Goal: Task Accomplishment & Management: Manage account settings

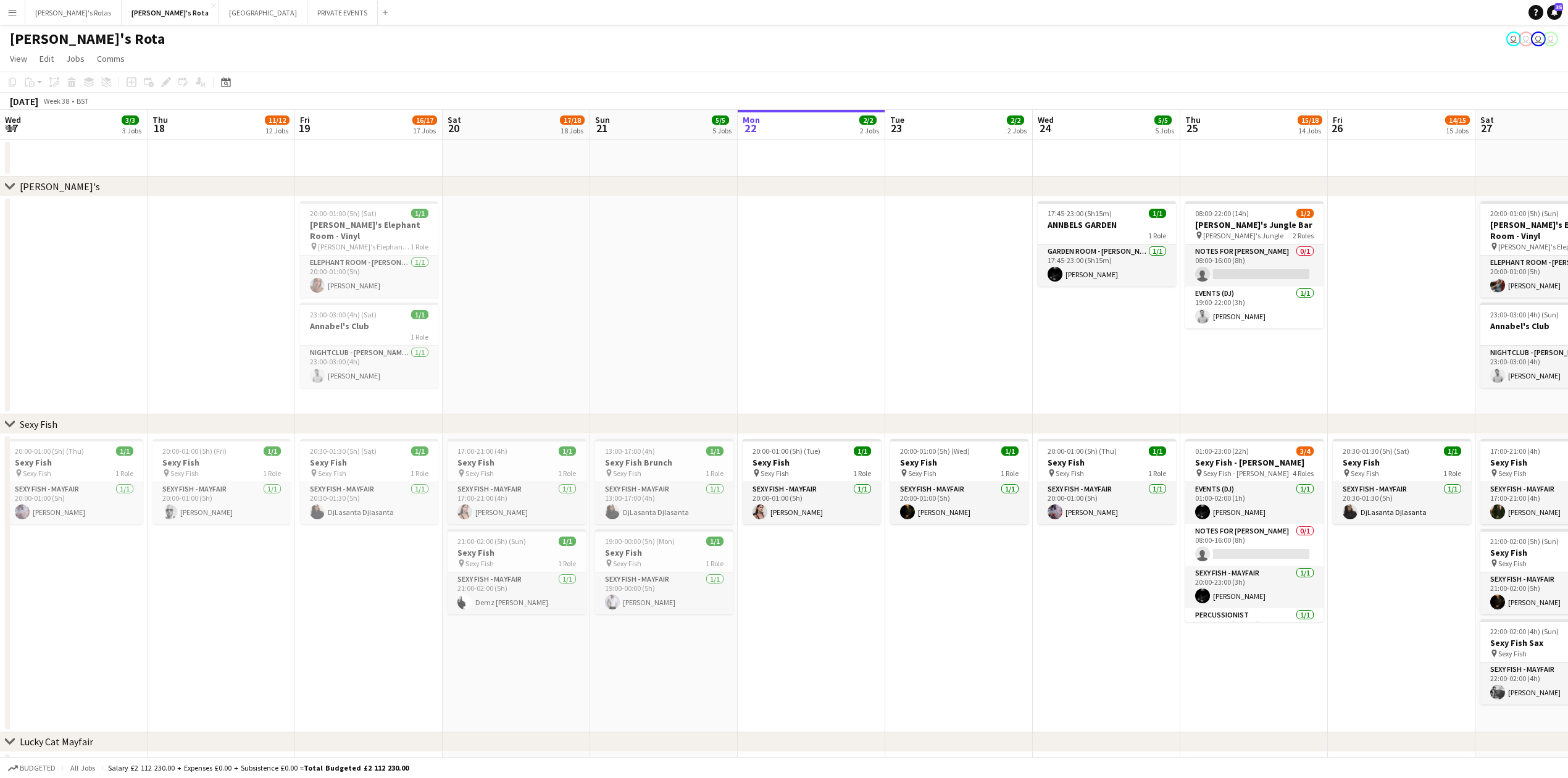
click at [516, 193] on div "chevron-right [PERSON_NAME]'s" at bounding box center [784, 186] width 1568 height 20
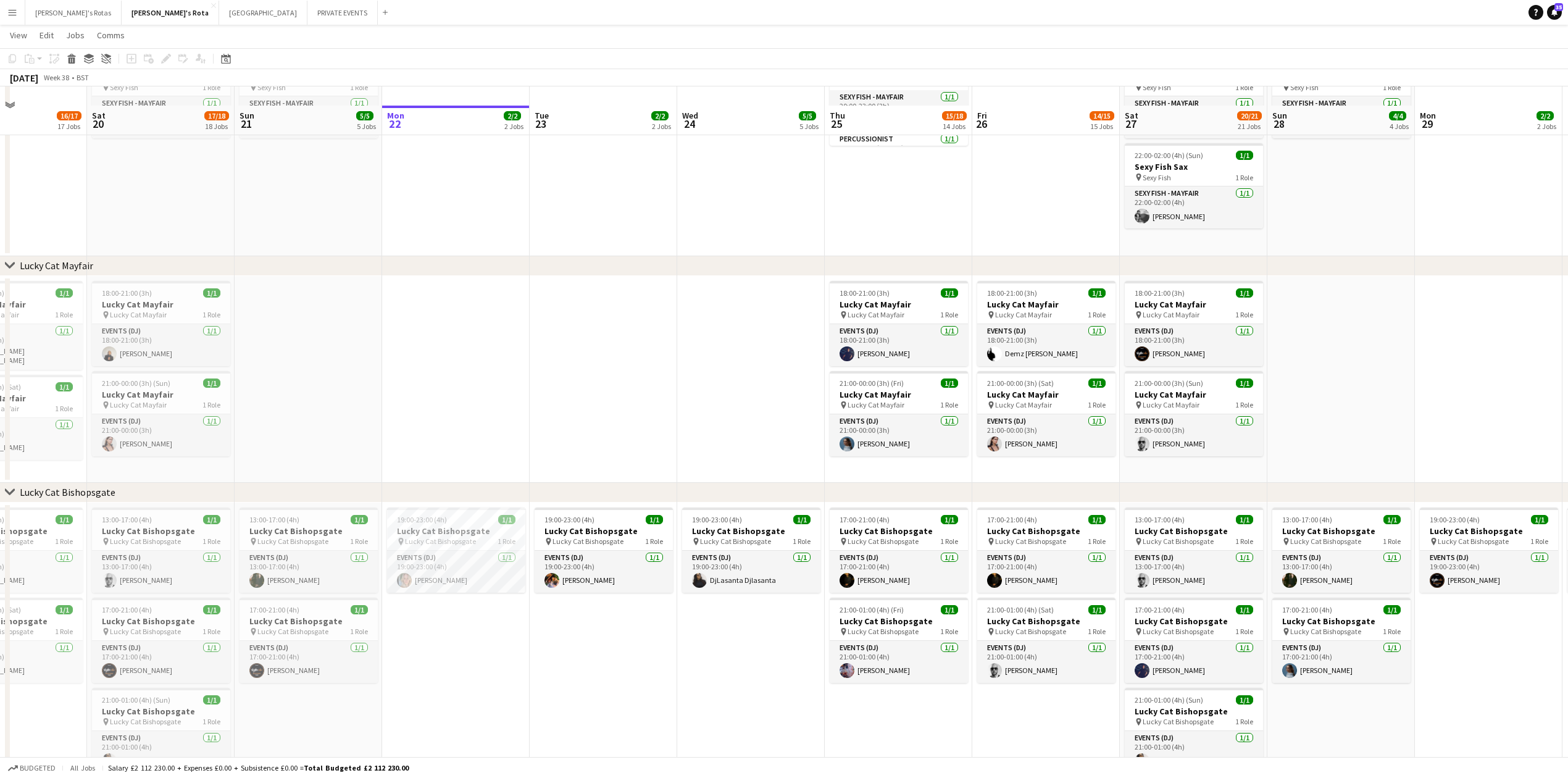
scroll to position [494, 0]
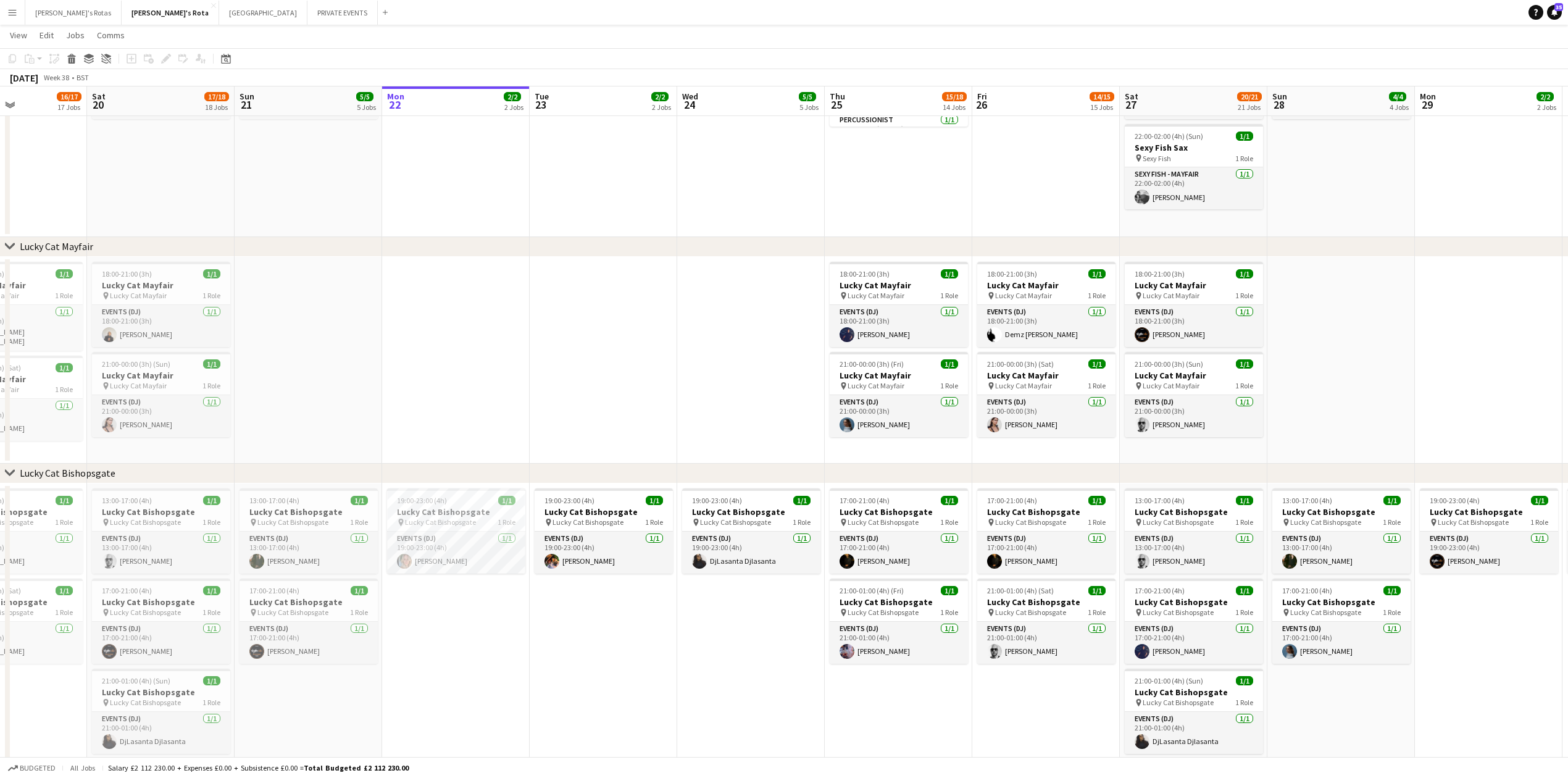
click at [507, 371] on app-date-cell at bounding box center [455, 360] width 148 height 207
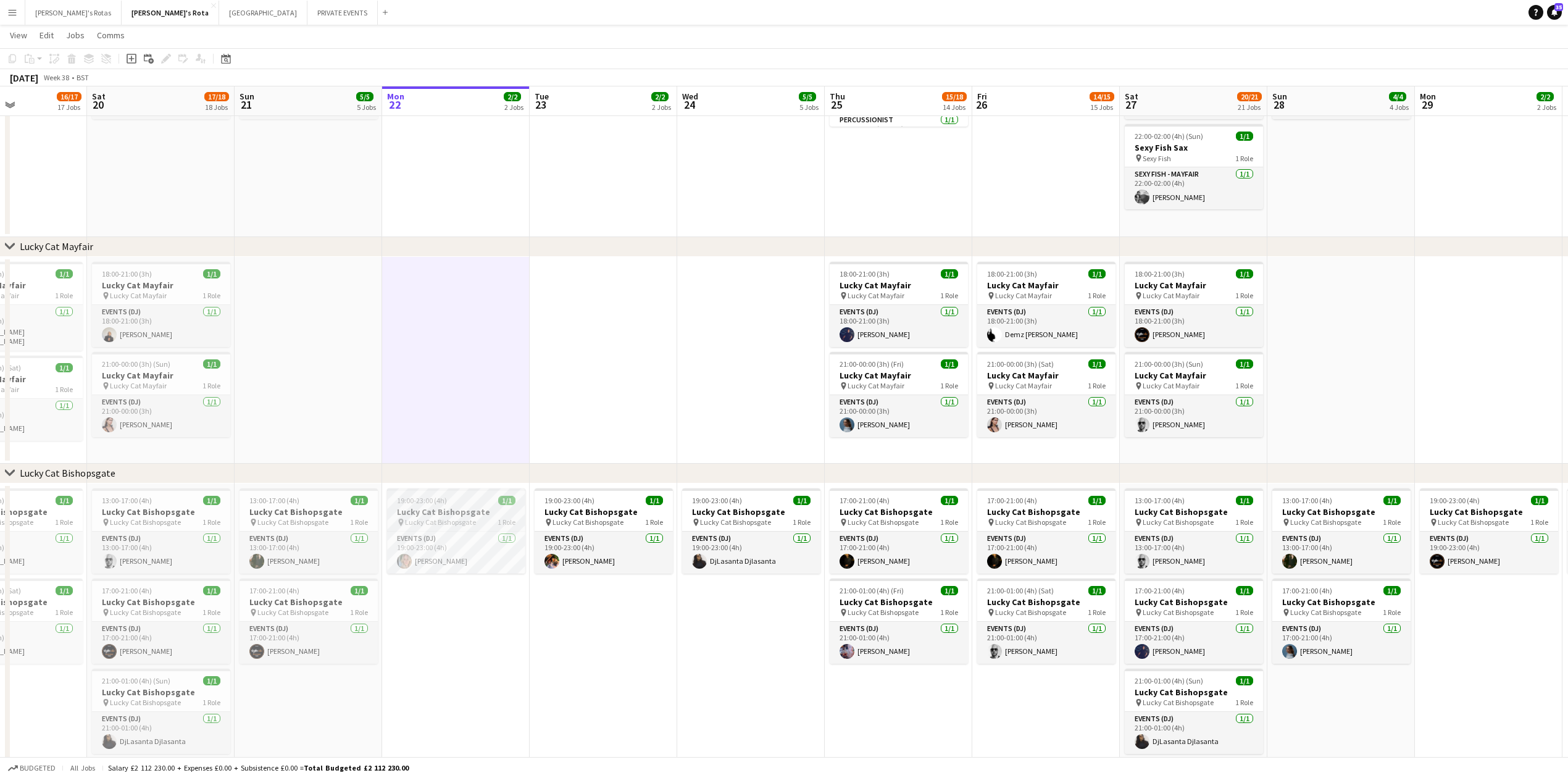
click at [446, 516] on h3 "Lucky Cat Bishopsgate" at bounding box center [456, 511] width 139 height 11
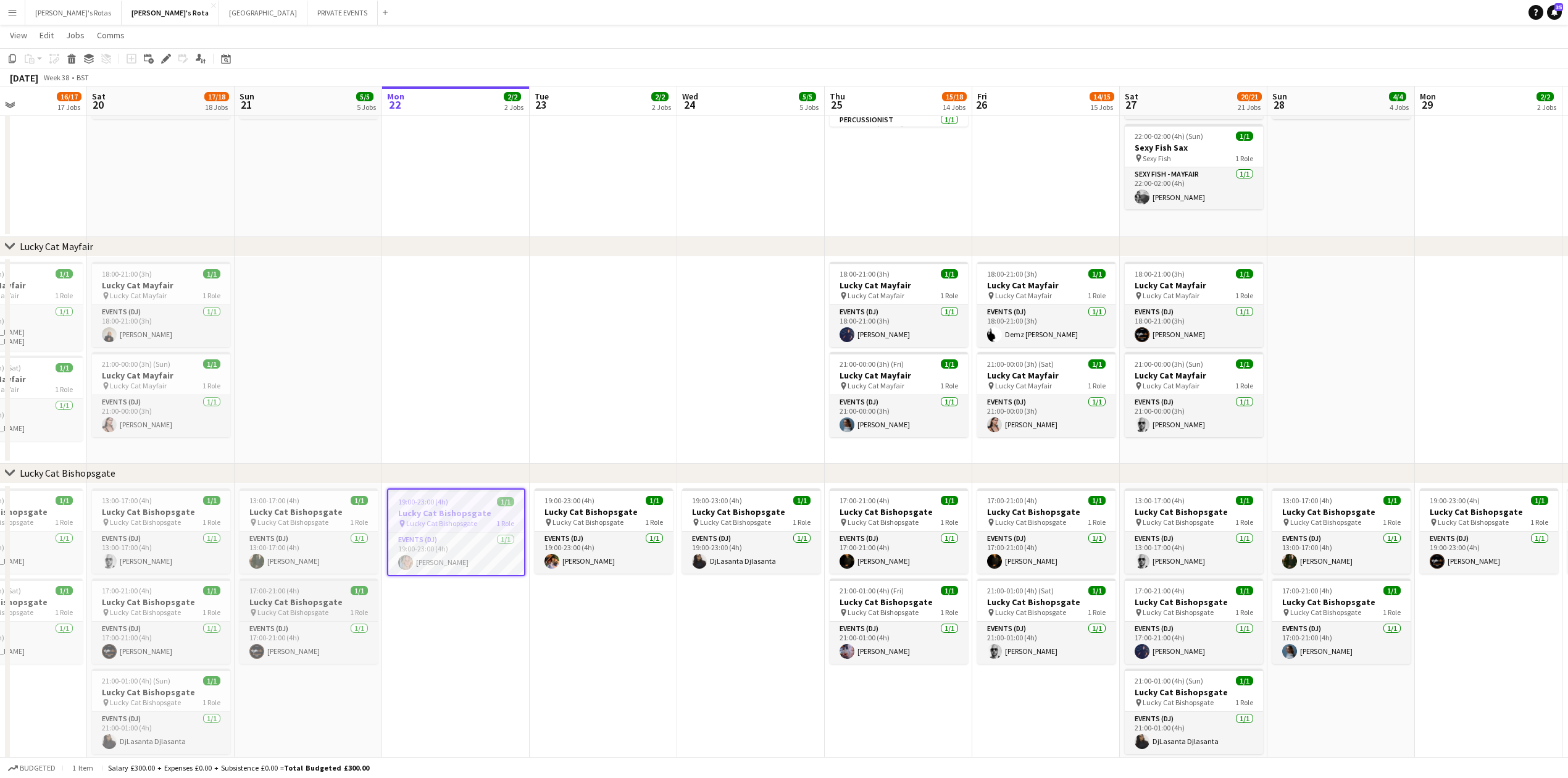
click at [320, 604] on h3 "Lucky Cat Bishopsgate" at bounding box center [309, 601] width 139 height 11
click at [490, 611] on app-date-cell "19:00-23:00 (4h) 1/1 Lucky Cat Bishopsgate pin Lucky Cat Bishopsgate 1 Role Eve…" at bounding box center [455, 648] width 148 height 331
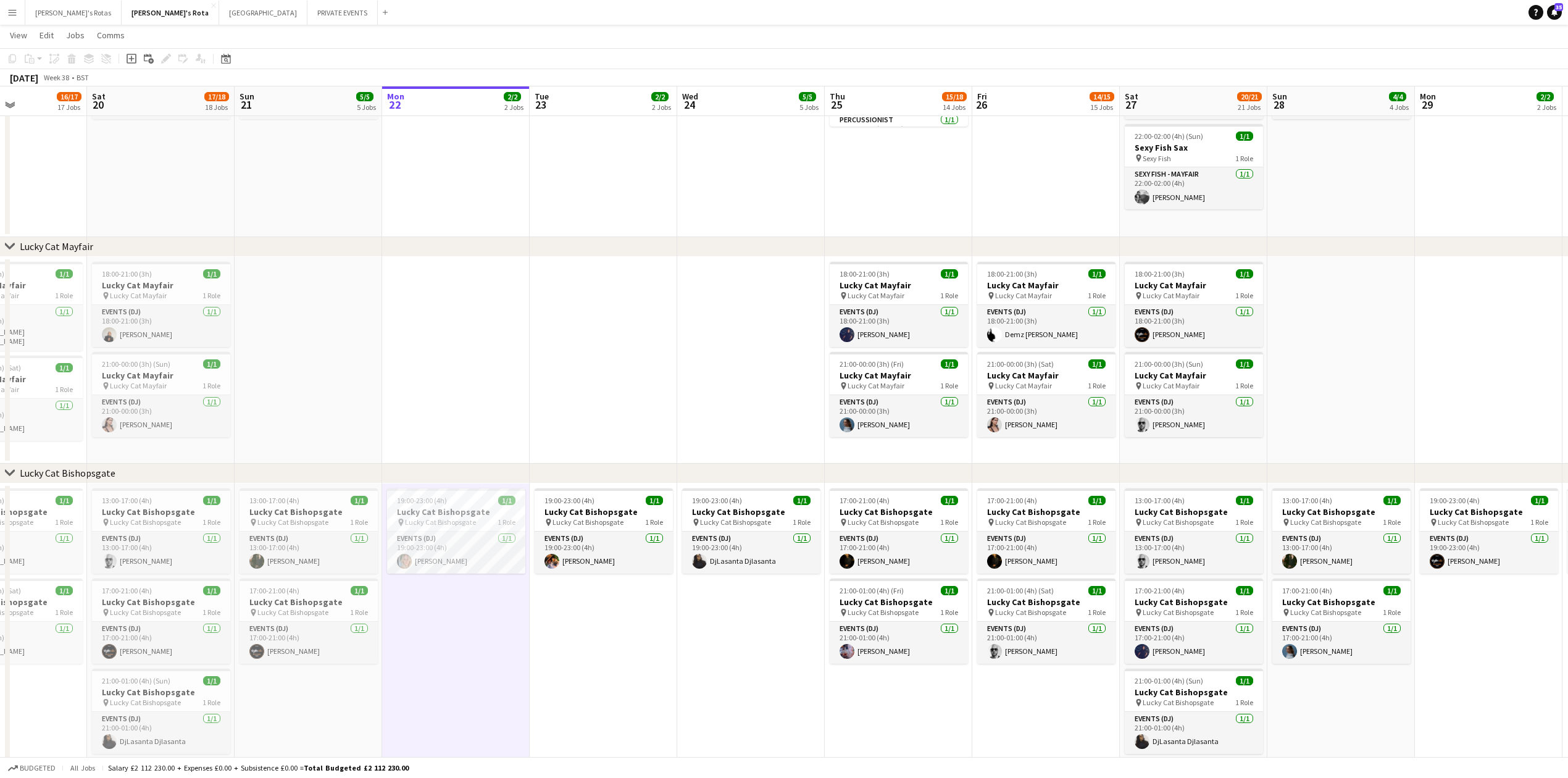
click at [427, 291] on app-date-cell at bounding box center [455, 360] width 148 height 207
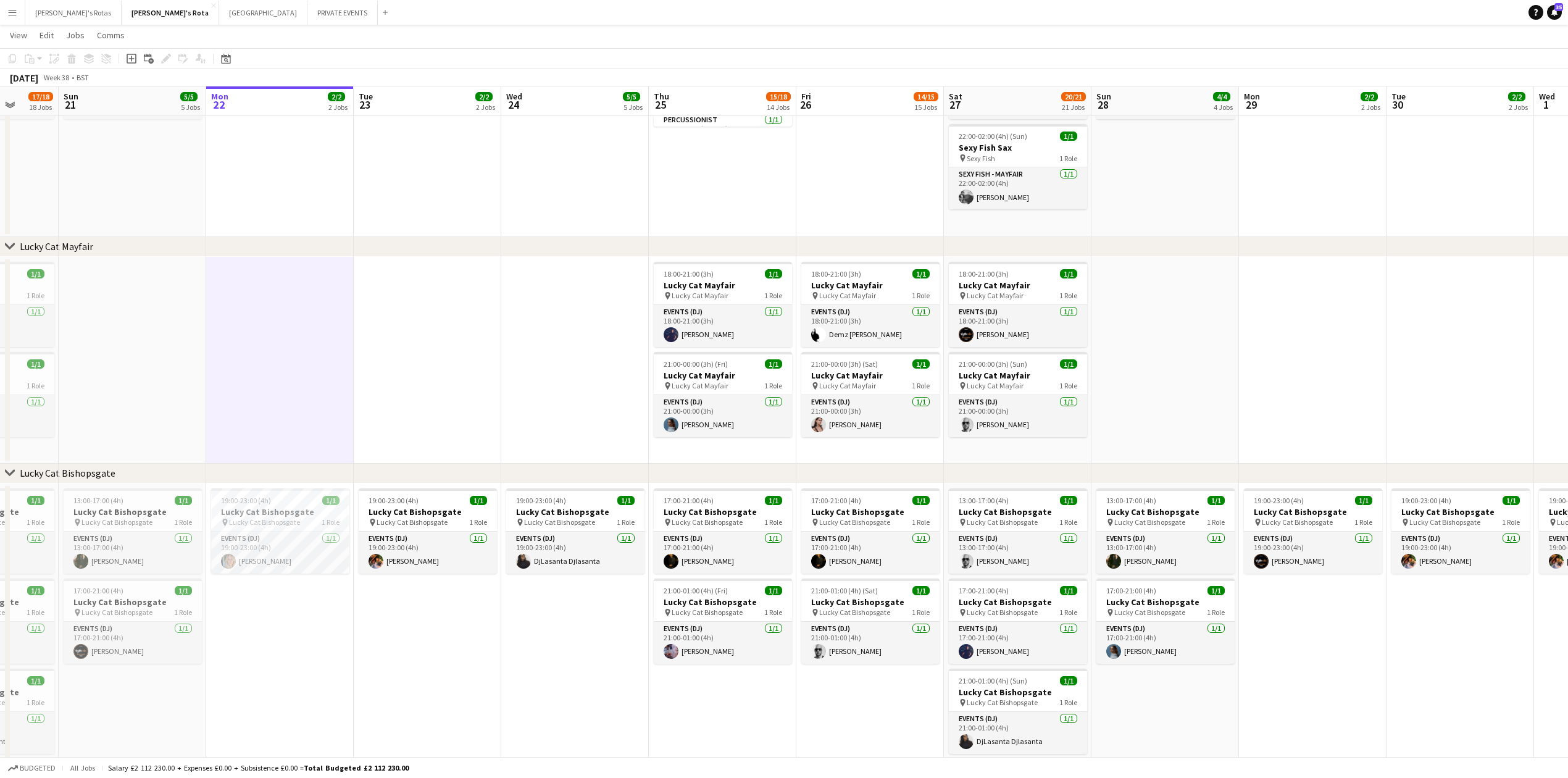
scroll to position [0, 470]
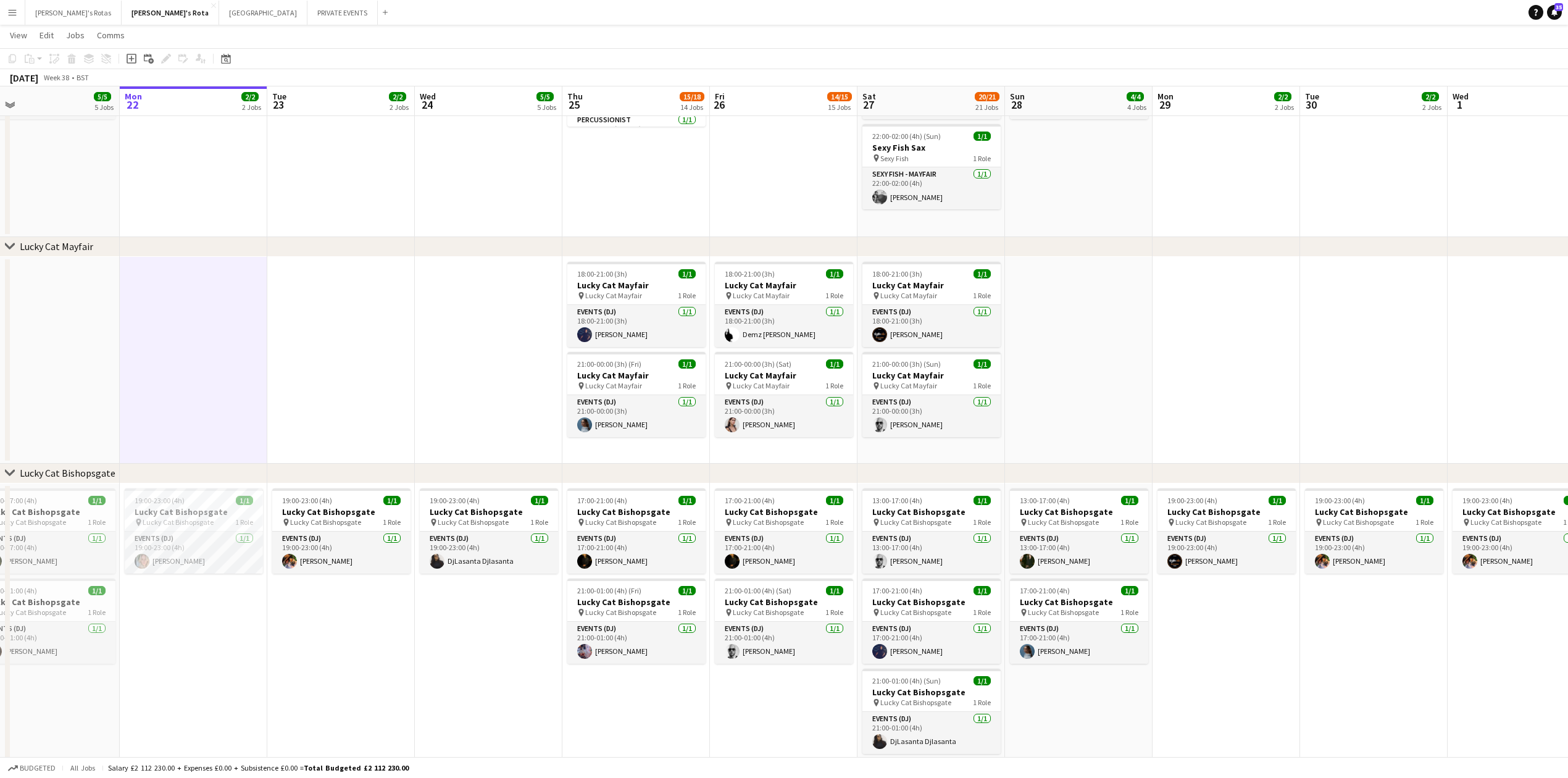
drag, startPoint x: 747, startPoint y: 351, endPoint x: 485, endPoint y: 363, distance: 262.3
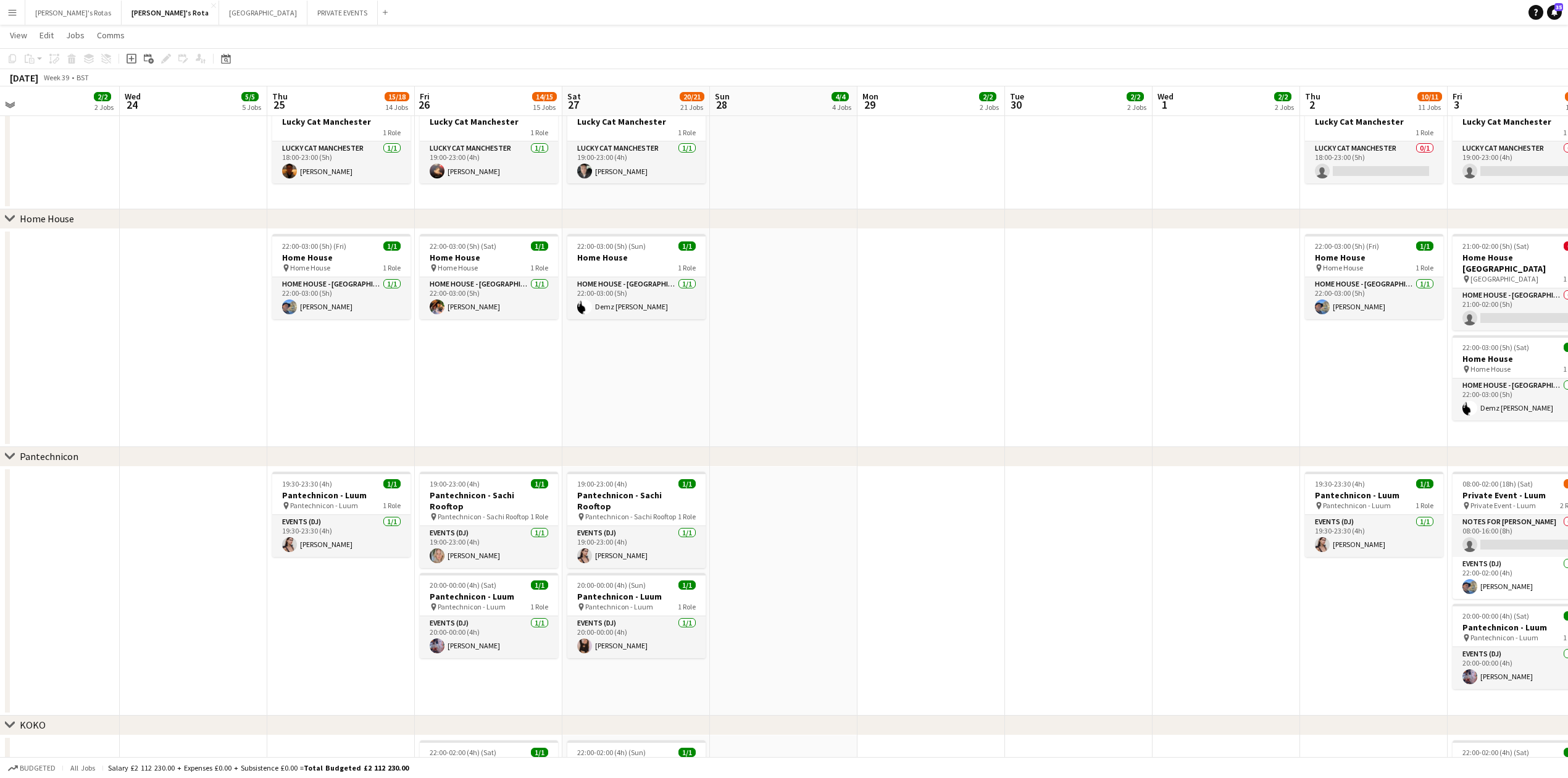
scroll to position [0, 349]
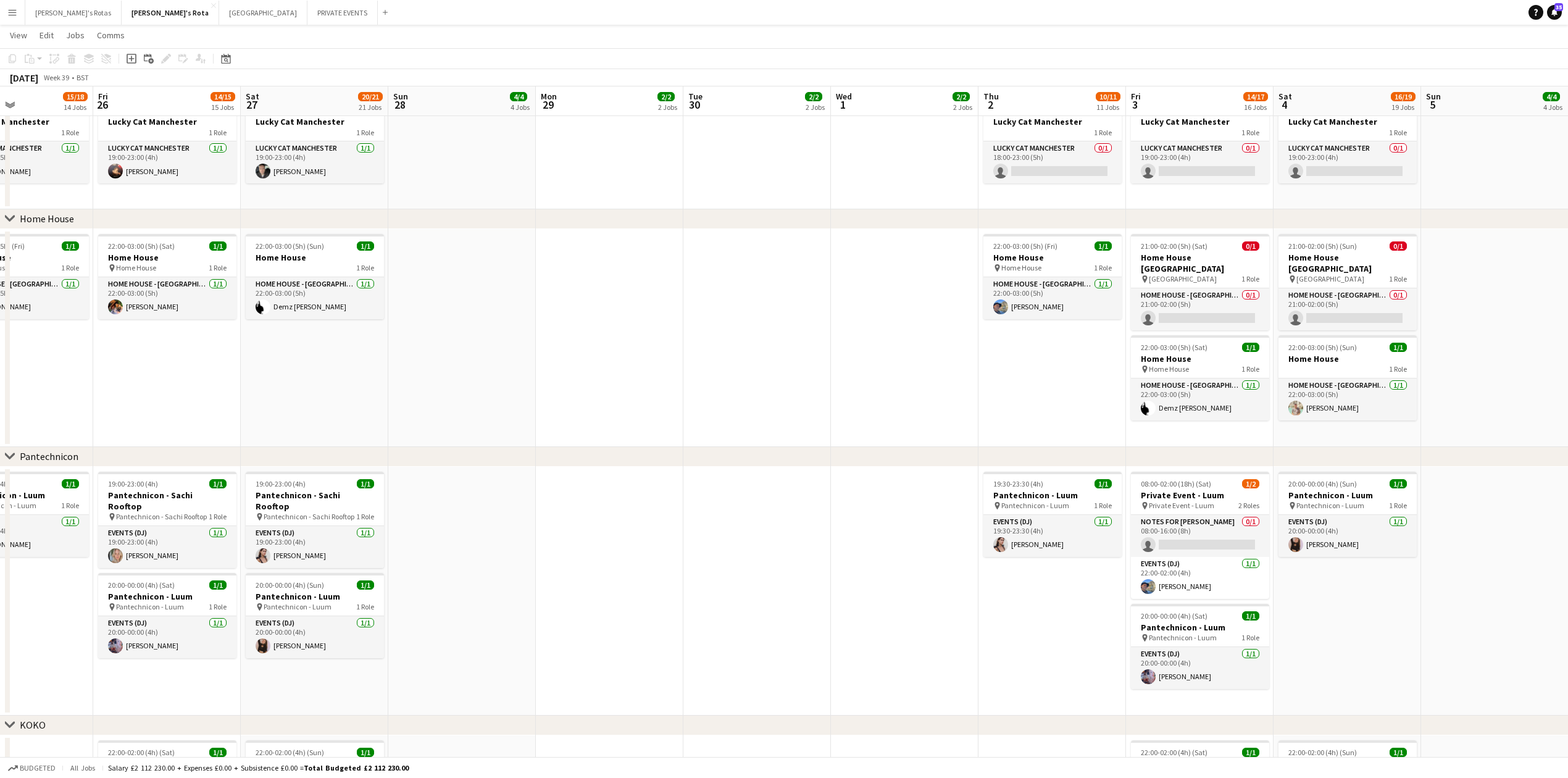
drag, startPoint x: 916, startPoint y: 423, endPoint x: 0, endPoint y: 429, distance: 916.0
click at [0, 429] on app-calendar-viewport "Tue 23 2/2 2 Jobs Wed 24 5/5 5 Jobs Thu 25 15/18 14 Jobs Fri 26 14/15 15 Jobs S…" at bounding box center [784, 688] width 1568 height 3747
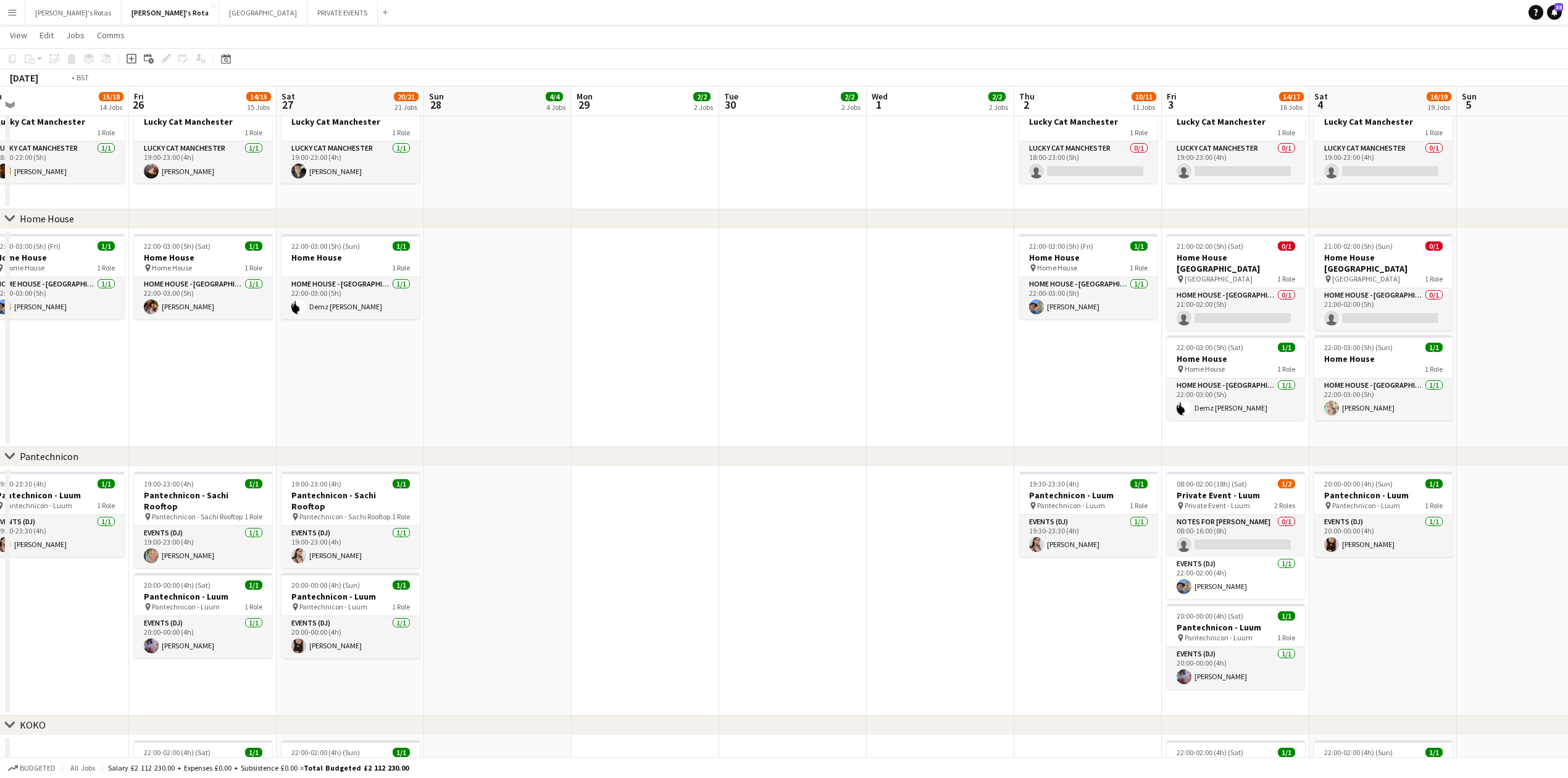
drag, startPoint x: 554, startPoint y: 358, endPoint x: 0, endPoint y: 403, distance: 555.8
click at [0, 403] on app-calendar-viewport "Tue 23 2/2 2 Jobs Wed 24 5/5 5 Jobs Thu 25 15/18 14 Jobs Fri 26 14/15 15 Jobs S…" at bounding box center [784, 688] width 1568 height 3747
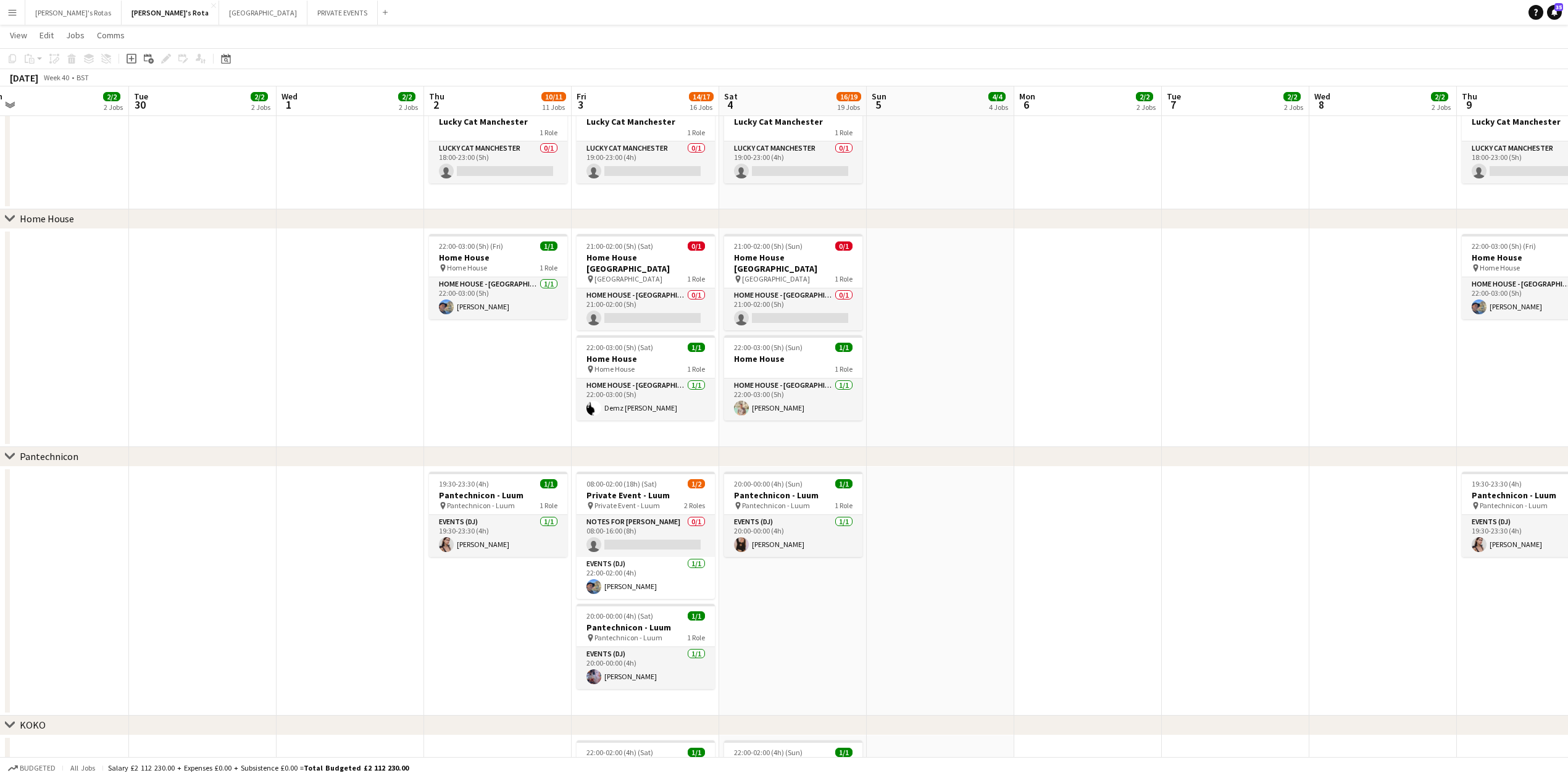
scroll to position [1245, 0]
click at [640, 319] on app-card-role "HOME HOUSE - MARYLEBONE 0/1 21:00-02:00 (5h) single-neutral-actions" at bounding box center [645, 310] width 139 height 42
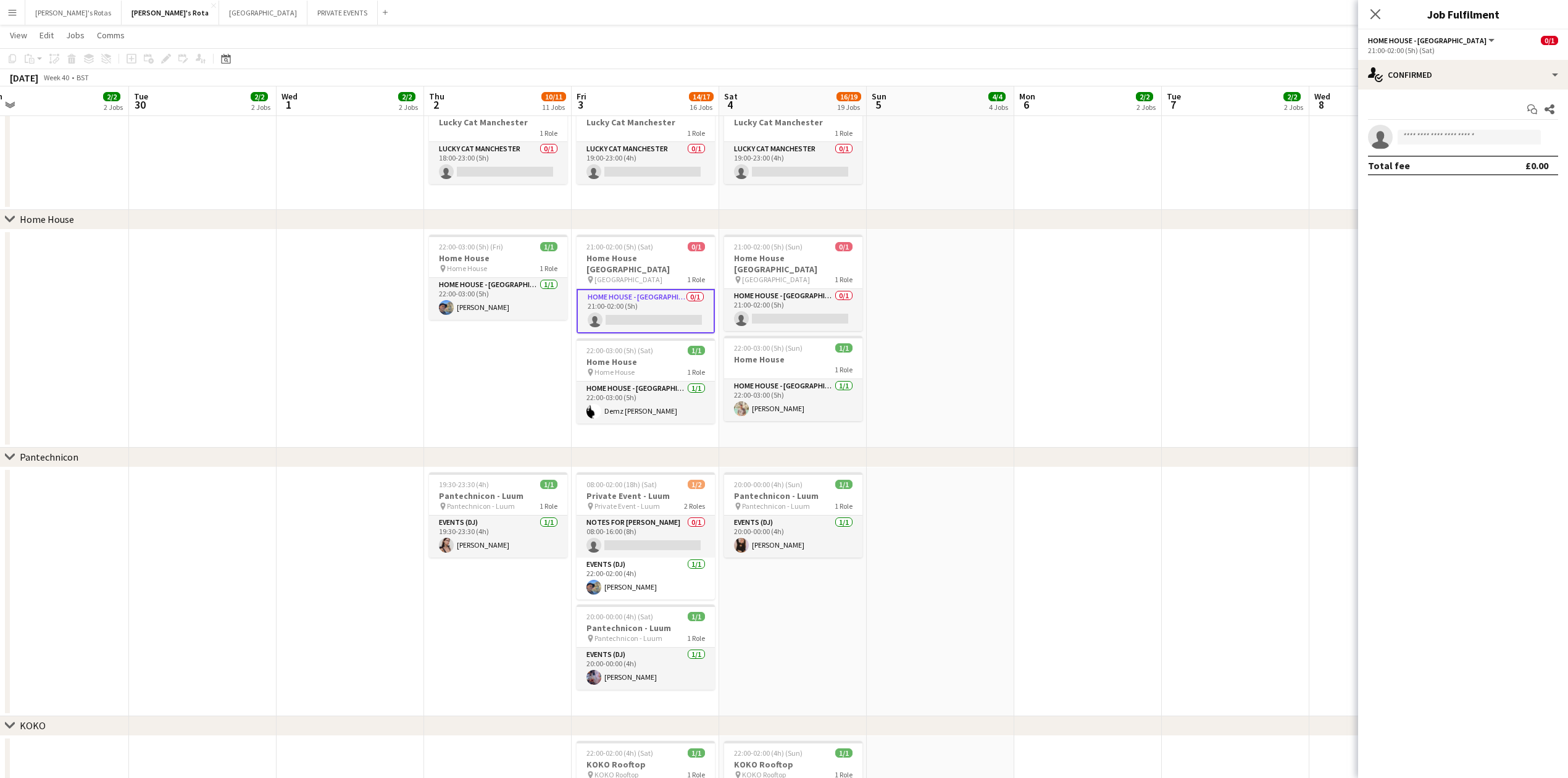
click at [1450, 130] on app-invite-slot "single-neutral-actions" at bounding box center [1463, 137] width 210 height 25
click at [1451, 132] on input at bounding box center [1470, 137] width 144 height 15
type input "*"
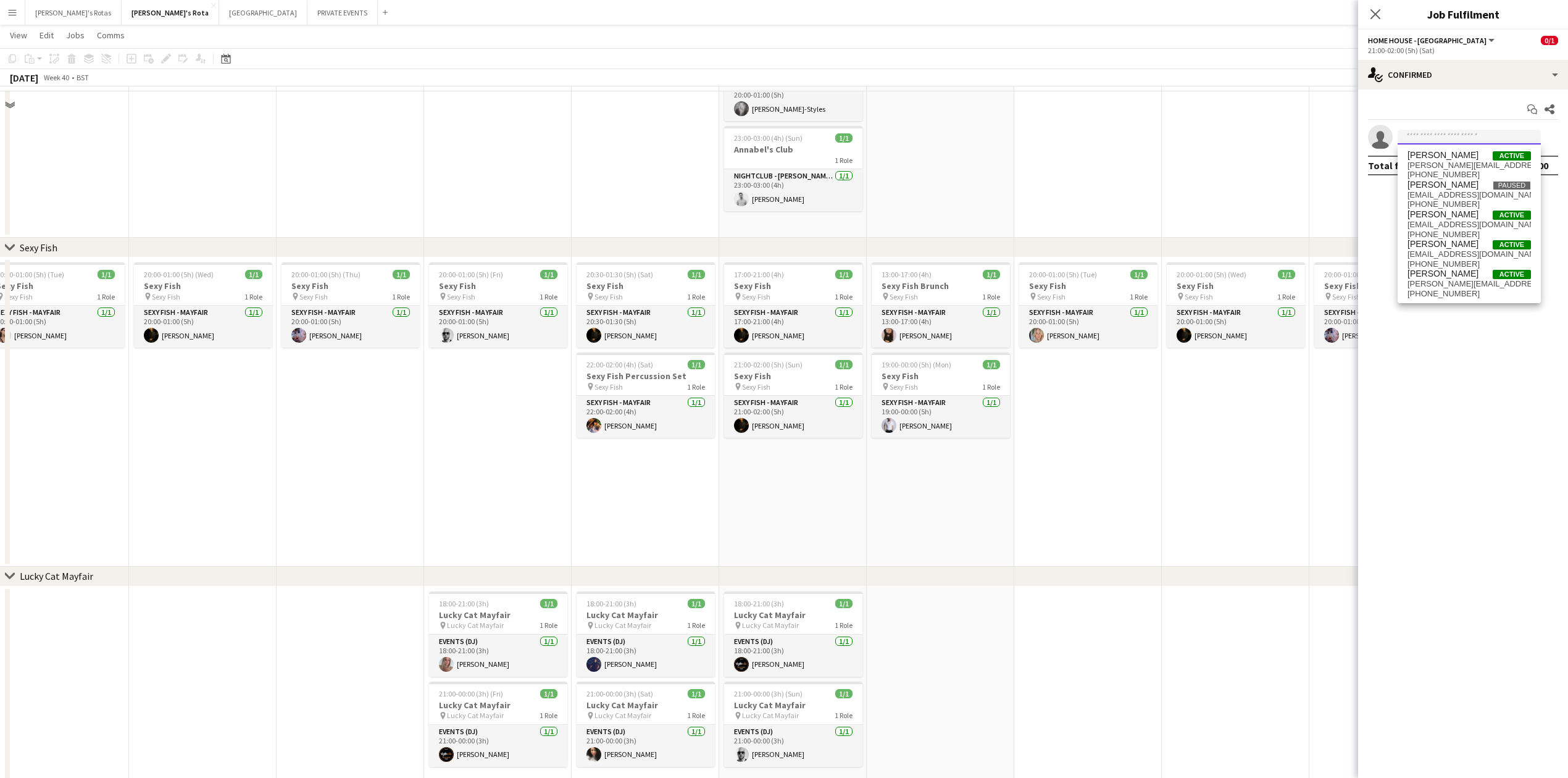
scroll to position [11, 0]
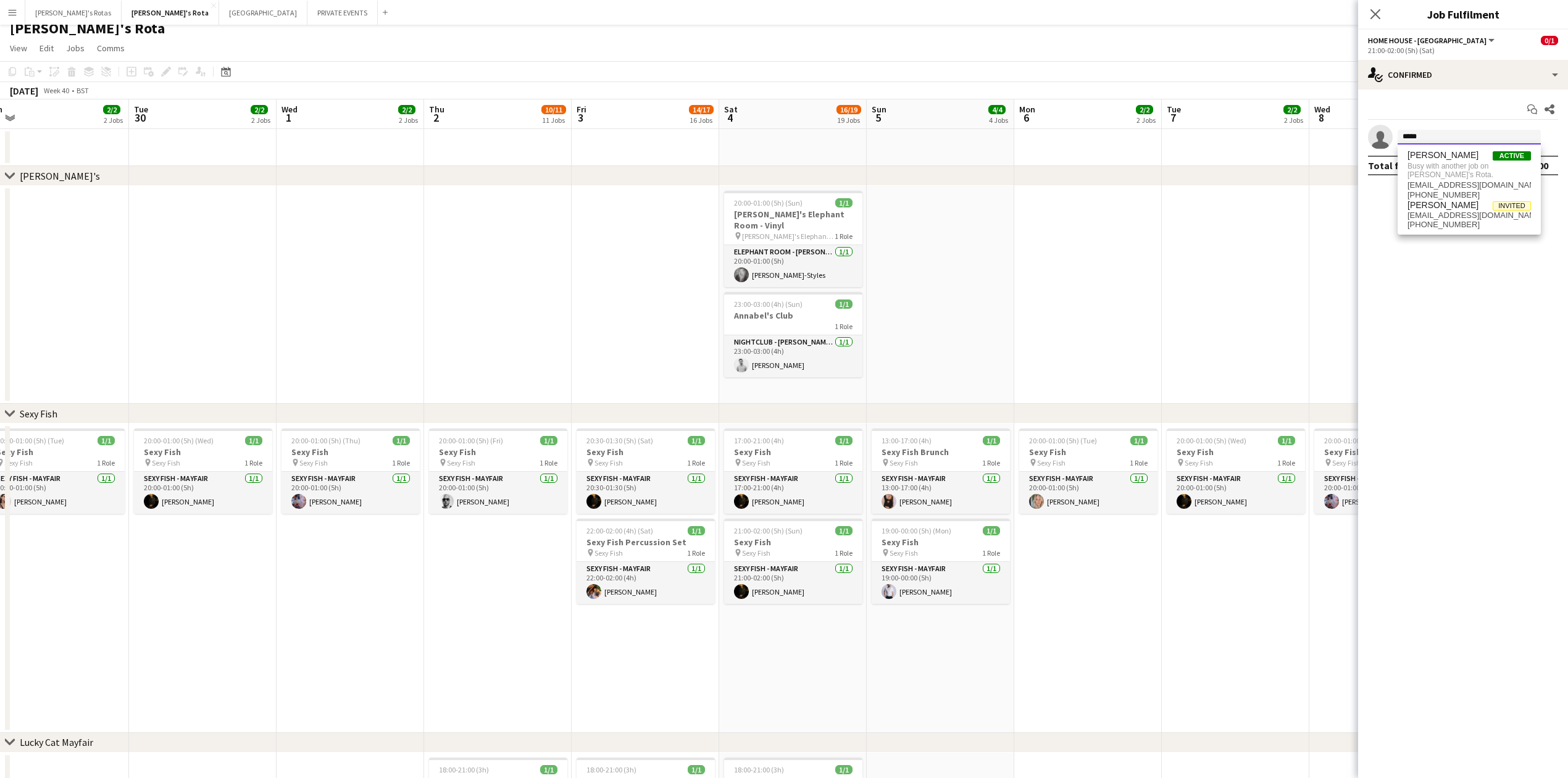
type input "*****"
click at [613, 265] on app-date-cell at bounding box center [645, 295] width 148 height 218
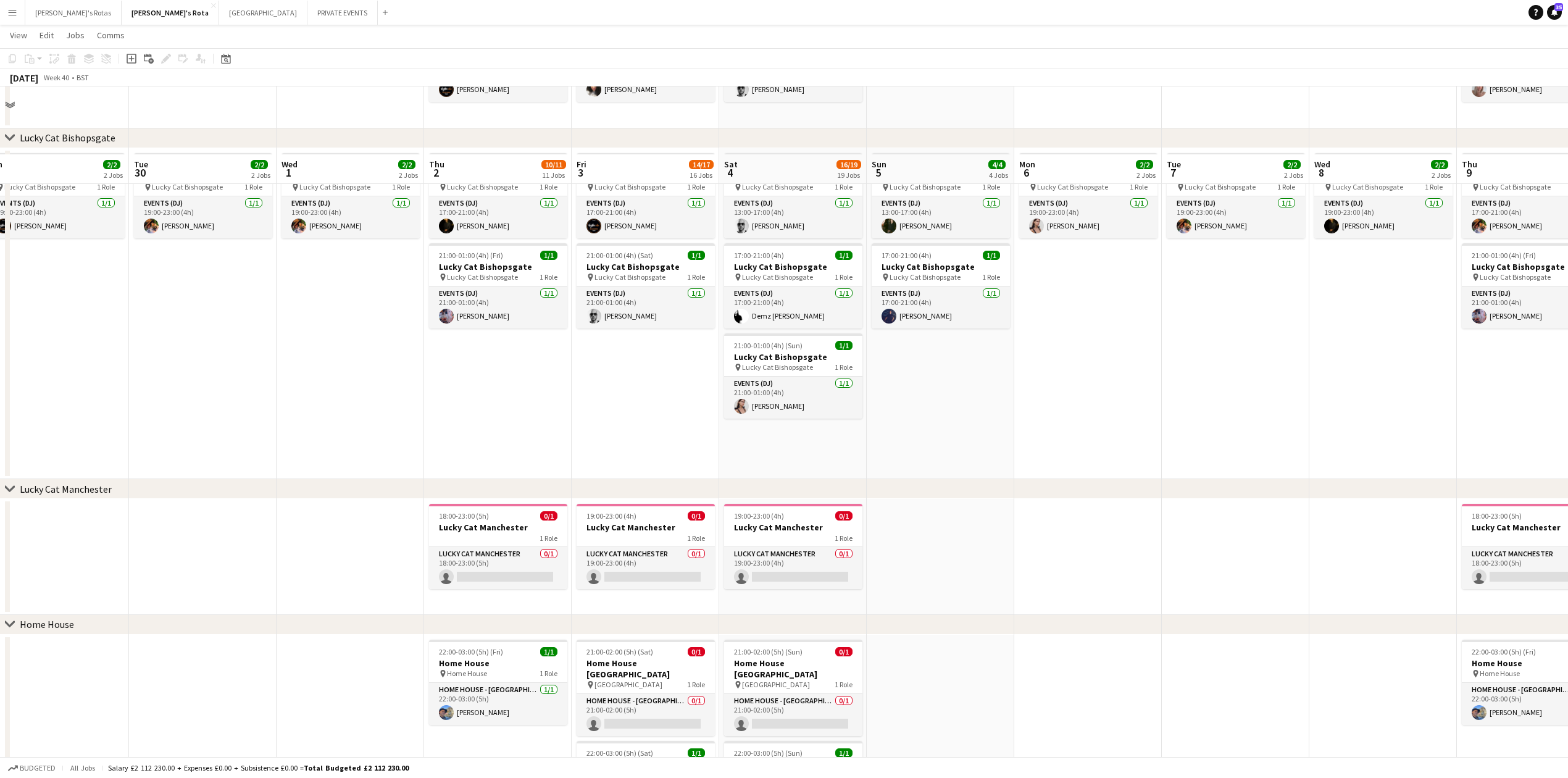
scroll to position [916, 0]
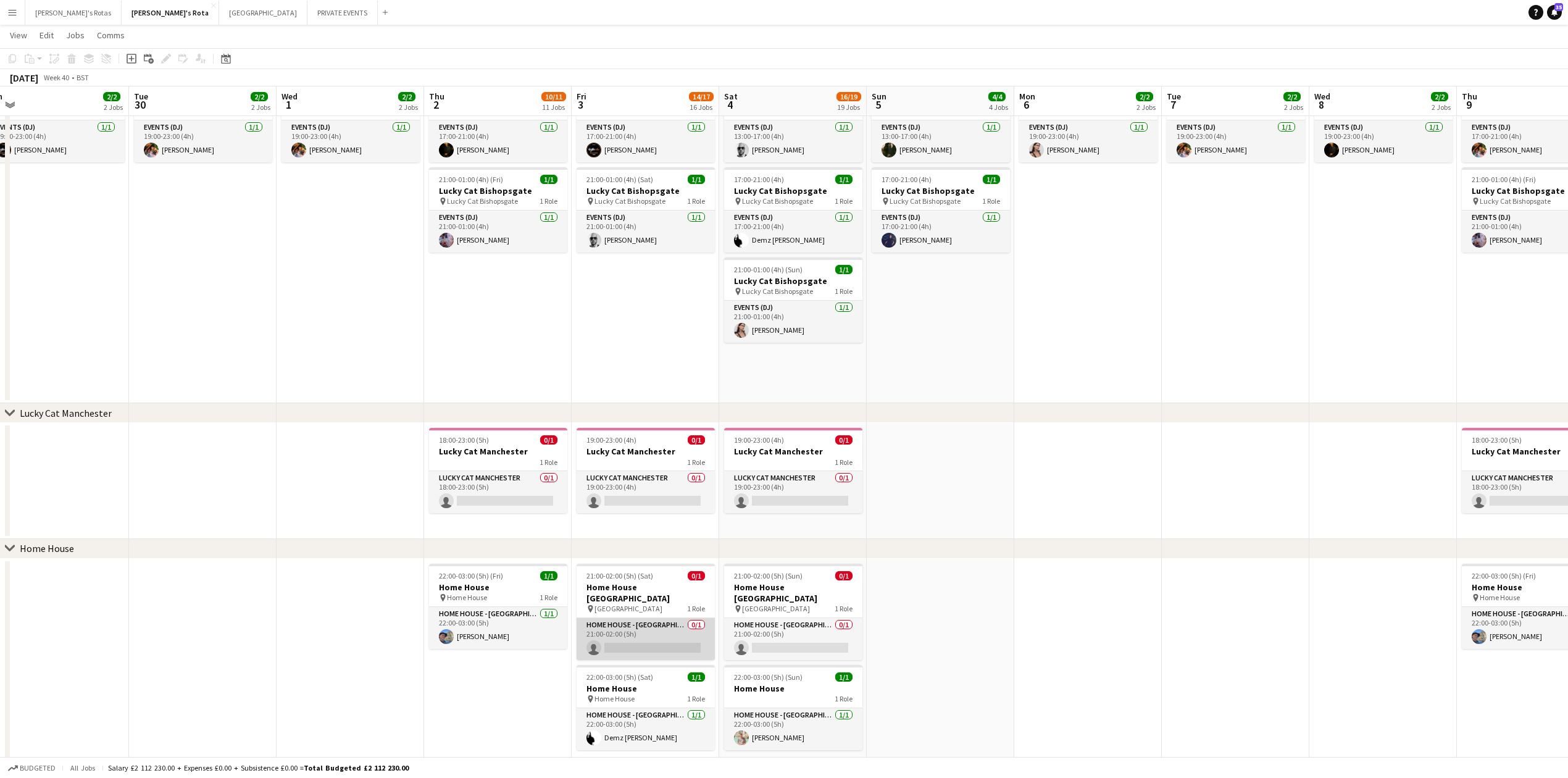
click at [594, 638] on app-card-role "HOME HOUSE - MARYLEBONE 0/1 21:00-02:00 (5h) single-neutral-actions" at bounding box center [645, 638] width 139 height 42
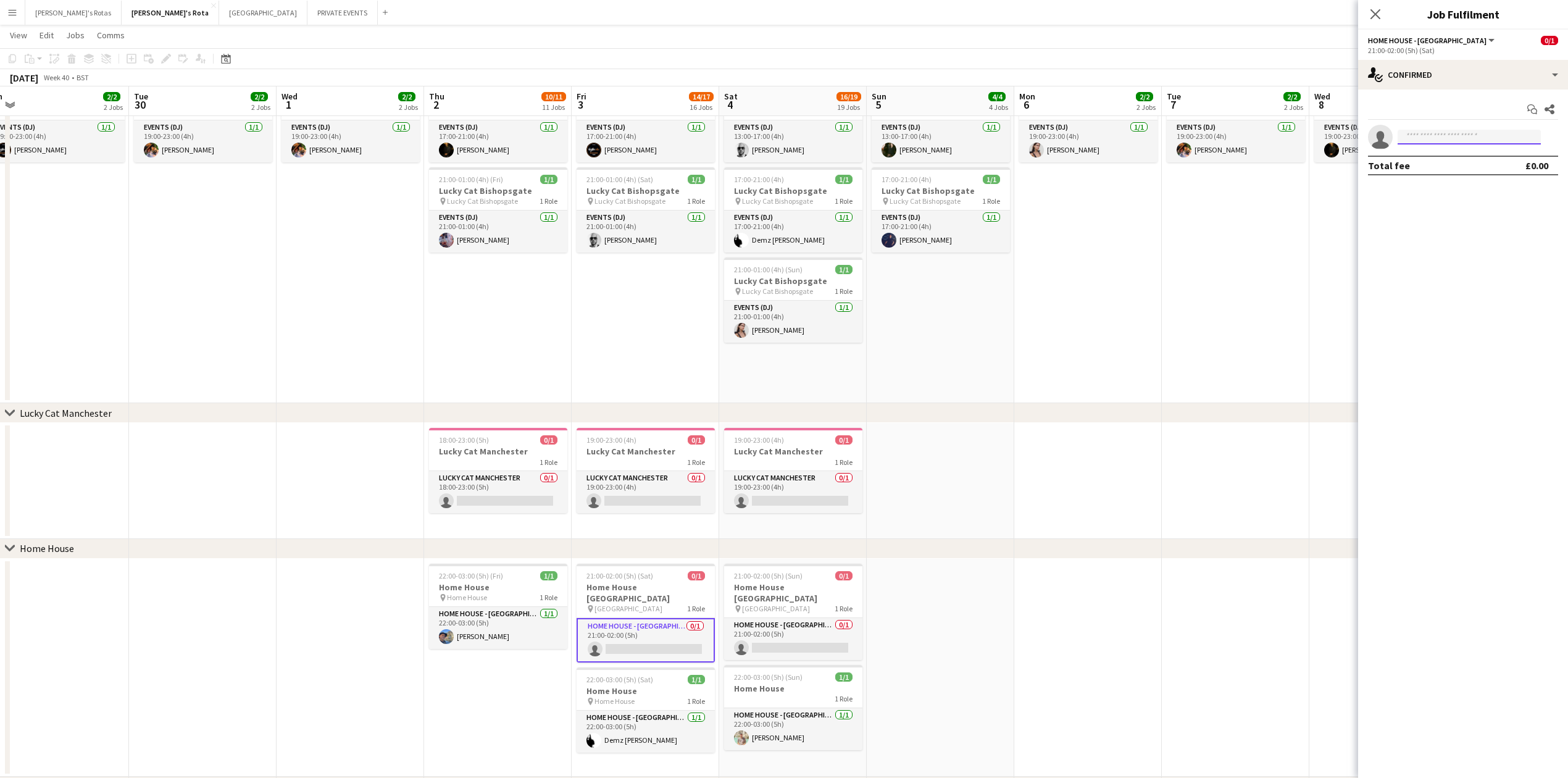
click at [1446, 140] on input at bounding box center [1470, 137] width 144 height 15
type input "*"
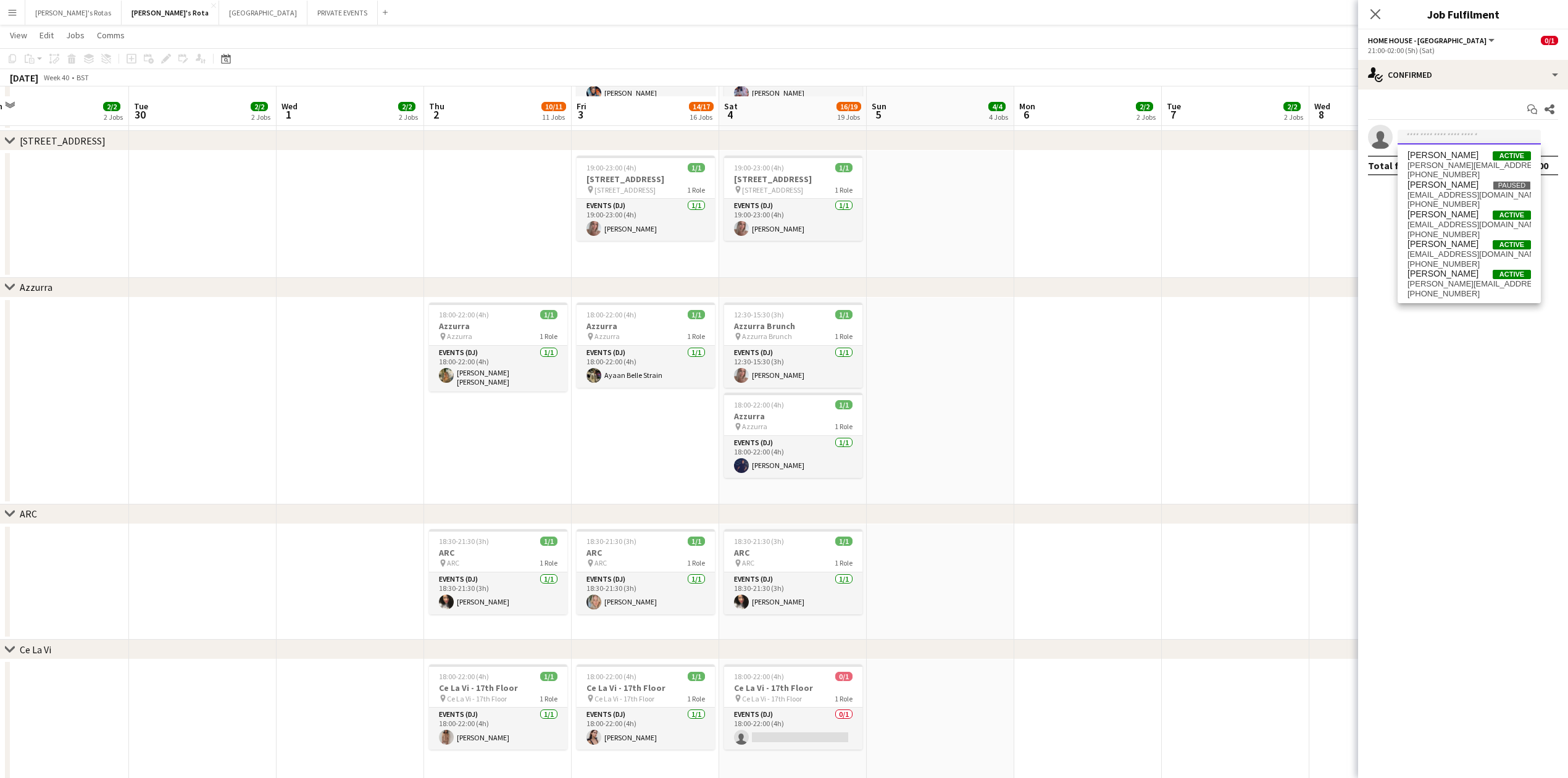
scroll to position [1975, 0]
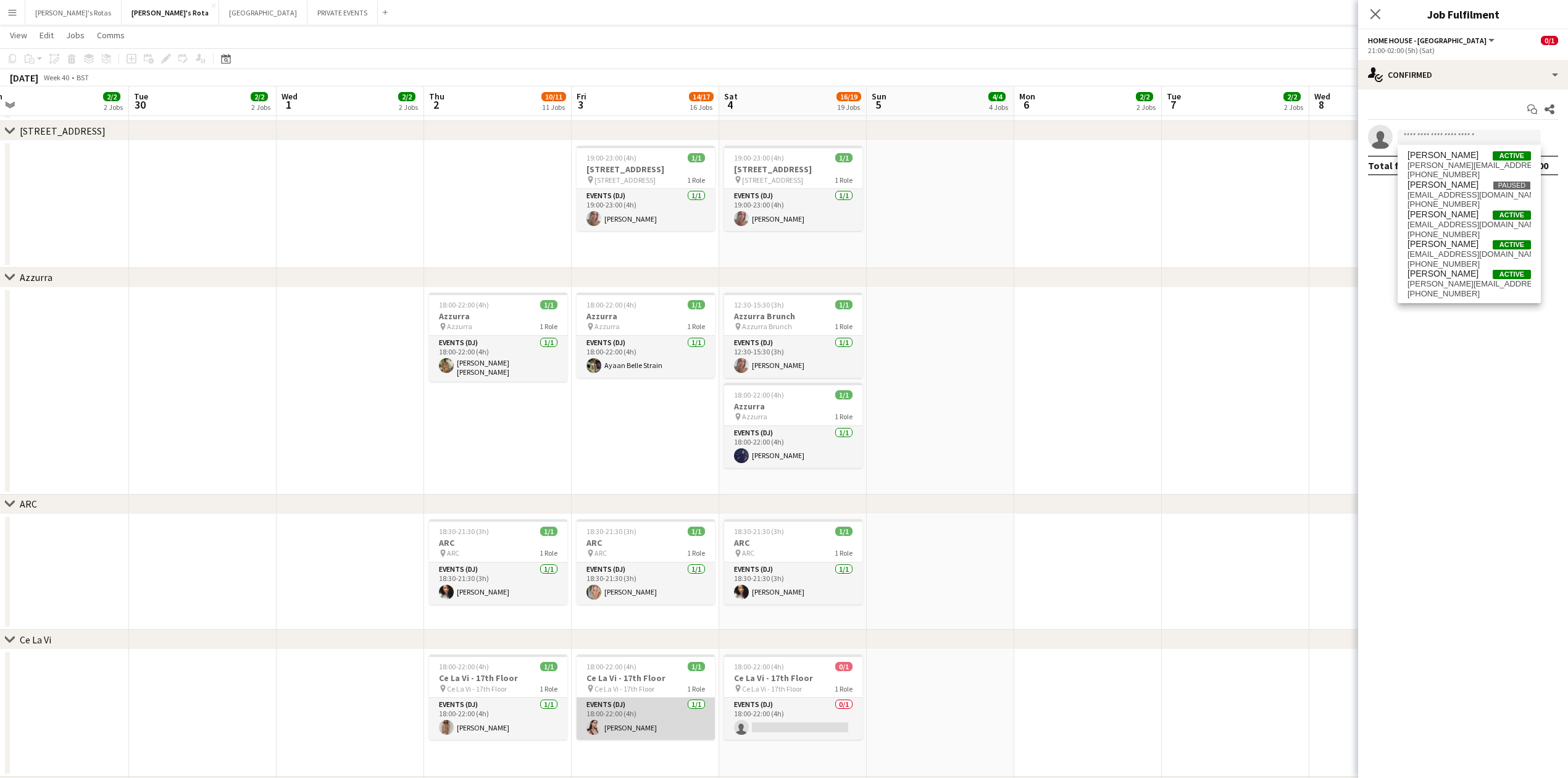
click at [634, 727] on app-card-role "Events (DJ) [DATE] 18:00-22:00 (4h) [PERSON_NAME]" at bounding box center [645, 718] width 139 height 42
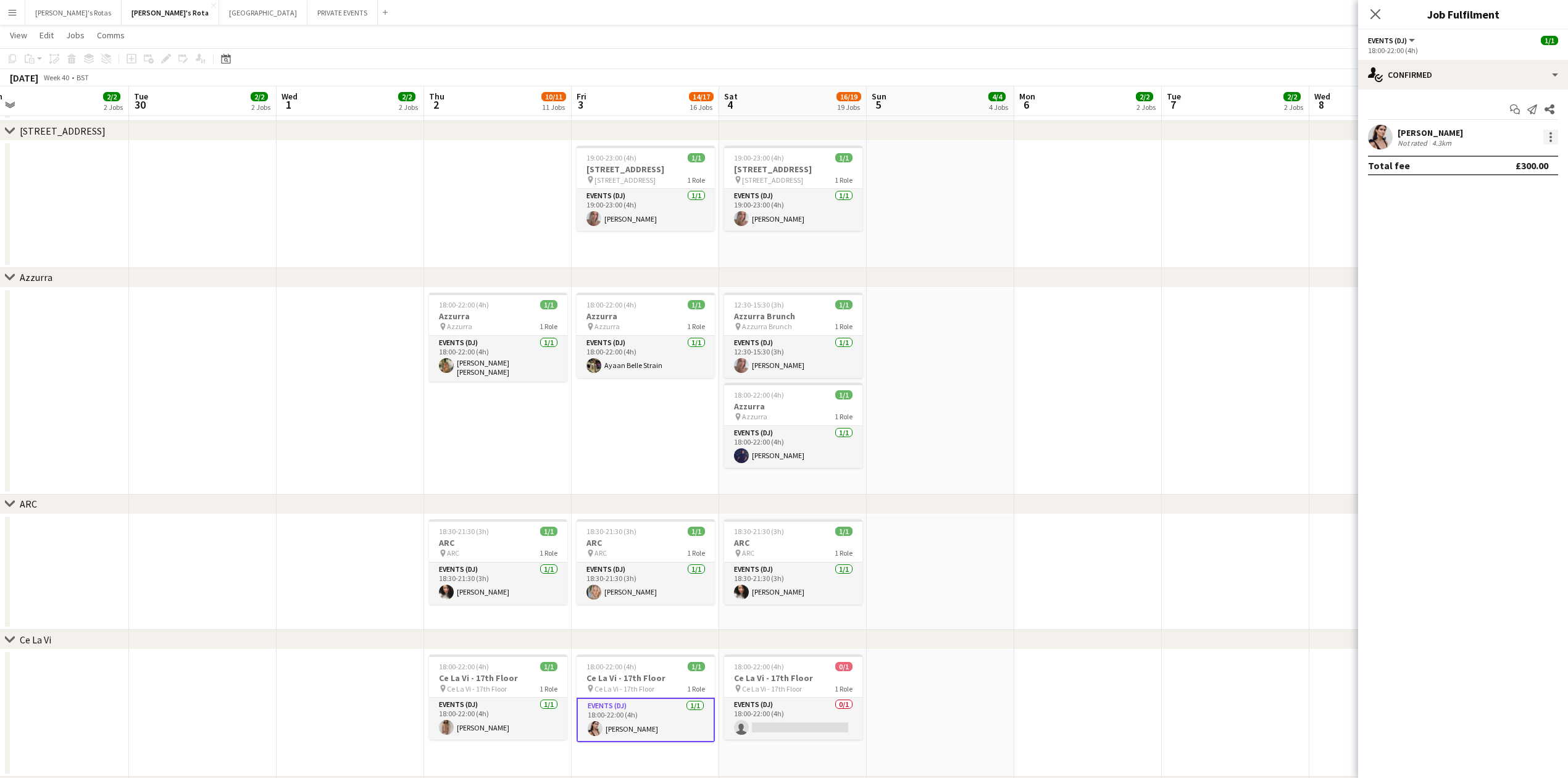
click at [1549, 140] on div at bounding box center [1550, 137] width 15 height 15
click at [1508, 272] on span "Remove" at bounding box center [1490, 277] width 37 height 11
click at [1371, 11] on icon at bounding box center [1375, 14] width 12 height 12
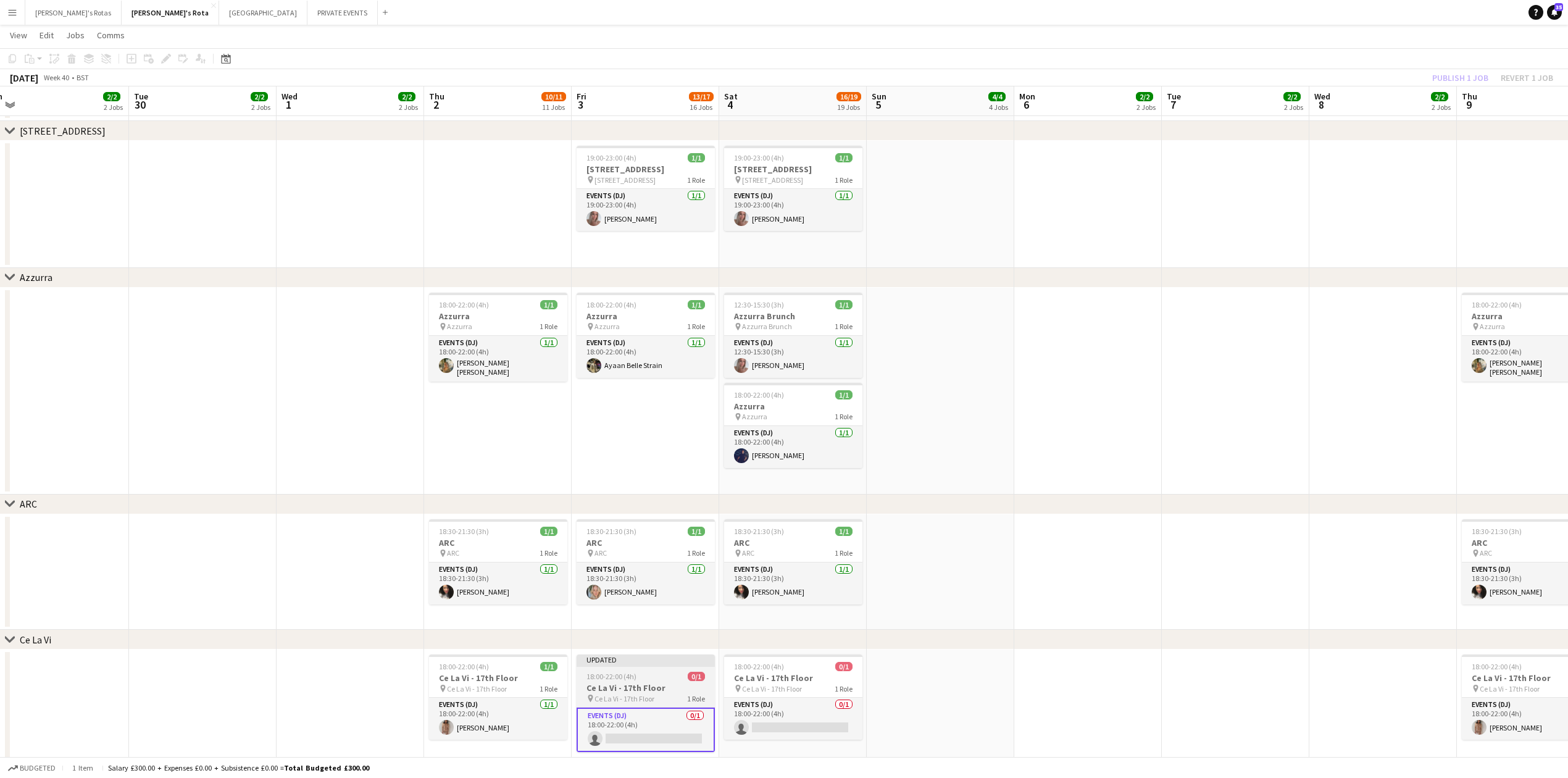
click at [628, 667] on app-job-card "Updated 18:00-22:00 (4h) 0/1 Ce La Vi - 17th Floor pin Ce La Vi - 17th Floor 1 …" at bounding box center [645, 702] width 139 height 97
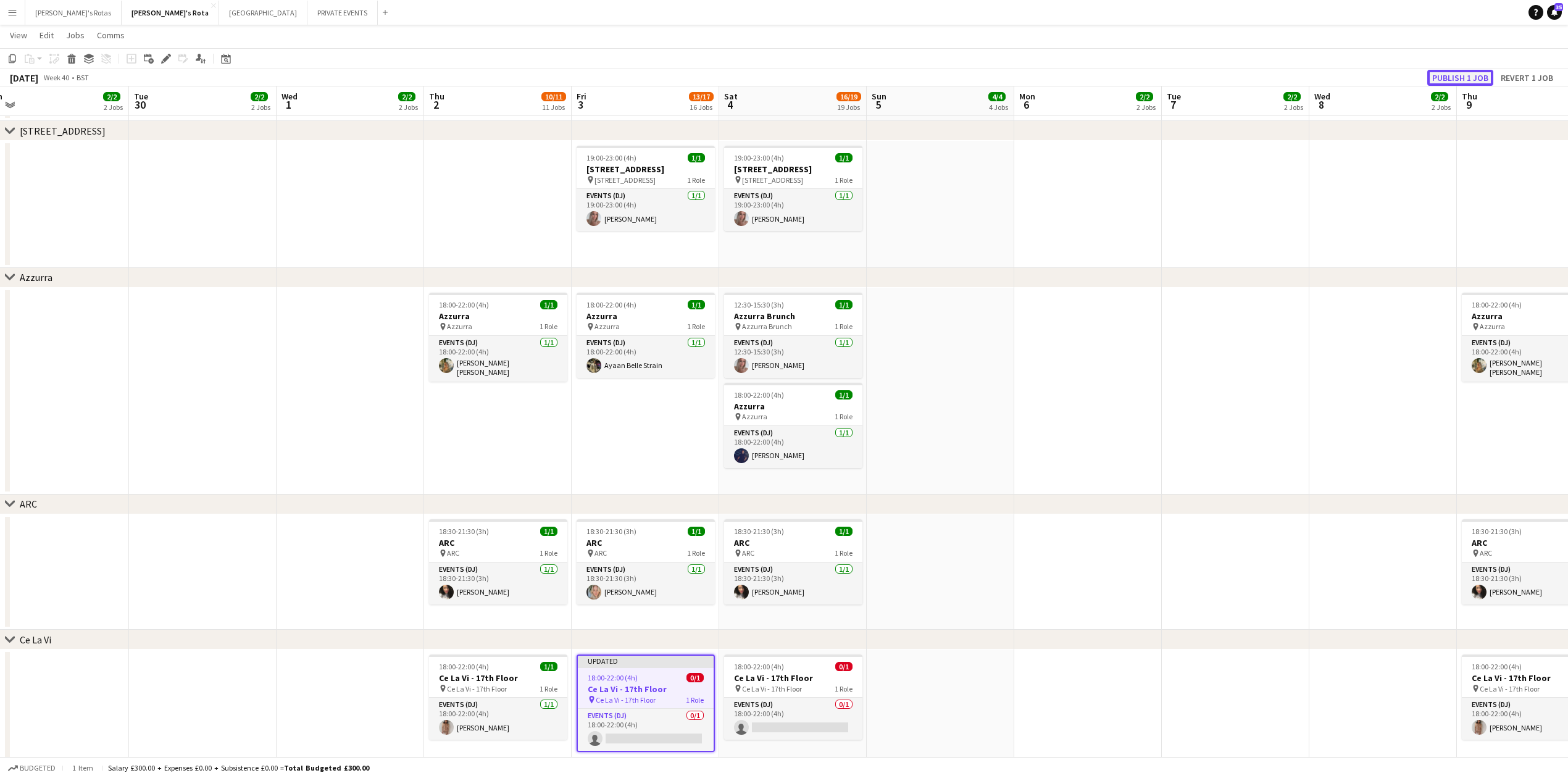
click at [1451, 79] on button "Publish 1 job" at bounding box center [1460, 78] width 66 height 16
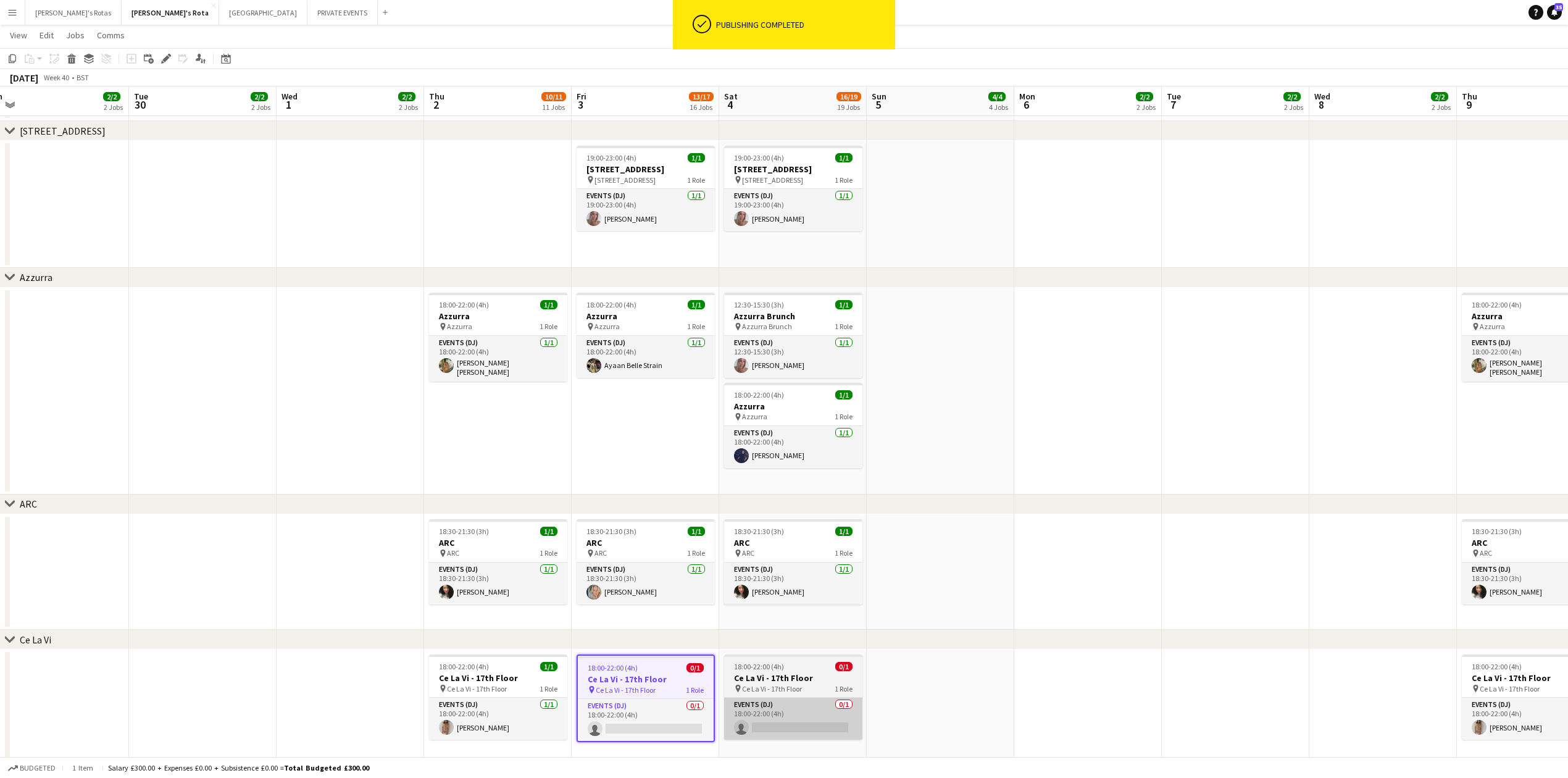
click at [799, 722] on app-card-role "Events (DJ) 0/1 18:00-22:00 (4h) single-neutral-actions" at bounding box center [793, 718] width 139 height 42
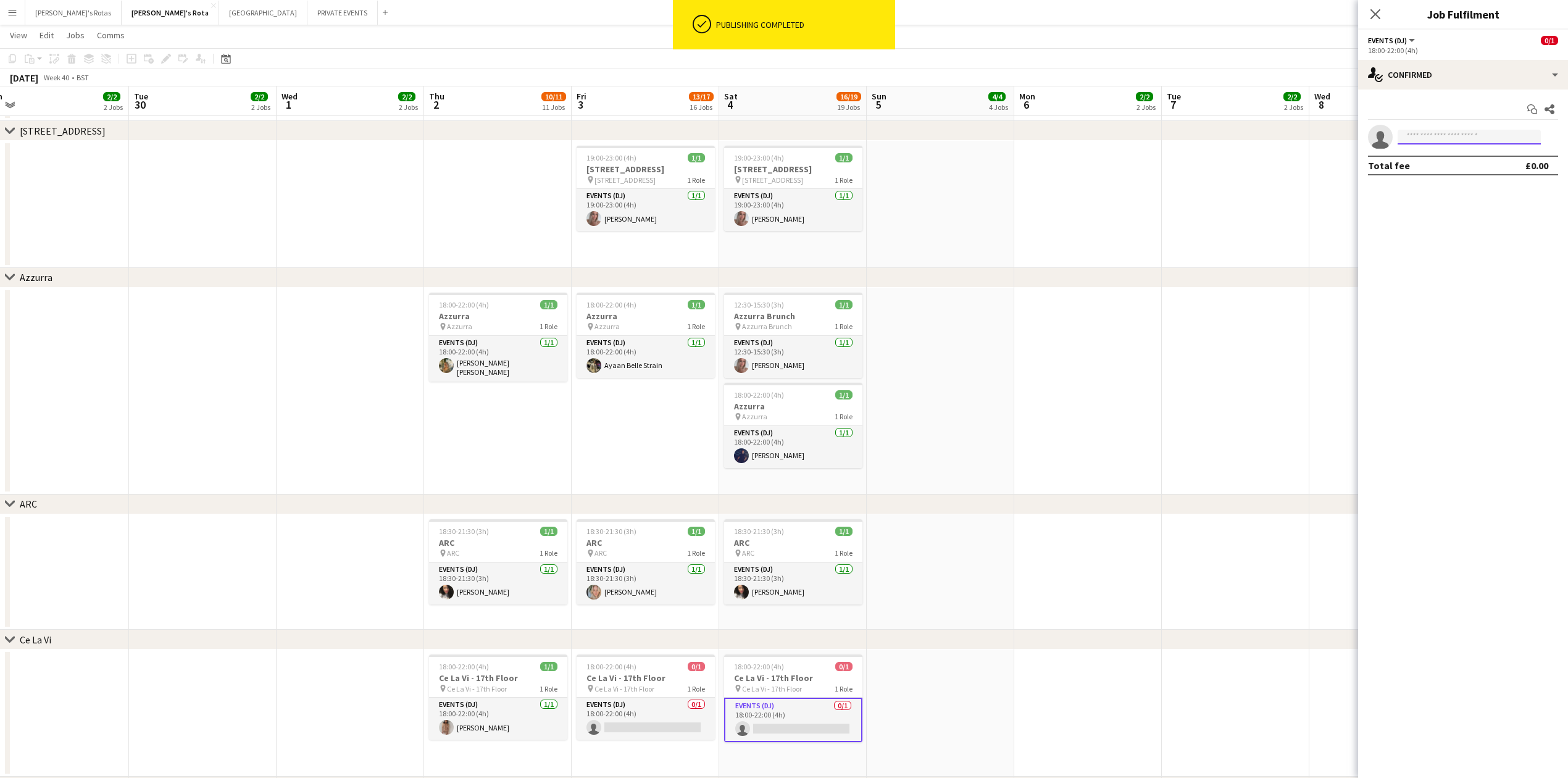
click at [1452, 132] on input at bounding box center [1470, 137] width 144 height 15
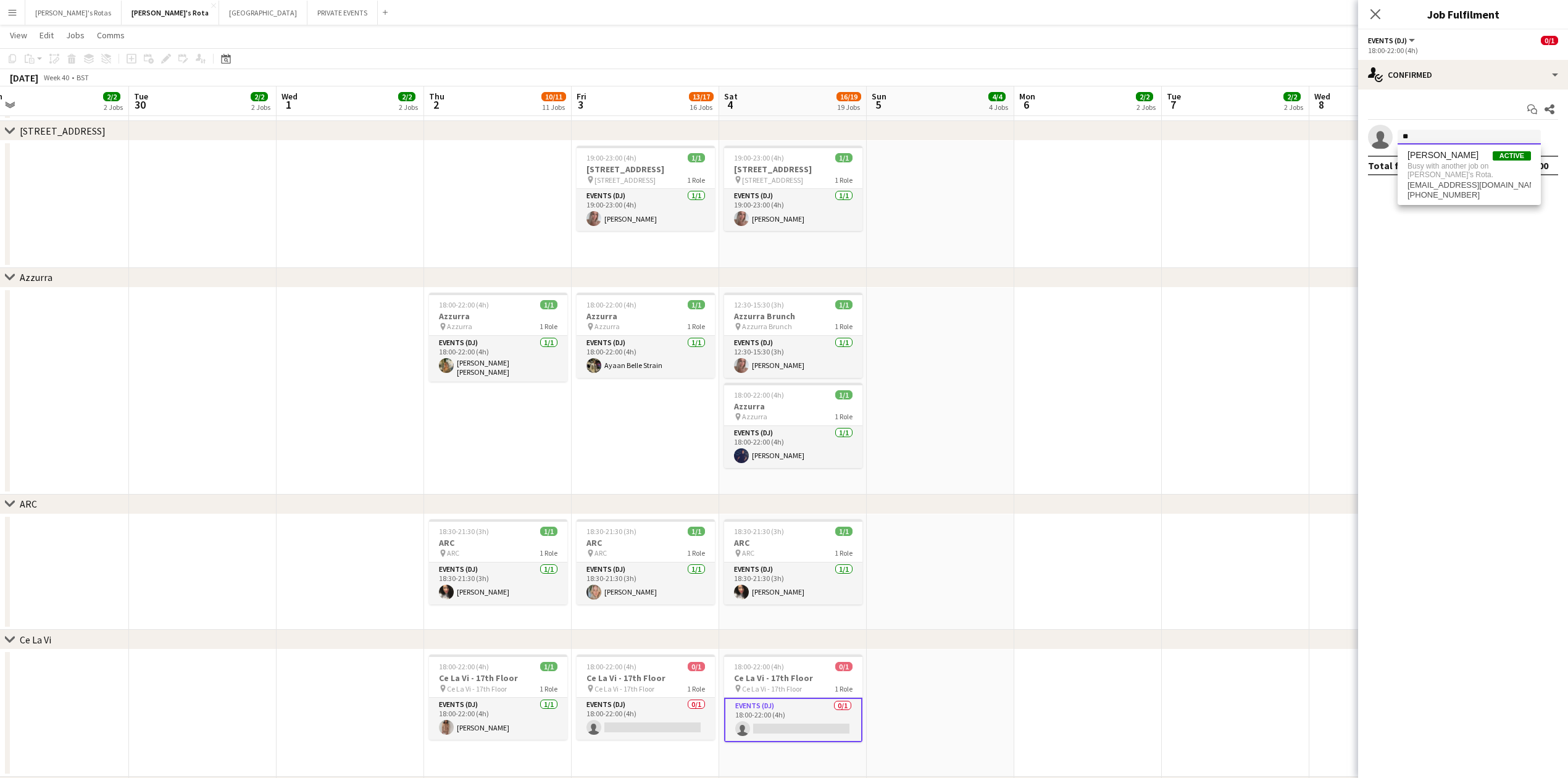
type input "*"
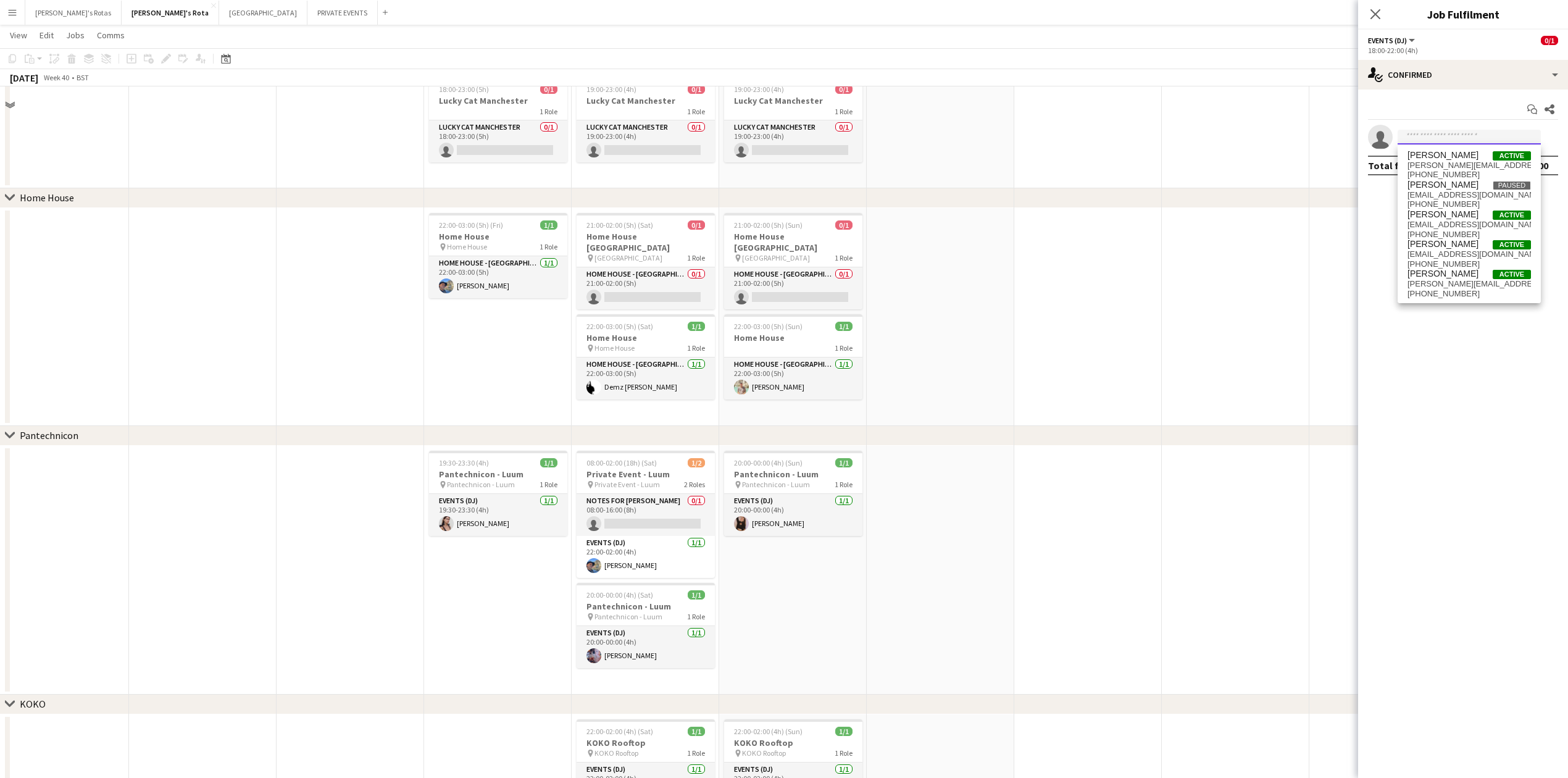
scroll to position [1152, 0]
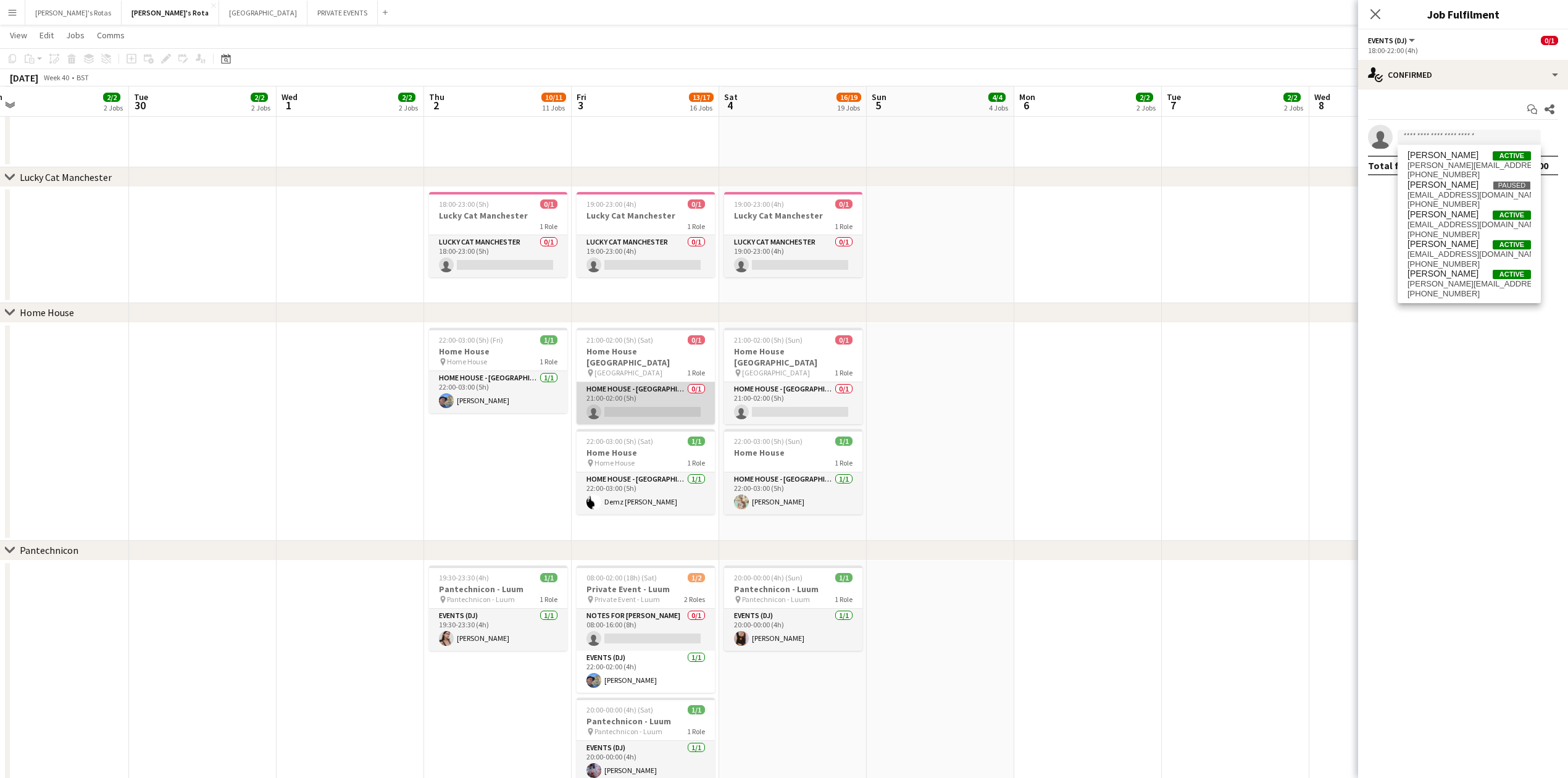
click at [618, 398] on app-card-role "HOME HOUSE - MARYLEBONE 0/1 21:00-02:00 (5h) single-neutral-actions" at bounding box center [645, 402] width 139 height 42
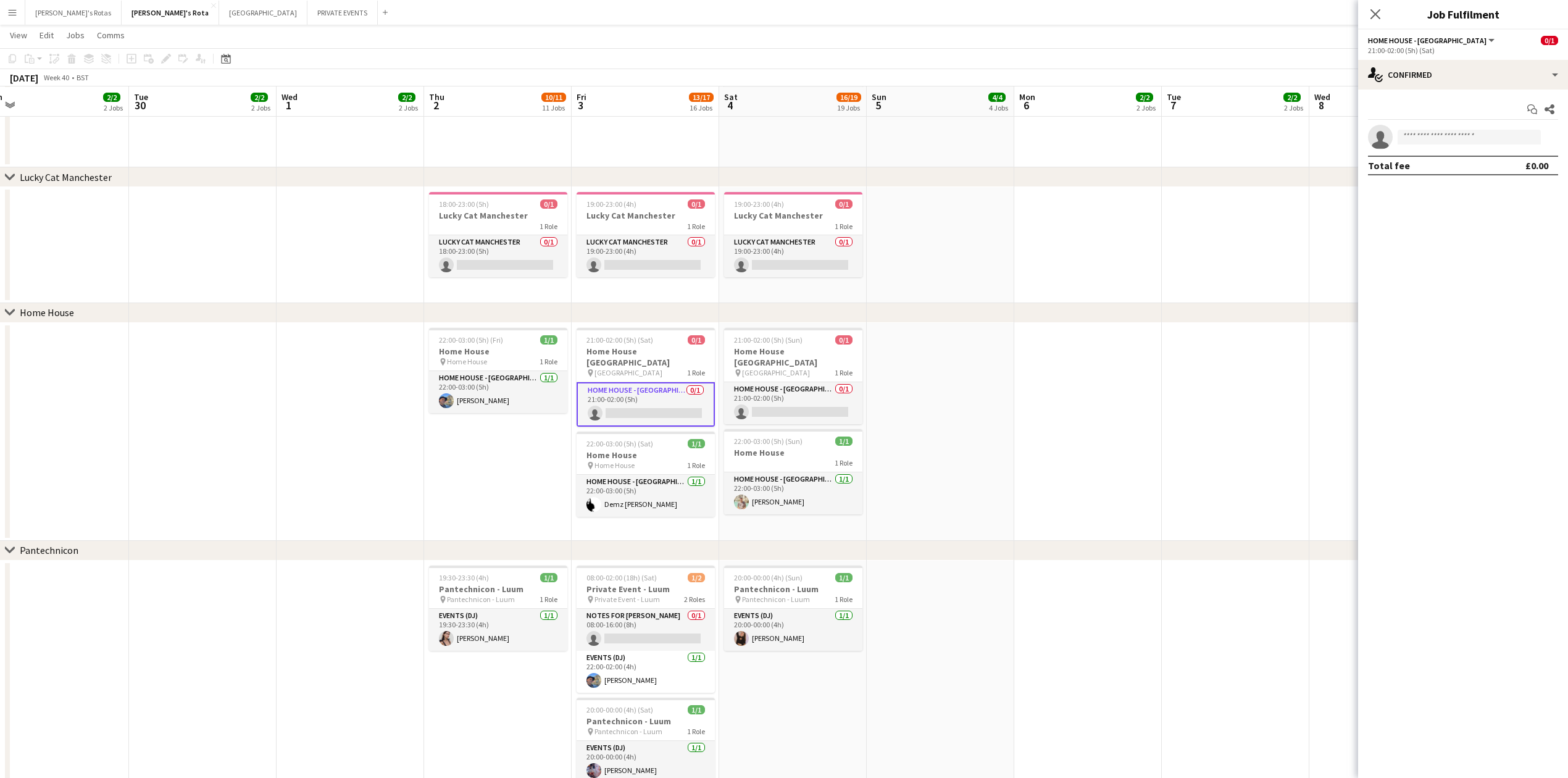
drag, startPoint x: 1486, startPoint y: 119, endPoint x: 1466, endPoint y: 134, distance: 25.0
click at [1468, 130] on div "Start chat Share single-neutral-actions Total fee £0.00" at bounding box center [1463, 137] width 210 height 95
click at [1461, 144] on input at bounding box center [1470, 137] width 144 height 15
type input "******"
click at [1450, 166] on span "[EMAIL_ADDRESS][DOMAIN_NAME]" at bounding box center [1470, 165] width 124 height 10
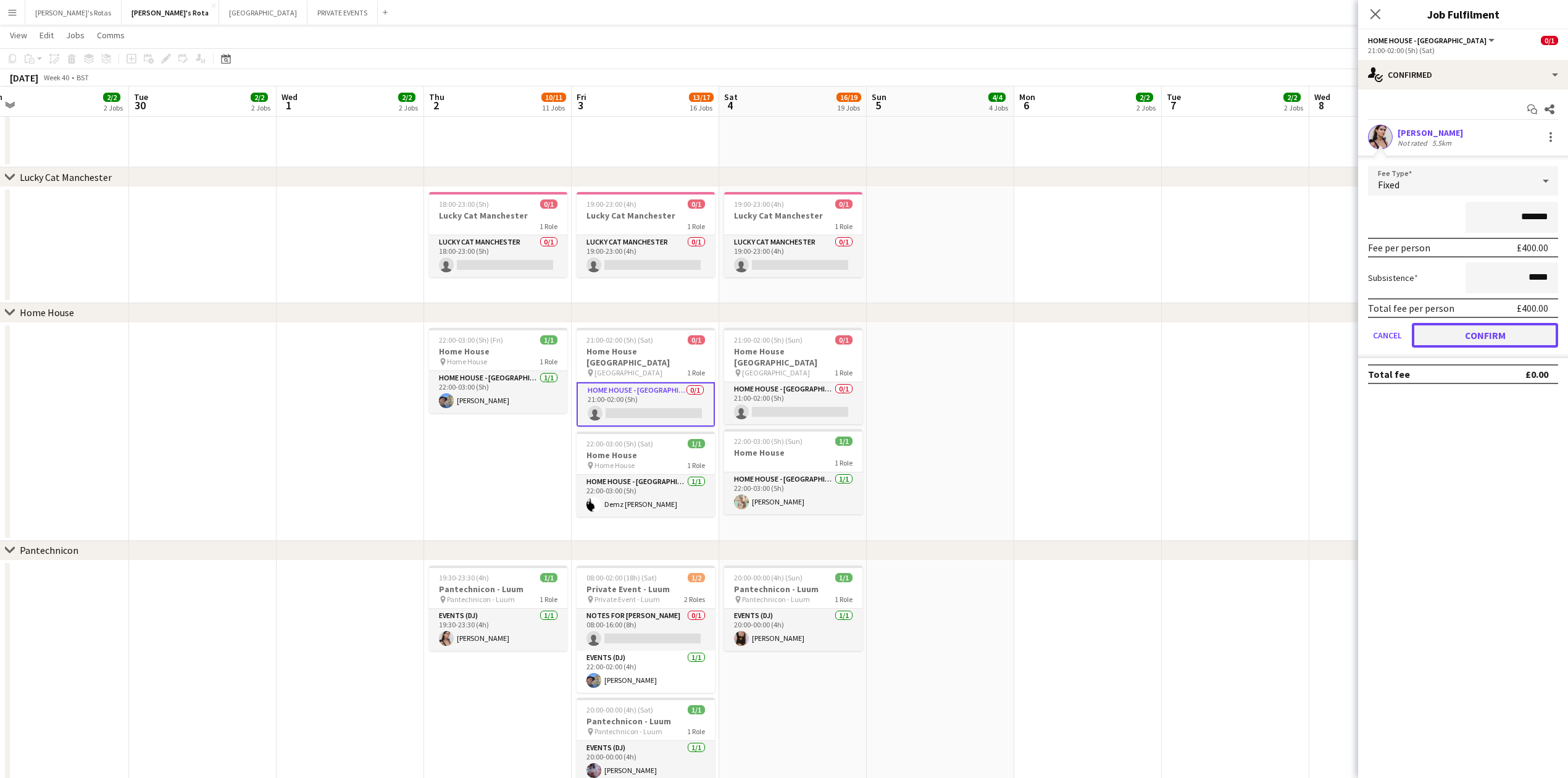
click at [1466, 329] on button "Confirm" at bounding box center [1484, 334] width 147 height 25
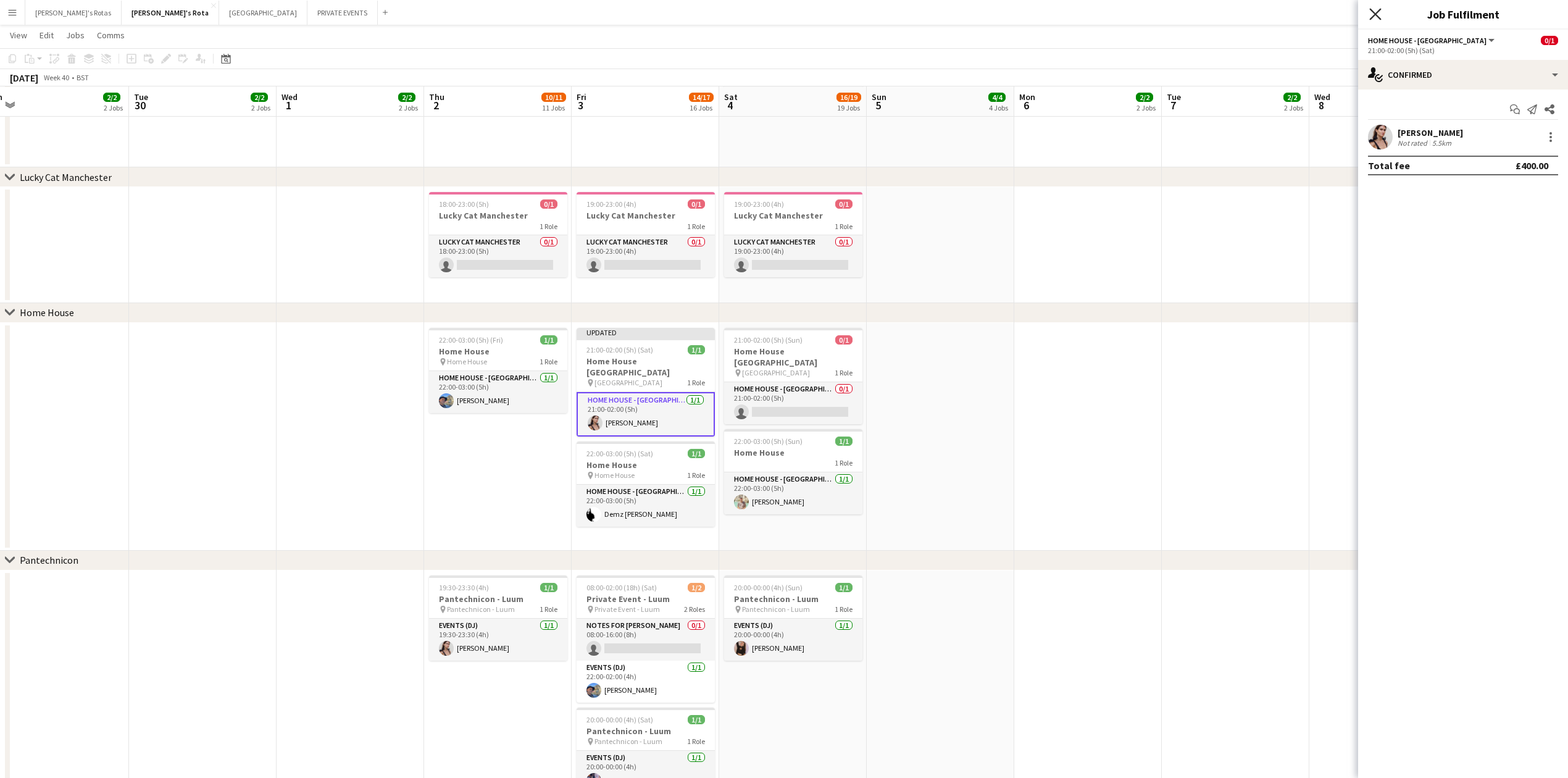
click at [1379, 11] on icon at bounding box center [1375, 14] width 12 height 12
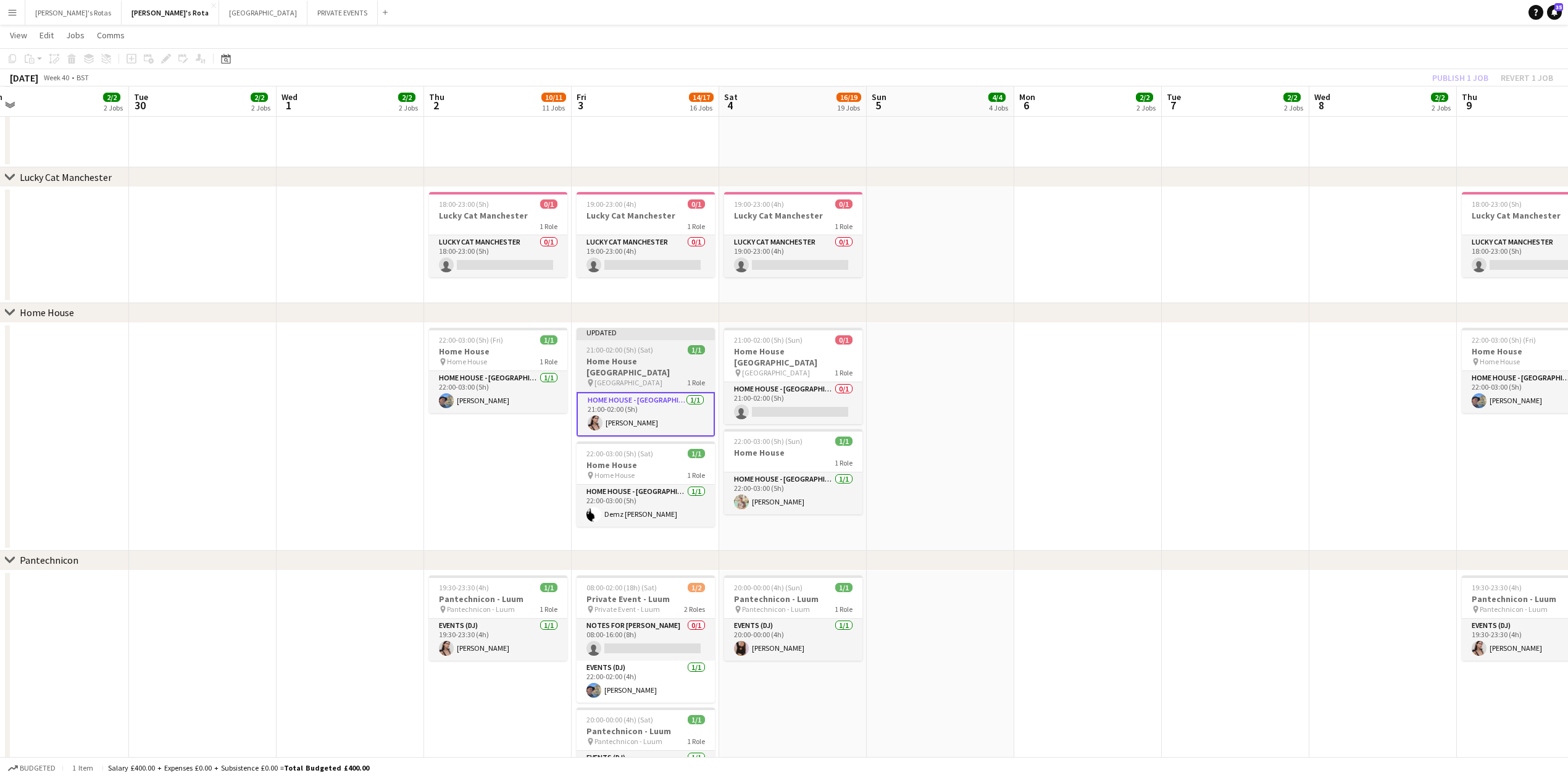
click at [645, 345] on span "21:00-02:00 (5h) (Sat)" at bounding box center [620, 349] width 67 height 9
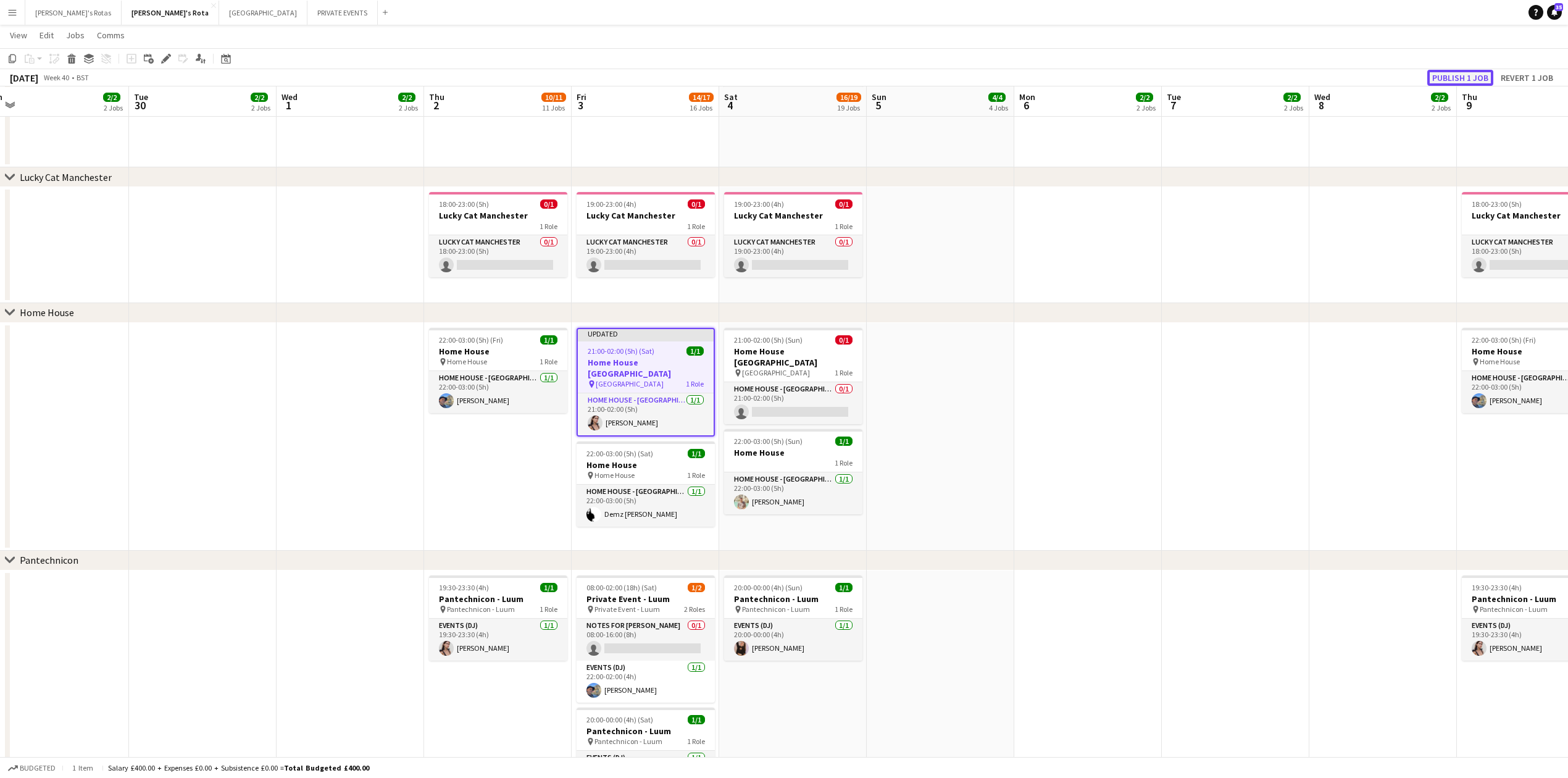
click at [1453, 82] on button "Publish 1 job" at bounding box center [1460, 78] width 66 height 16
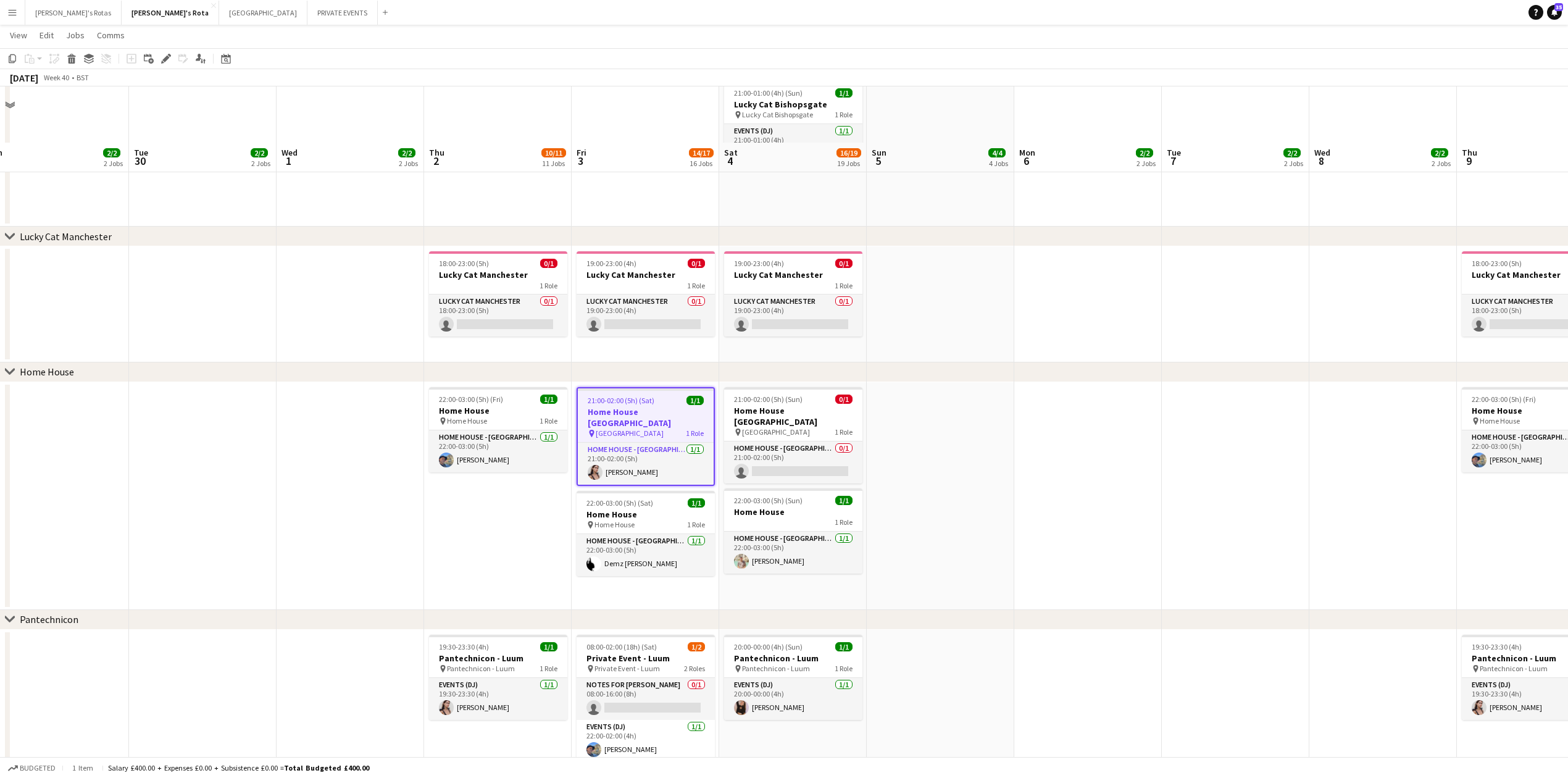
scroll to position [823, 0]
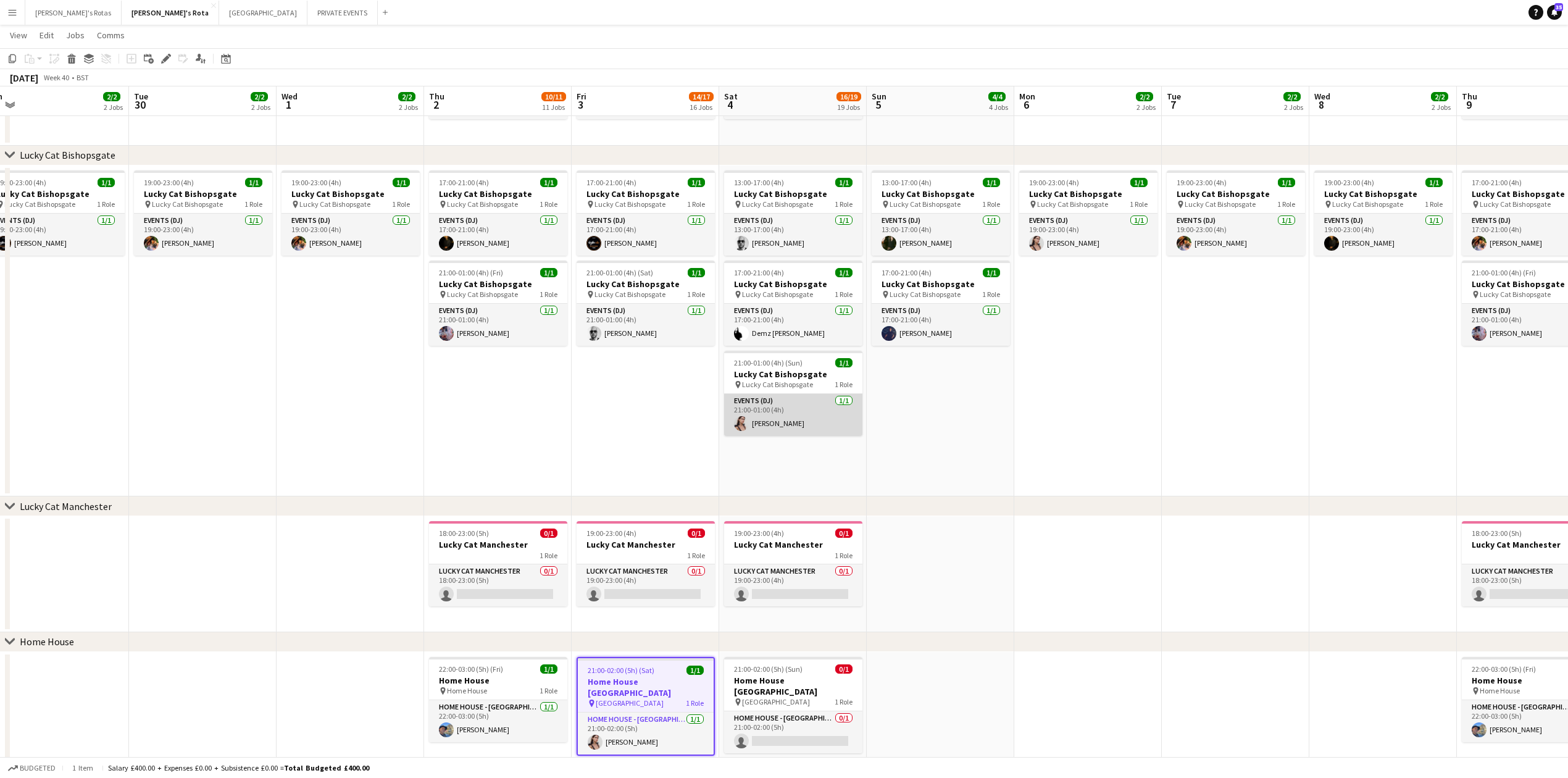
click at [792, 430] on app-card-role "Events (DJ) [DATE] 21:00-01:00 (4h) [PERSON_NAME]" at bounding box center [793, 414] width 139 height 42
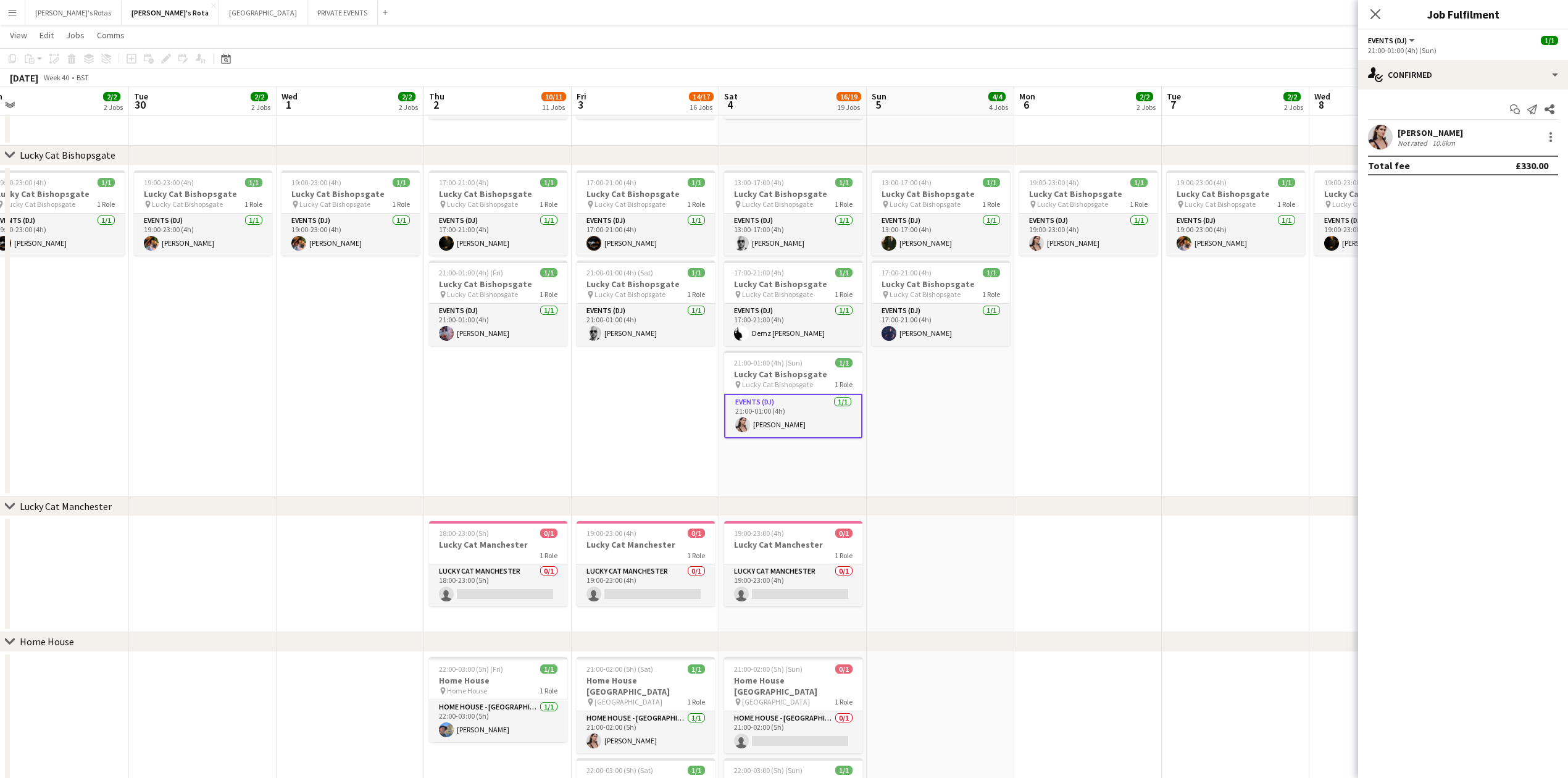
click at [1562, 140] on div "[PERSON_NAME] Not rated 10.6km" at bounding box center [1463, 137] width 210 height 25
click at [1546, 144] on div at bounding box center [1550, 137] width 15 height 15
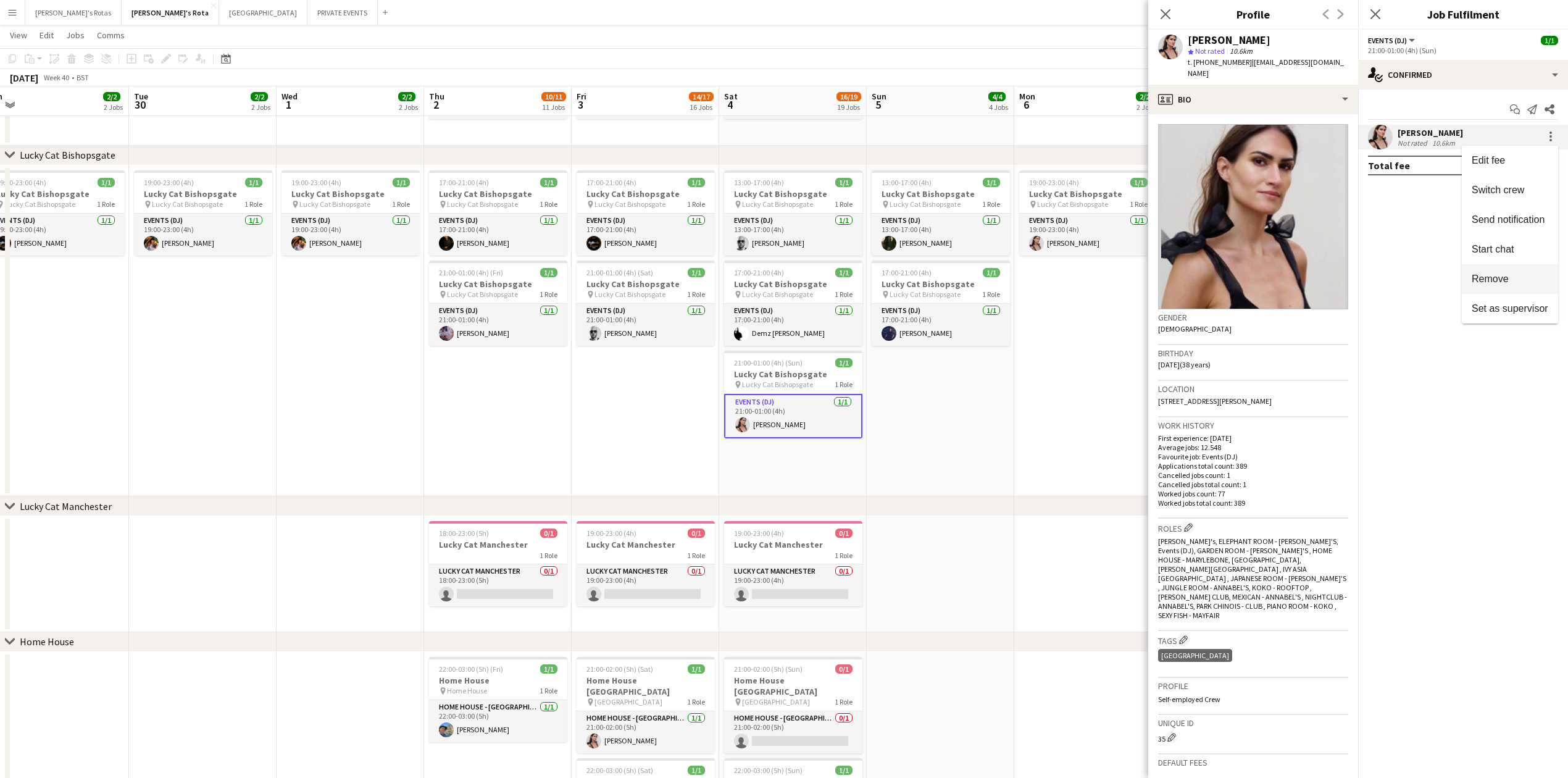
click at [1483, 279] on span "Remove" at bounding box center [1490, 277] width 37 height 11
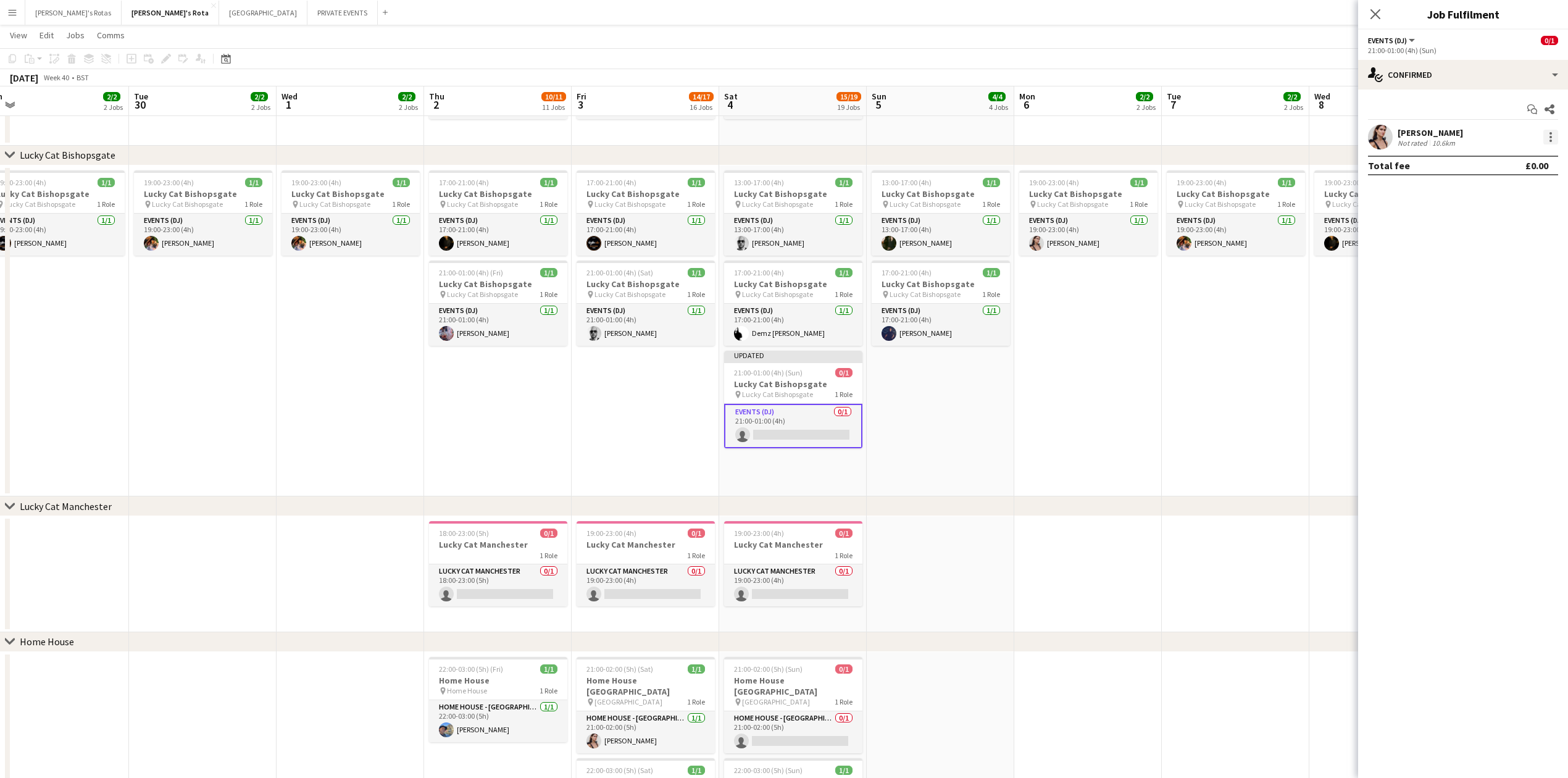
click at [1547, 141] on div at bounding box center [1550, 137] width 15 height 15
drag, startPoint x: 1494, startPoint y: 270, endPoint x: 1461, endPoint y: 223, distance: 57.4
click at [1494, 270] on button "Remove" at bounding box center [1510, 279] width 96 height 30
click at [1383, 15] on app-icon "Close pop-in" at bounding box center [1376, 15] width 18 height 18
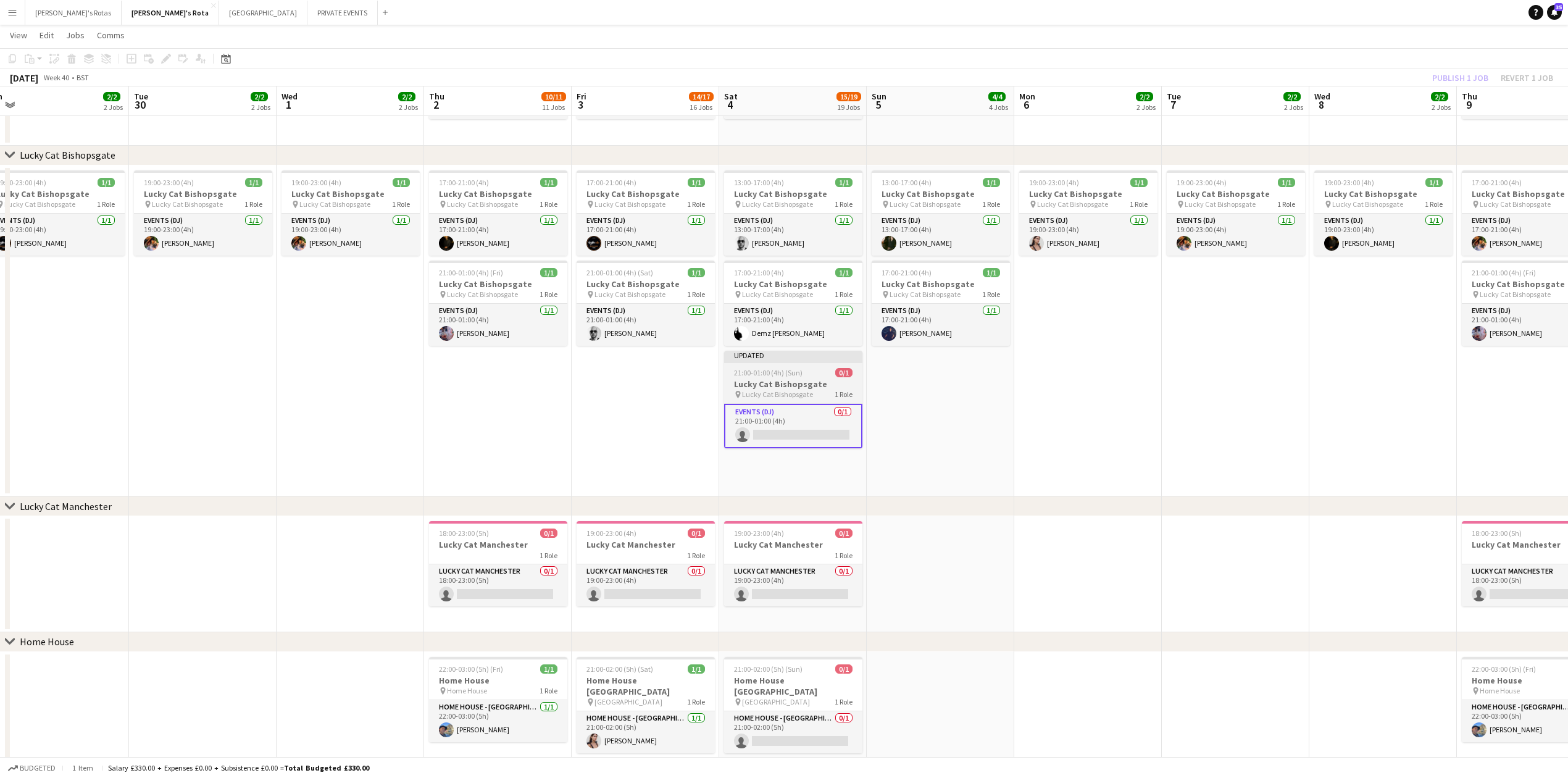
click at [806, 384] on h3 "Lucky Cat Bishopsgate" at bounding box center [793, 384] width 139 height 11
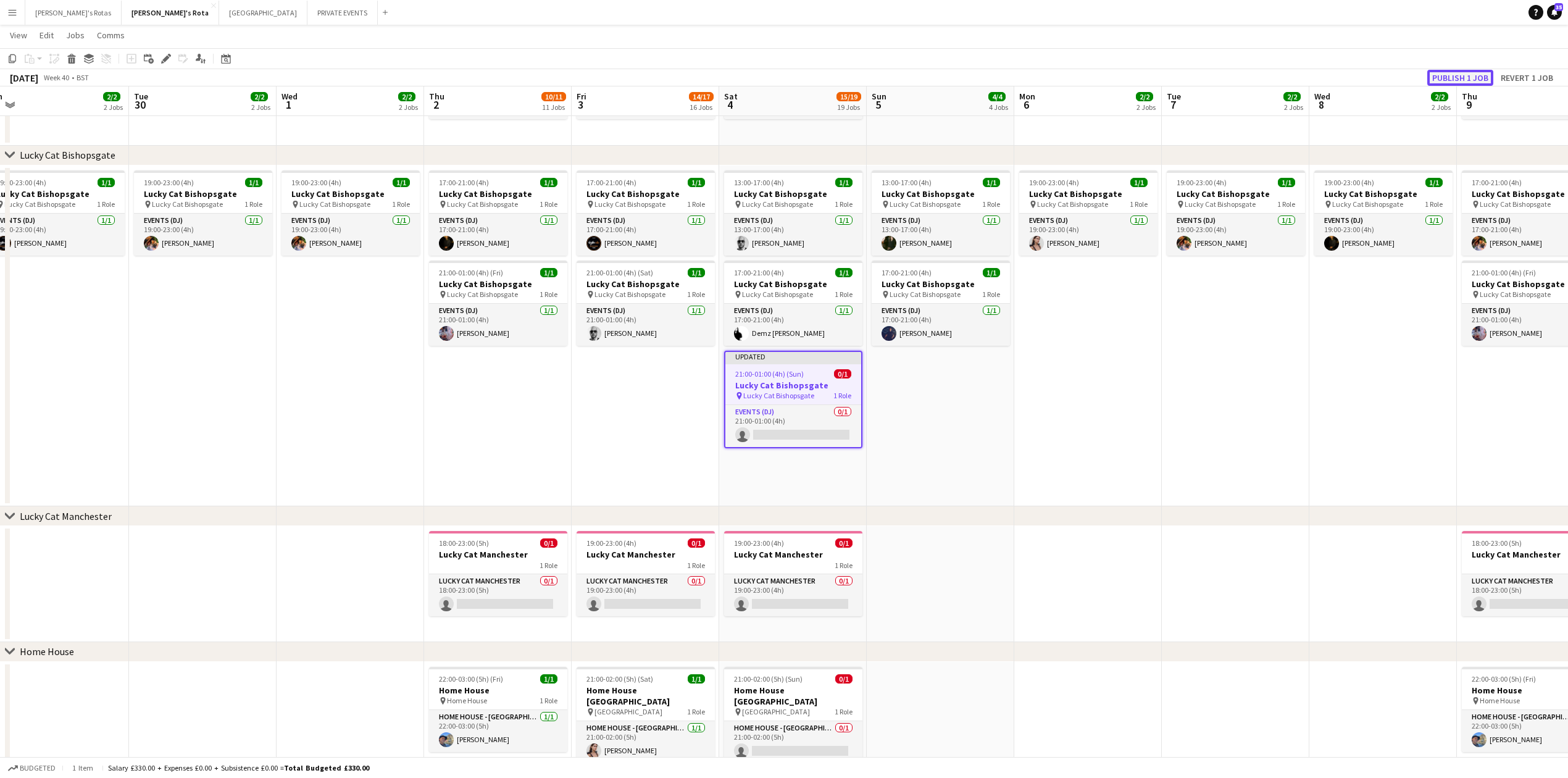
click at [1442, 73] on button "Publish 1 job" at bounding box center [1460, 78] width 66 height 16
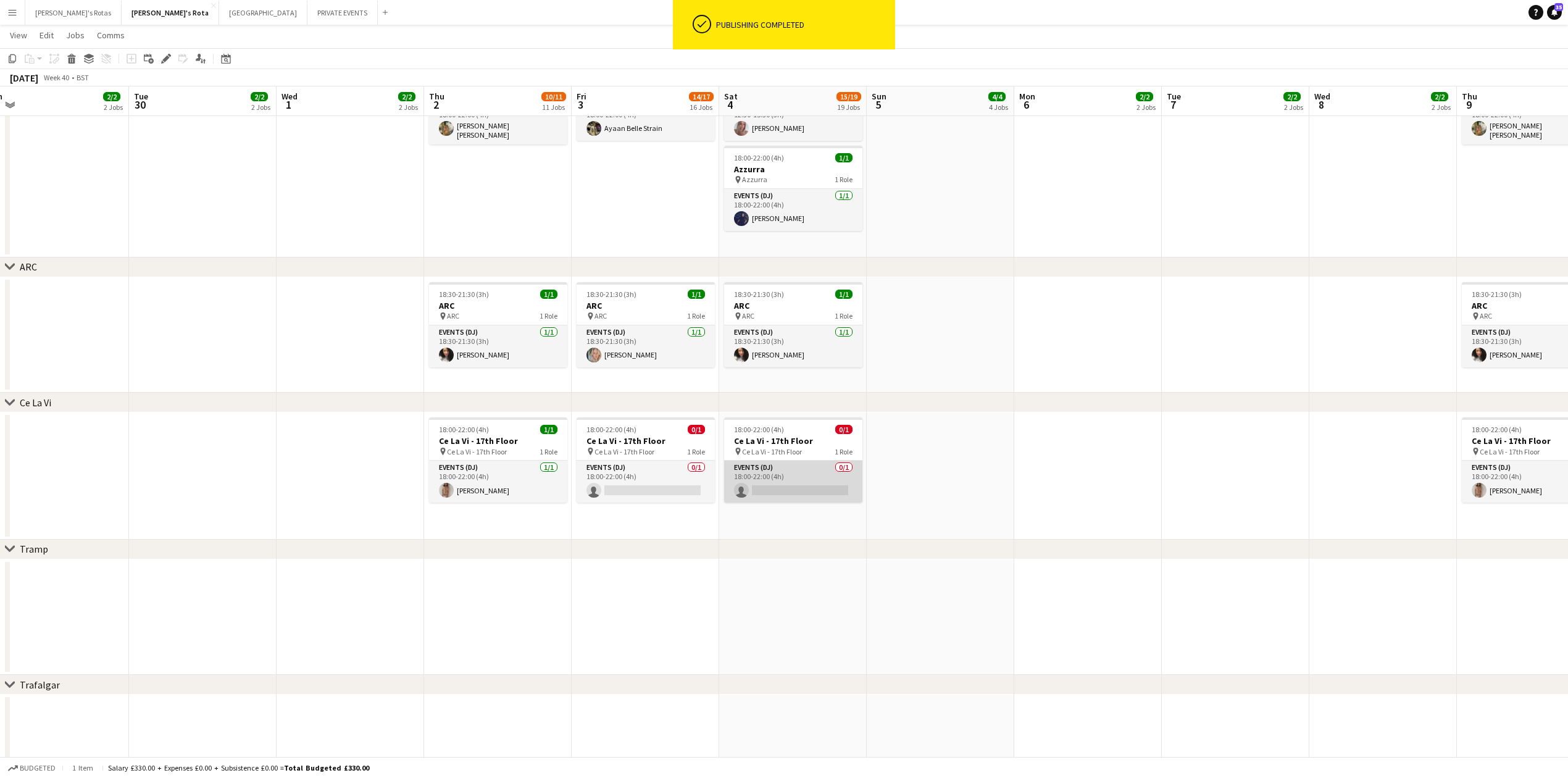
click at [788, 477] on app-card-role "Events (DJ) 0/1 18:00-22:00 (4h) single-neutral-actions" at bounding box center [793, 481] width 139 height 42
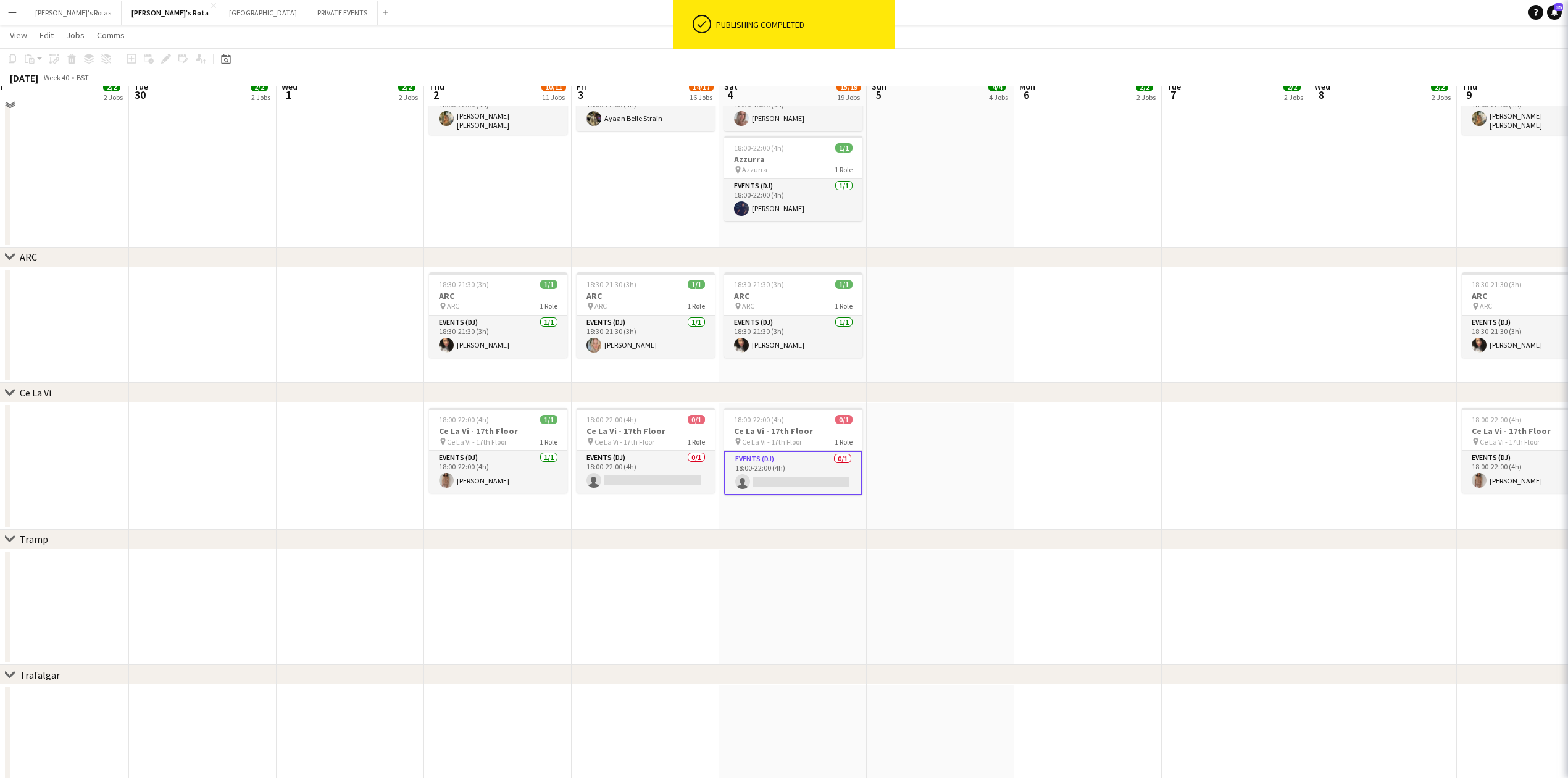
scroll to position [2212, 0]
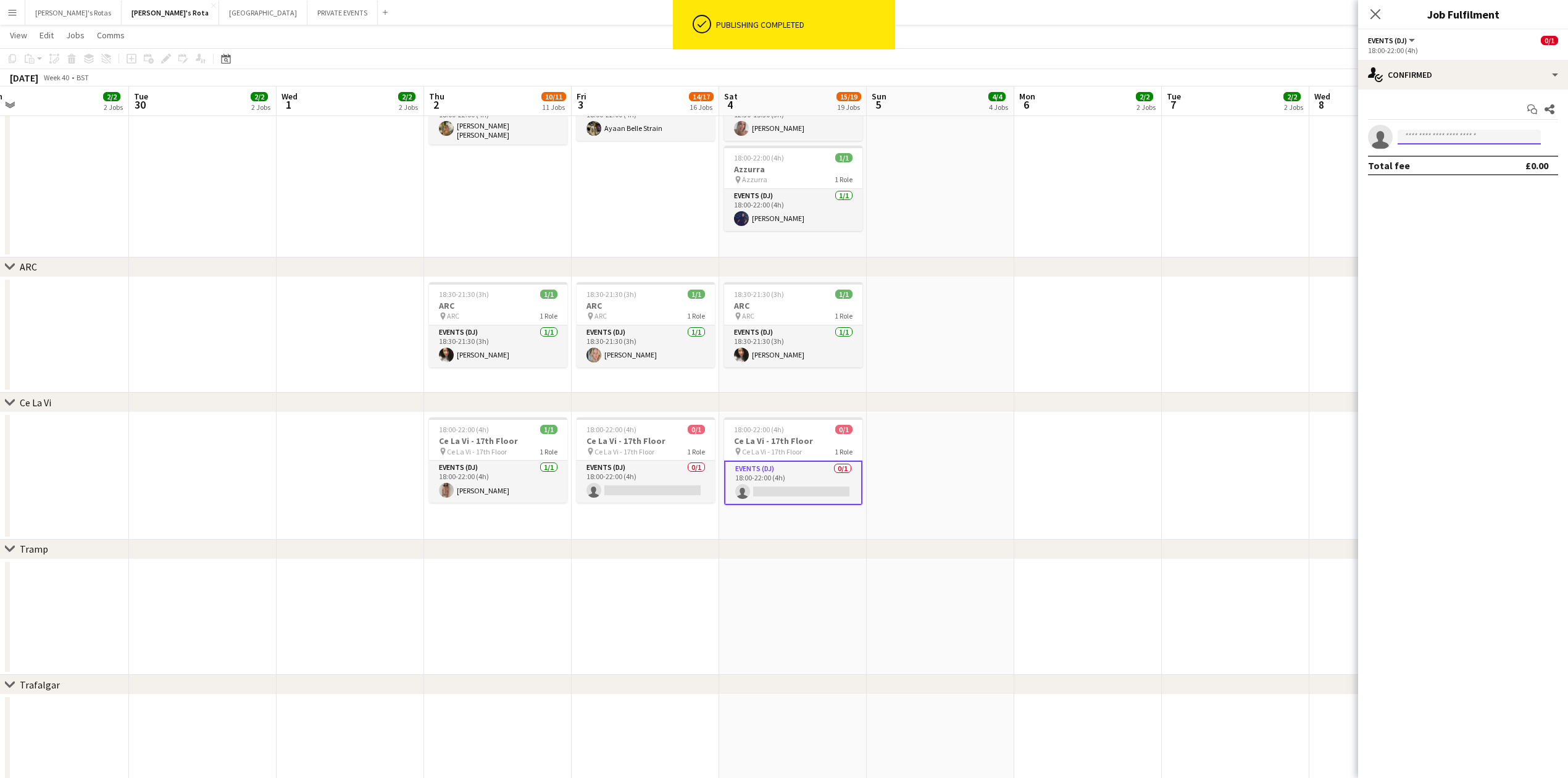
click at [1433, 139] on input at bounding box center [1470, 137] width 144 height 15
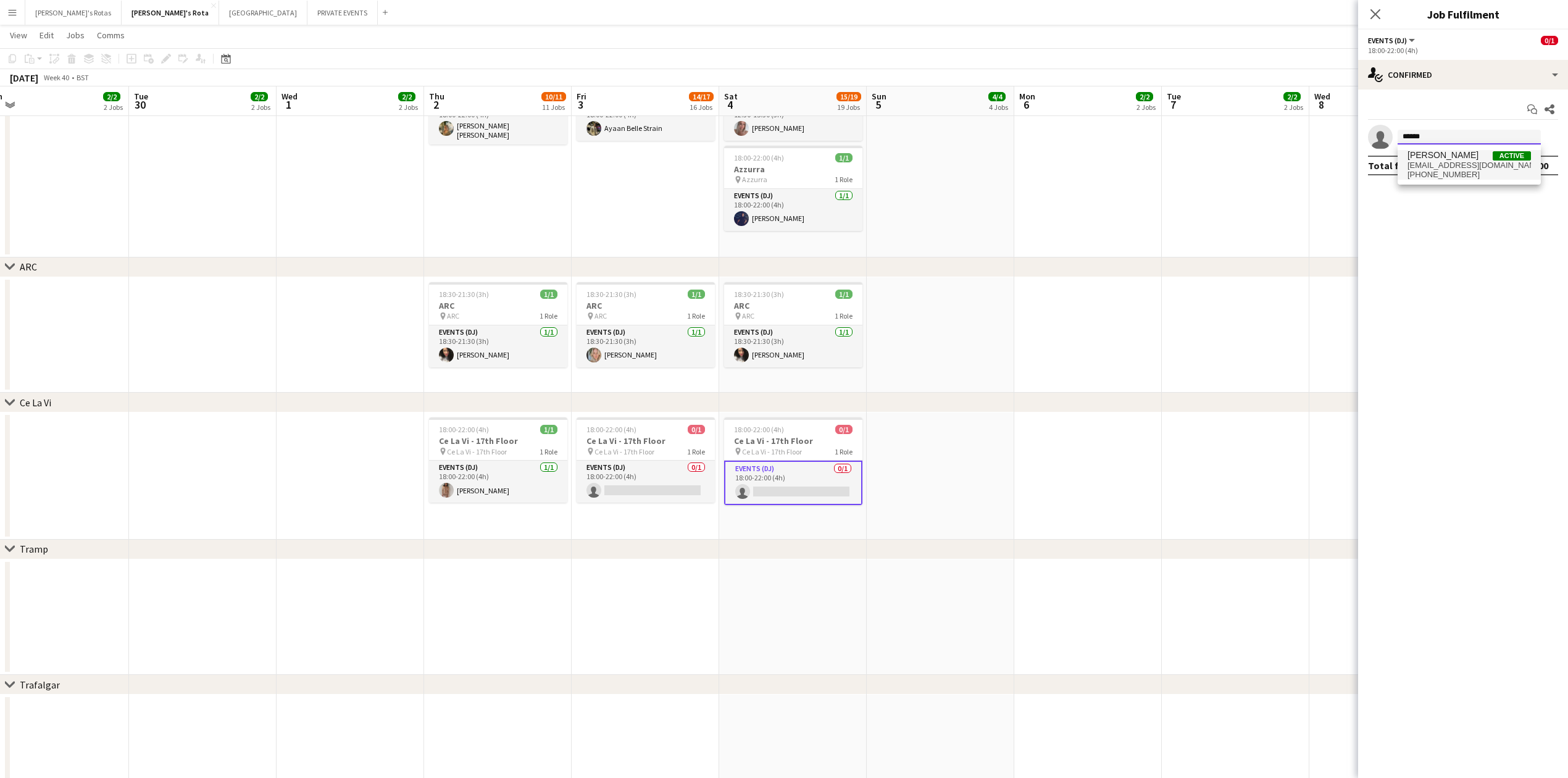
type input "******"
click at [1441, 176] on span "[PHONE_NUMBER]" at bounding box center [1470, 175] width 124 height 10
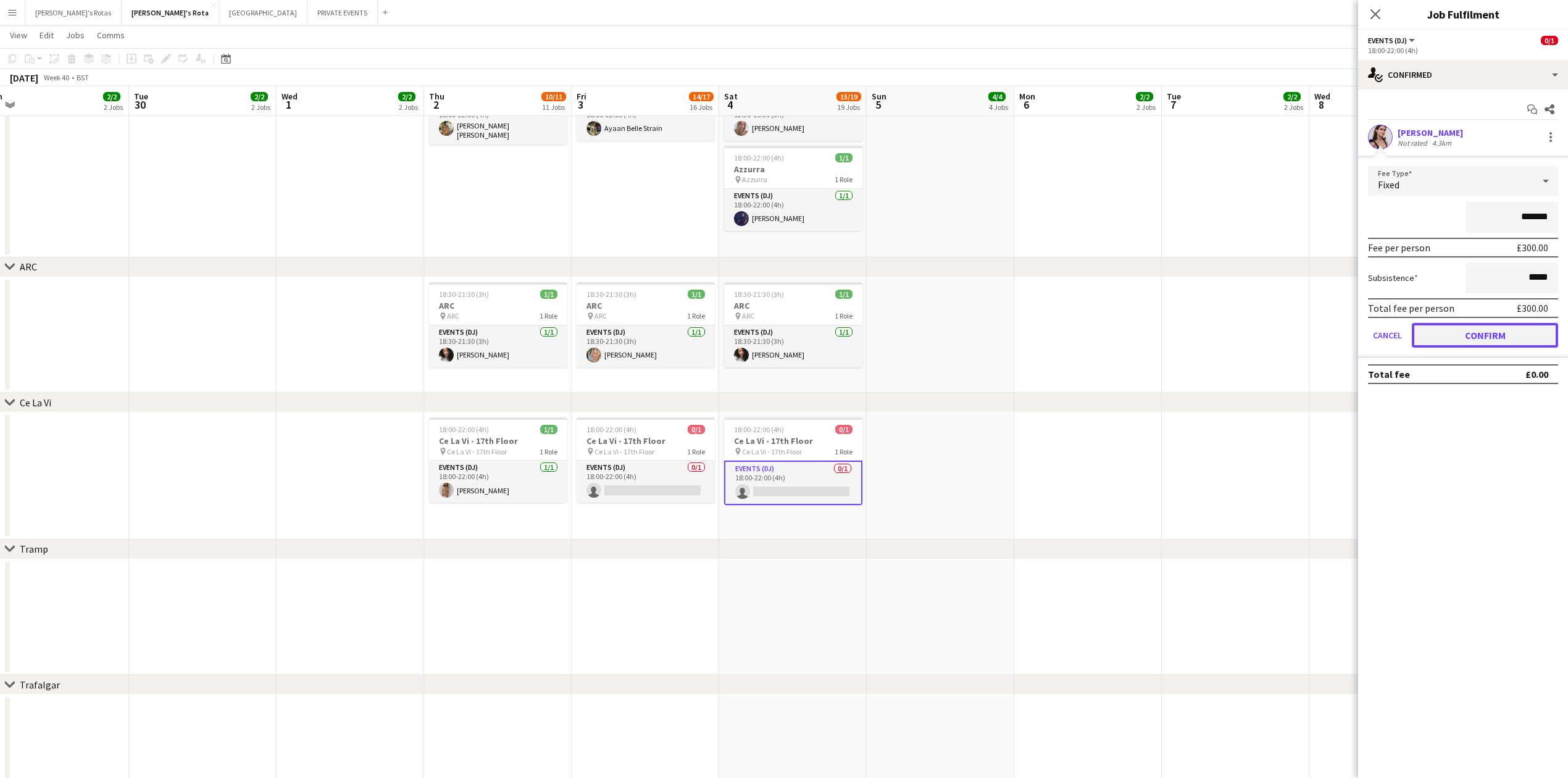
click at [1482, 325] on button "Confirm" at bounding box center [1484, 334] width 147 height 25
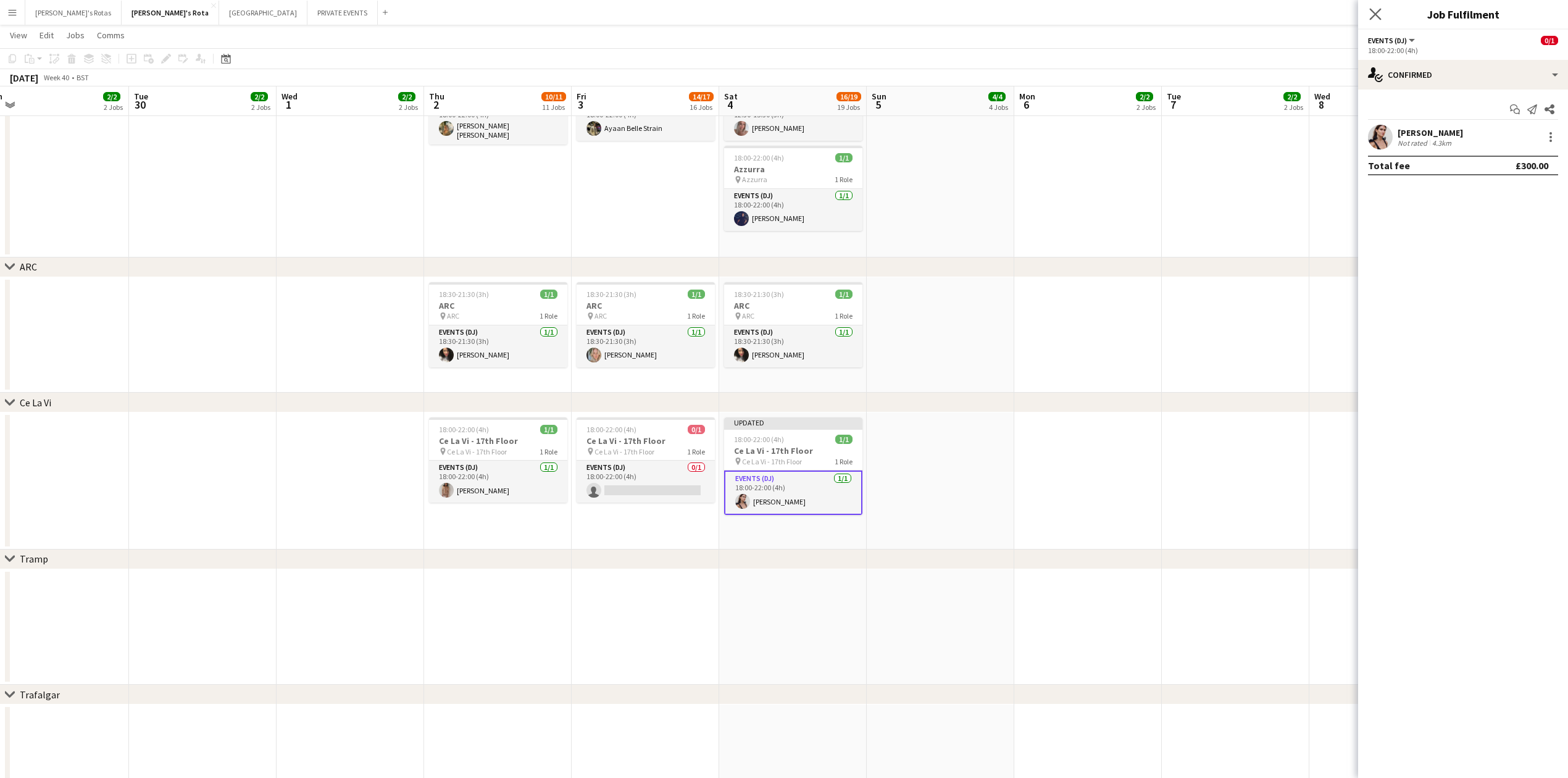
click at [1373, 21] on app-icon "Close pop-in" at bounding box center [1376, 15] width 18 height 18
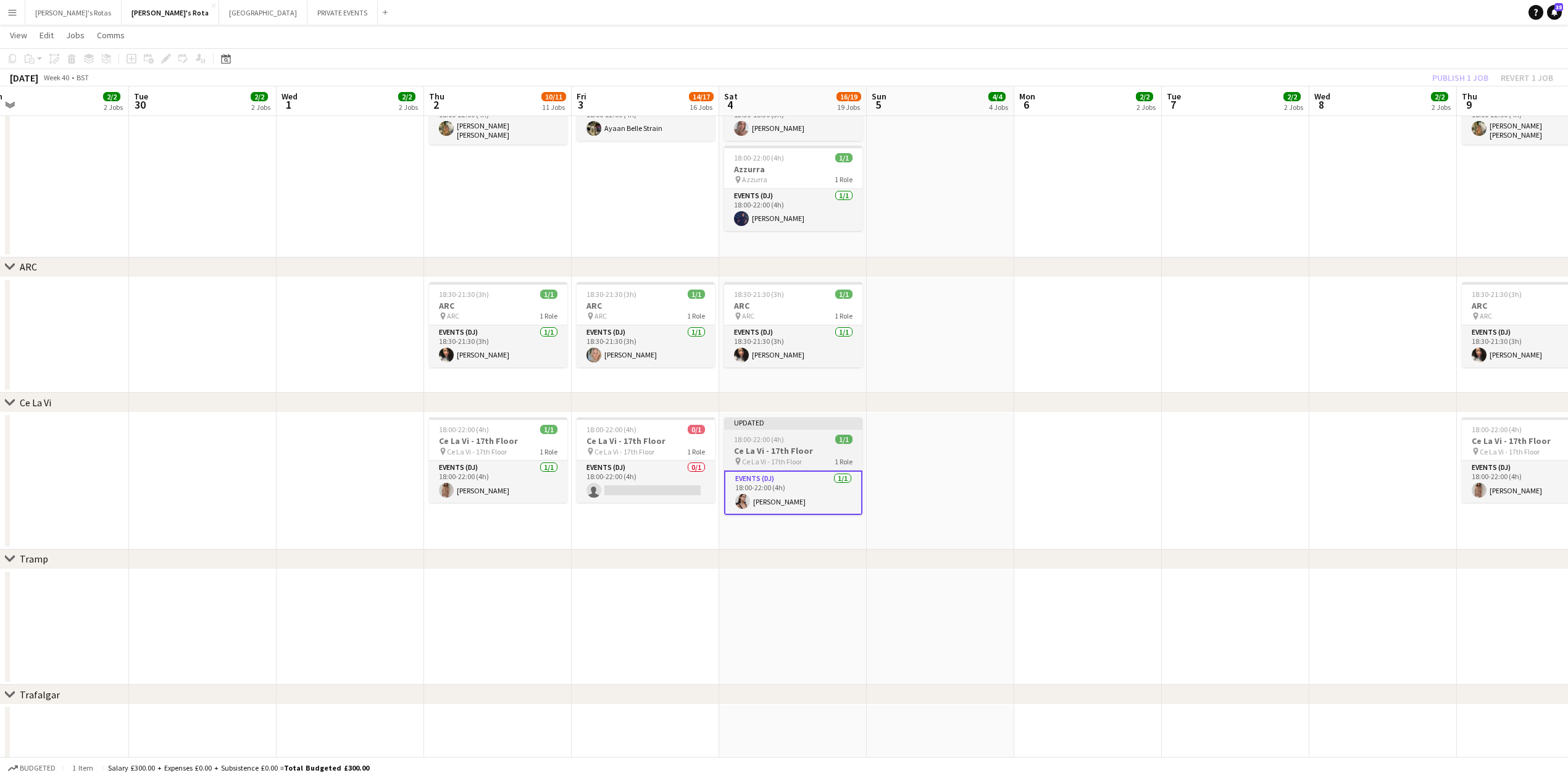
click at [802, 448] on h3 "Ce La Vi - 17th Floor" at bounding box center [793, 450] width 139 height 11
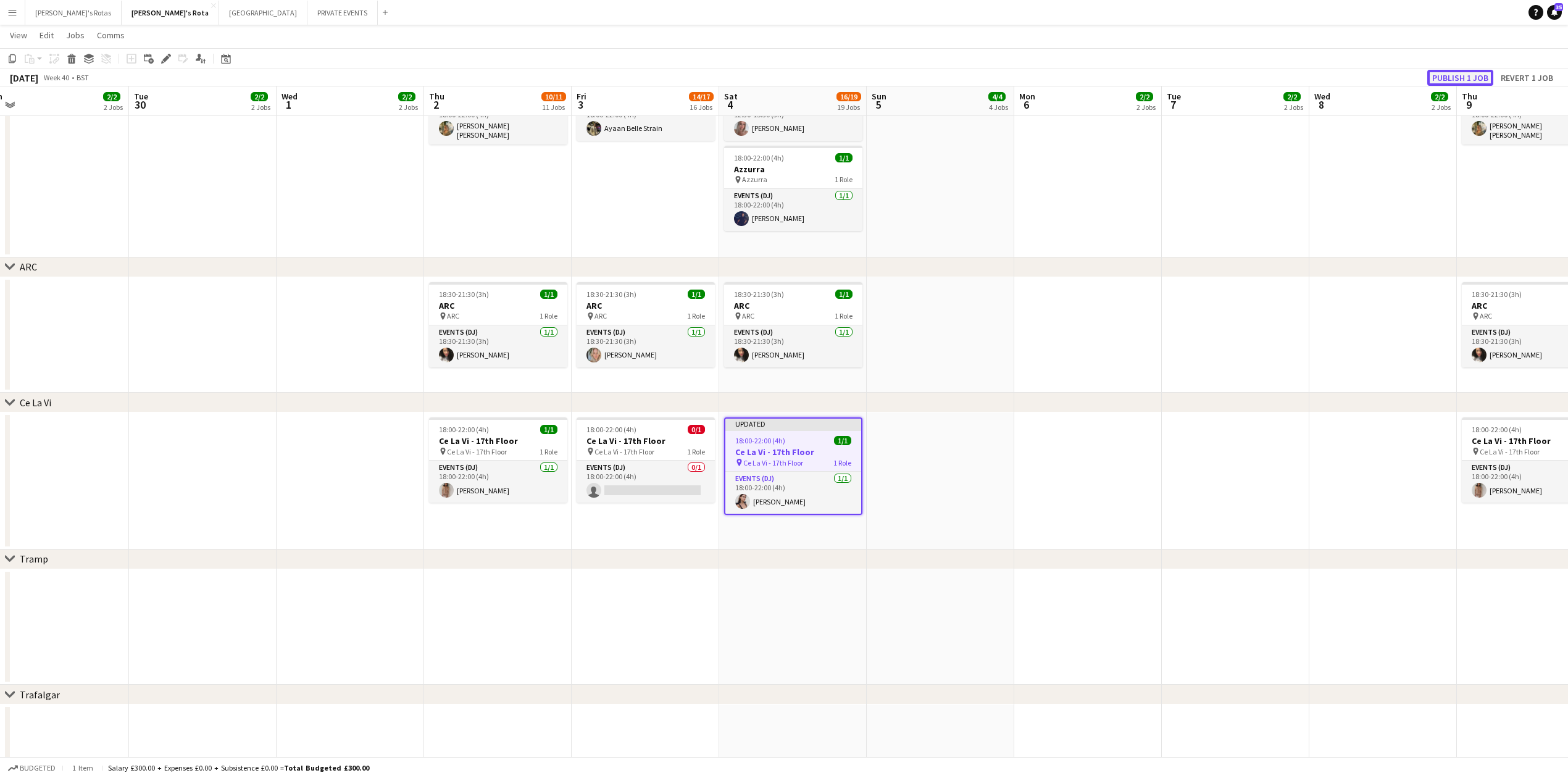
click at [1431, 81] on button "Publish 1 job" at bounding box center [1460, 78] width 66 height 16
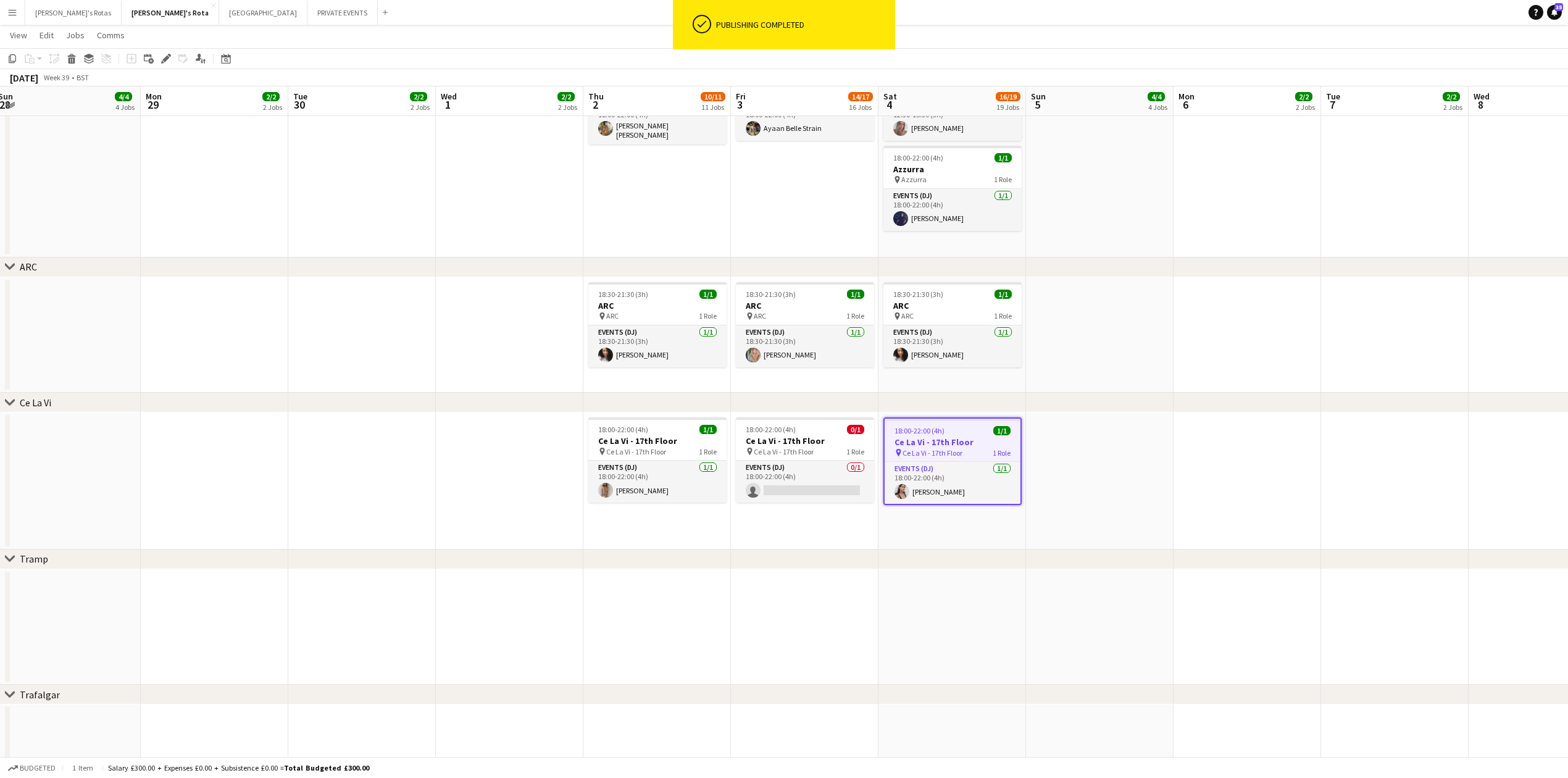
drag, startPoint x: 408, startPoint y: 463, endPoint x: 828, endPoint y: 458, distance: 420.0
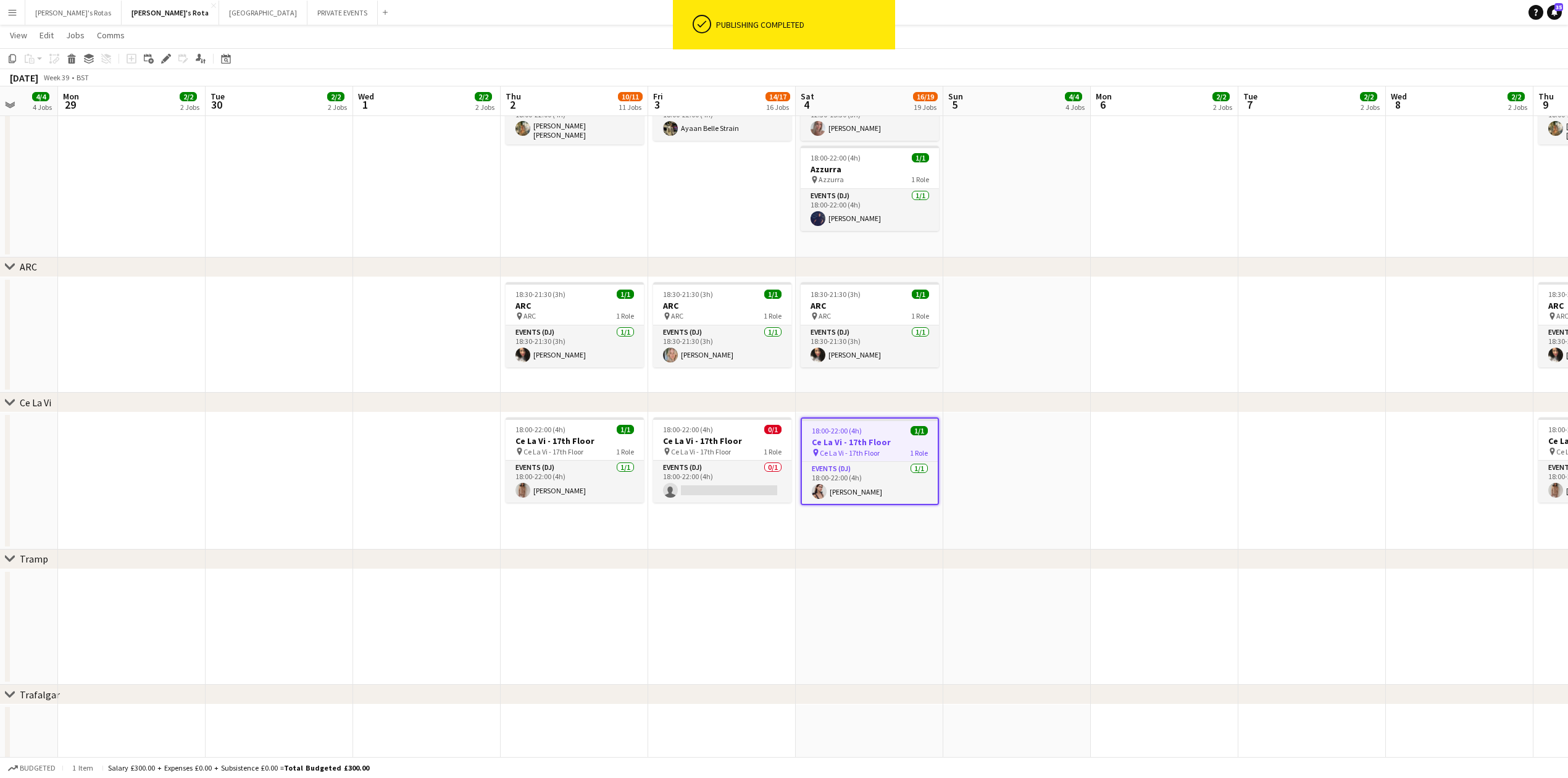
drag, startPoint x: 744, startPoint y: 456, endPoint x: 334, endPoint y: 466, distance: 410.1
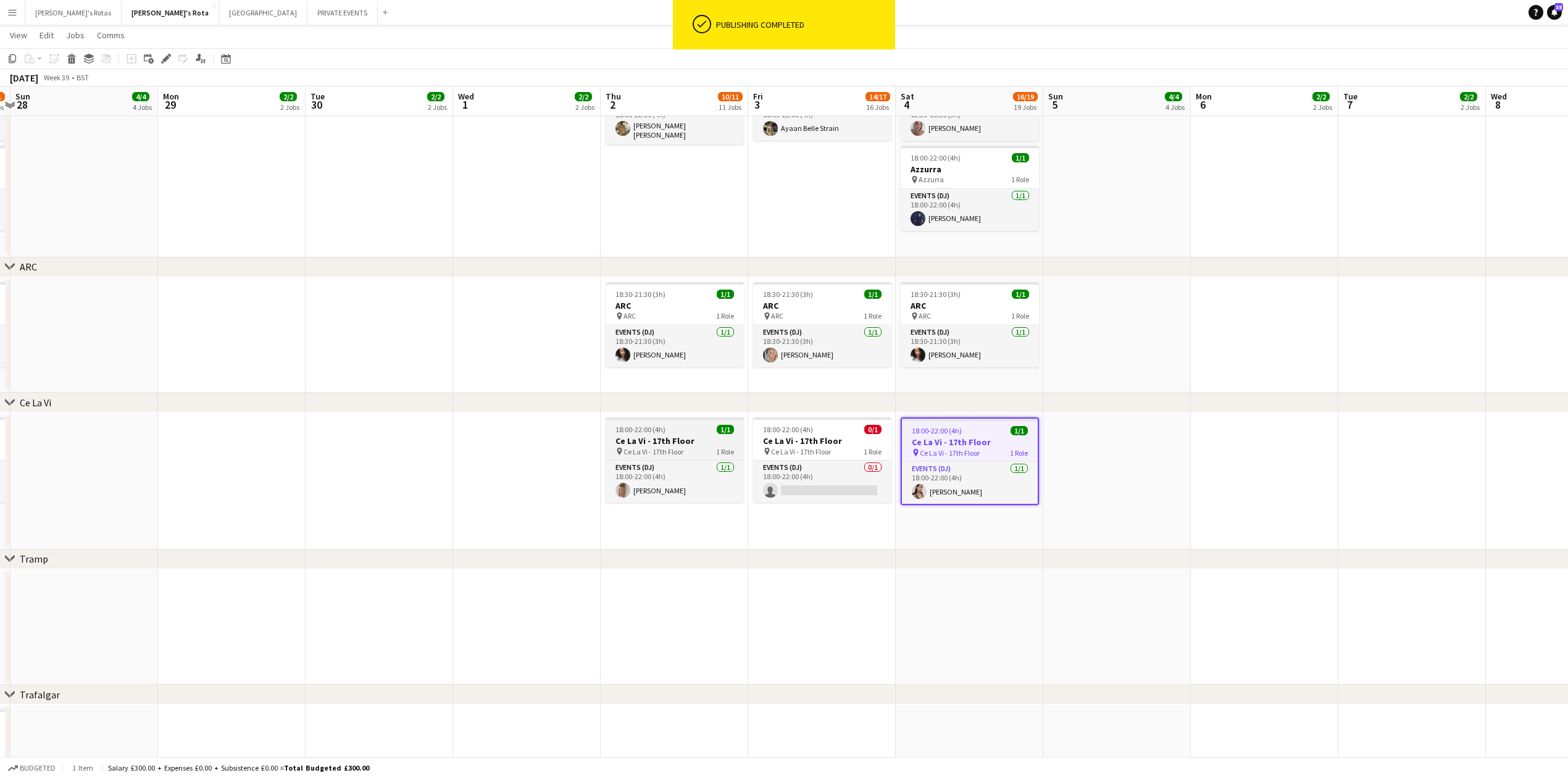
click at [694, 430] on div "18:00-22:00 (4h) 1/1" at bounding box center [675, 429] width 139 height 9
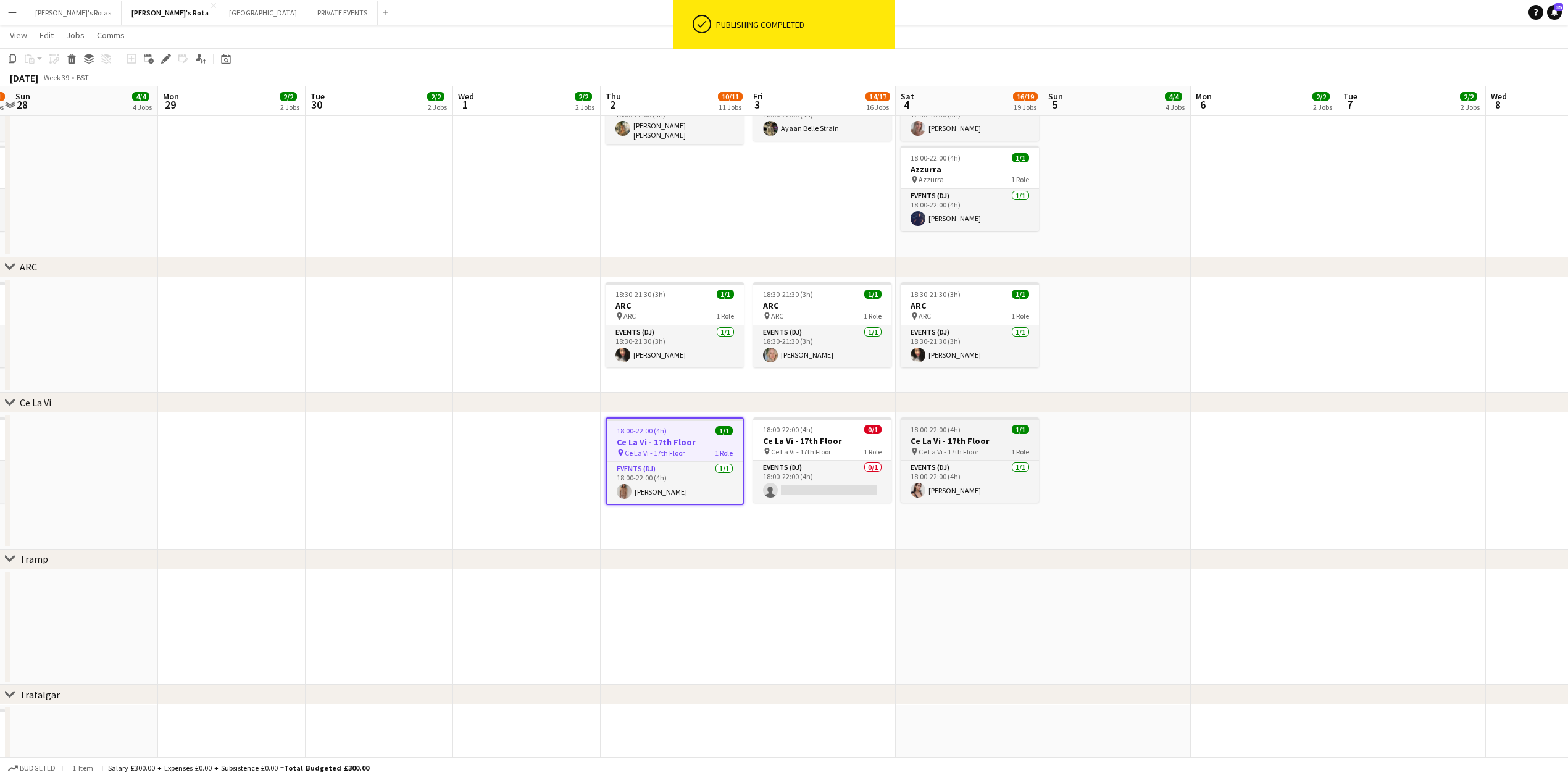
click at [969, 437] on h3 "Ce La Vi - 17th Floor" at bounding box center [970, 440] width 139 height 11
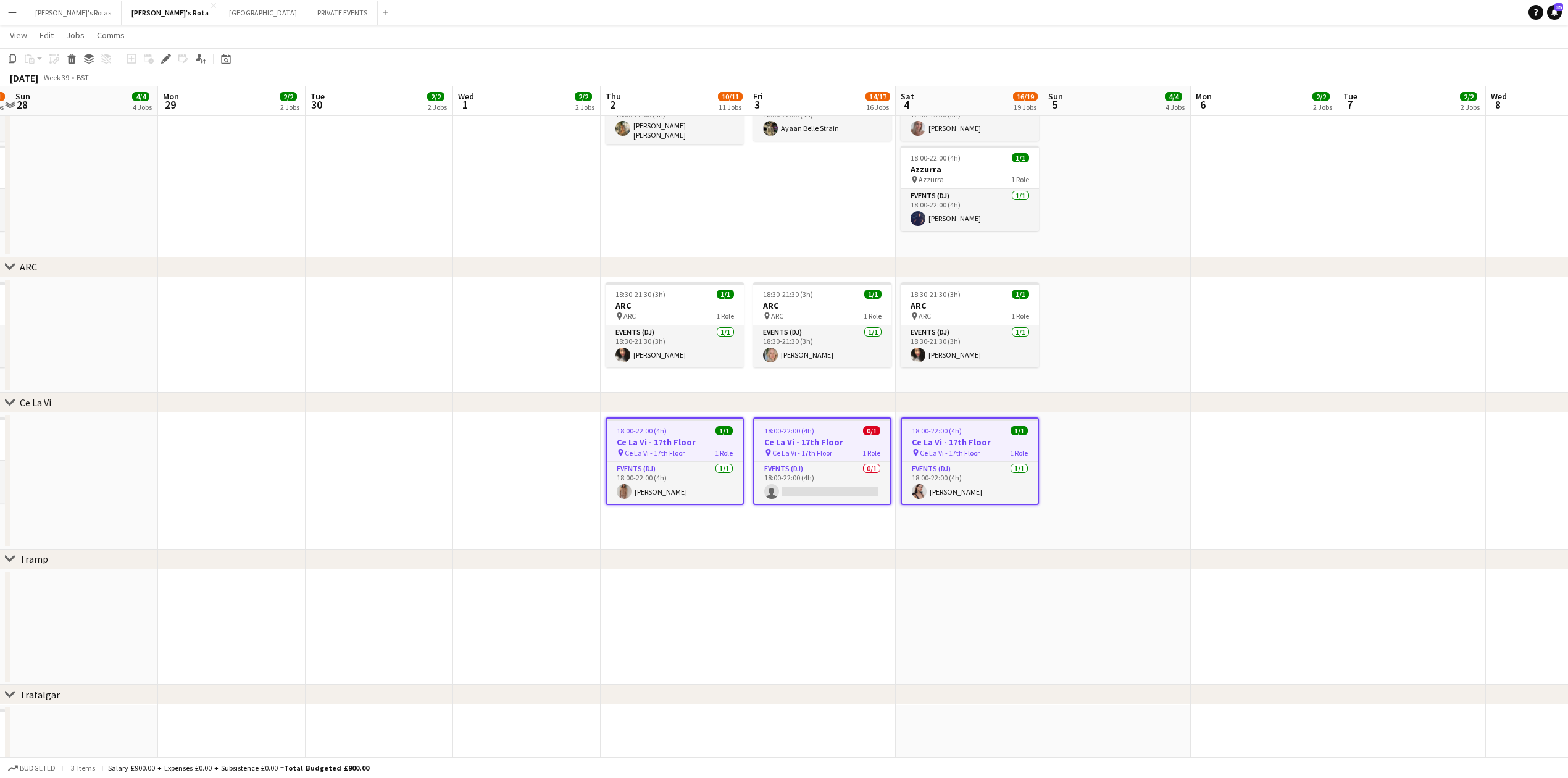
drag, startPoint x: 1306, startPoint y: 397, endPoint x: 729, endPoint y: 444, distance: 578.9
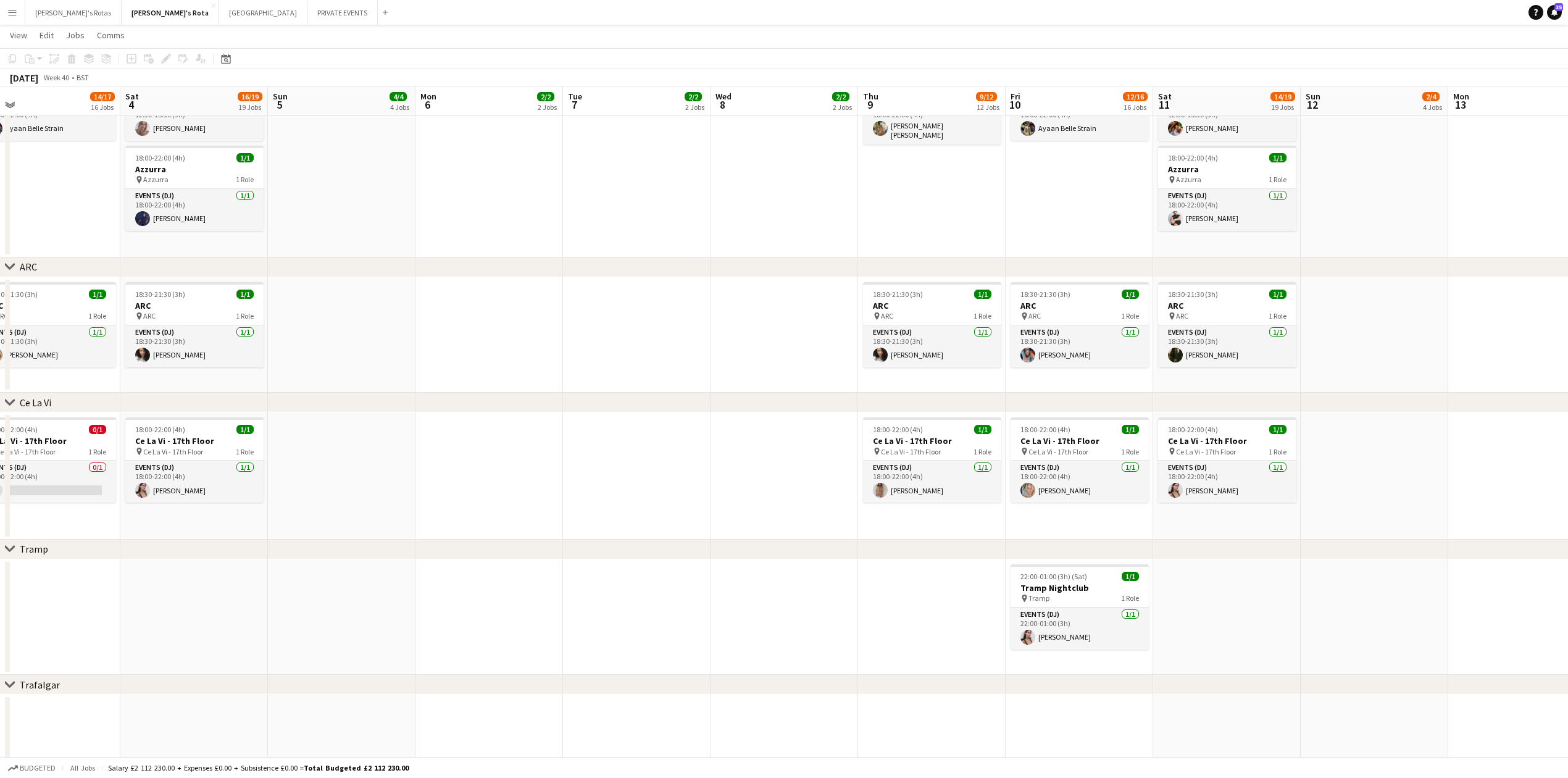
drag, startPoint x: 1252, startPoint y: 298, endPoint x: 381, endPoint y: 389, distance: 875.7
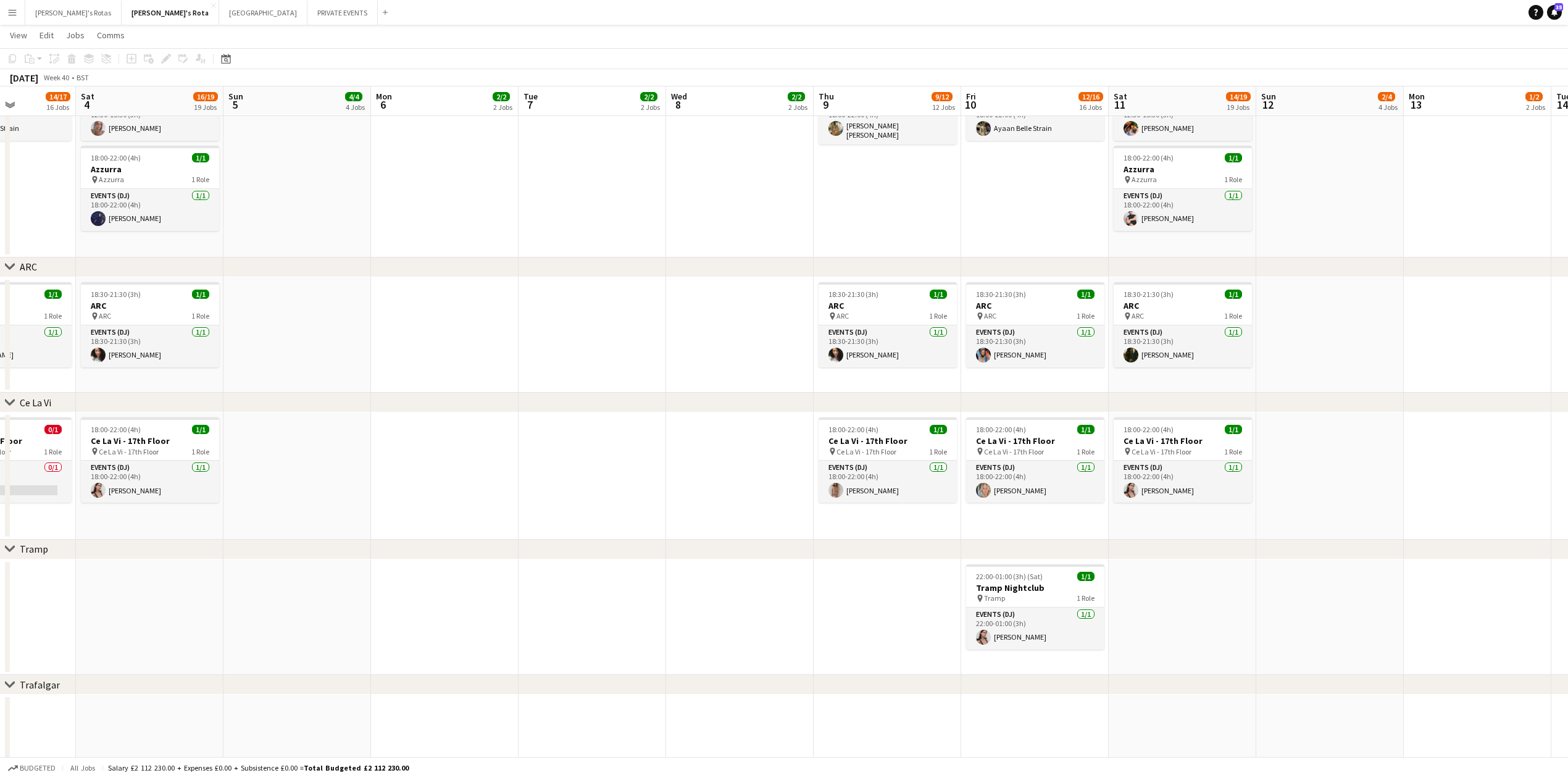
drag, startPoint x: 448, startPoint y: 415, endPoint x: 674, endPoint y: 398, distance: 226.6
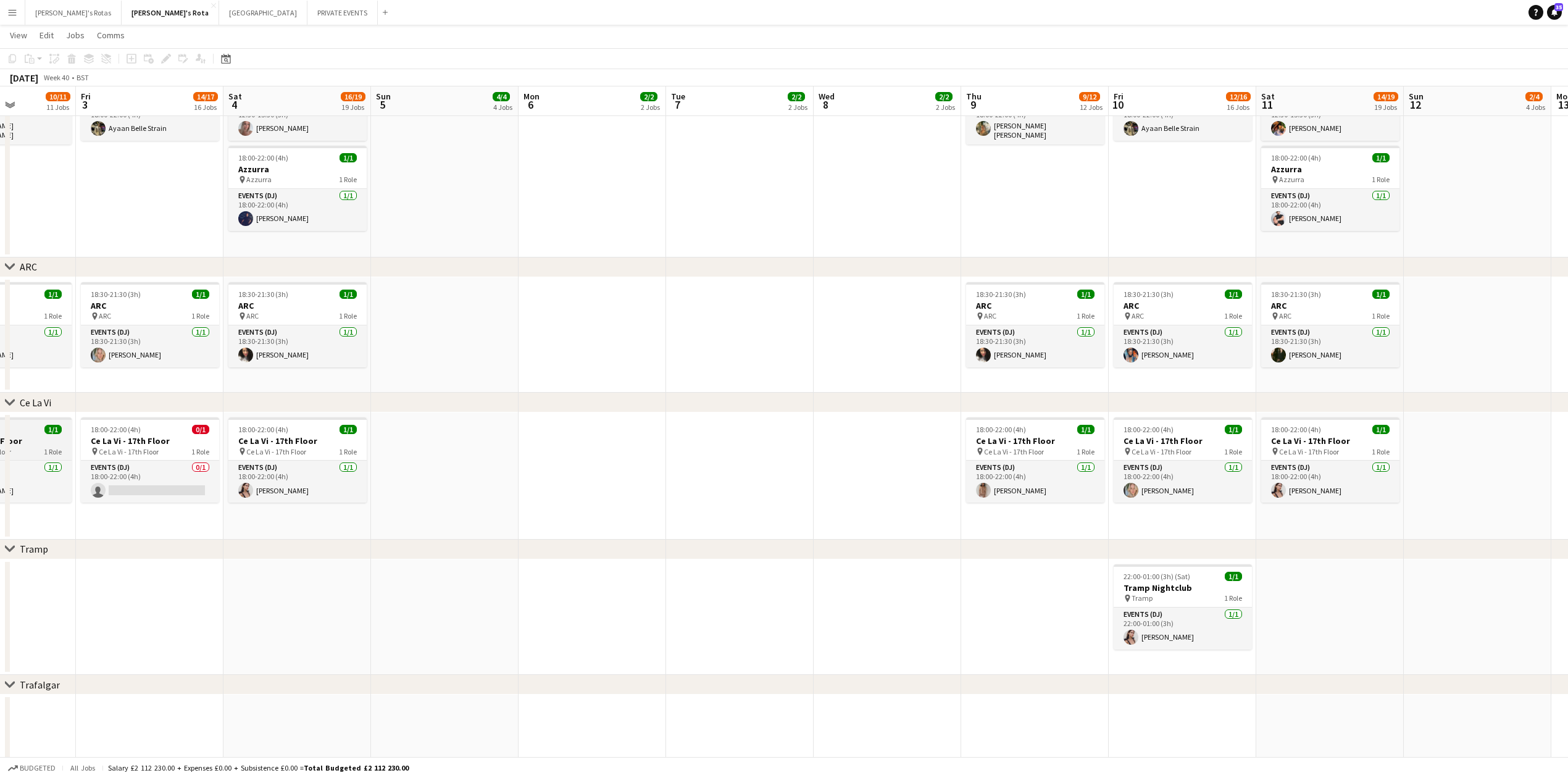
click at [24, 434] on div "18:00-22:00 (4h) 1/1" at bounding box center [2, 429] width 139 height 9
click at [292, 438] on h3 "Ce La Vi - 17th Floor" at bounding box center [297, 440] width 139 height 11
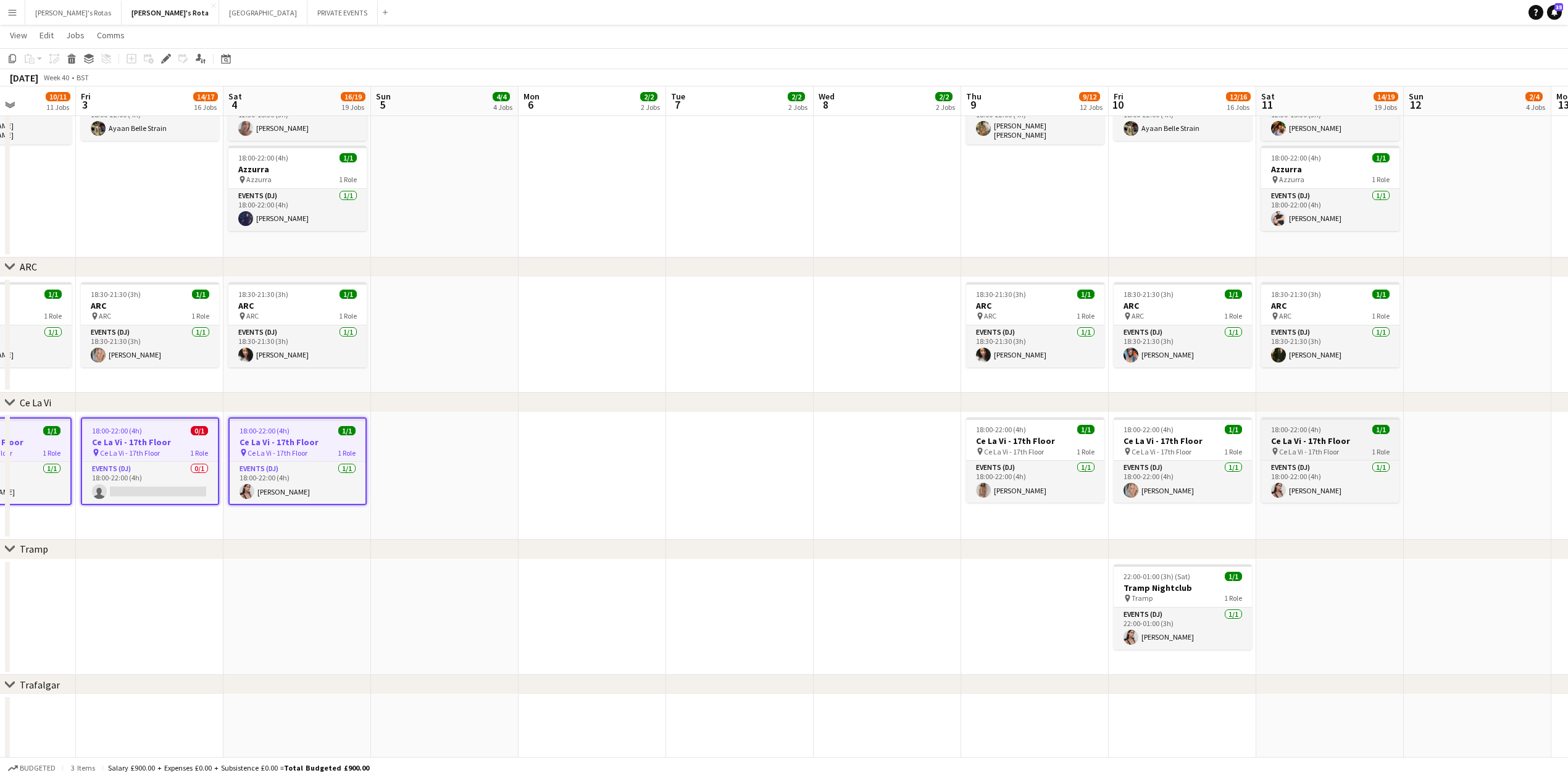
click at [1363, 425] on div "18:00-22:00 (4h) 1/1" at bounding box center [1330, 429] width 139 height 9
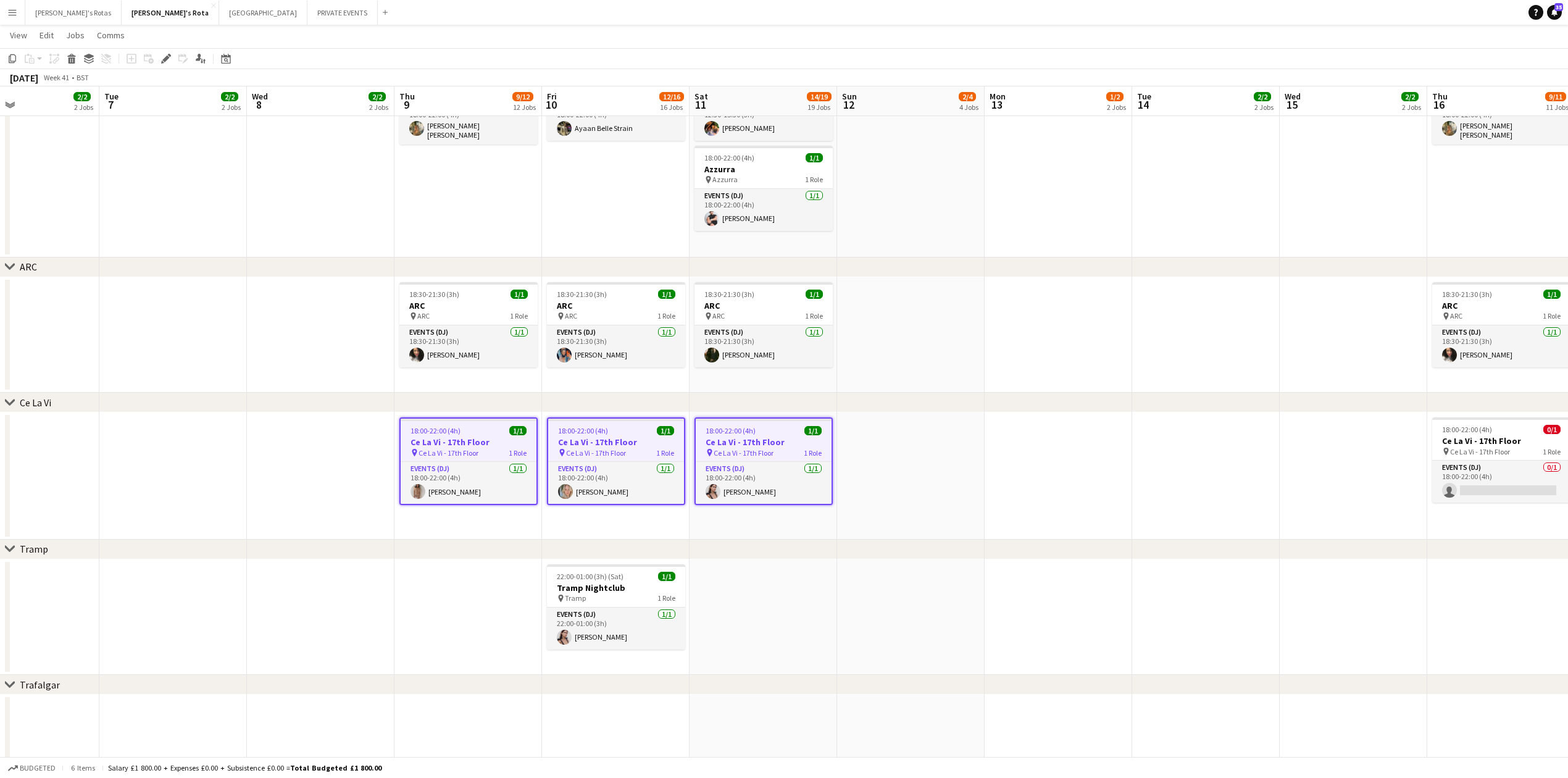
drag, startPoint x: 1528, startPoint y: 473, endPoint x: 801, endPoint y: 541, distance: 730.2
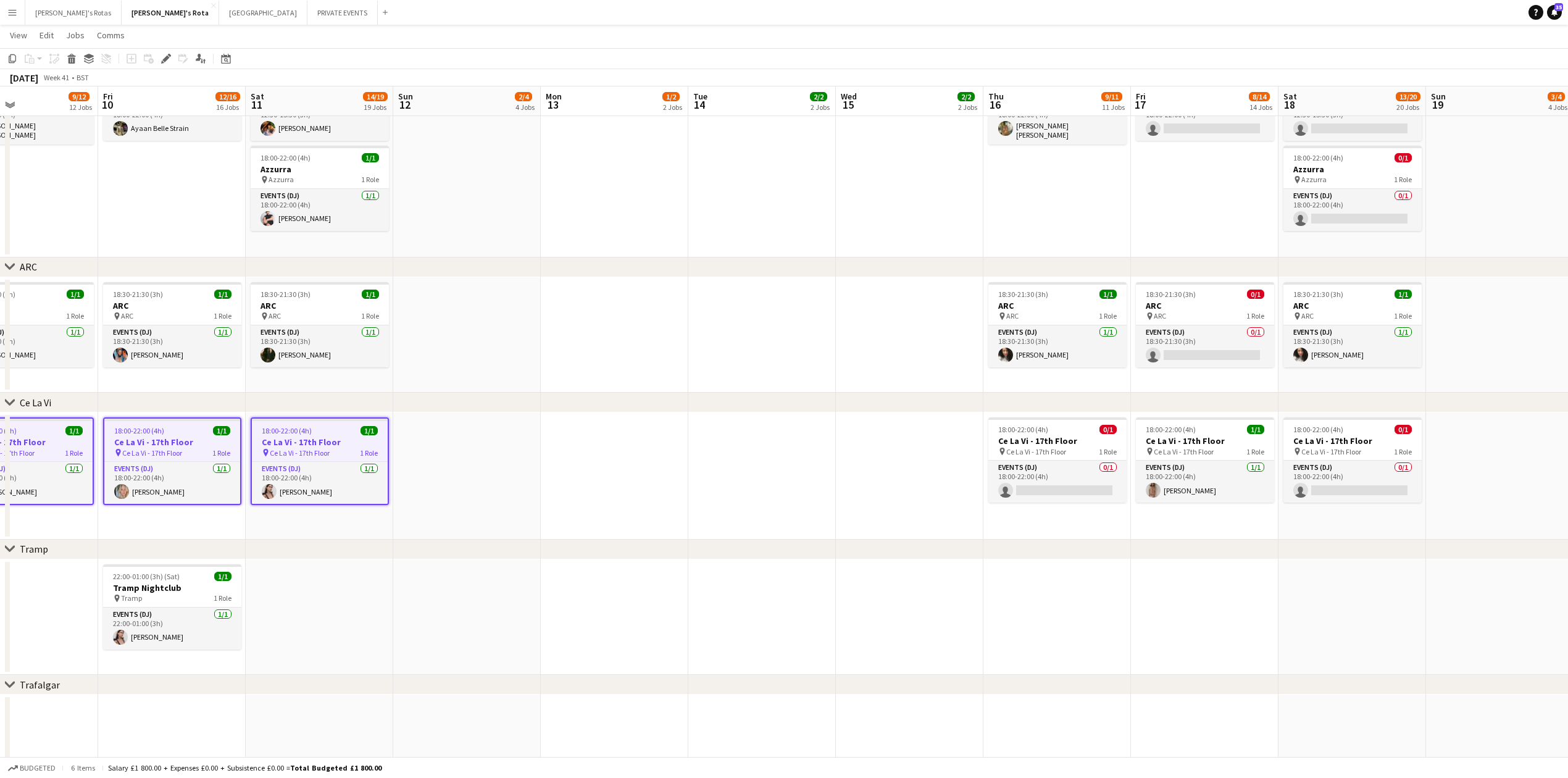
drag, startPoint x: 1275, startPoint y: 484, endPoint x: 796, endPoint y: 529, distance: 481.1
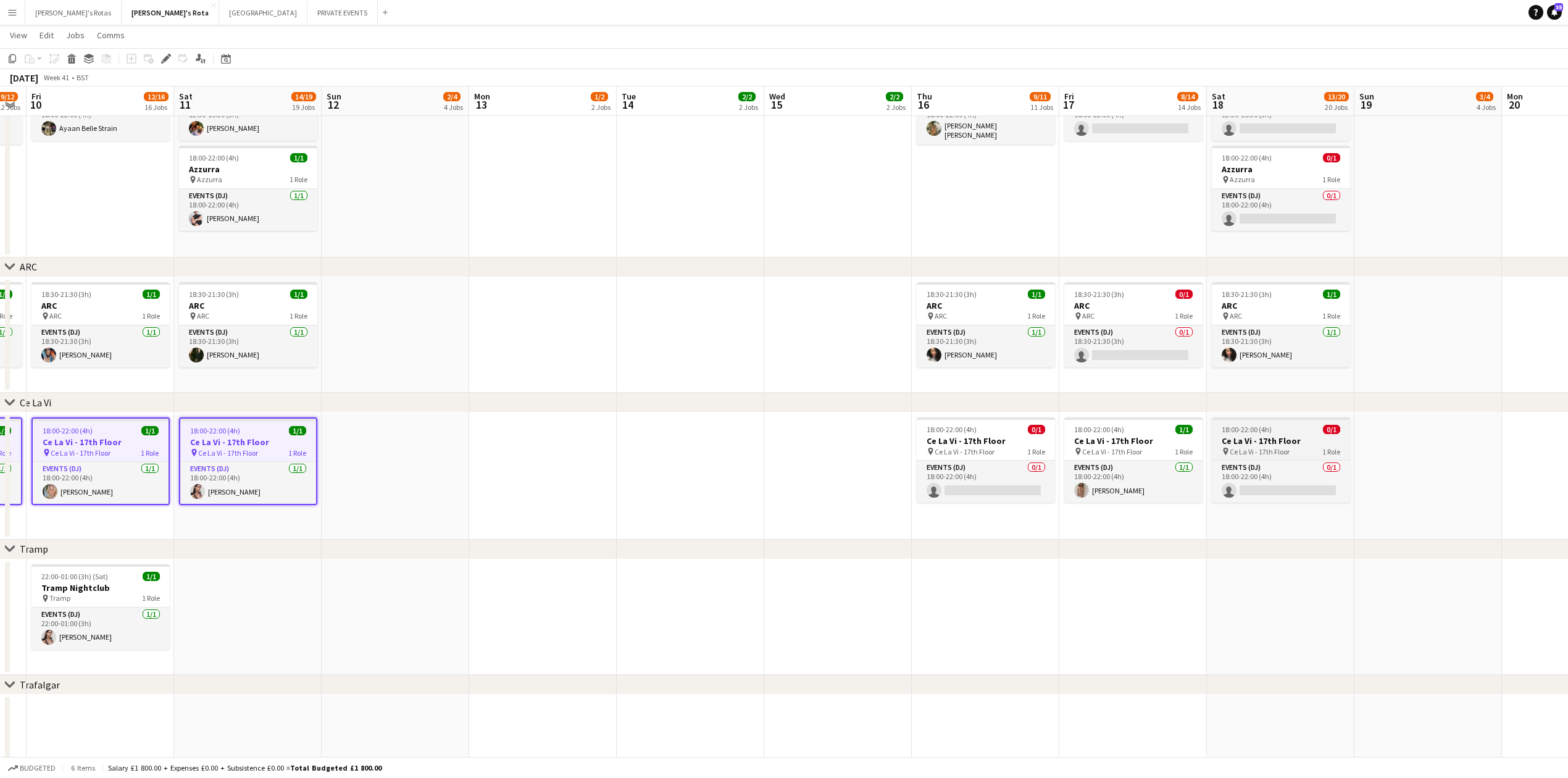
click at [1273, 445] on h3 "Ce La Vi - 17th Floor" at bounding box center [1281, 440] width 139 height 11
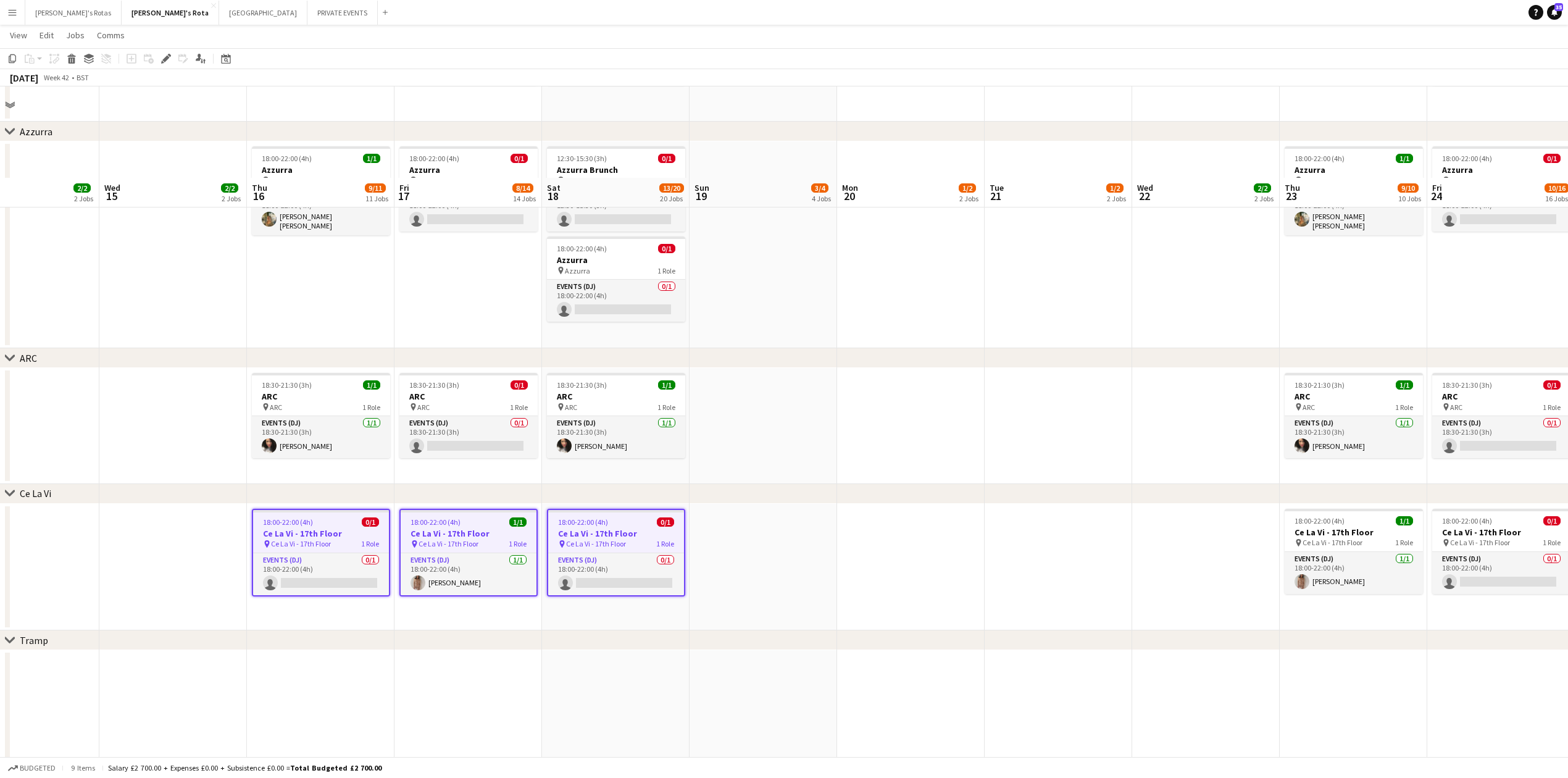
scroll to position [2304, 0]
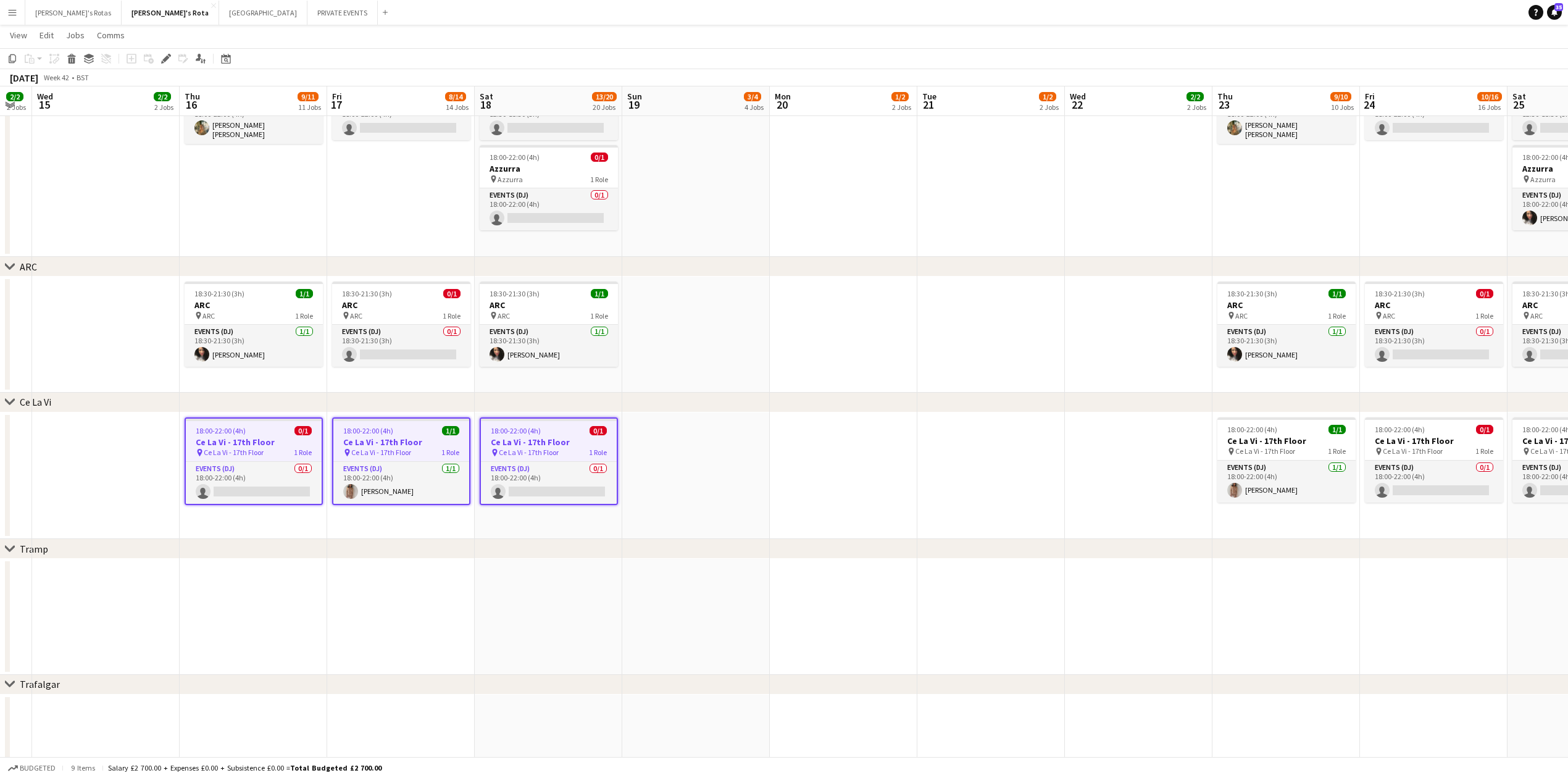
drag, startPoint x: 1496, startPoint y: 464, endPoint x: 770, endPoint y: 575, distance: 734.4
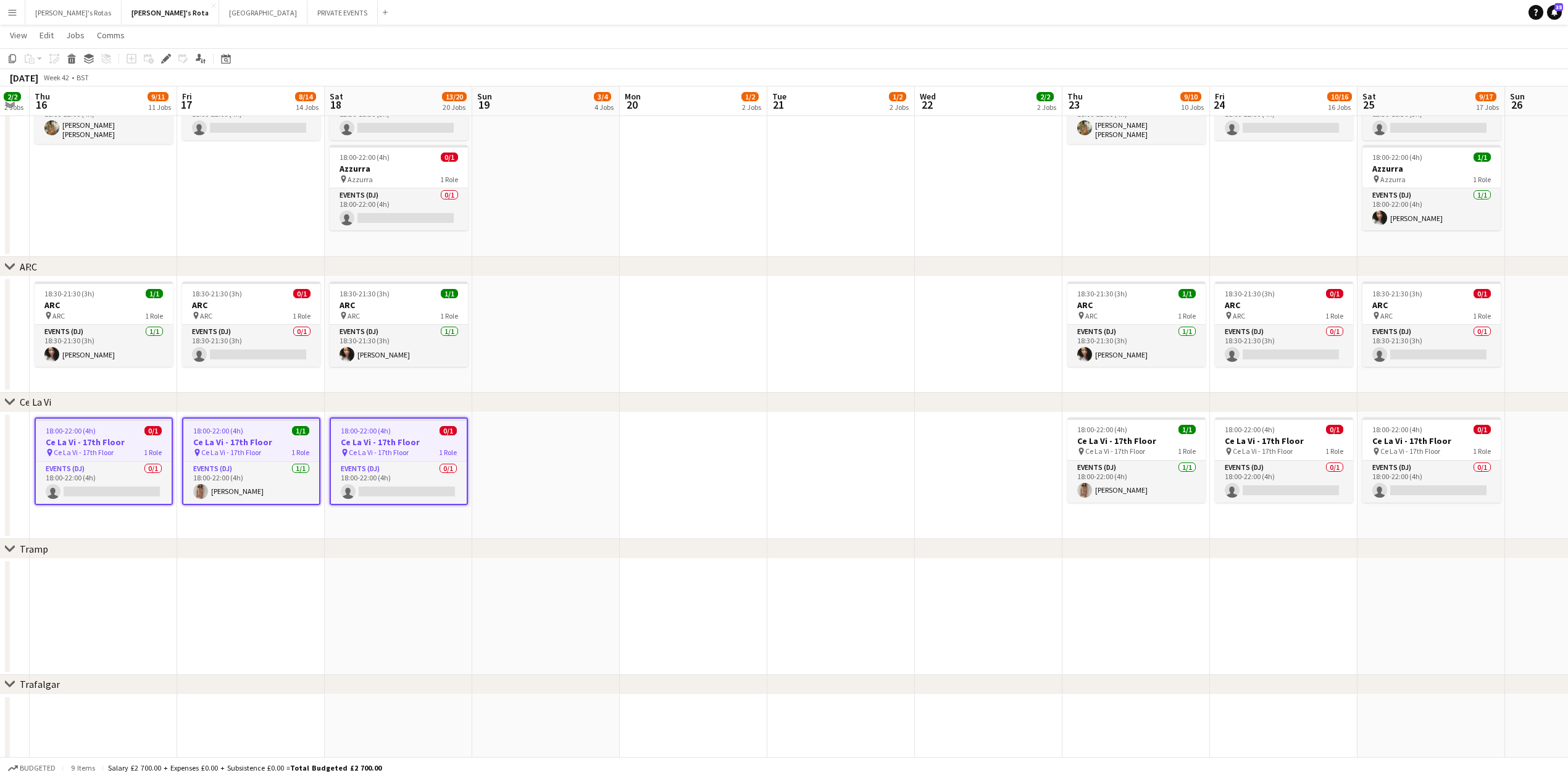
drag, startPoint x: 1342, startPoint y: 513, endPoint x: 989, endPoint y: 556, distance: 355.6
click at [1411, 426] on span "18:00-22:00 (4h)" at bounding box center [1397, 429] width 50 height 9
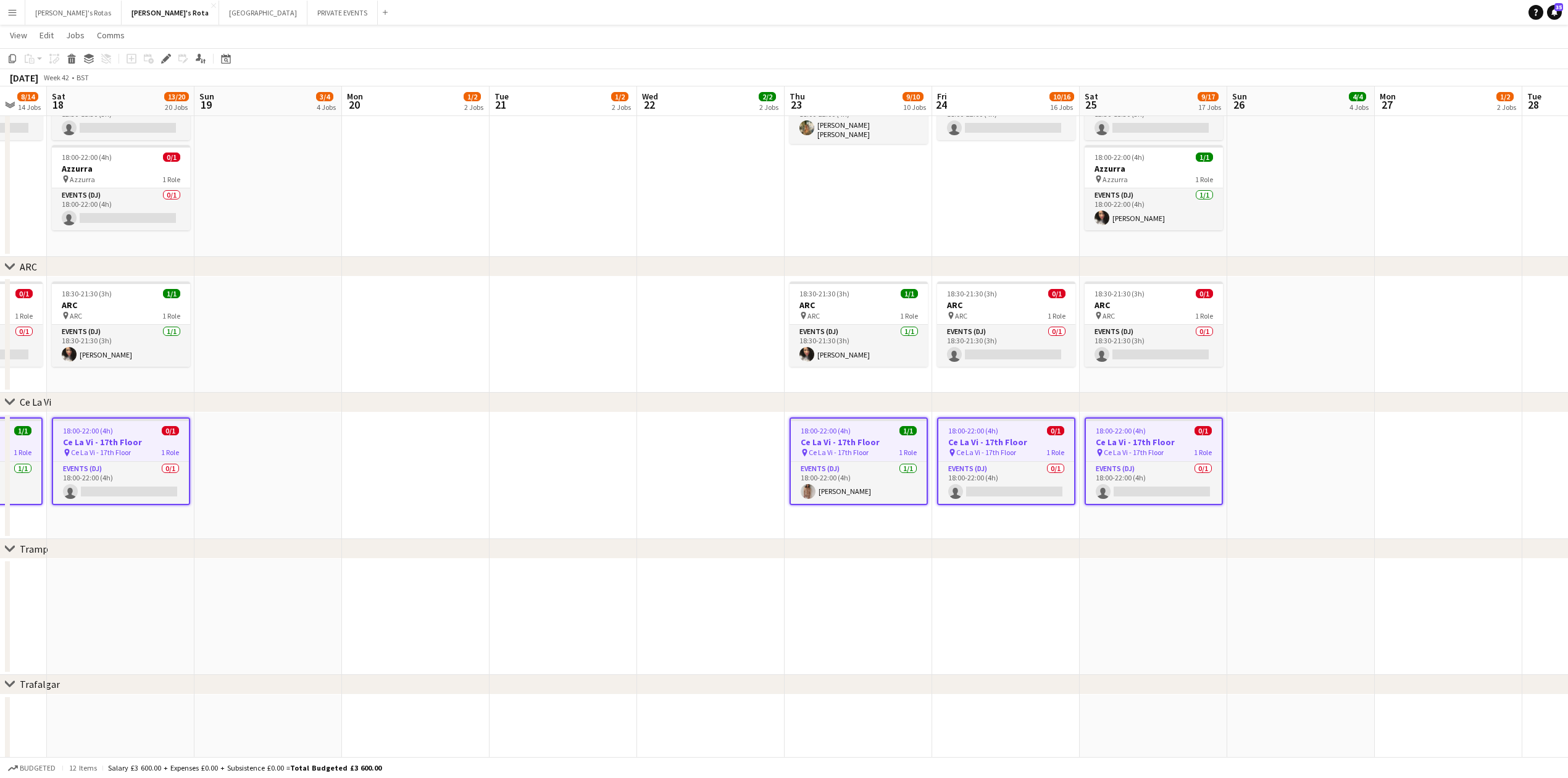
drag, startPoint x: 816, startPoint y: 490, endPoint x: 537, endPoint y: 490, distance: 279.0
click at [166, 60] on icon at bounding box center [165, 58] width 7 height 7
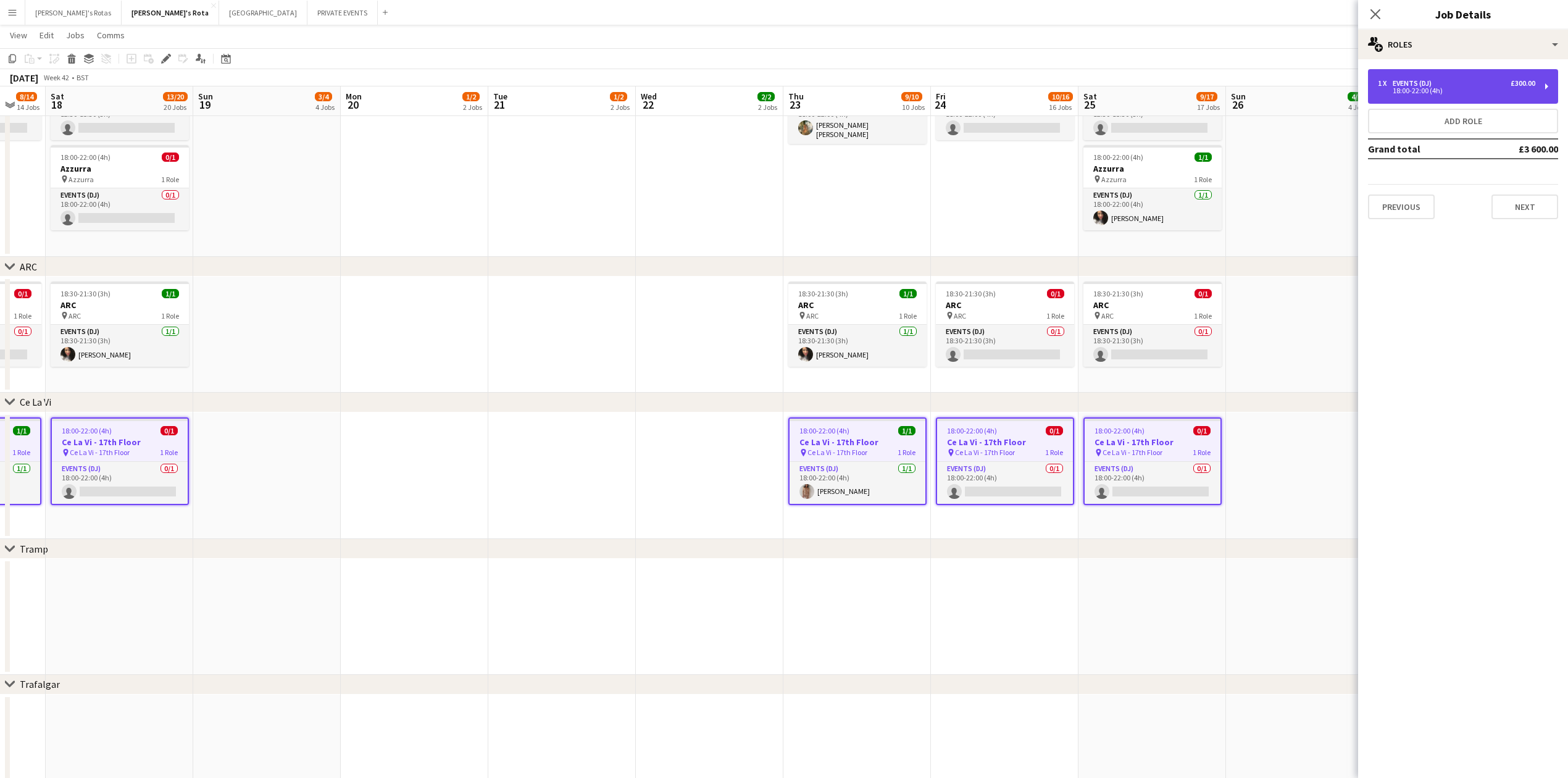
click at [1458, 81] on div "1 x Events (DJ) £300.00" at bounding box center [1457, 83] width 157 height 9
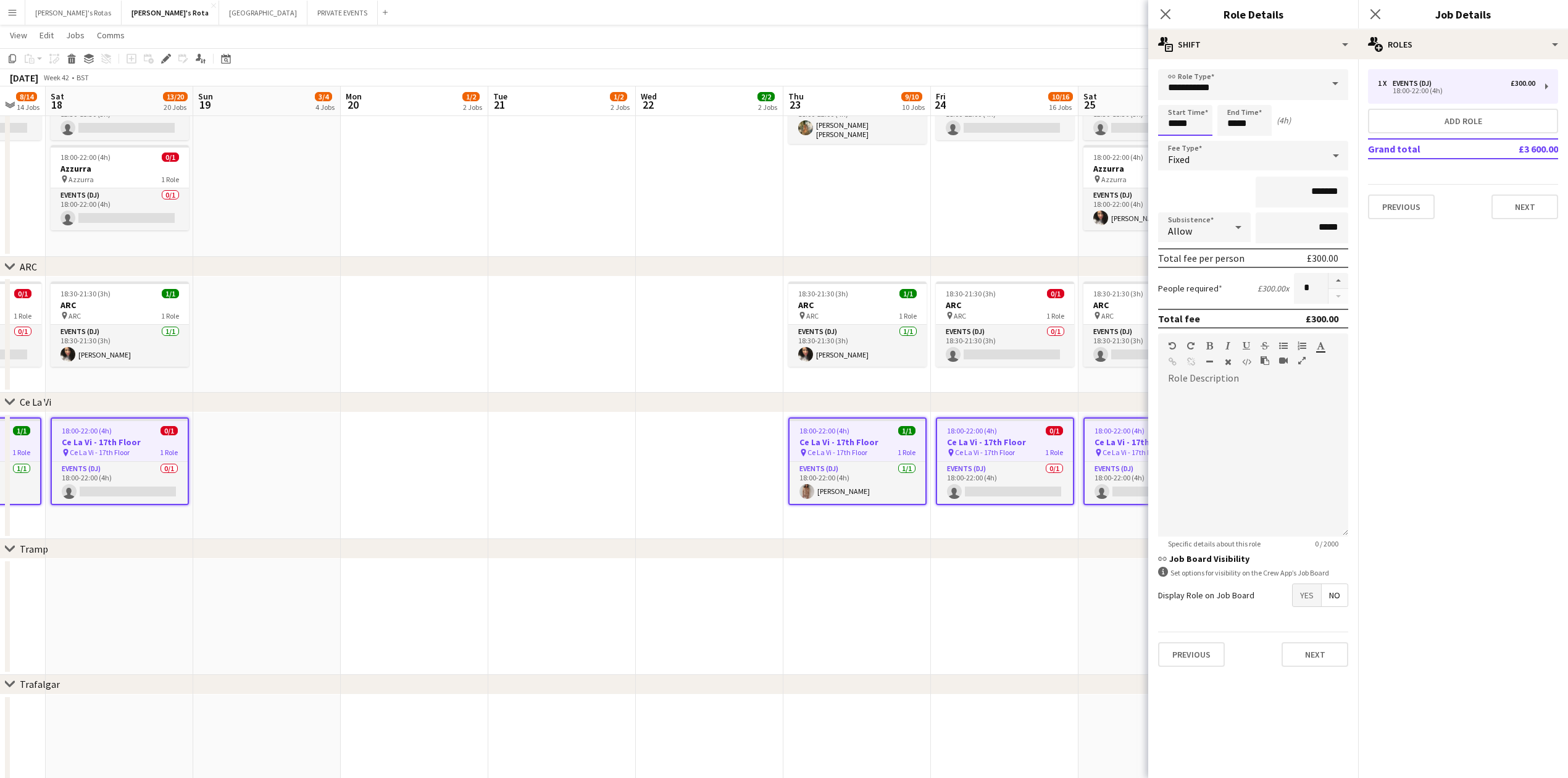
click at [1184, 116] on input "*****" at bounding box center [1184, 120] width 54 height 30
type input "*****"
click at [1170, 97] on div at bounding box center [1173, 98] width 25 height 13
click at [1249, 120] on input "*****" at bounding box center [1244, 120] width 54 height 30
click at [1233, 101] on div at bounding box center [1232, 98] width 25 height 13
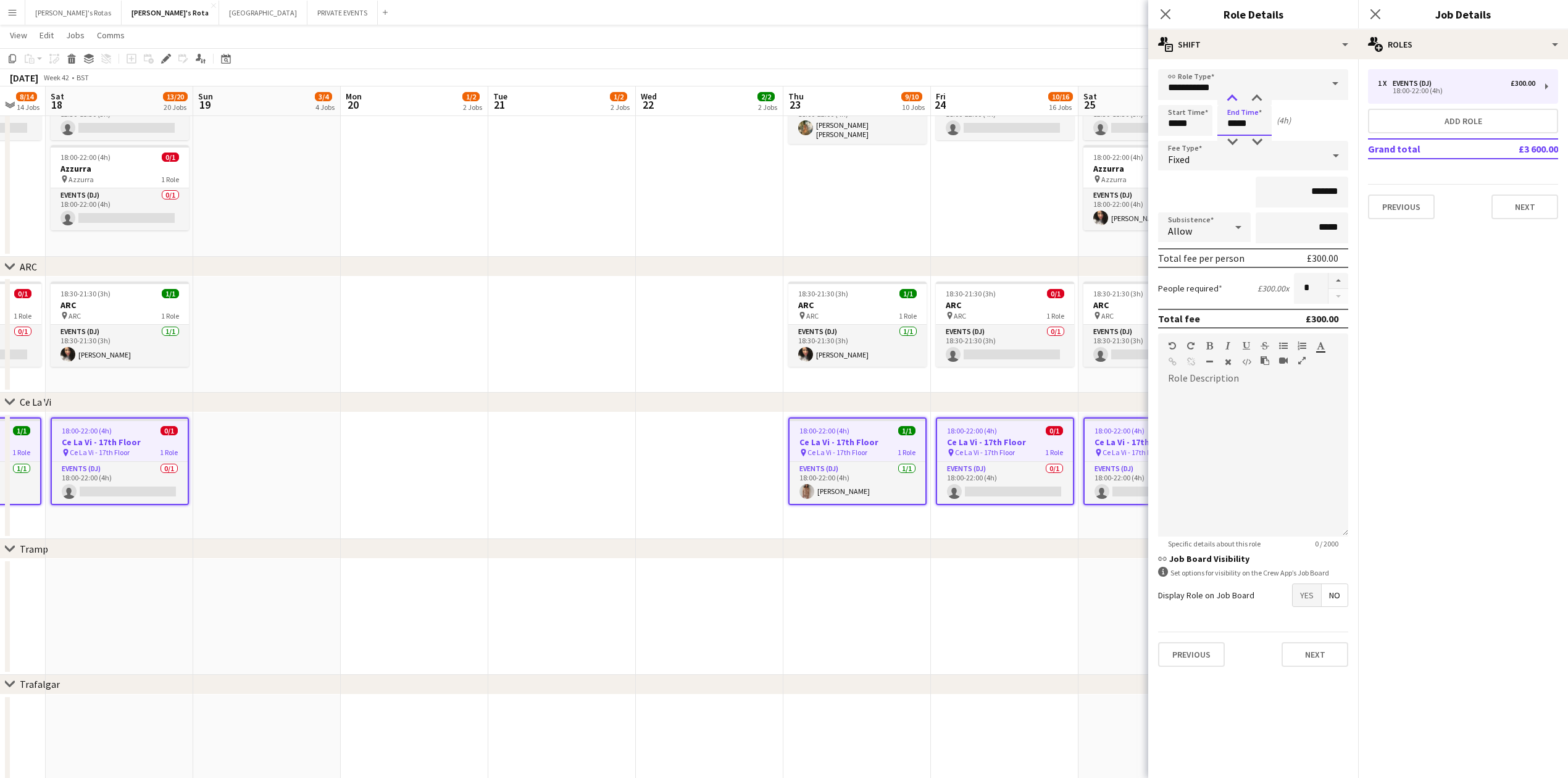
type input "*****"
click at [1233, 101] on div at bounding box center [1232, 98] width 25 height 13
click at [1325, 188] on input "*******" at bounding box center [1302, 191] width 92 height 30
type input "*******"
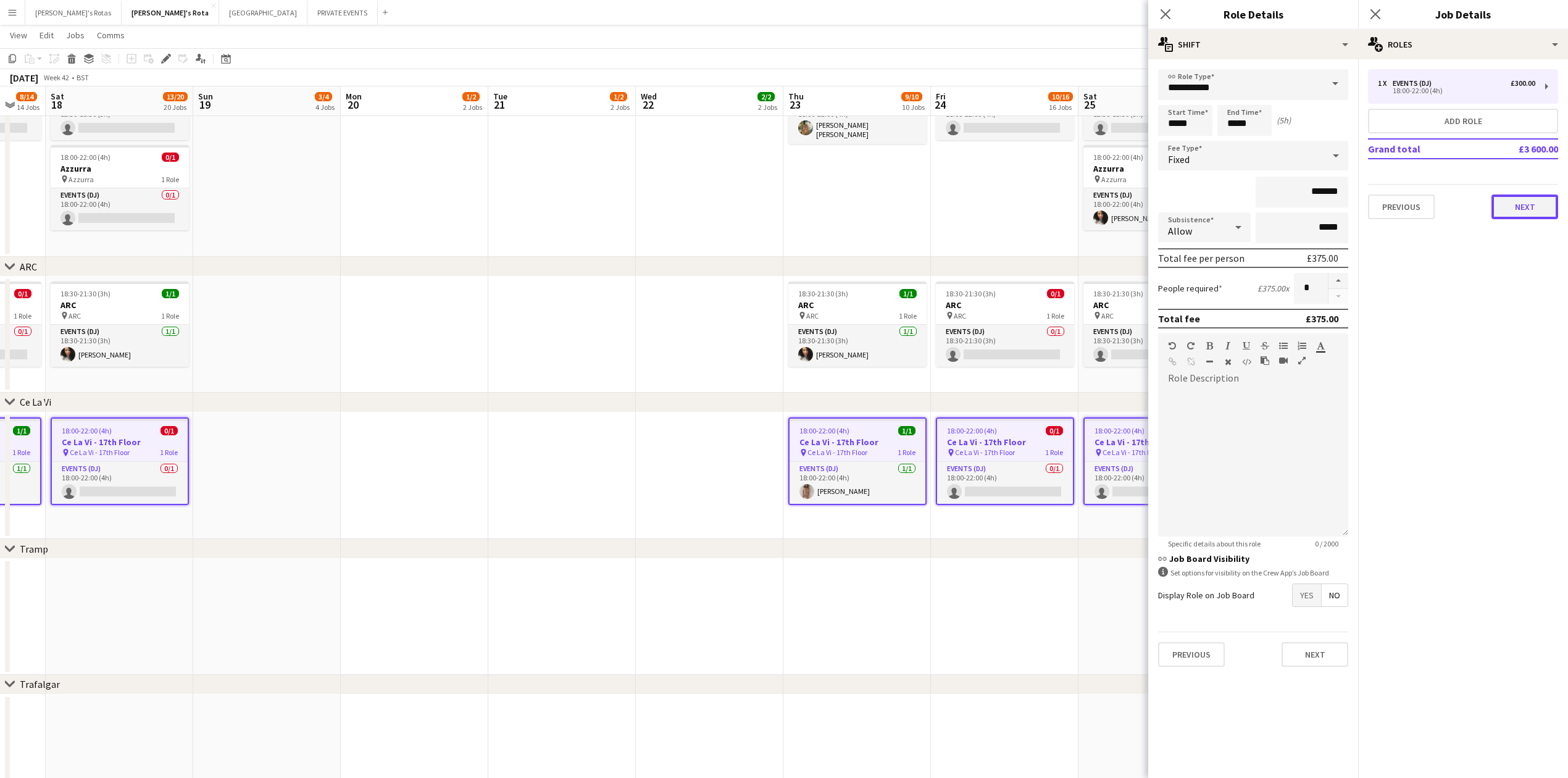
click at [1528, 206] on button "Next" at bounding box center [1525, 207] width 67 height 25
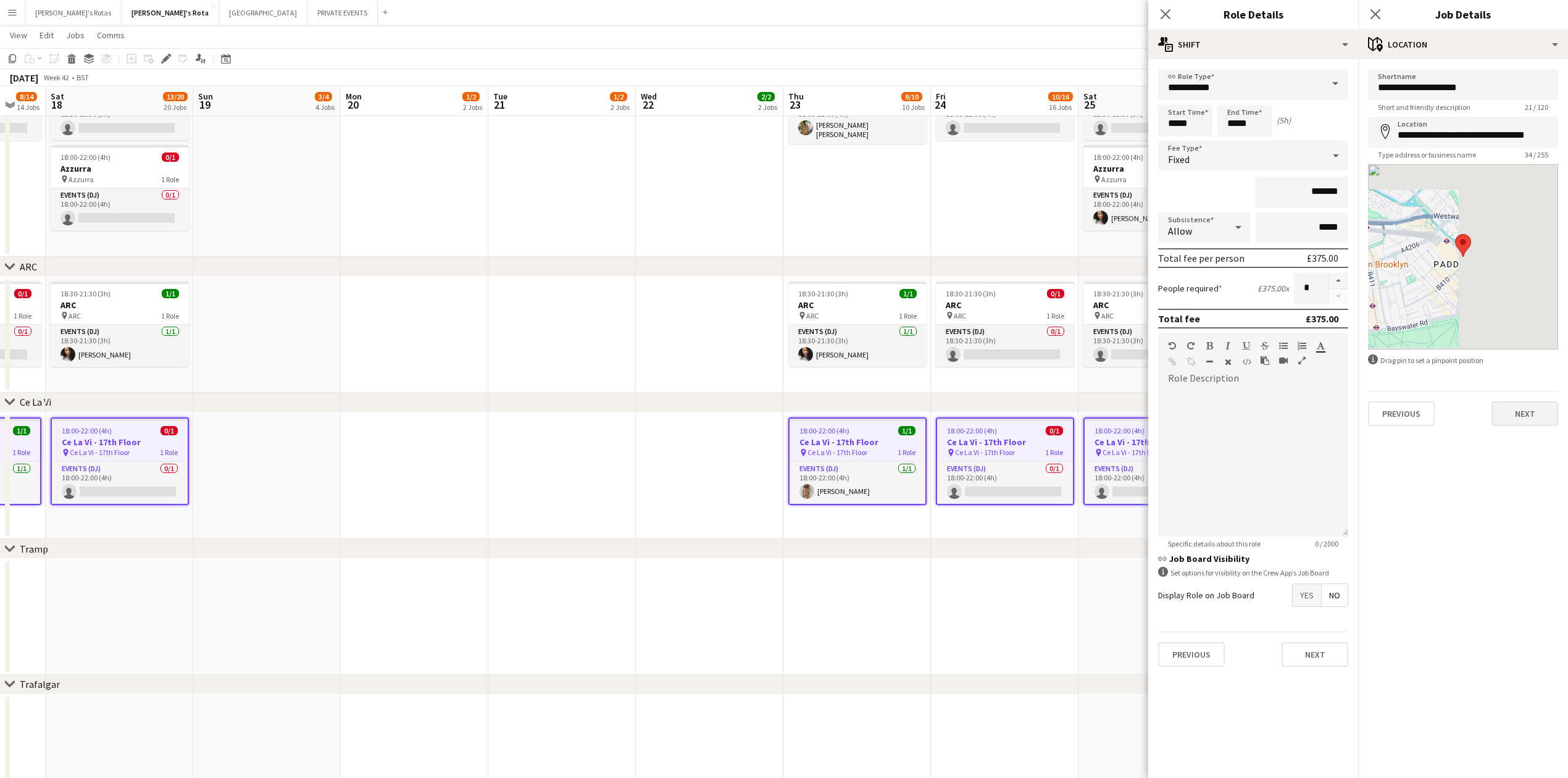
drag, startPoint x: 1525, startPoint y: 395, endPoint x: 1522, endPoint y: 408, distance: 13.3
click at [1523, 403] on div "Previous Next" at bounding box center [1463, 408] width 190 height 35
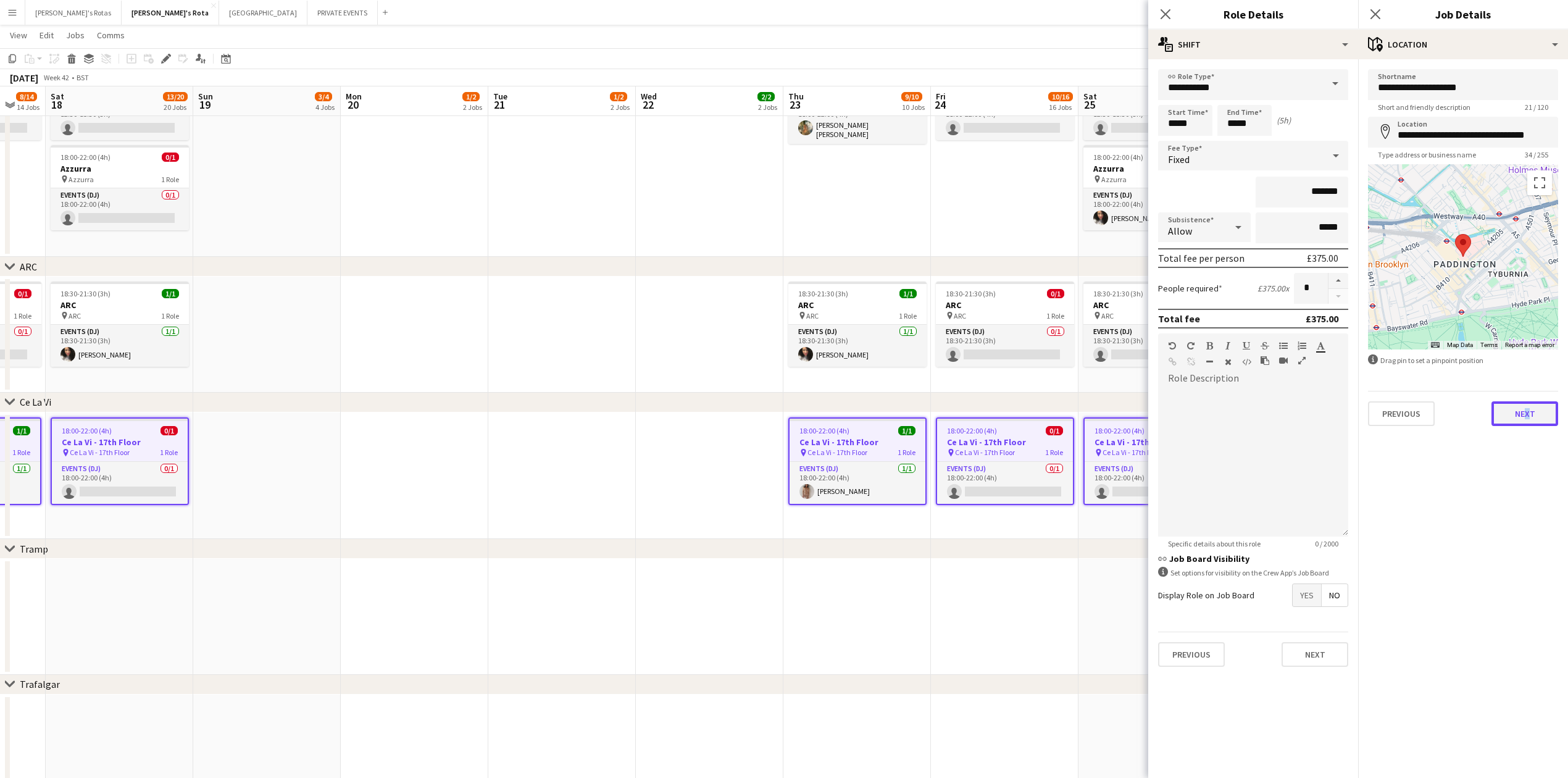
click at [1522, 410] on button "Next" at bounding box center [1525, 413] width 67 height 25
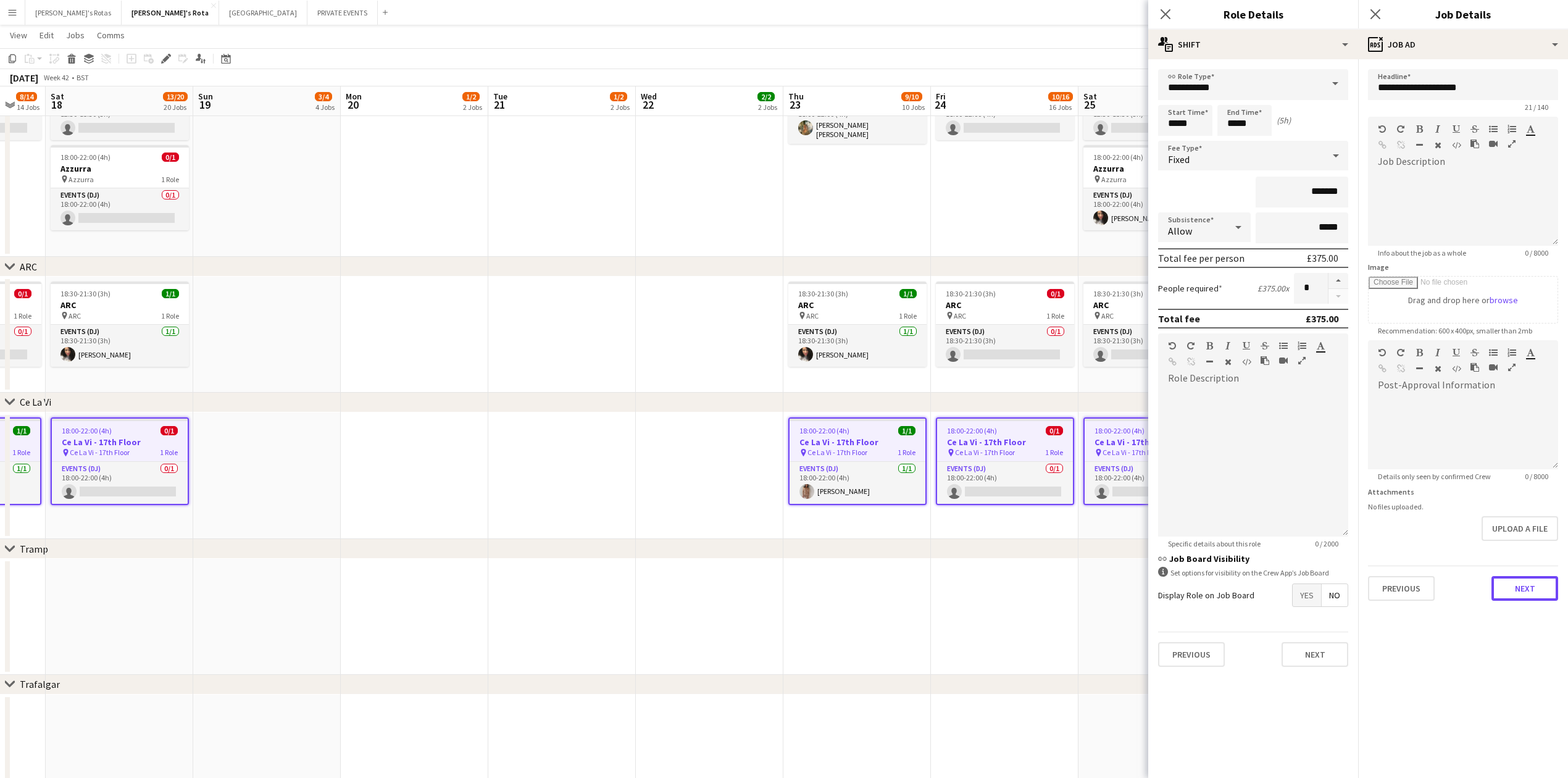
click at [1519, 581] on button "Next" at bounding box center [1525, 588] width 67 height 25
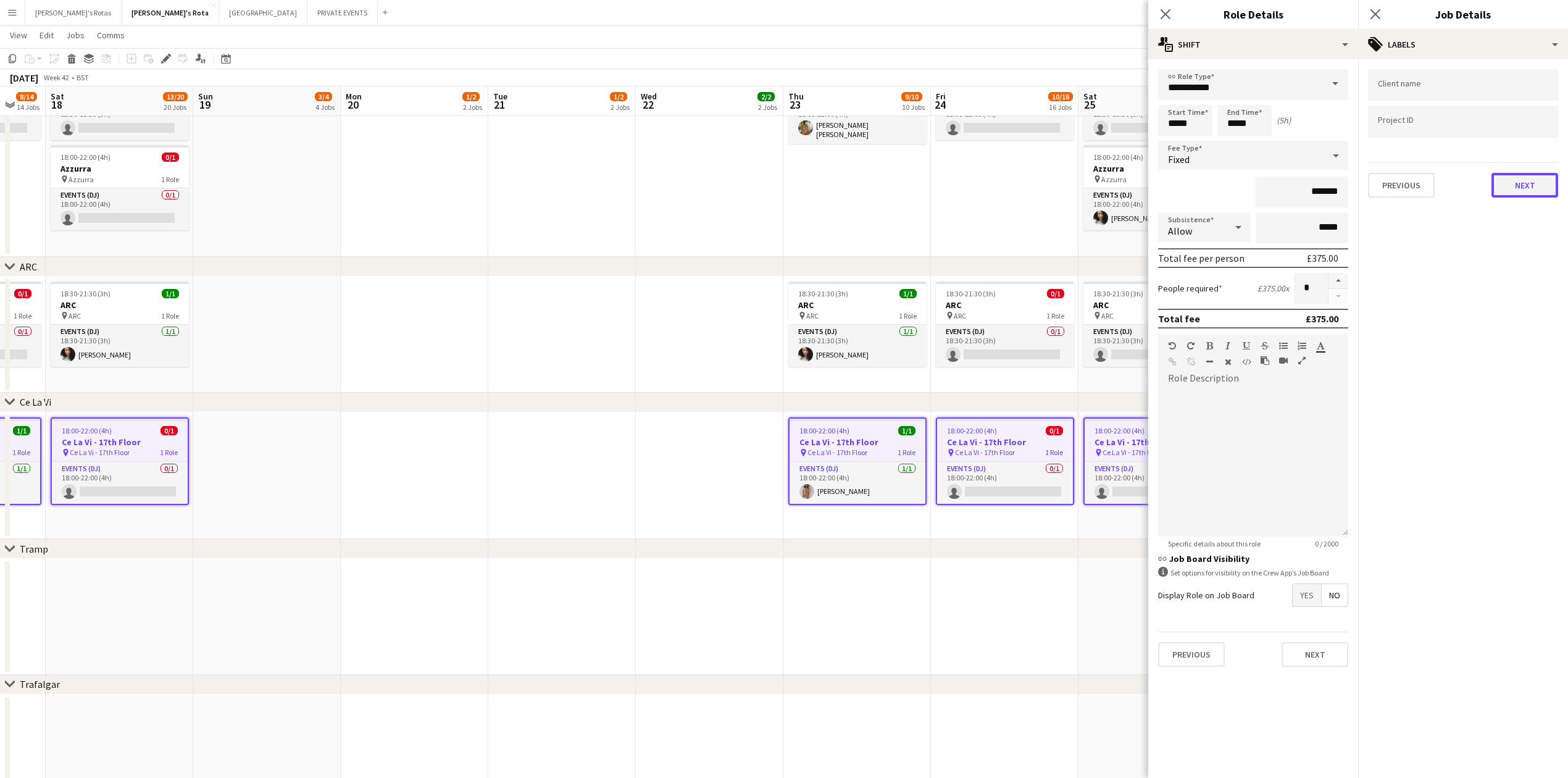
click at [1517, 179] on button "Next" at bounding box center [1525, 185] width 67 height 25
click at [1518, 129] on button "Next" at bounding box center [1525, 127] width 67 height 25
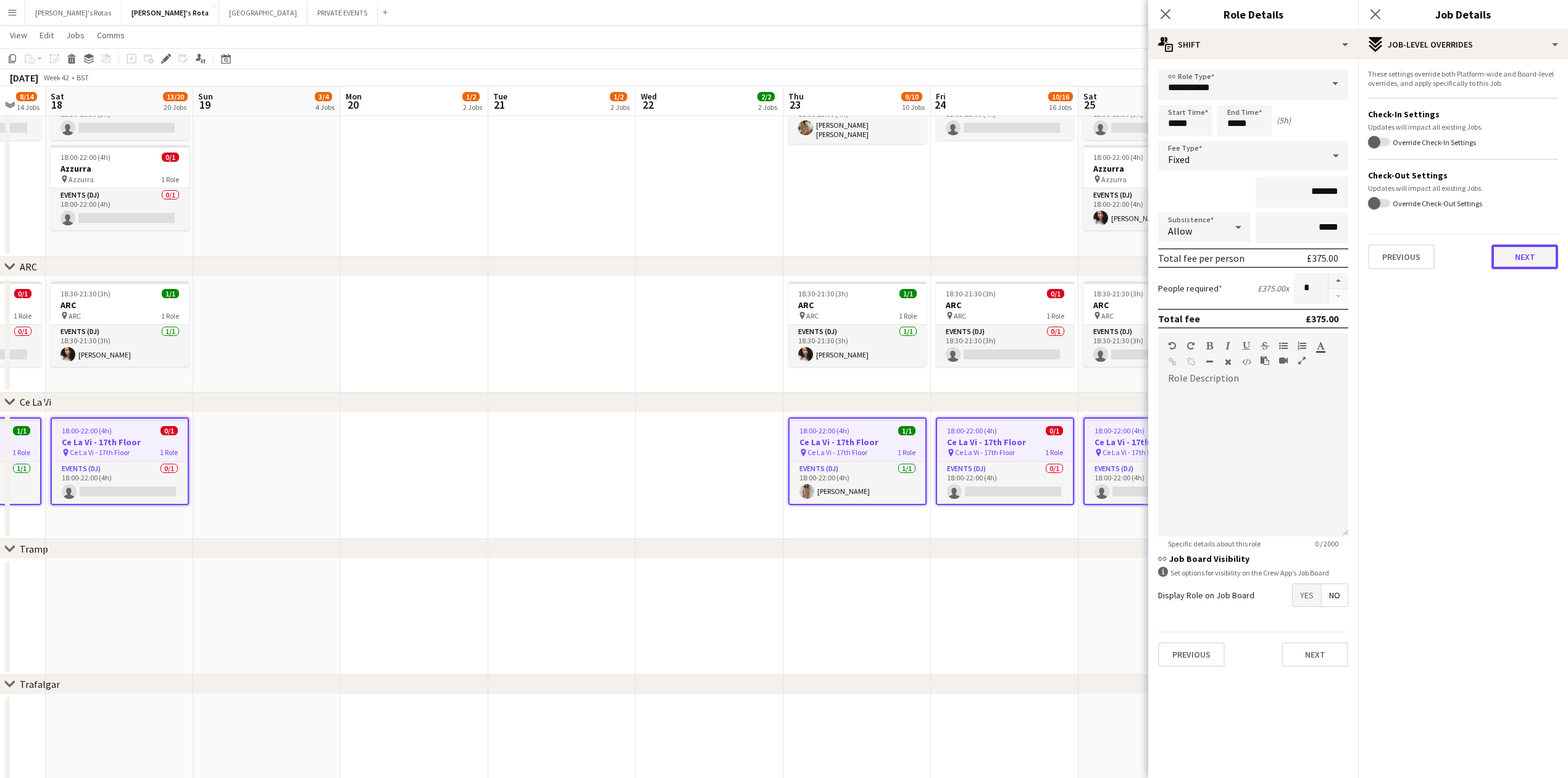
click at [1527, 253] on button "Next" at bounding box center [1525, 257] width 67 height 25
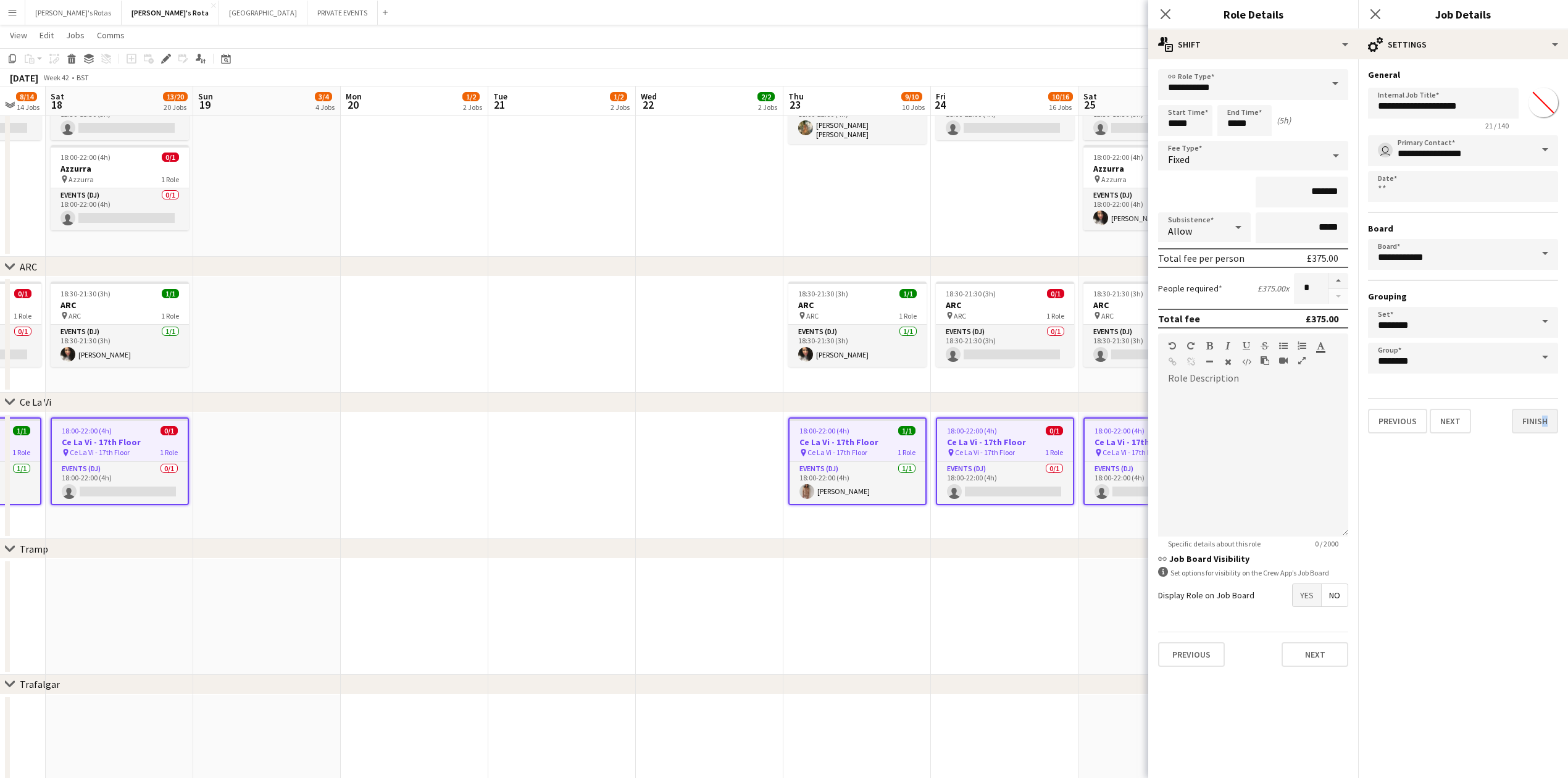
drag, startPoint x: 1541, startPoint y: 401, endPoint x: 1538, endPoint y: 414, distance: 13.3
click at [1538, 414] on div "Previous Next Finish" at bounding box center [1463, 416] width 190 height 35
click at [1538, 414] on button "Finish" at bounding box center [1535, 420] width 46 height 25
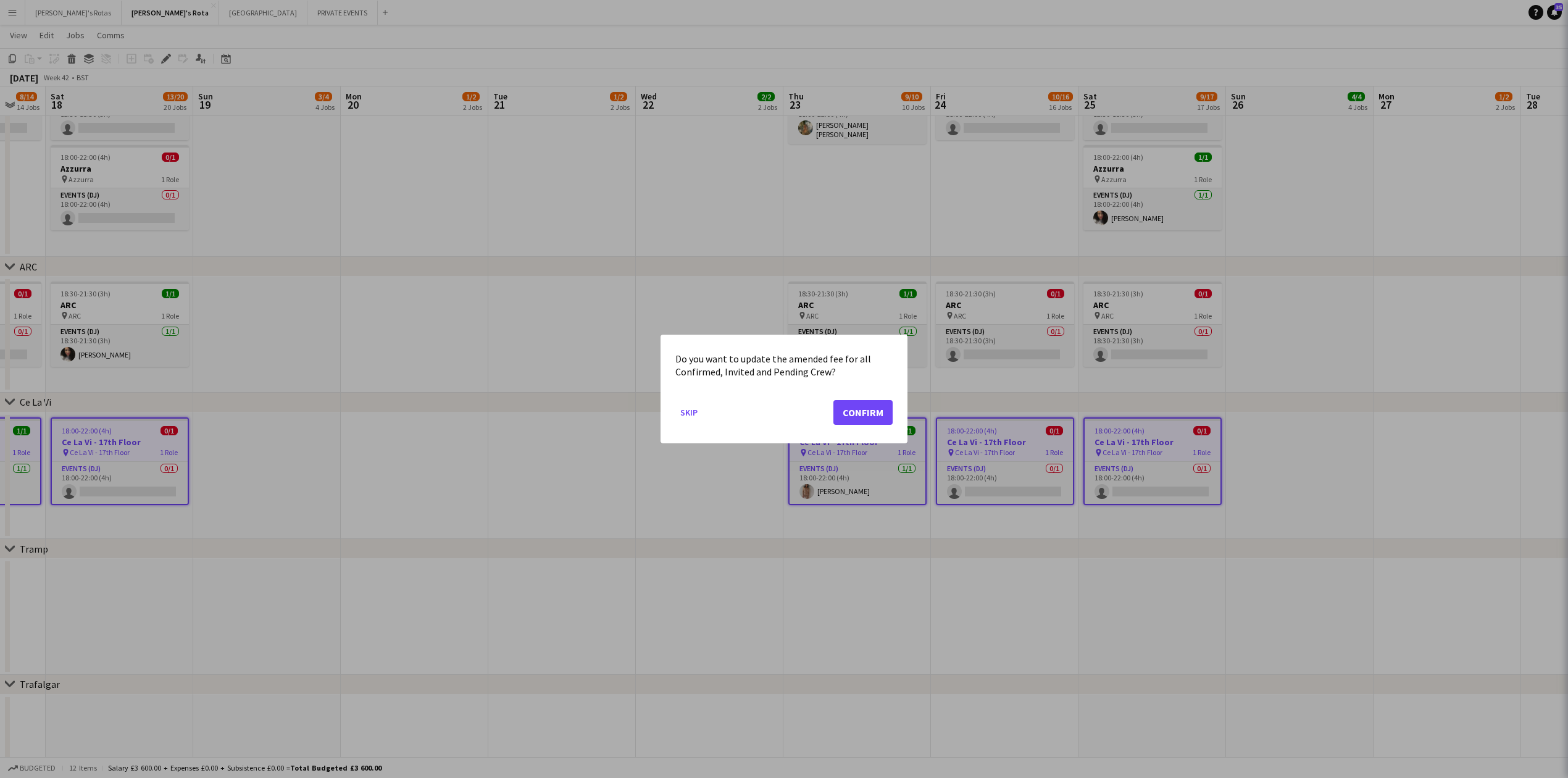
scroll to position [0, 0]
click at [847, 419] on button "Confirm" at bounding box center [863, 412] width 59 height 25
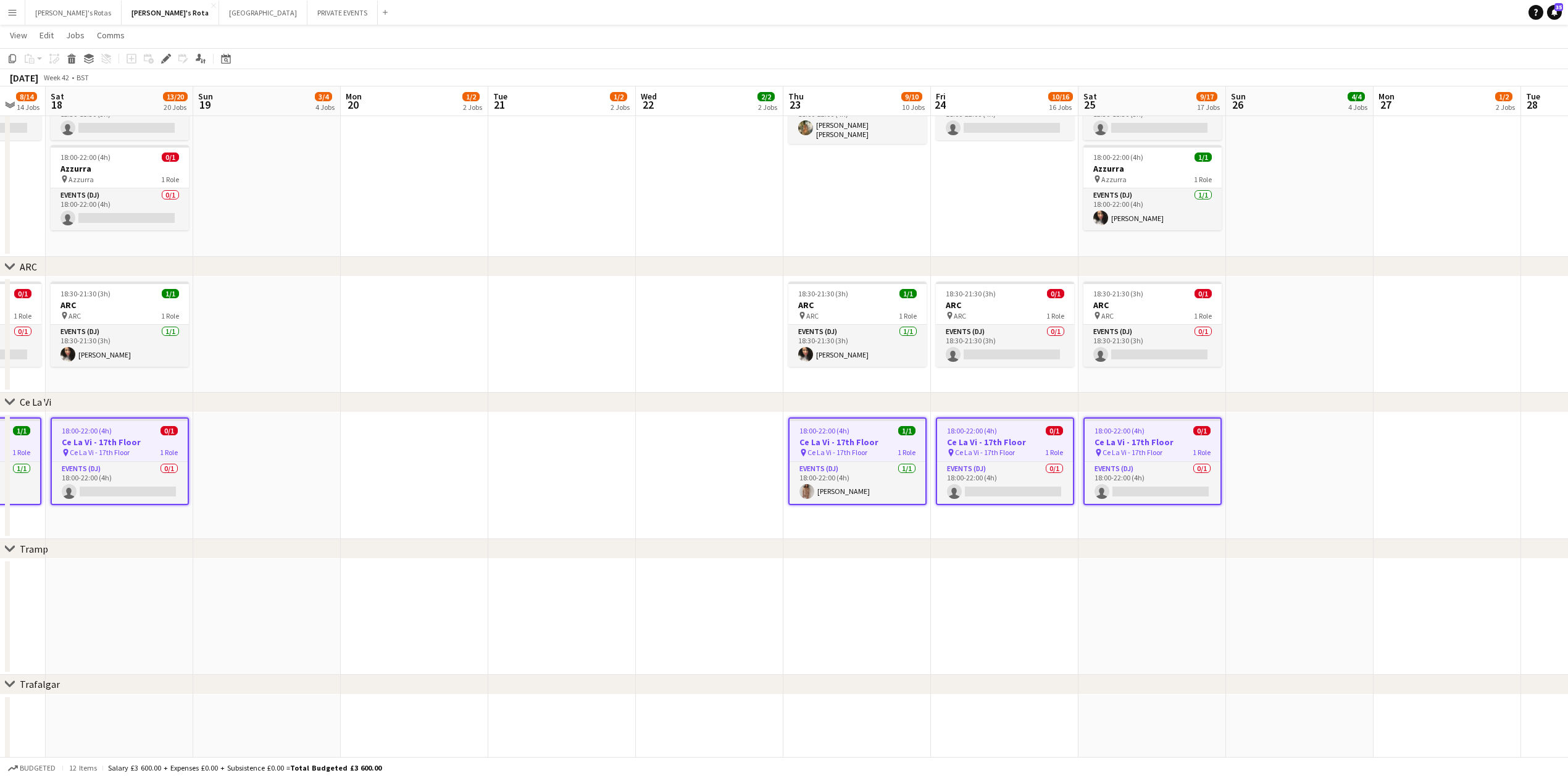
scroll to position [2304, 0]
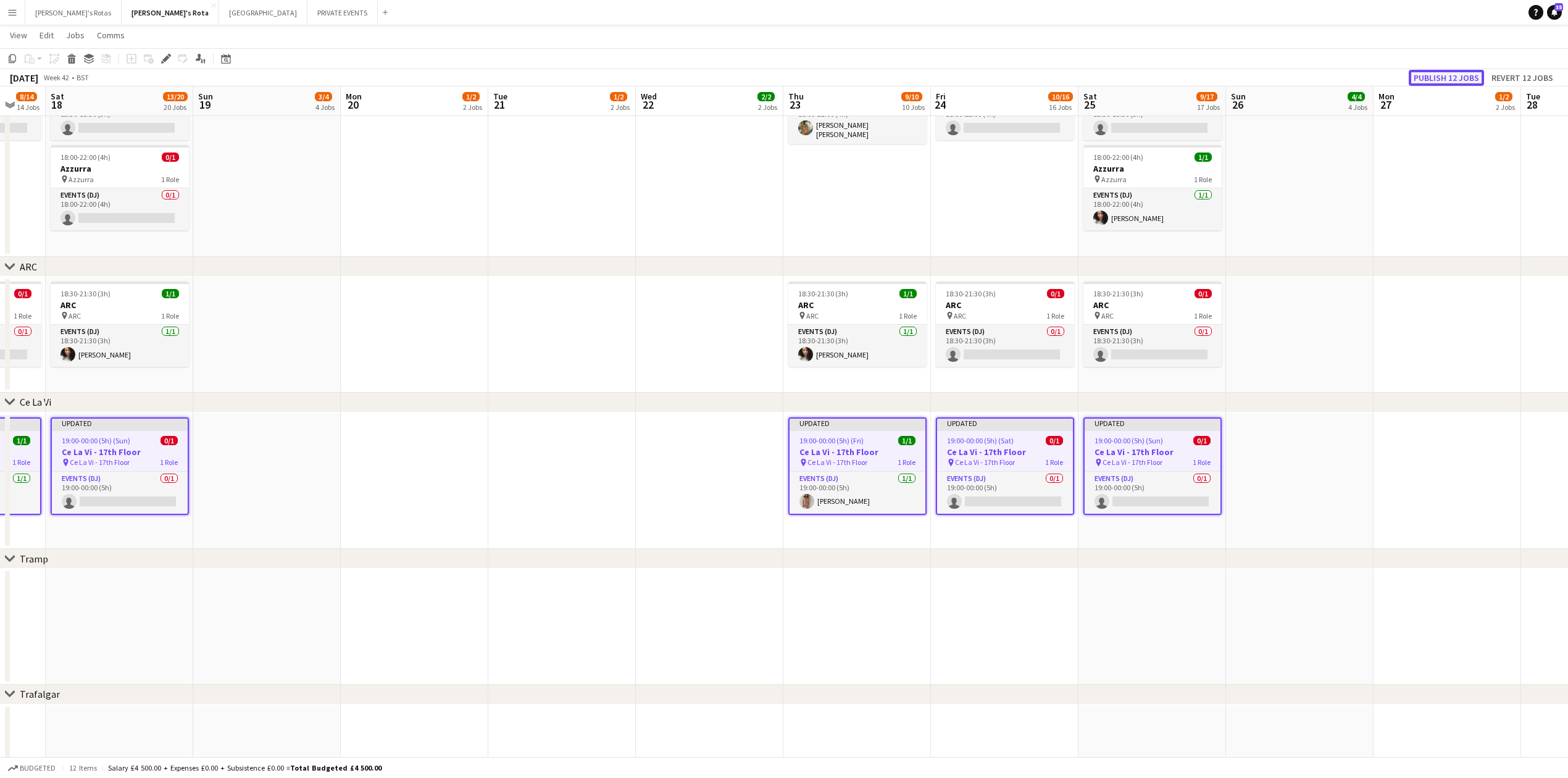
click at [1430, 75] on button "Publish 12 jobs" at bounding box center [1446, 78] width 76 height 16
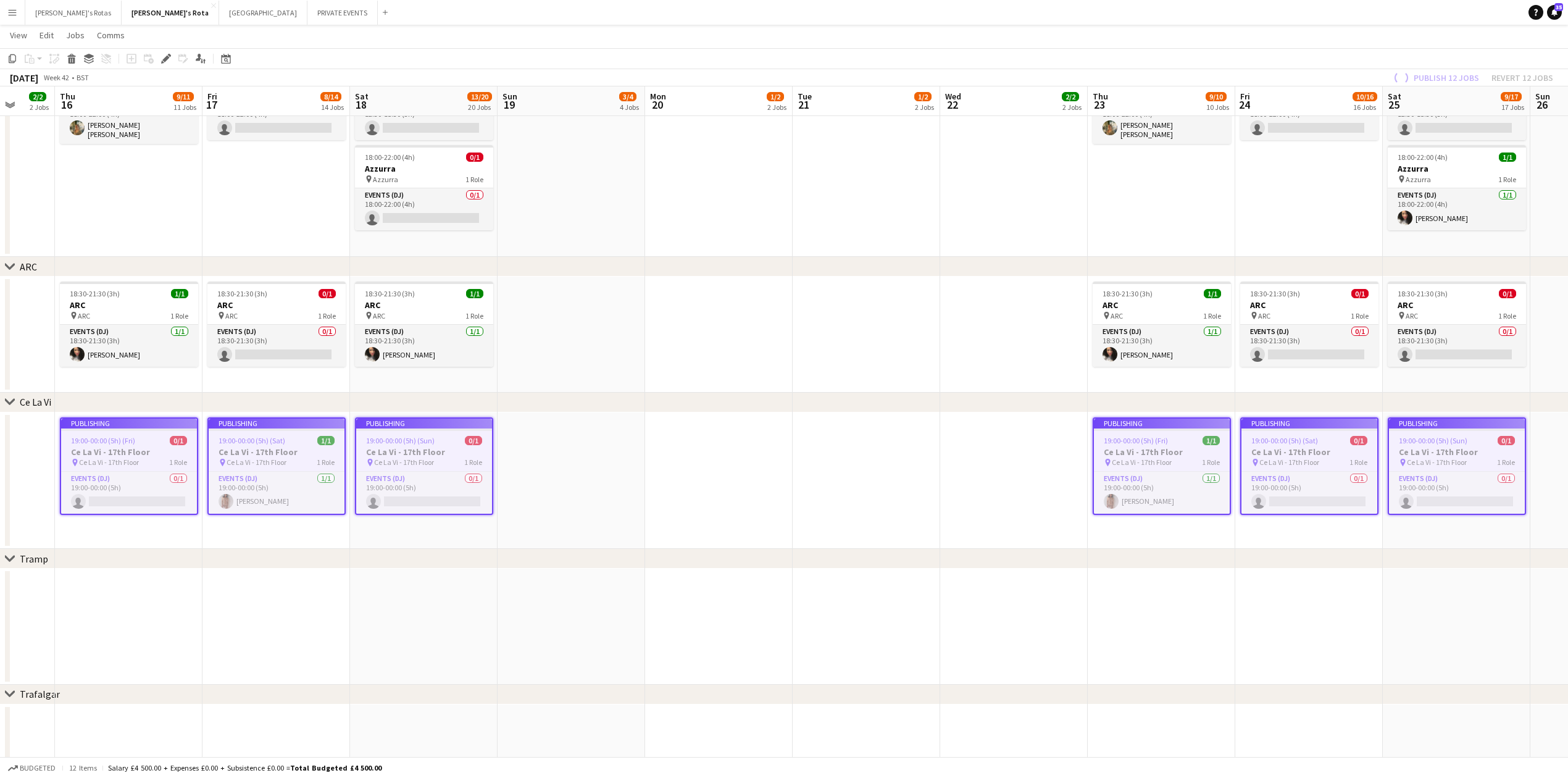
drag, startPoint x: 475, startPoint y: 505, endPoint x: 920, endPoint y: 470, distance: 446.4
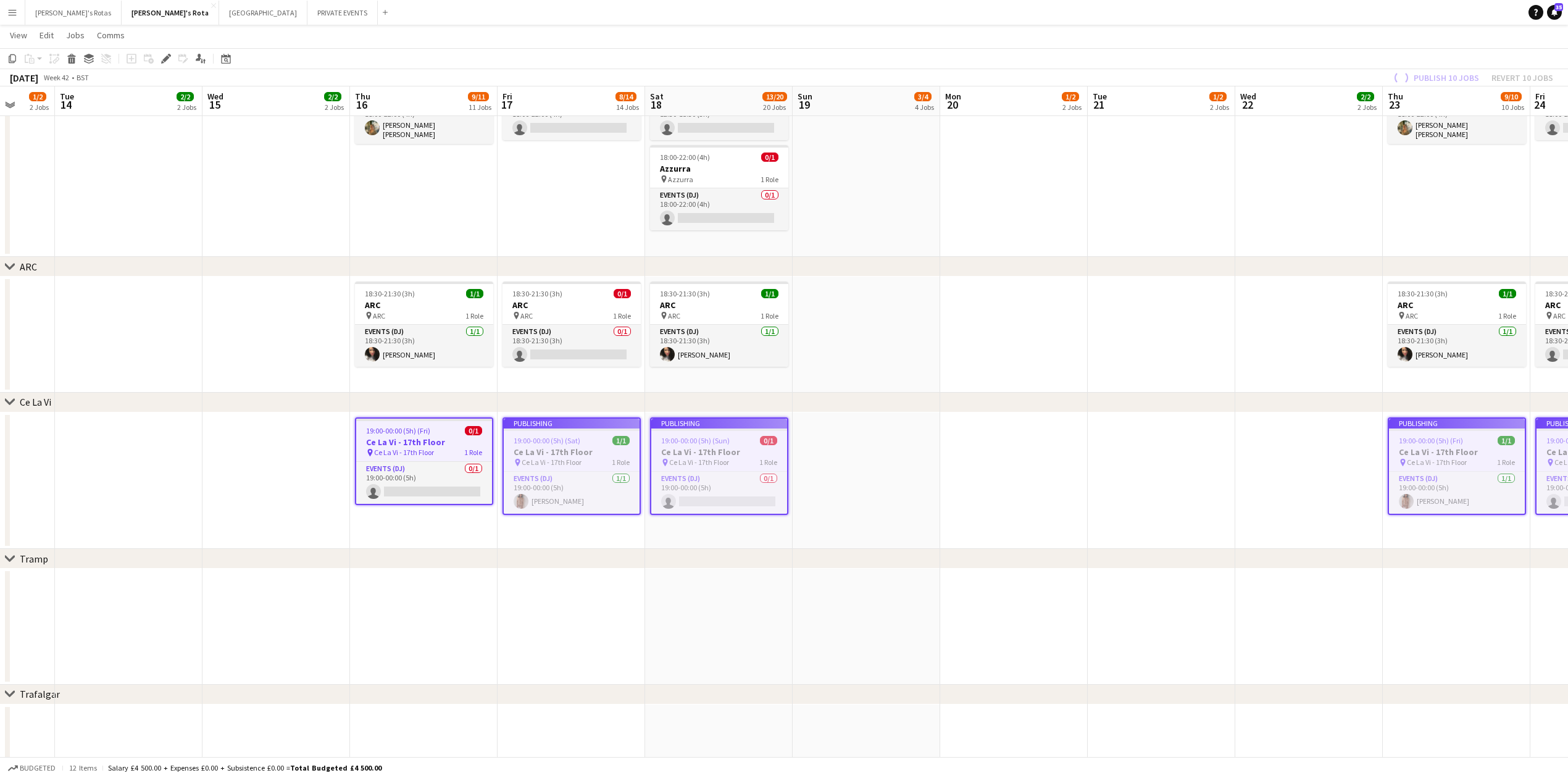
scroll to position [0, 393]
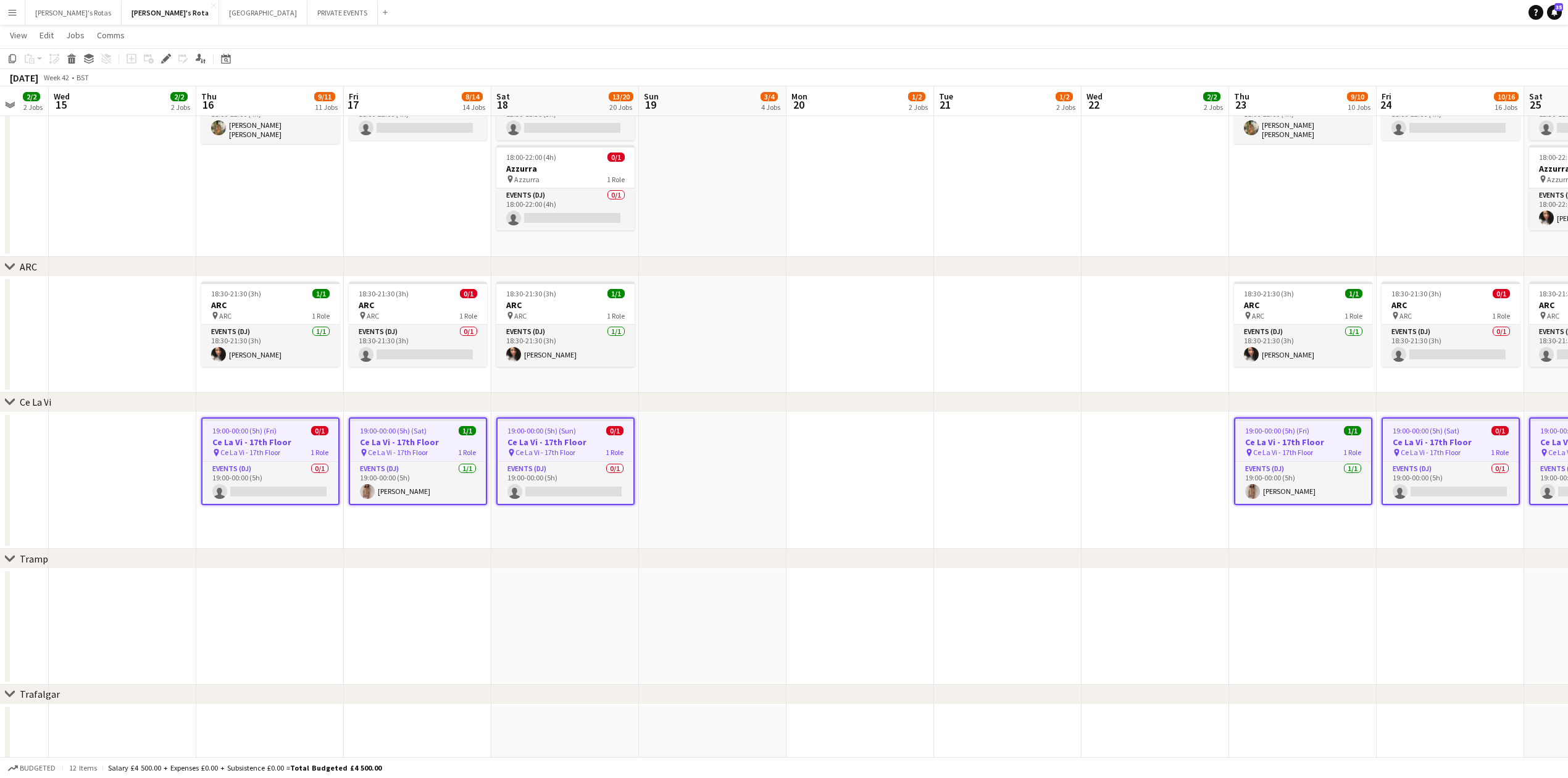
drag, startPoint x: 832, startPoint y: 393, endPoint x: 826, endPoint y: 395, distance: 6.3
click at [832, 393] on div "chevron-right Ce La Vi" at bounding box center [784, 402] width 1568 height 20
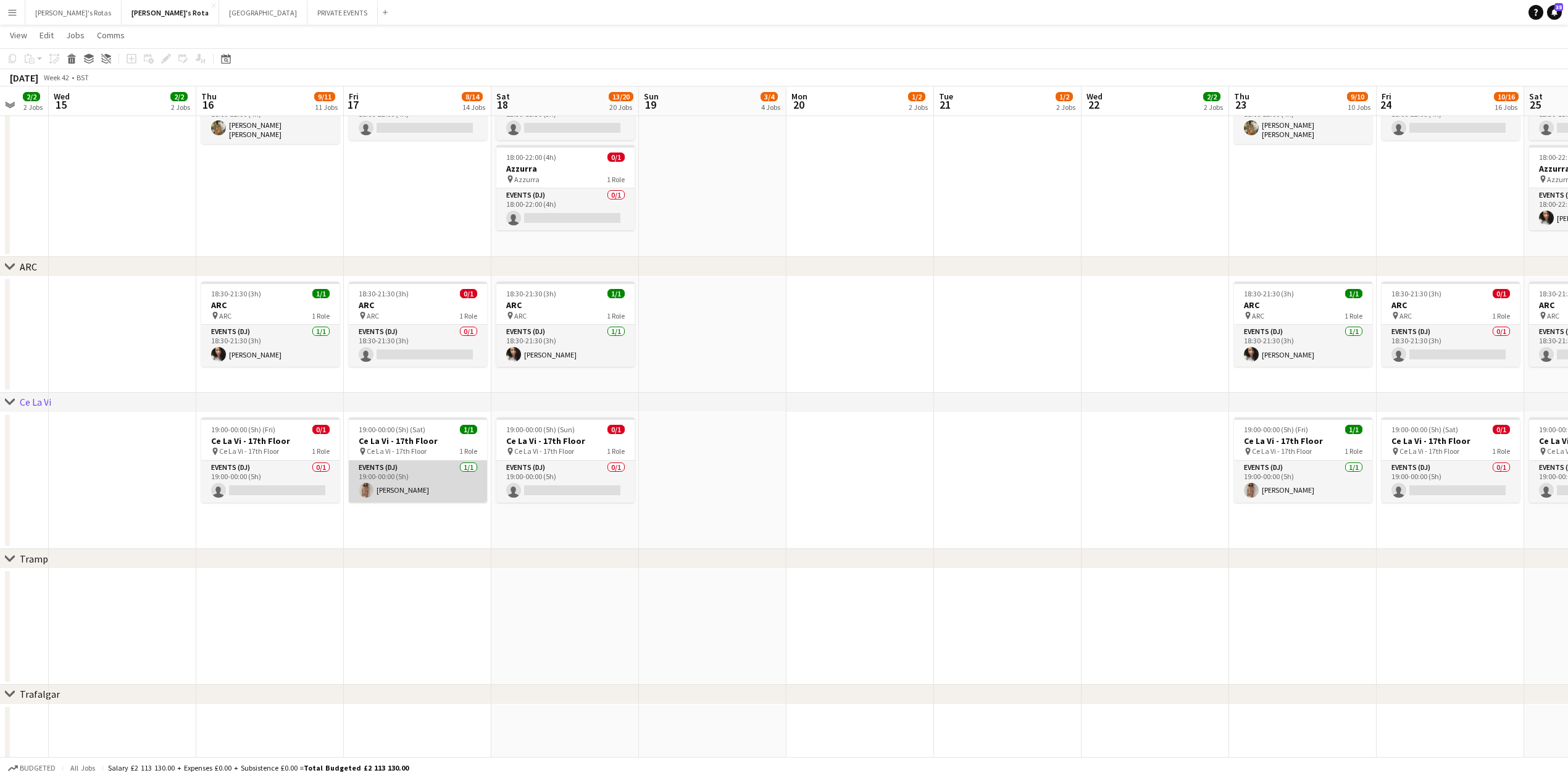
click at [382, 487] on app-card-role "Events (DJ) [DATE] 19:00-00:00 (5h) [PERSON_NAME]" at bounding box center [418, 481] width 139 height 42
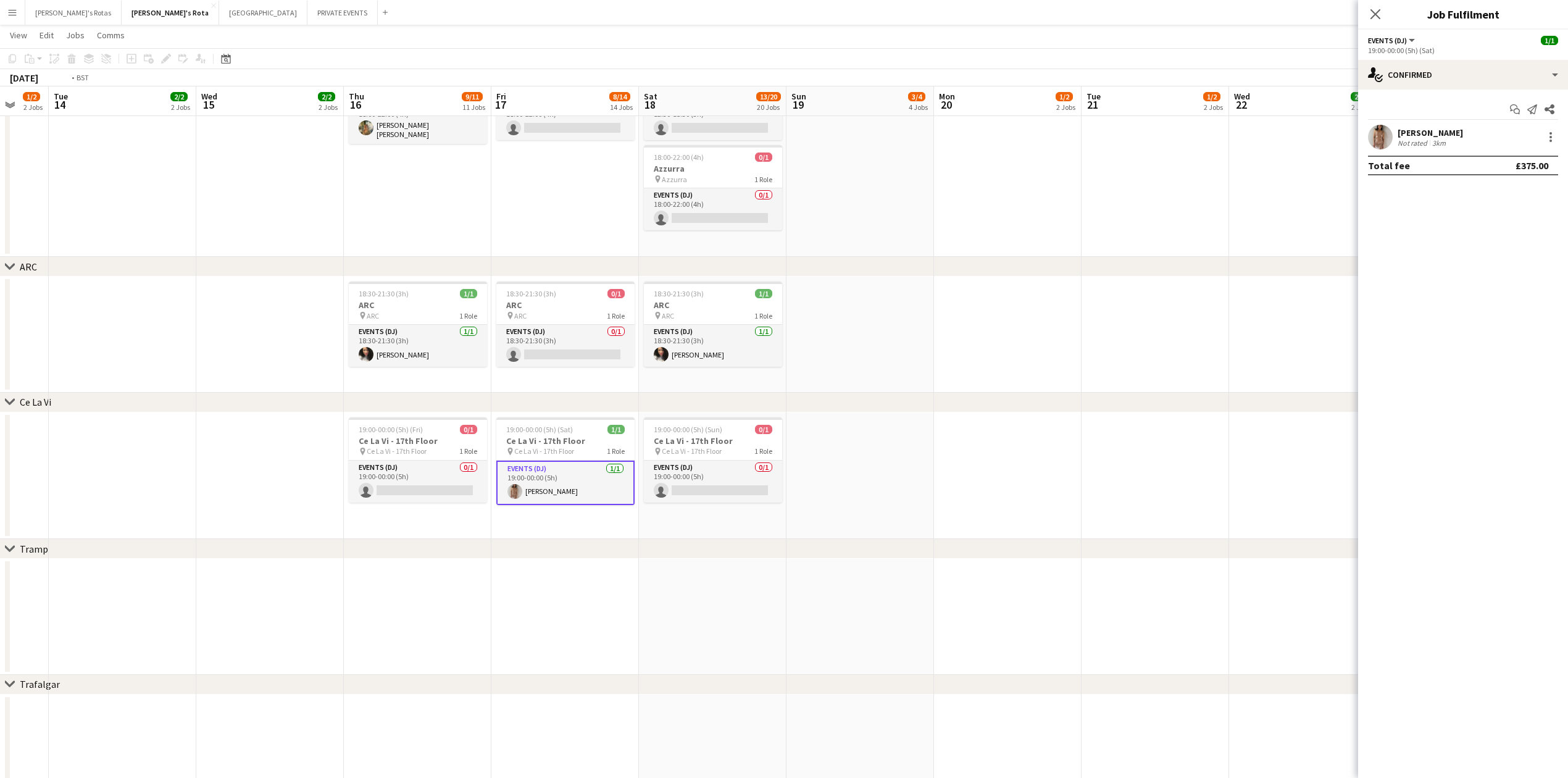
scroll to position [0, 0]
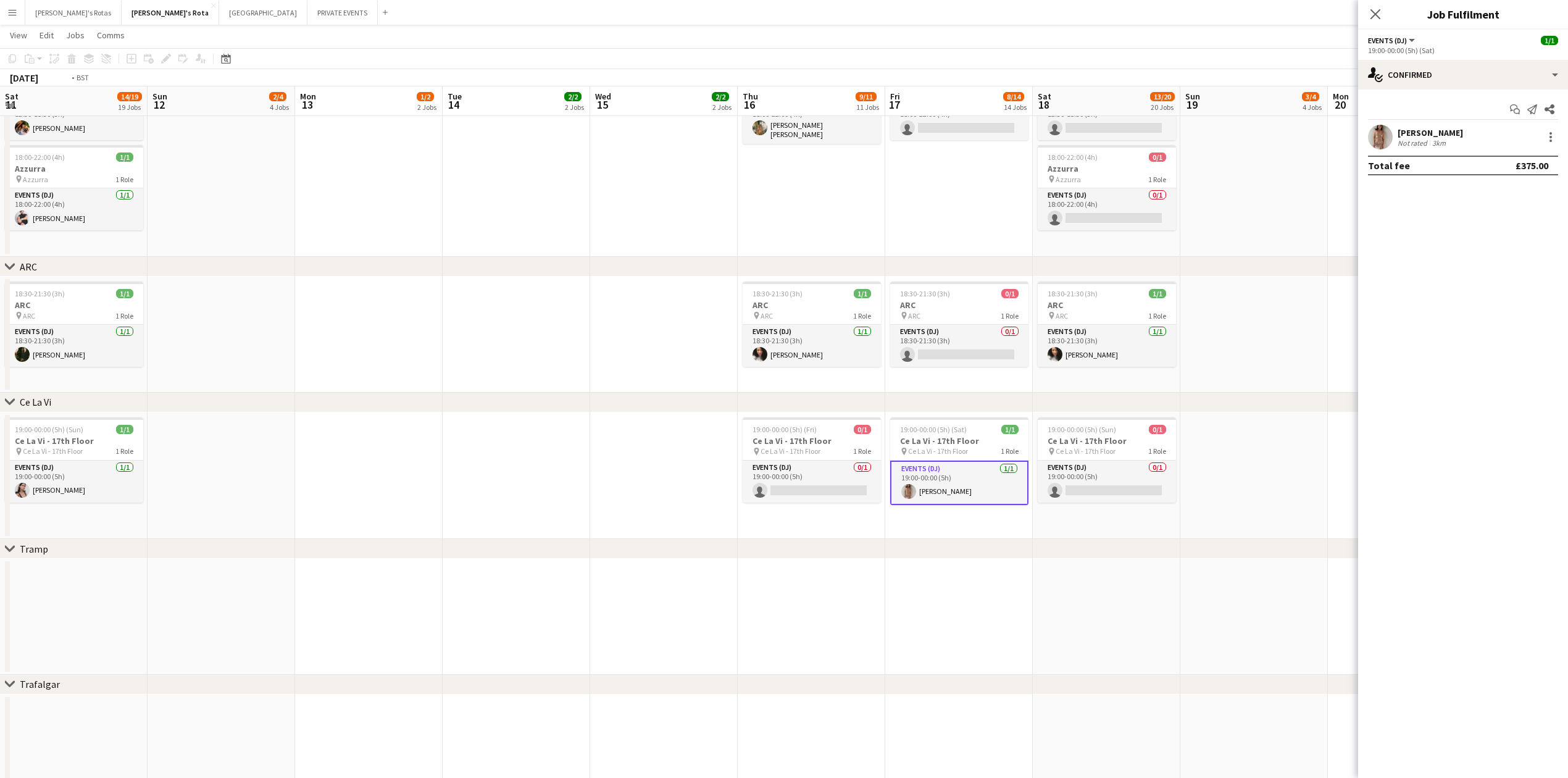
drag, startPoint x: 77, startPoint y: 419, endPoint x: 1141, endPoint y: 407, distance: 1064.1
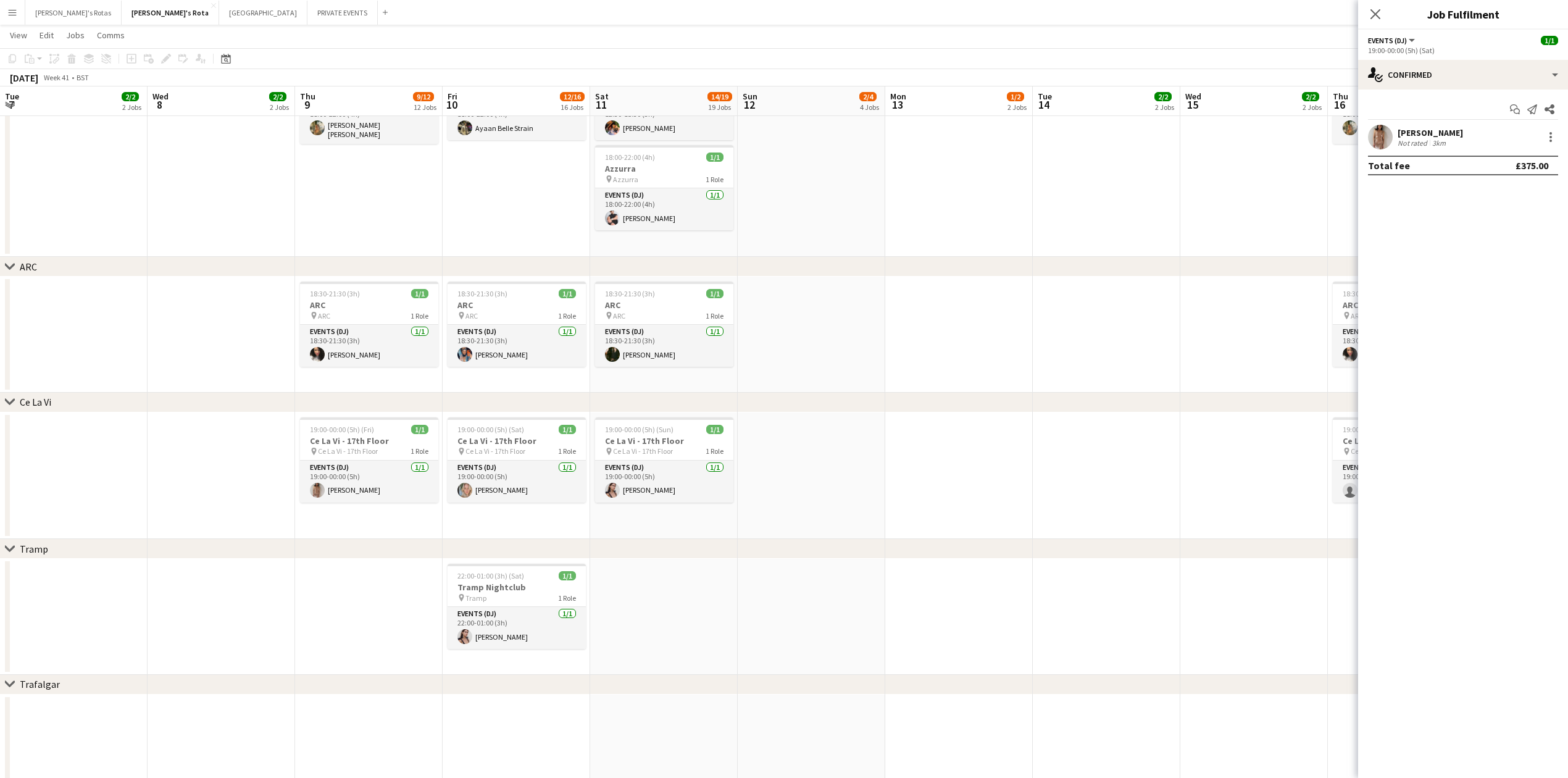
scroll to position [0, 295]
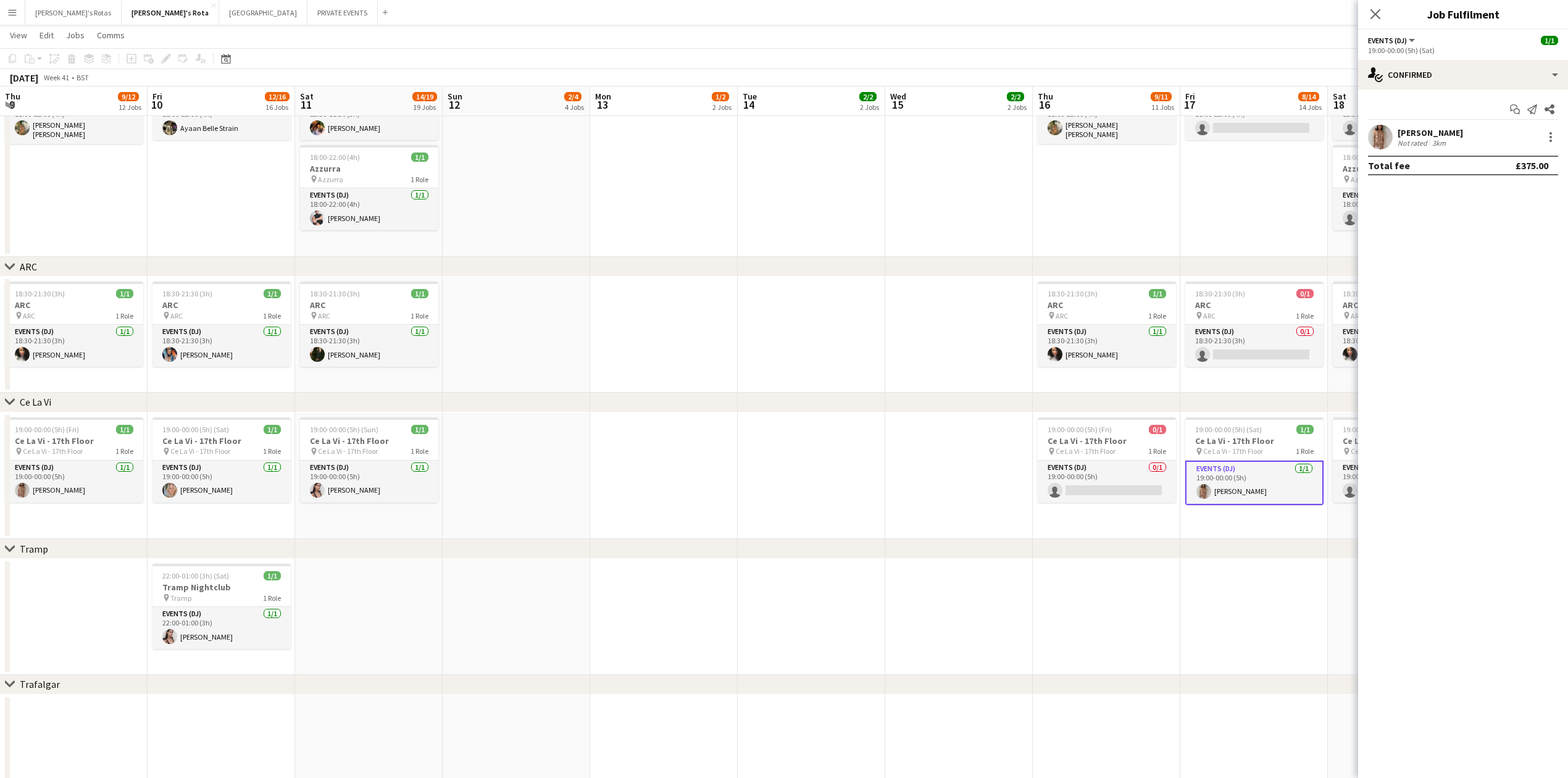
click at [450, 470] on app-date-cell at bounding box center [516, 475] width 148 height 127
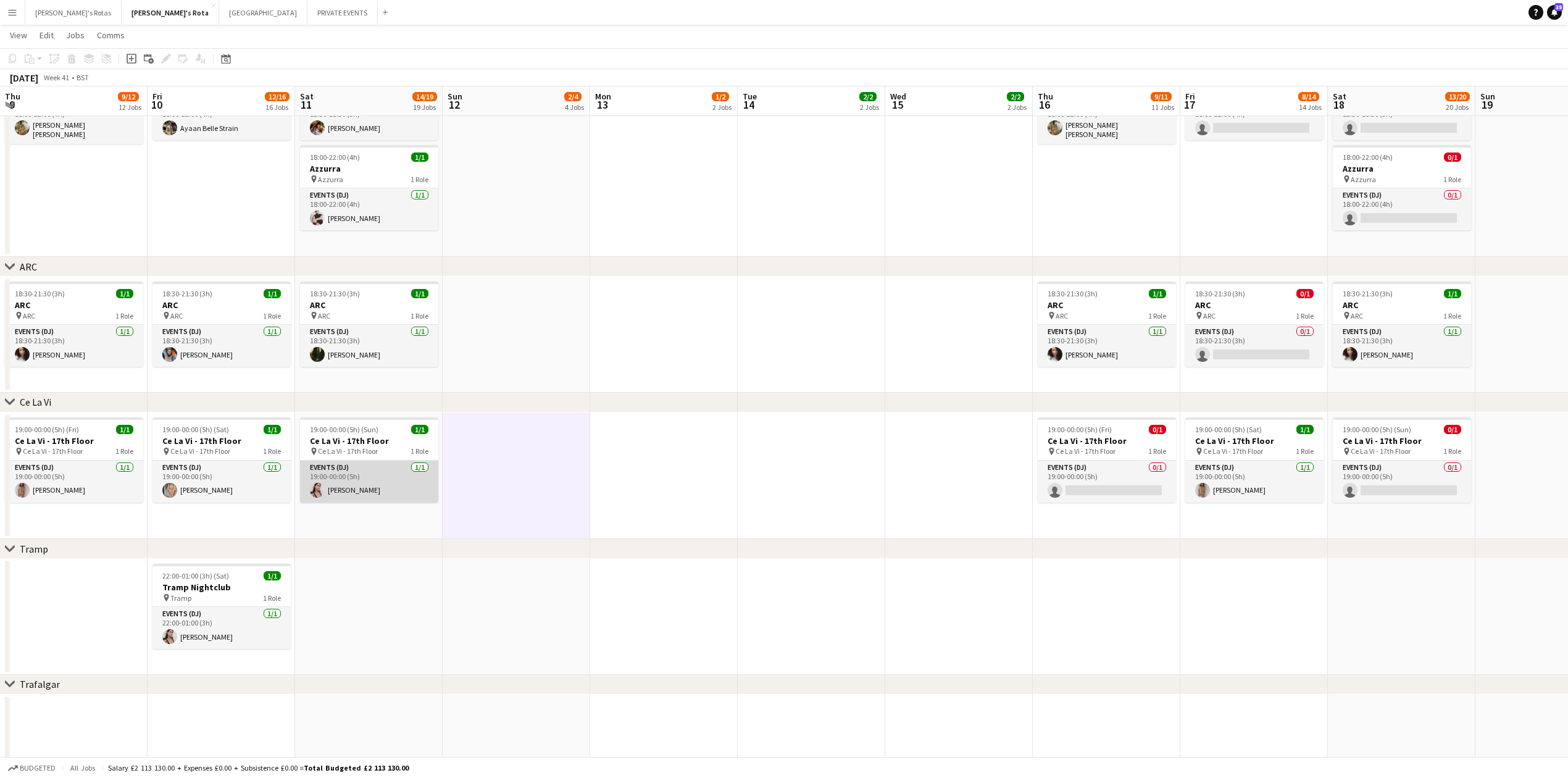
click at [388, 482] on app-card-role "Events (DJ) [DATE] 19:00-00:00 (5h) [PERSON_NAME]" at bounding box center [369, 481] width 139 height 42
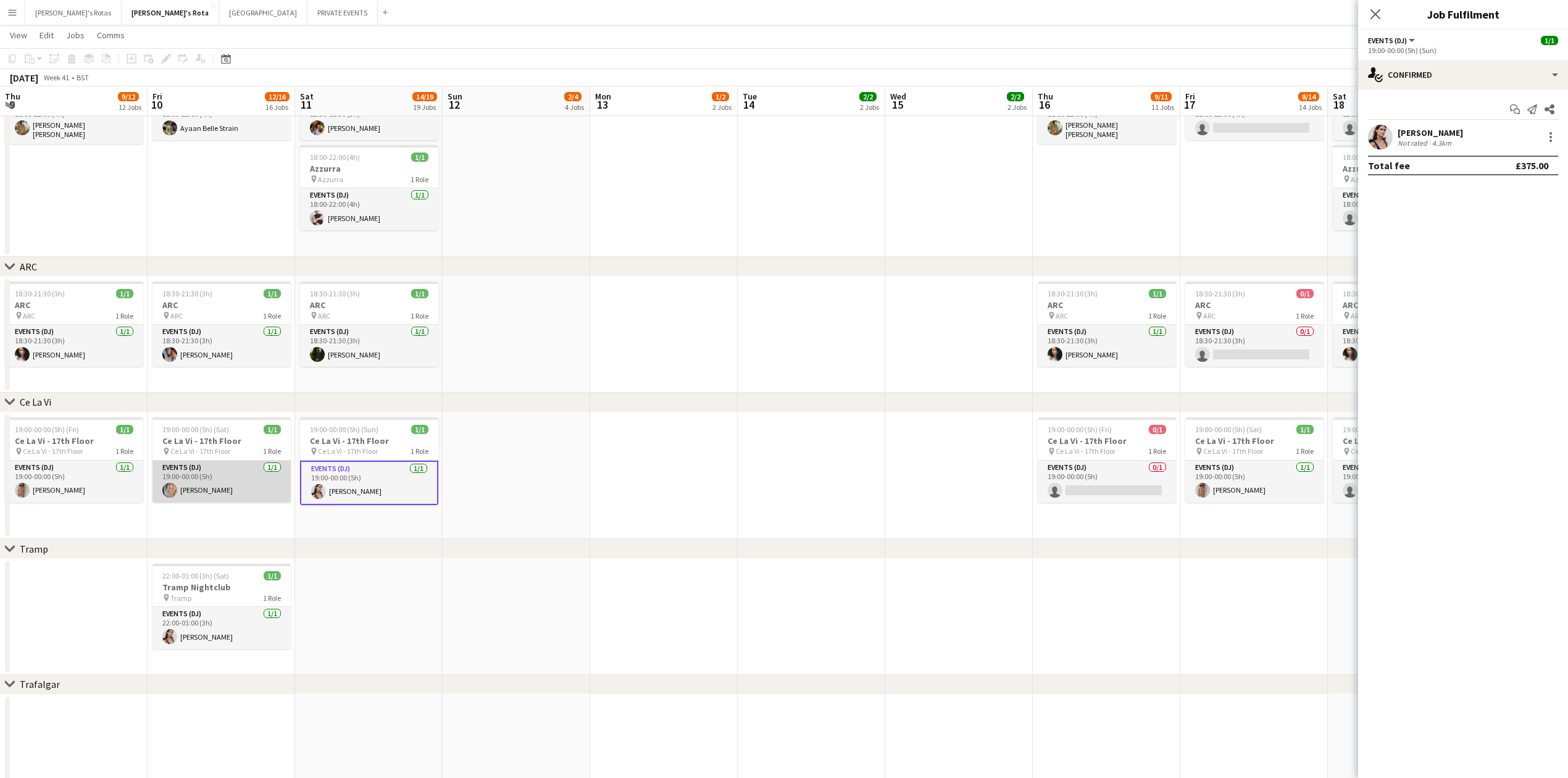
click at [221, 475] on app-card-role "Events (DJ) [DATE] 19:00-00:00 (5h) [PERSON_NAME]" at bounding box center [221, 481] width 139 height 42
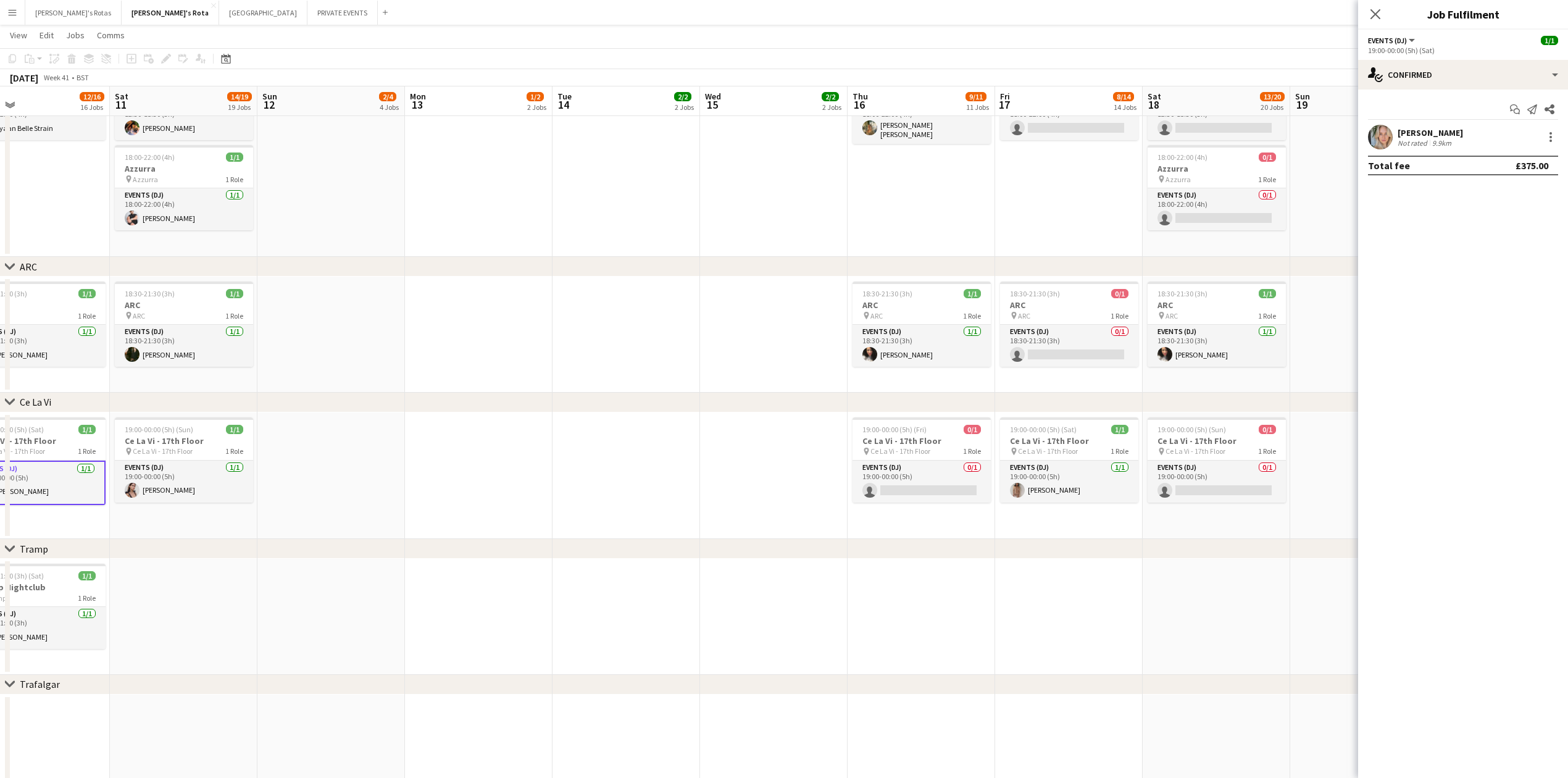
drag, startPoint x: 835, startPoint y: 453, endPoint x: 368, endPoint y: 464, distance: 467.1
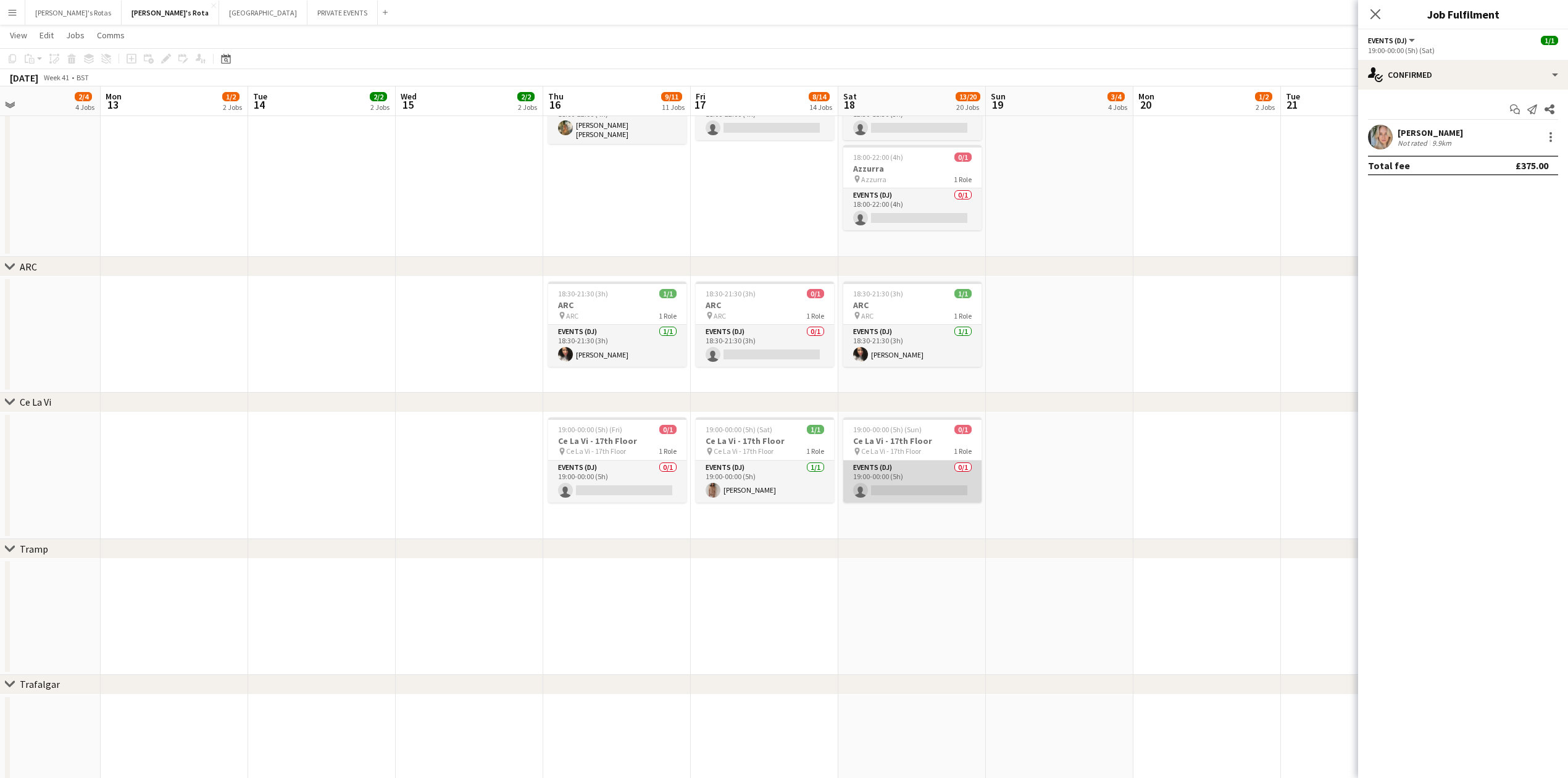
click at [905, 490] on app-card-role "Events (DJ) 0/1 19:00-00:00 (5h) single-neutral-actions" at bounding box center [912, 481] width 139 height 42
drag, startPoint x: 1451, startPoint y: 132, endPoint x: 1438, endPoint y: 149, distance: 21.4
click at [1446, 142] on input at bounding box center [1470, 137] width 144 height 15
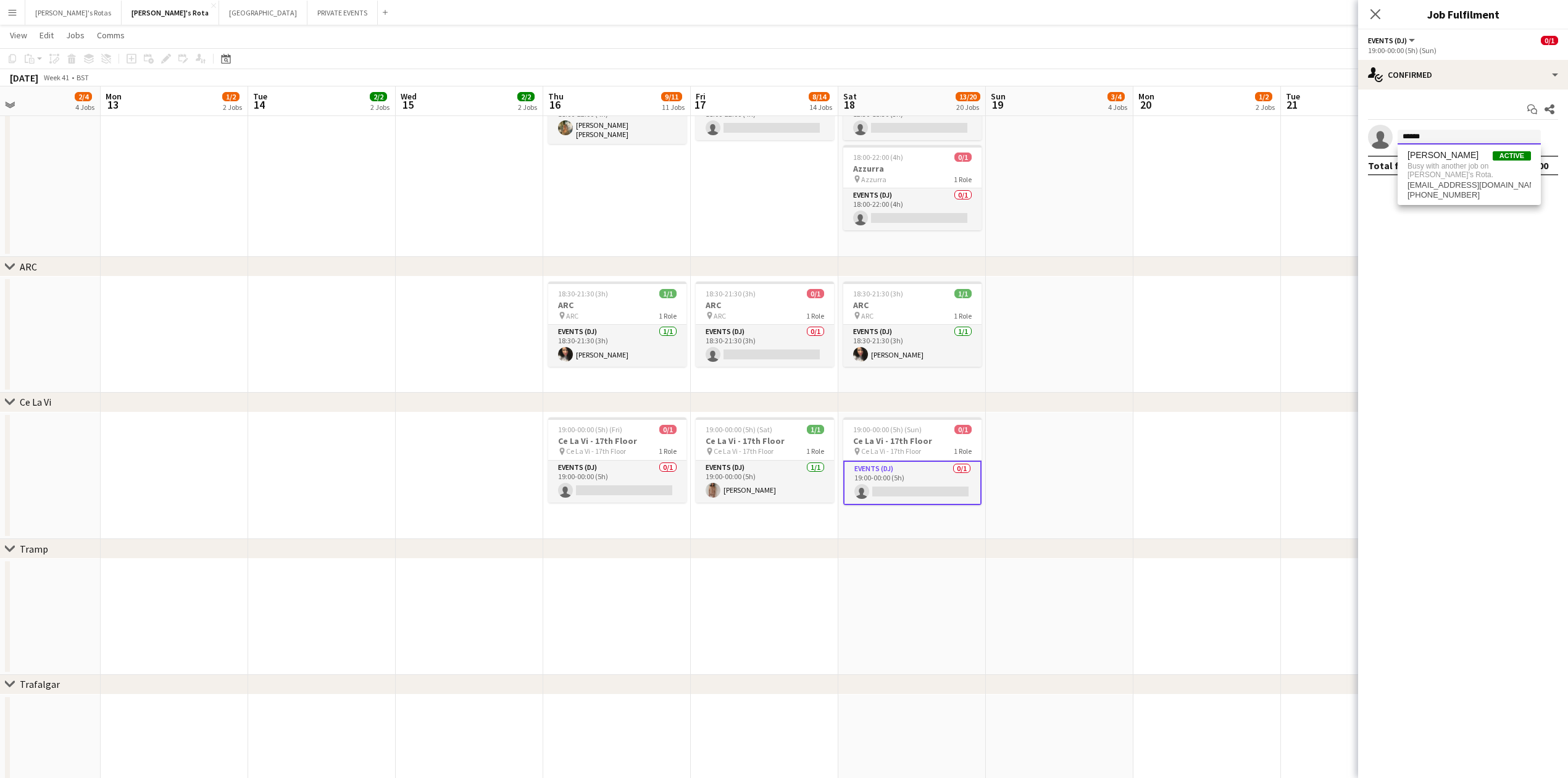
type input "******"
click at [1041, 330] on app-date-cell at bounding box center [1059, 334] width 148 height 116
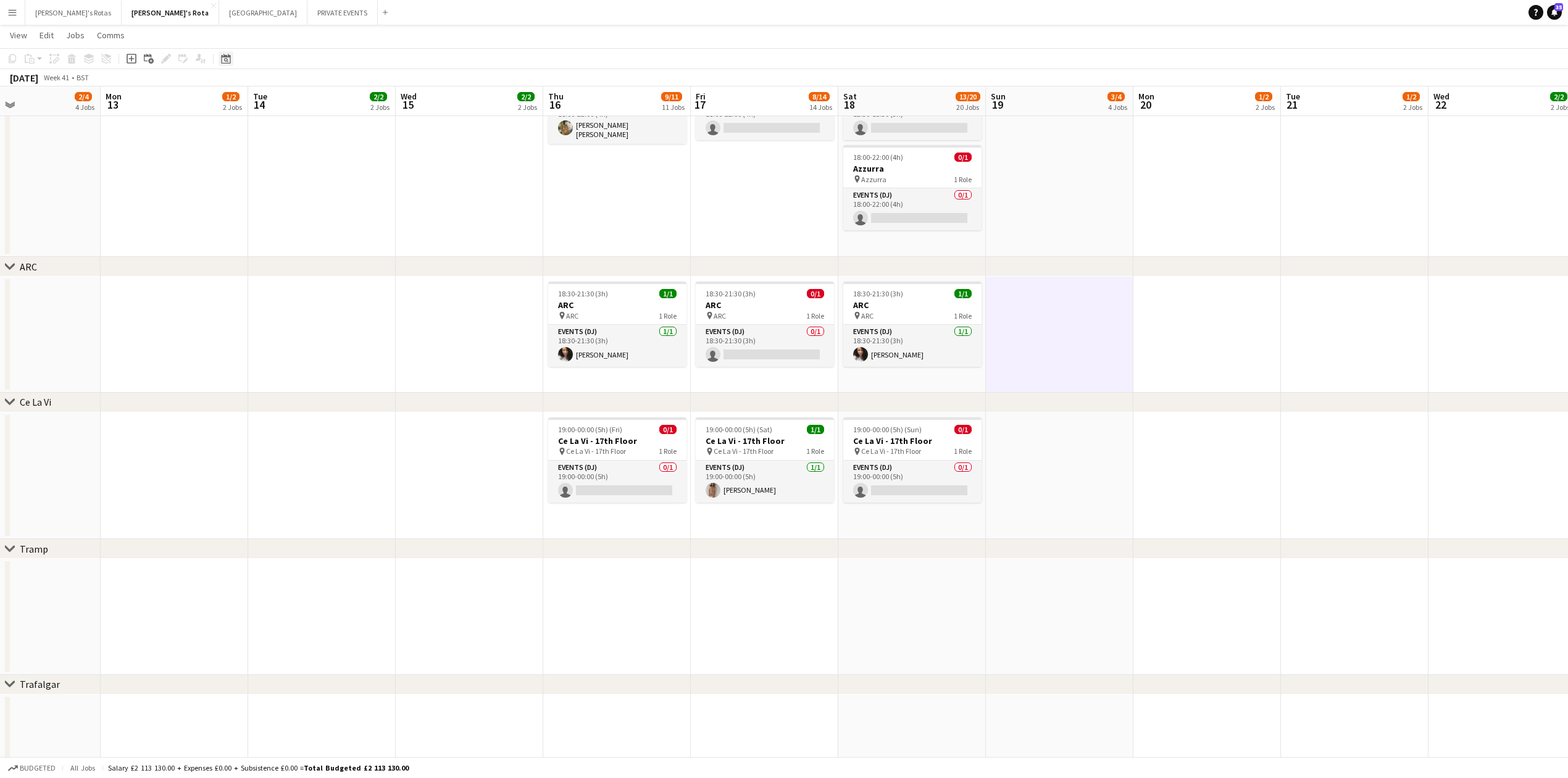
click at [230, 62] on icon at bounding box center [225, 59] width 9 height 10
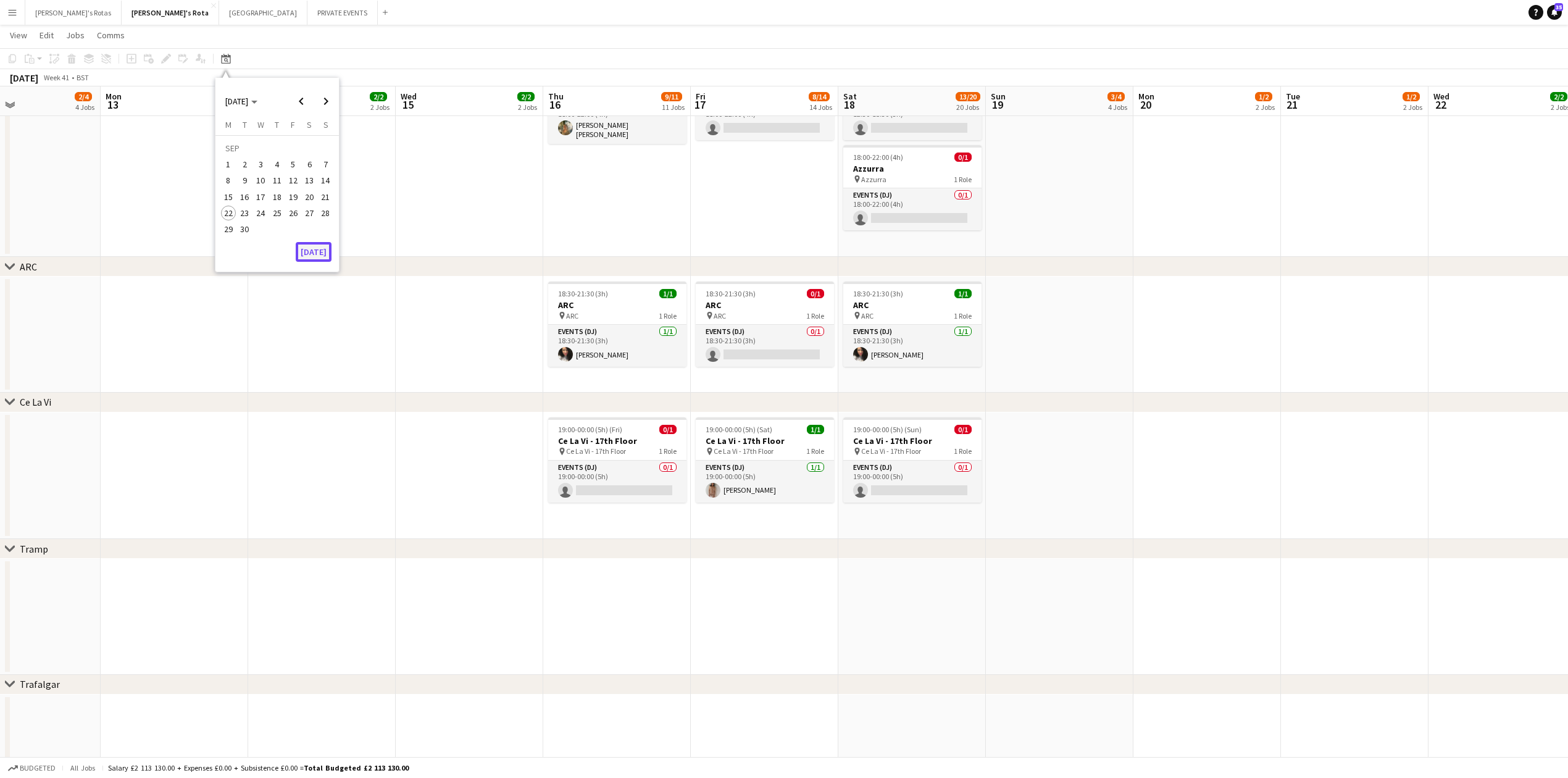
click at [319, 253] on button "[DATE]" at bounding box center [314, 252] width 35 height 20
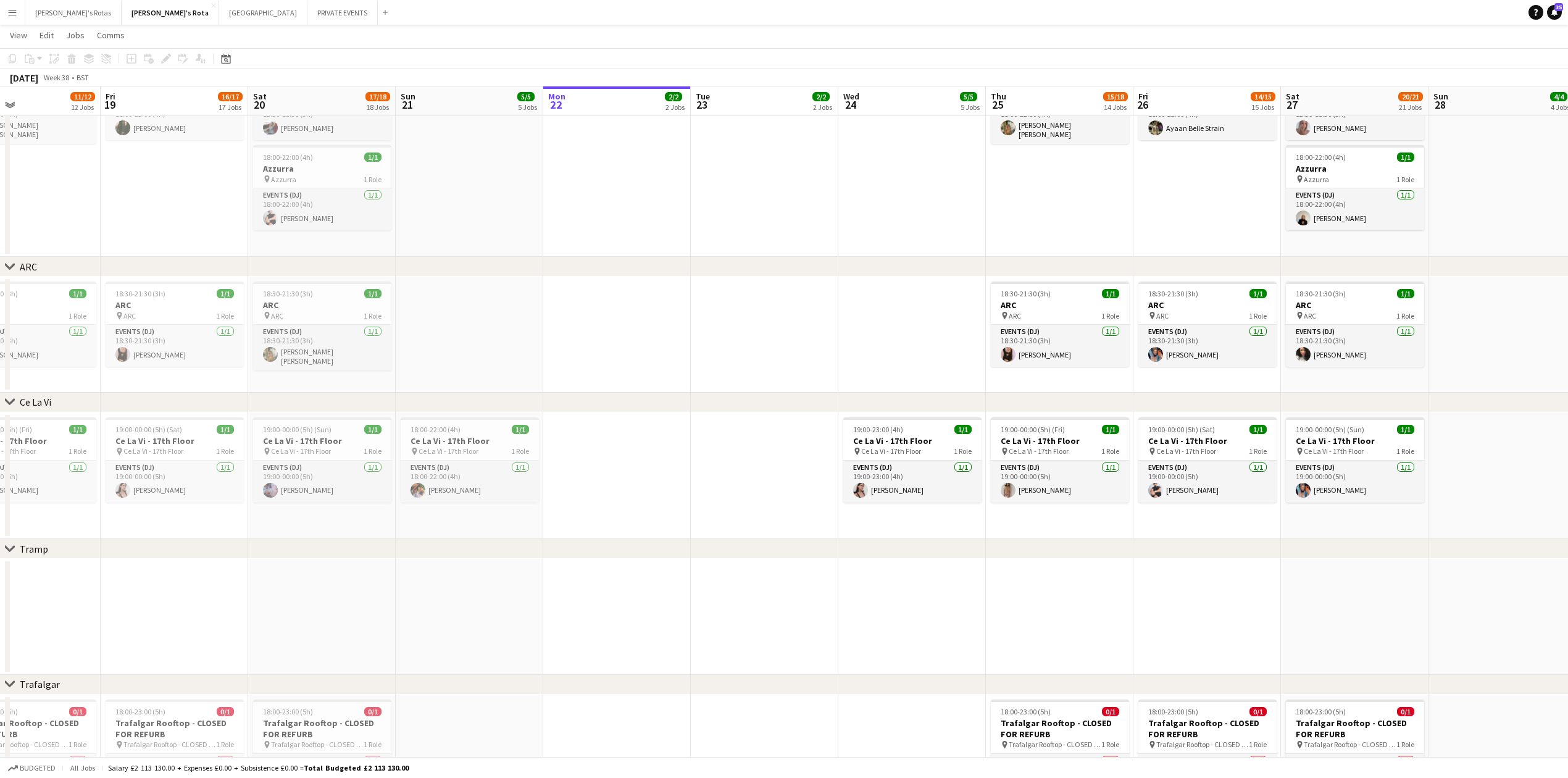
scroll to position [0, 425]
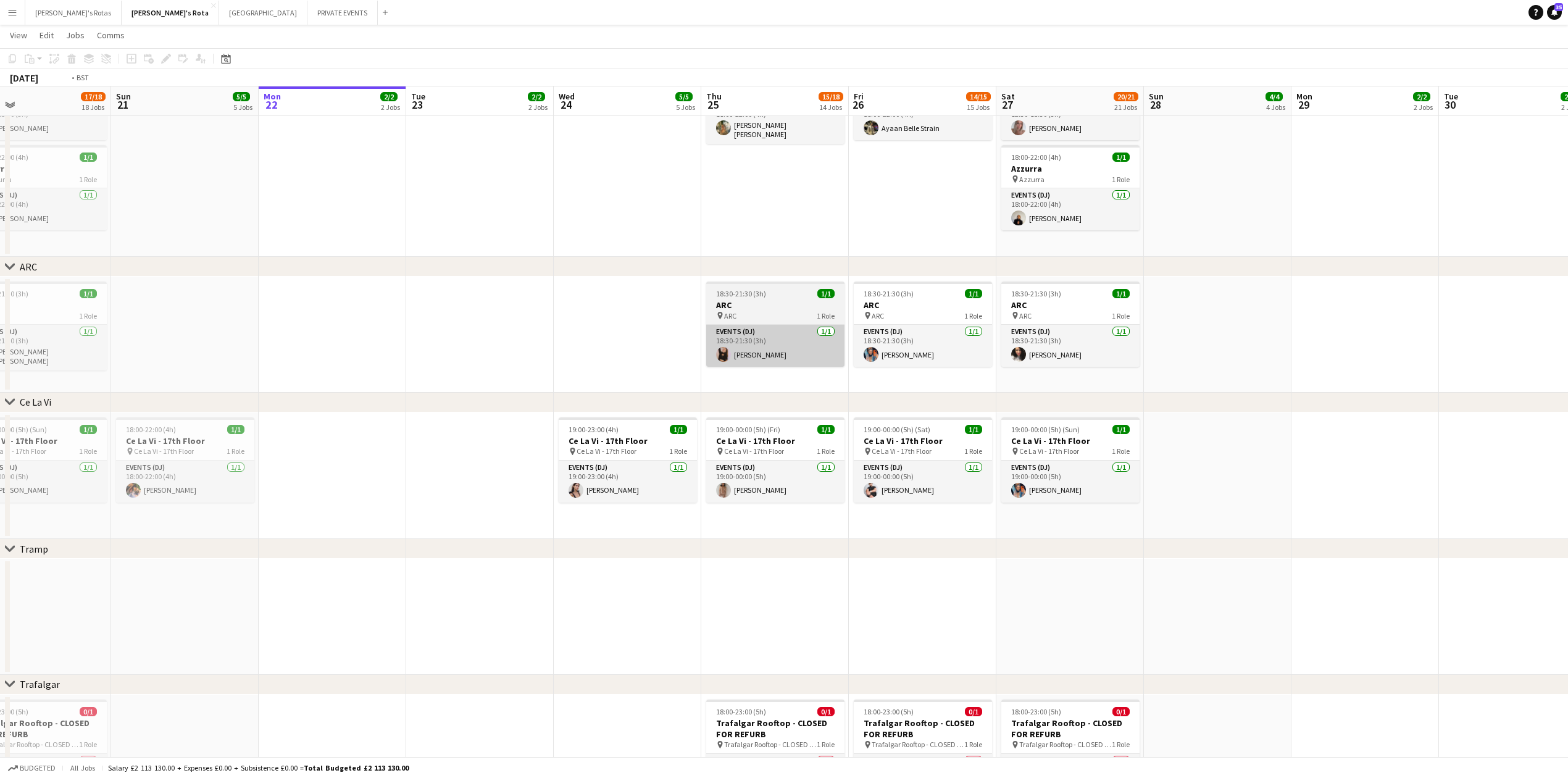
drag, startPoint x: 853, startPoint y: 331, endPoint x: 461, endPoint y: 348, distance: 392.4
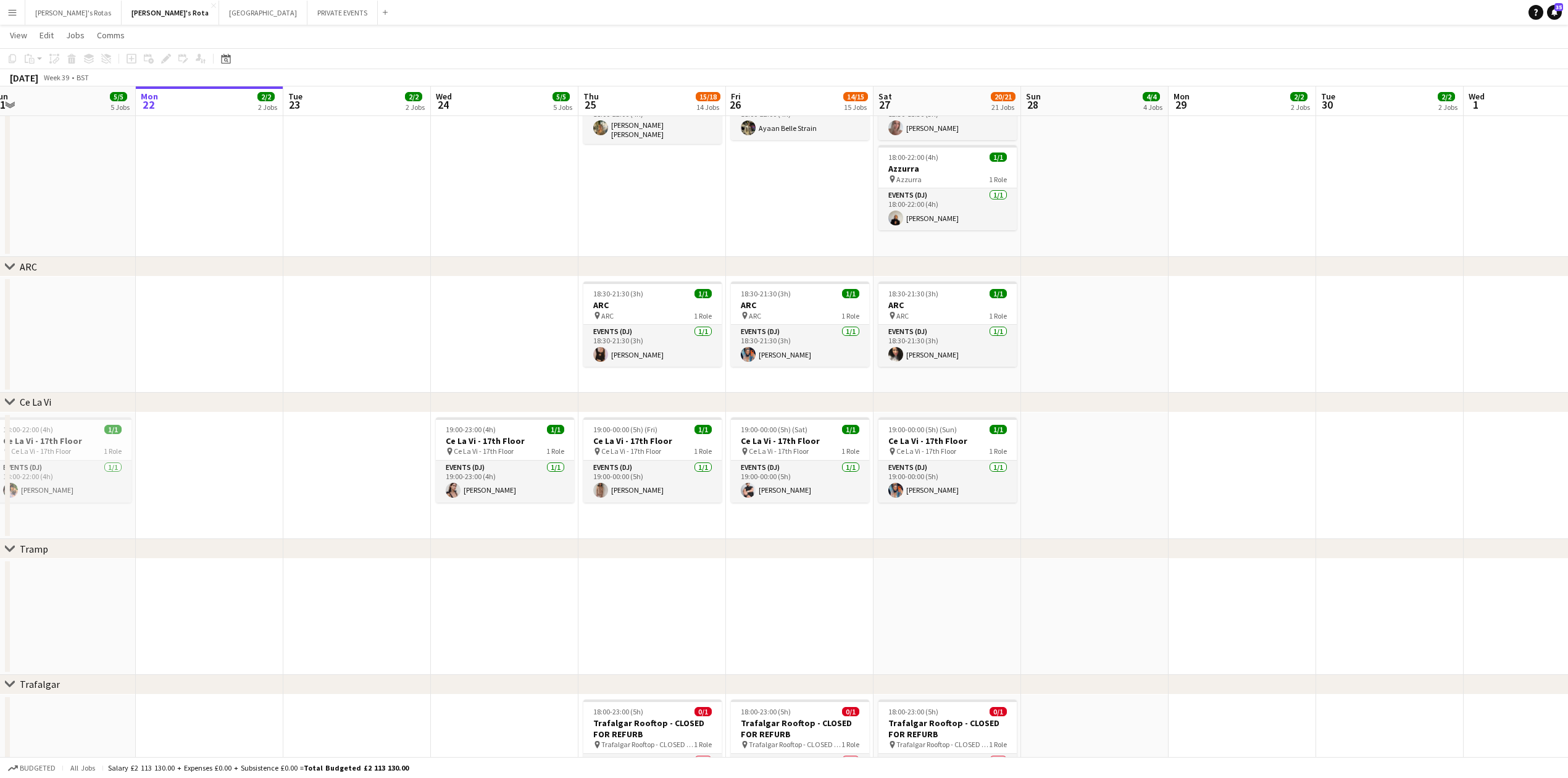
drag, startPoint x: 1005, startPoint y: 367, endPoint x: 130, endPoint y: 415, distance: 876.3
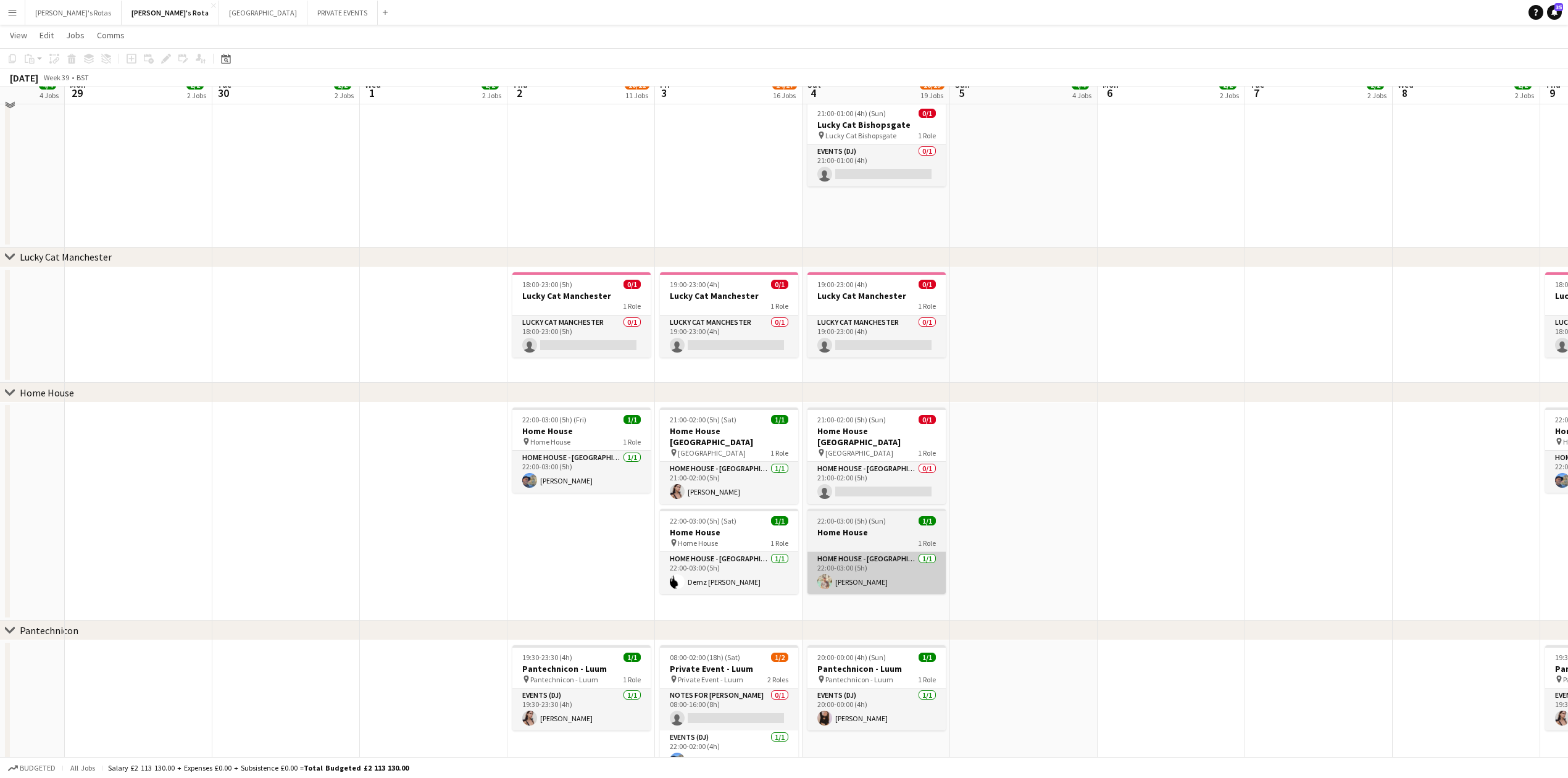
scroll to position [1152, 0]
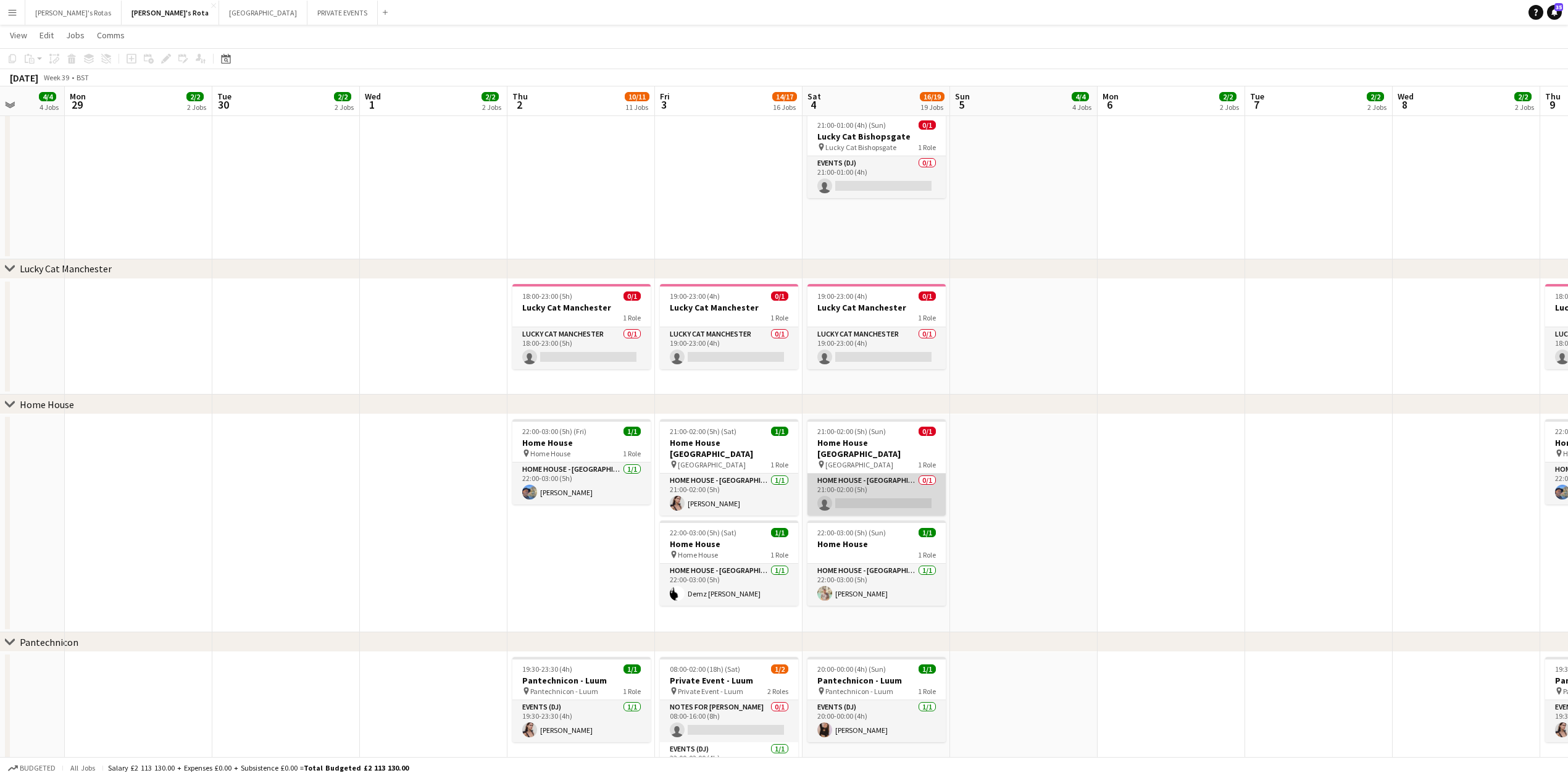
click at [852, 489] on app-card-role "HOME HOUSE - MARYLEBONE 0/1 21:00-02:00 (5h) single-neutral-actions" at bounding box center [876, 494] width 139 height 42
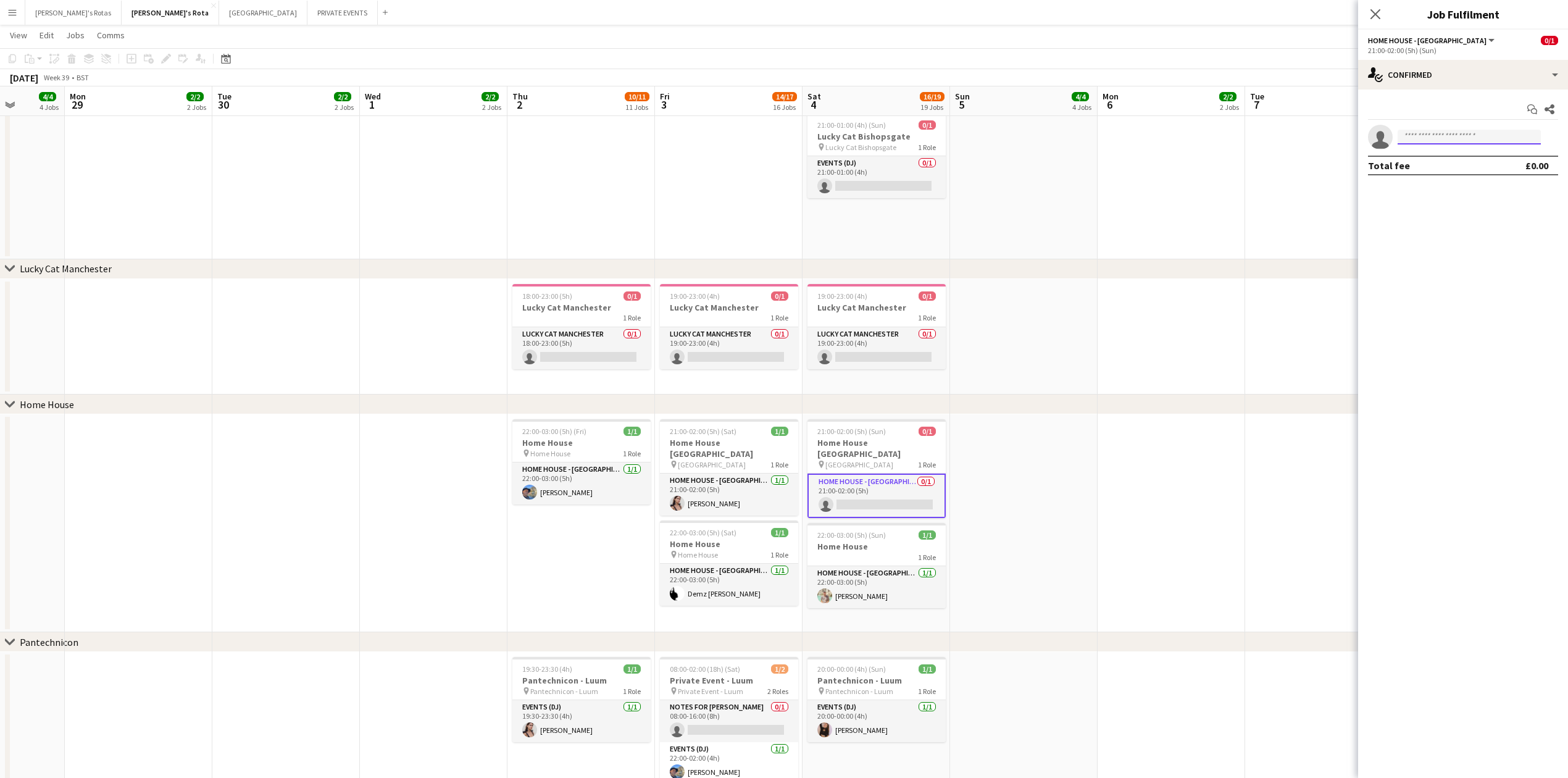
click at [1414, 140] on input at bounding box center [1470, 137] width 144 height 15
type input "*"
type input "*****"
click at [1458, 163] on span "[EMAIL_ADDRESS][DOMAIN_NAME]" at bounding box center [1470, 165] width 124 height 10
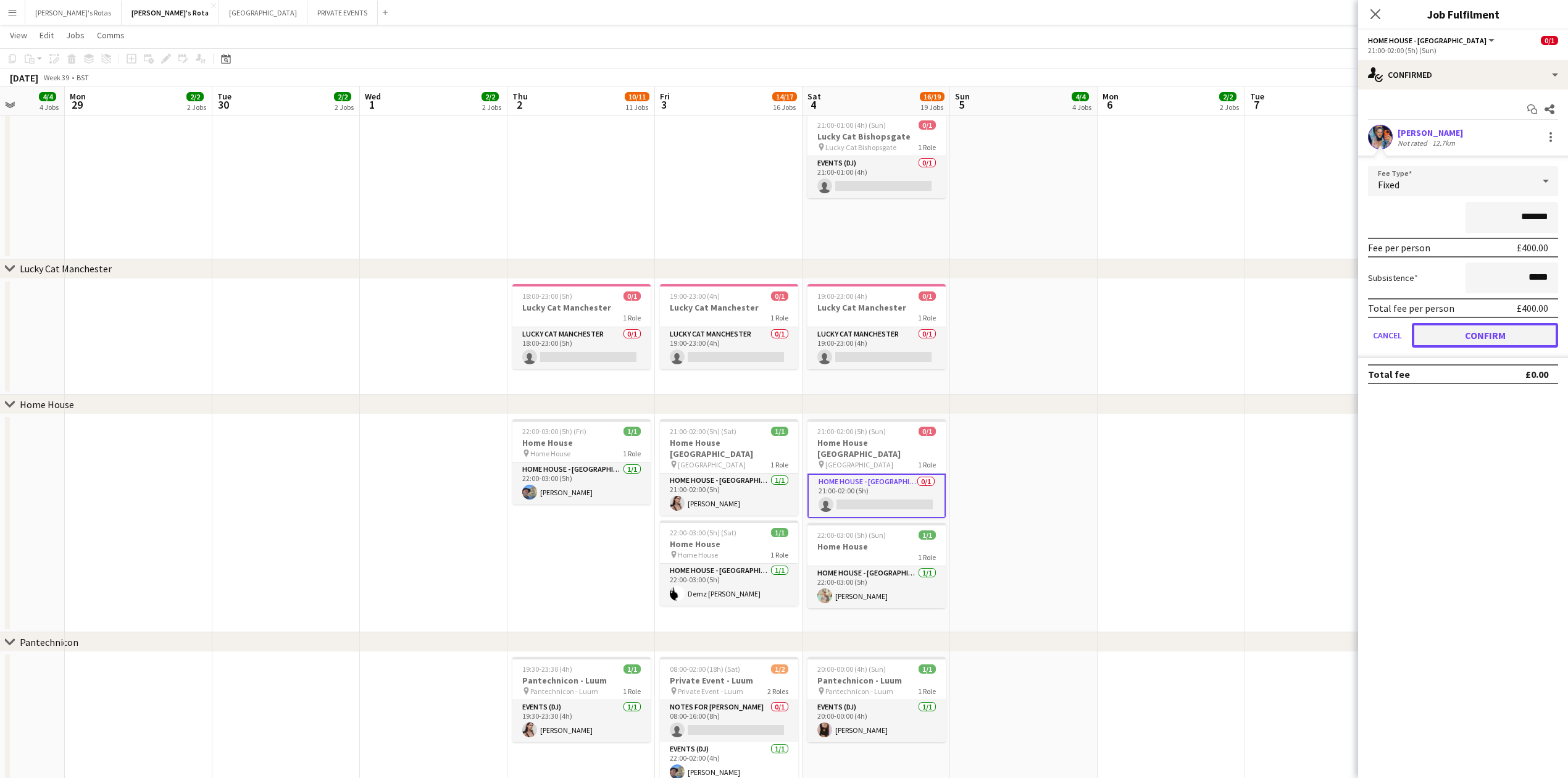
click at [1492, 334] on button "Confirm" at bounding box center [1484, 334] width 147 height 25
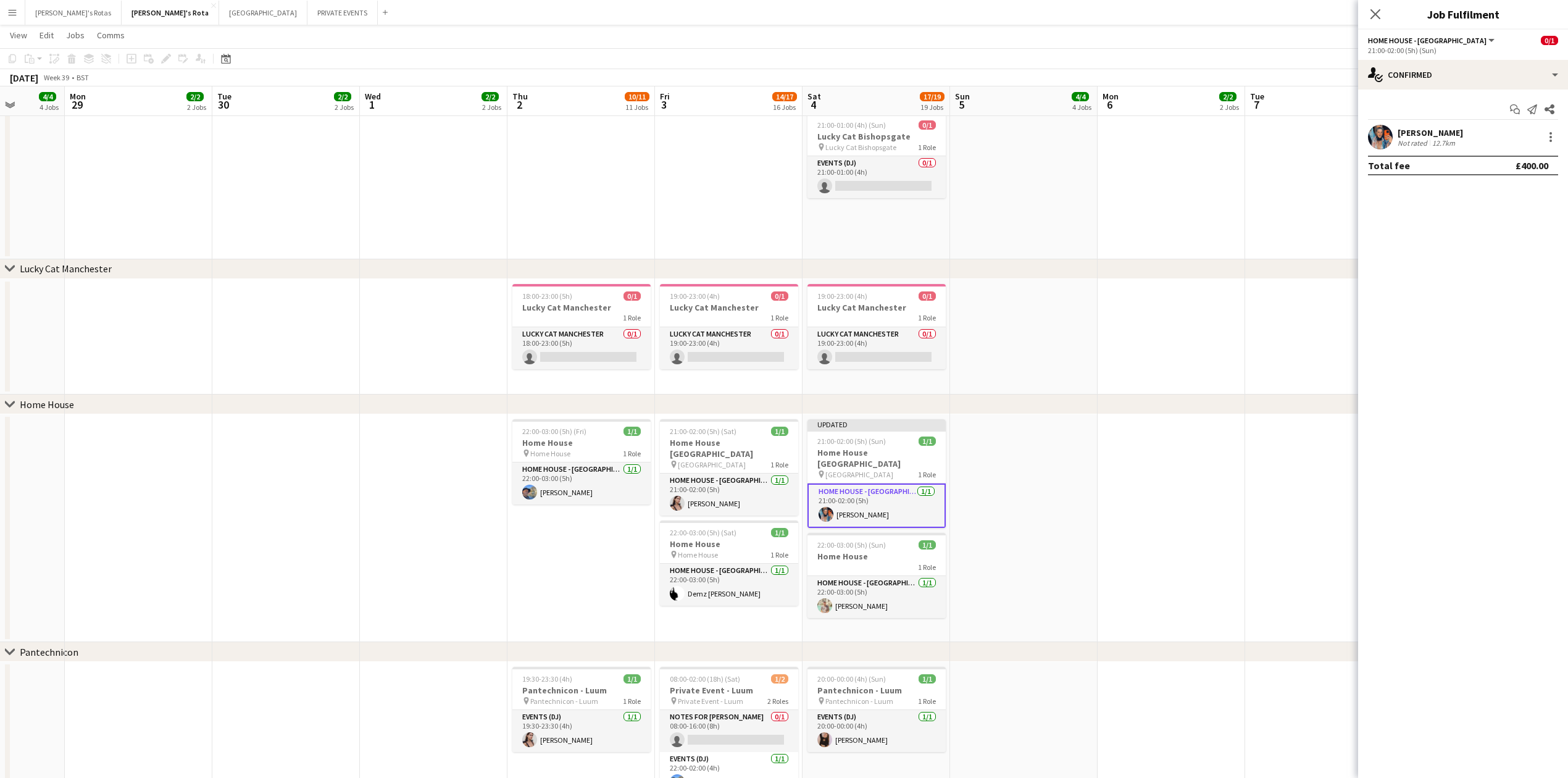
drag, startPoint x: 1368, startPoint y: 16, endPoint x: 1383, endPoint y: 18, distance: 15.1
click at [1369, 16] on app-icon "Close pop-in" at bounding box center [1375, 14] width 15 height 15
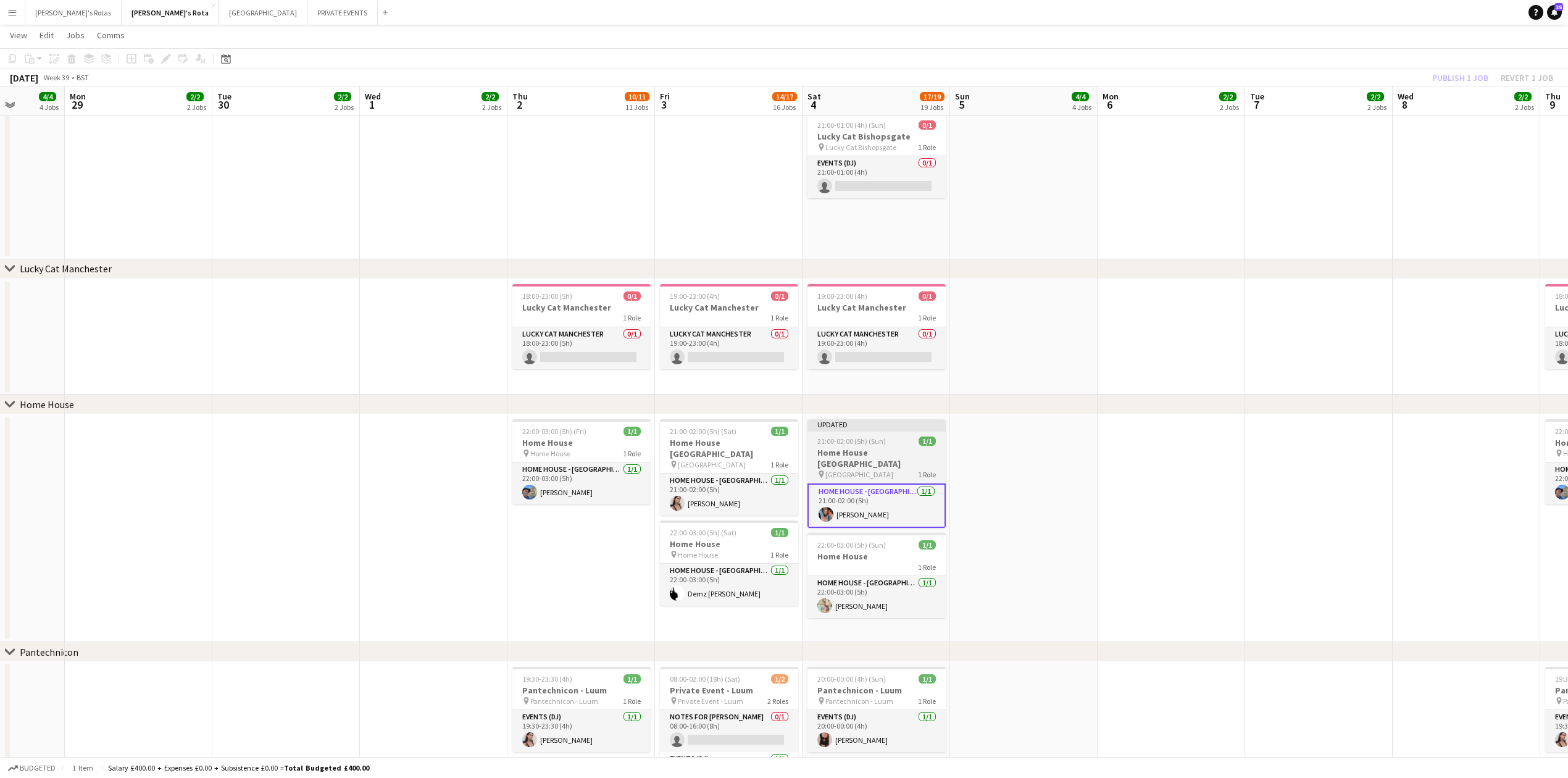
click at [902, 451] on h3 "Home House [GEOGRAPHIC_DATA]" at bounding box center [876, 457] width 139 height 23
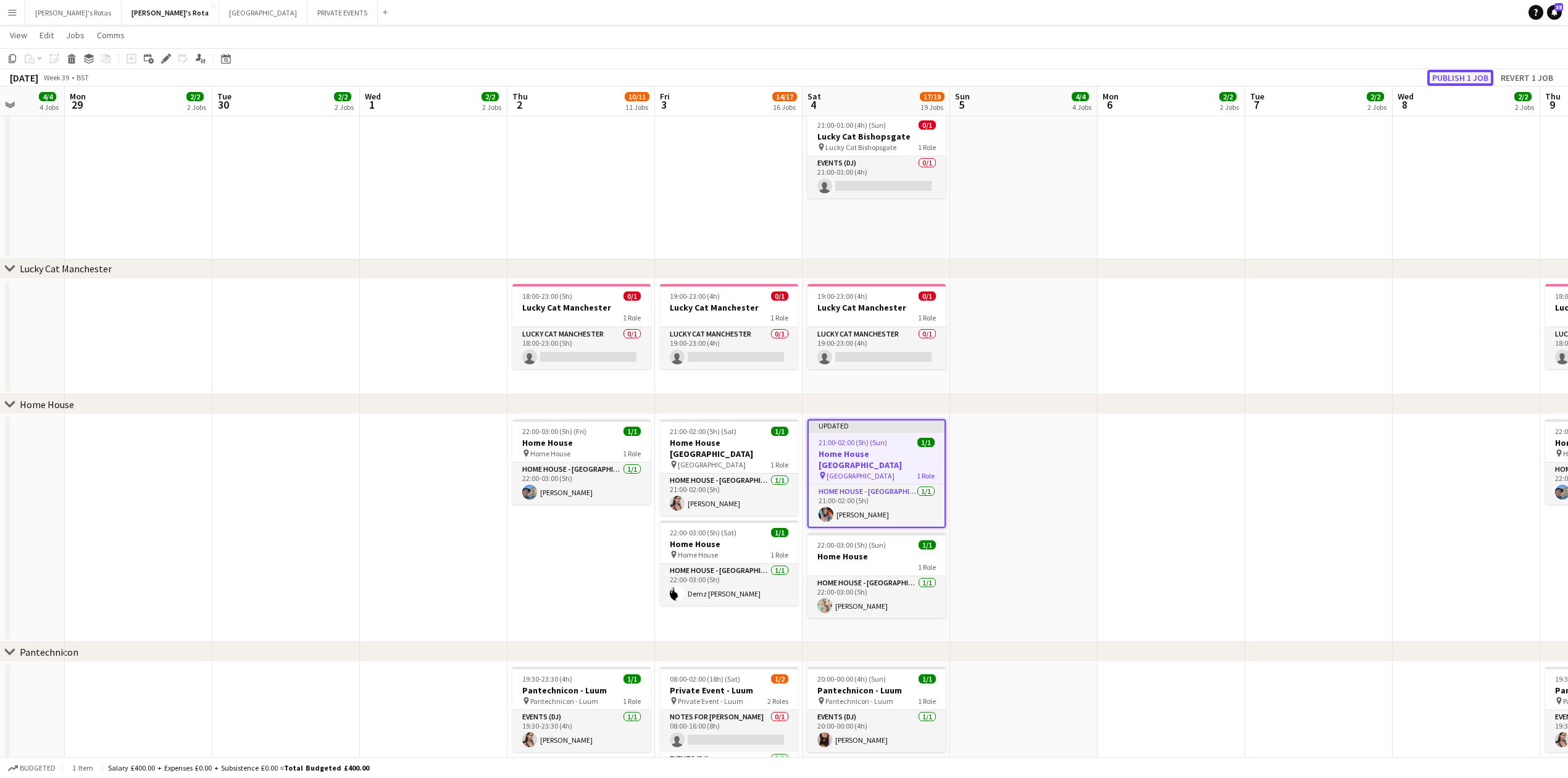
click at [1447, 82] on button "Publish 1 job" at bounding box center [1460, 78] width 66 height 16
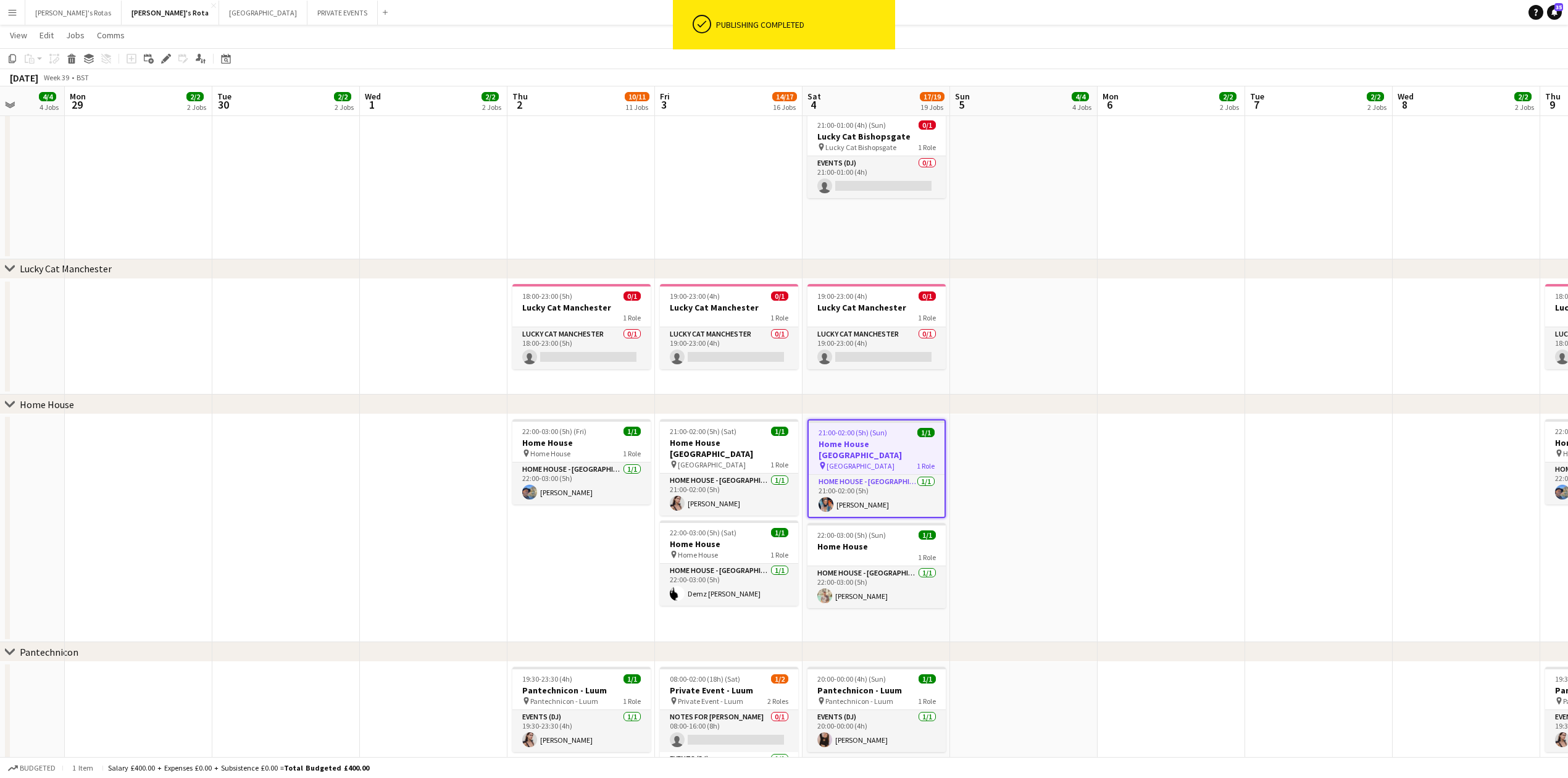
click at [1404, 455] on app-date-cell at bounding box center [1467, 528] width 148 height 228
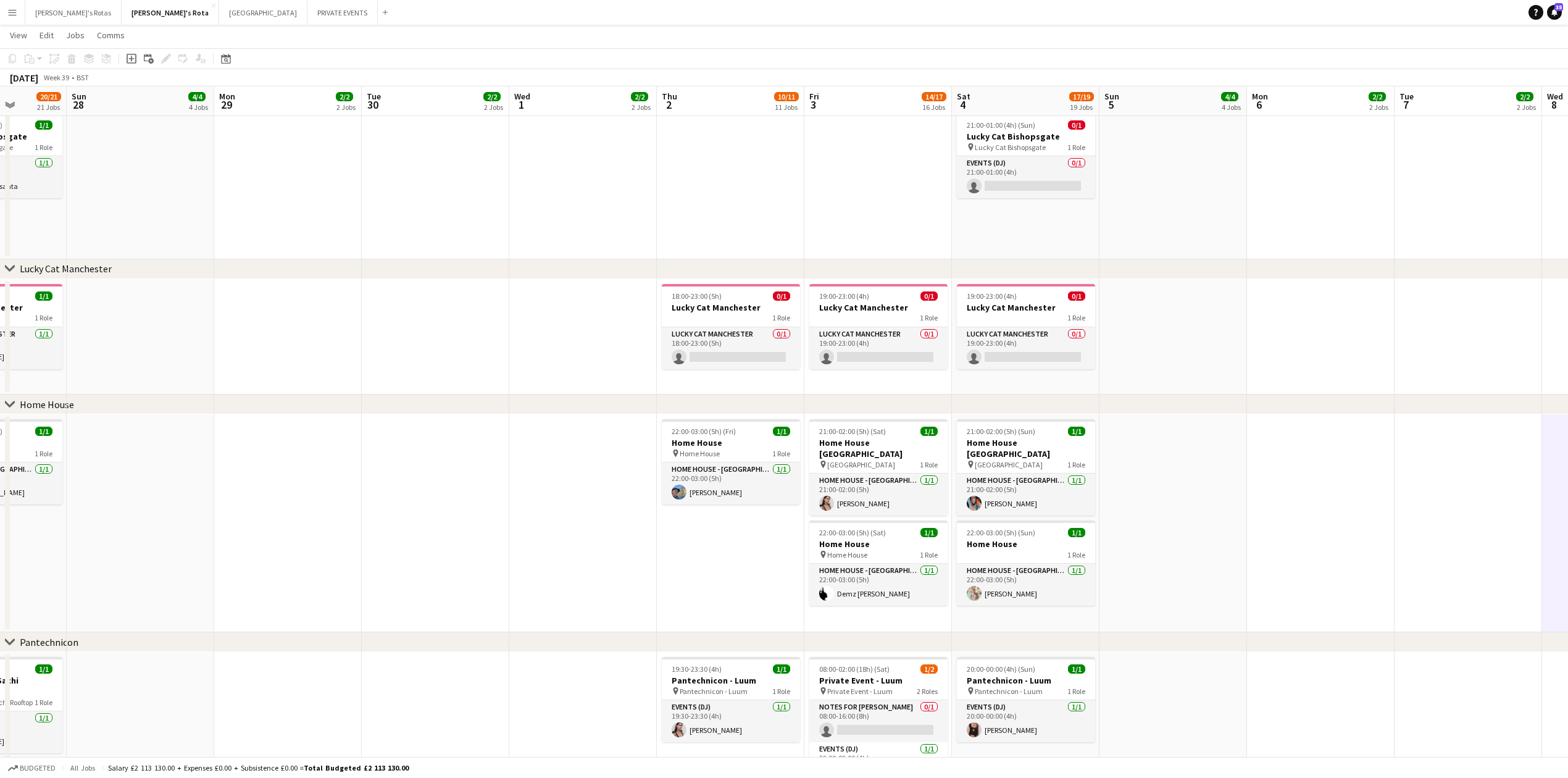
drag, startPoint x: 234, startPoint y: 229, endPoint x: 557, endPoint y: 222, distance: 323.1
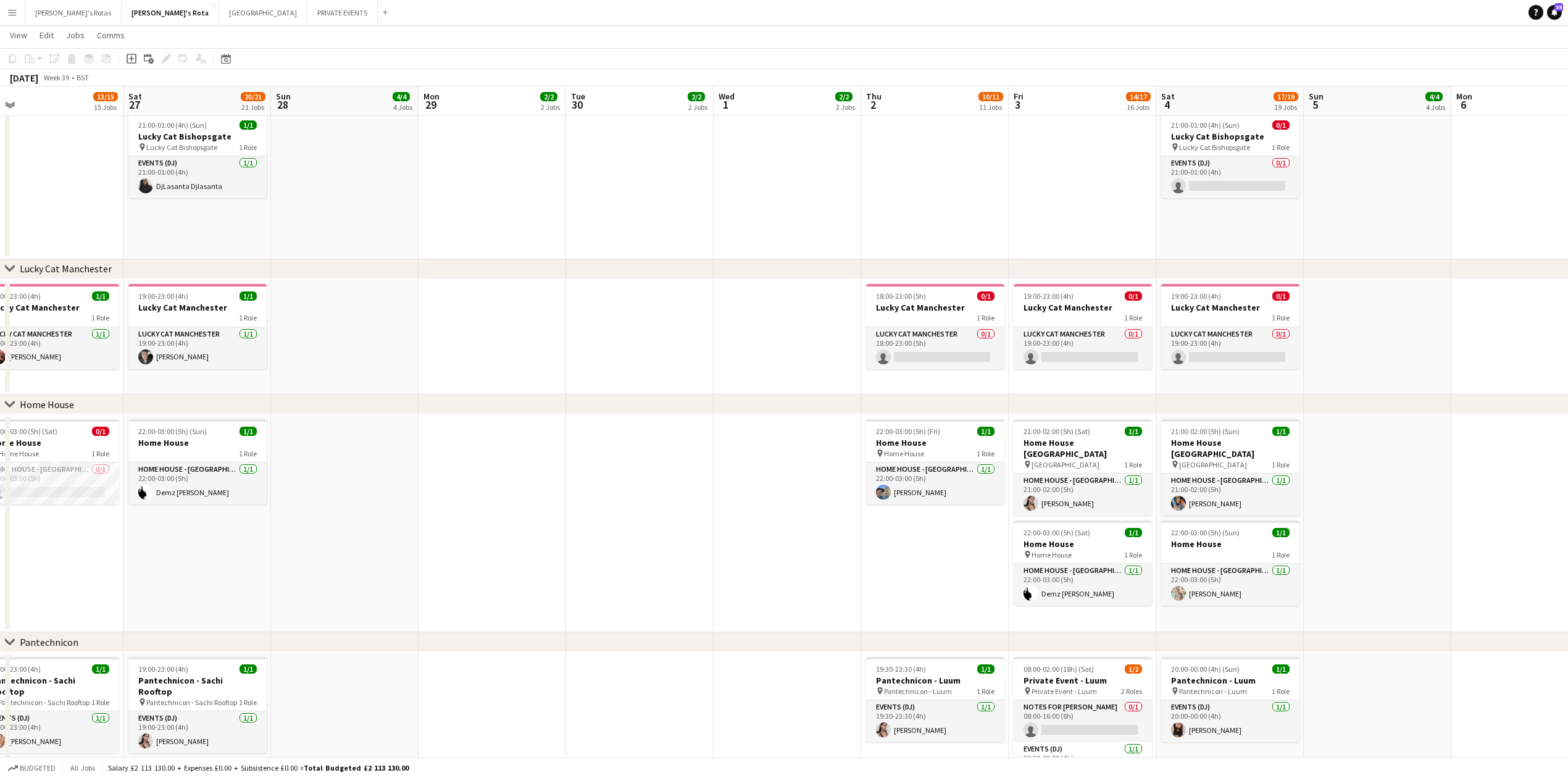
scroll to position [0, 349]
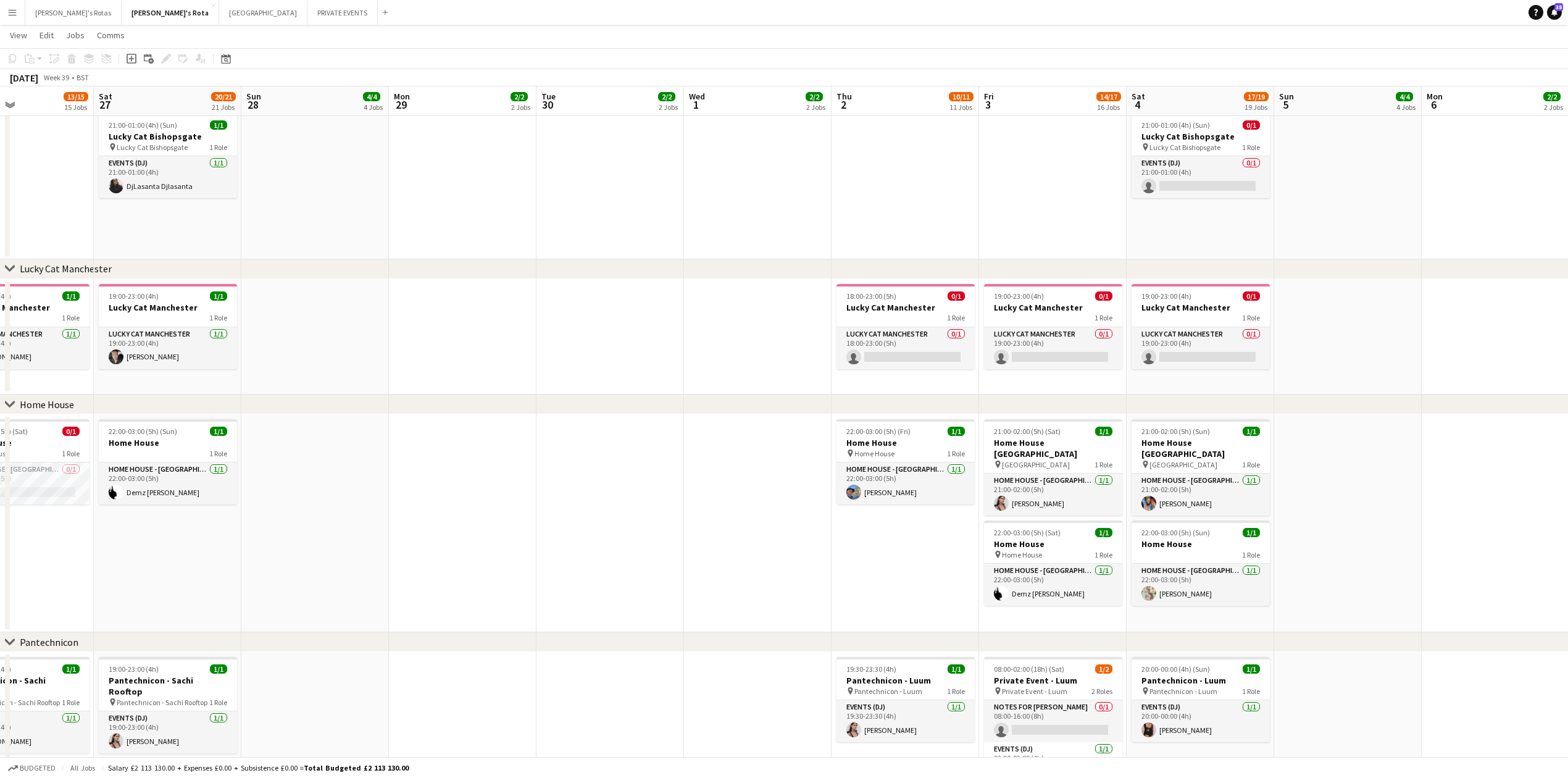
drag, startPoint x: 405, startPoint y: 255, endPoint x: 579, endPoint y: 261, distance: 174.1
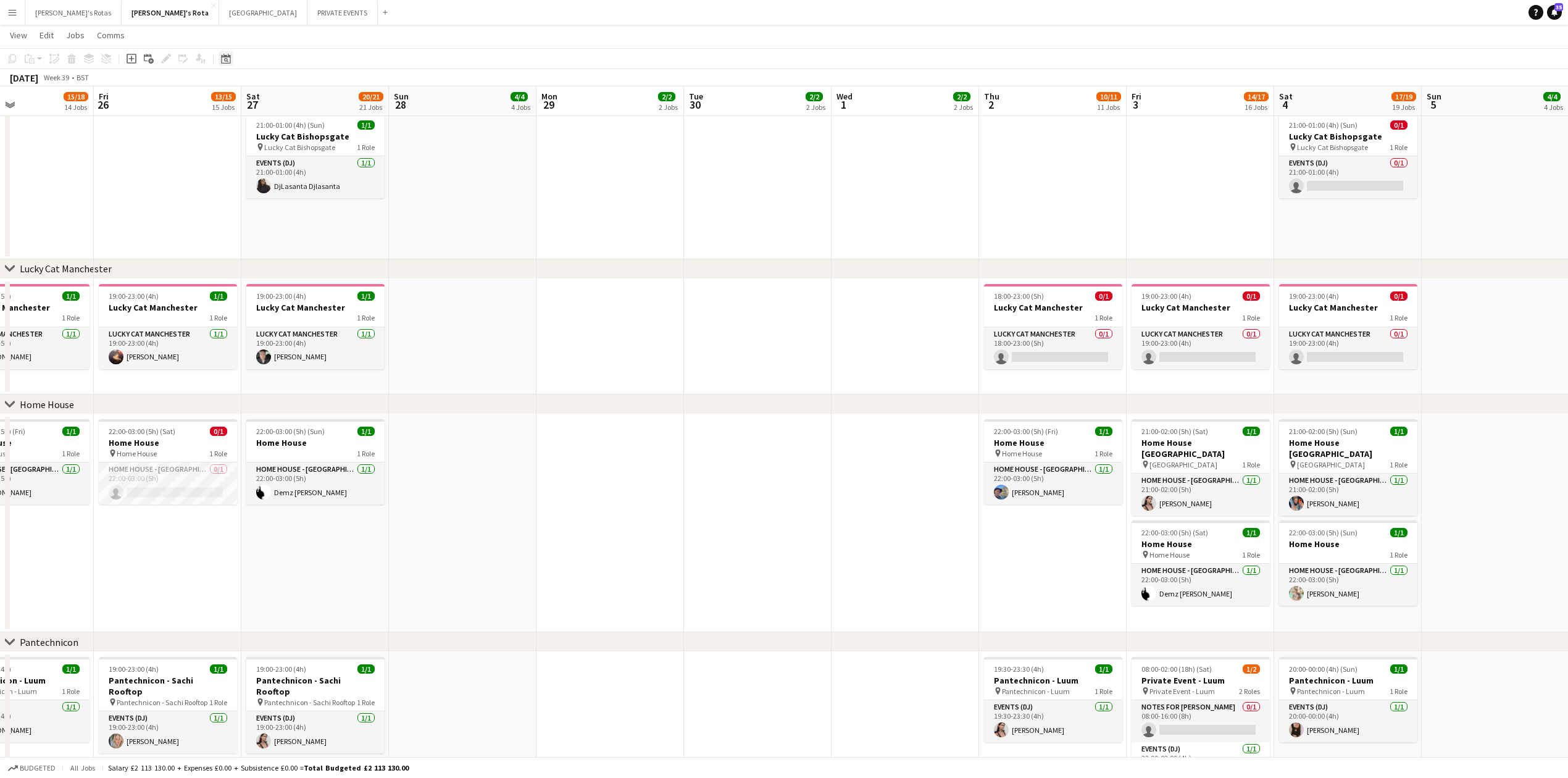
click at [230, 59] on icon at bounding box center [225, 59] width 9 height 10
click at [318, 253] on button "[DATE]" at bounding box center [314, 252] width 35 height 20
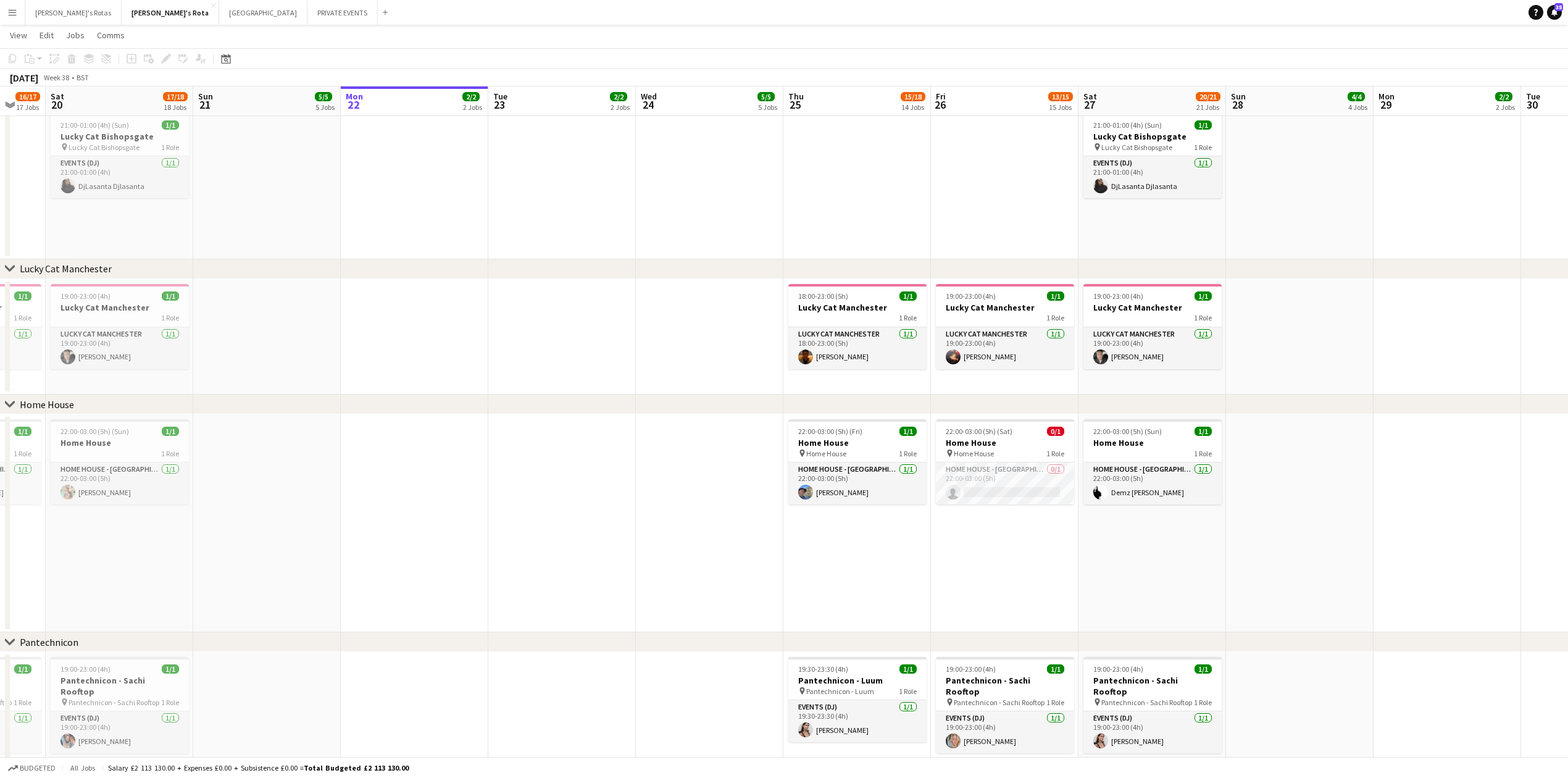
scroll to position [0, 403]
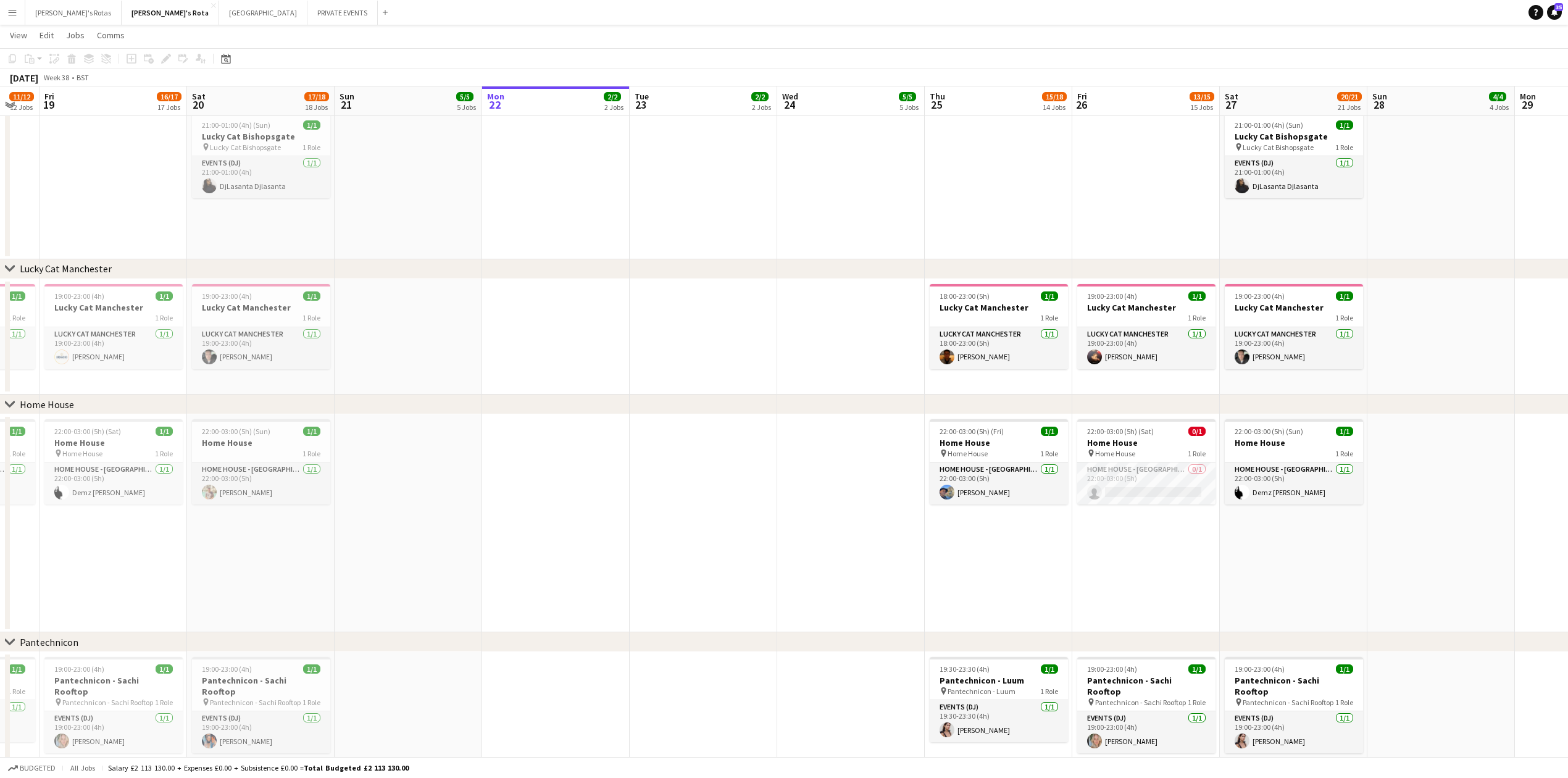
drag, startPoint x: 881, startPoint y: 342, endPoint x: 755, endPoint y: 345, distance: 126.0
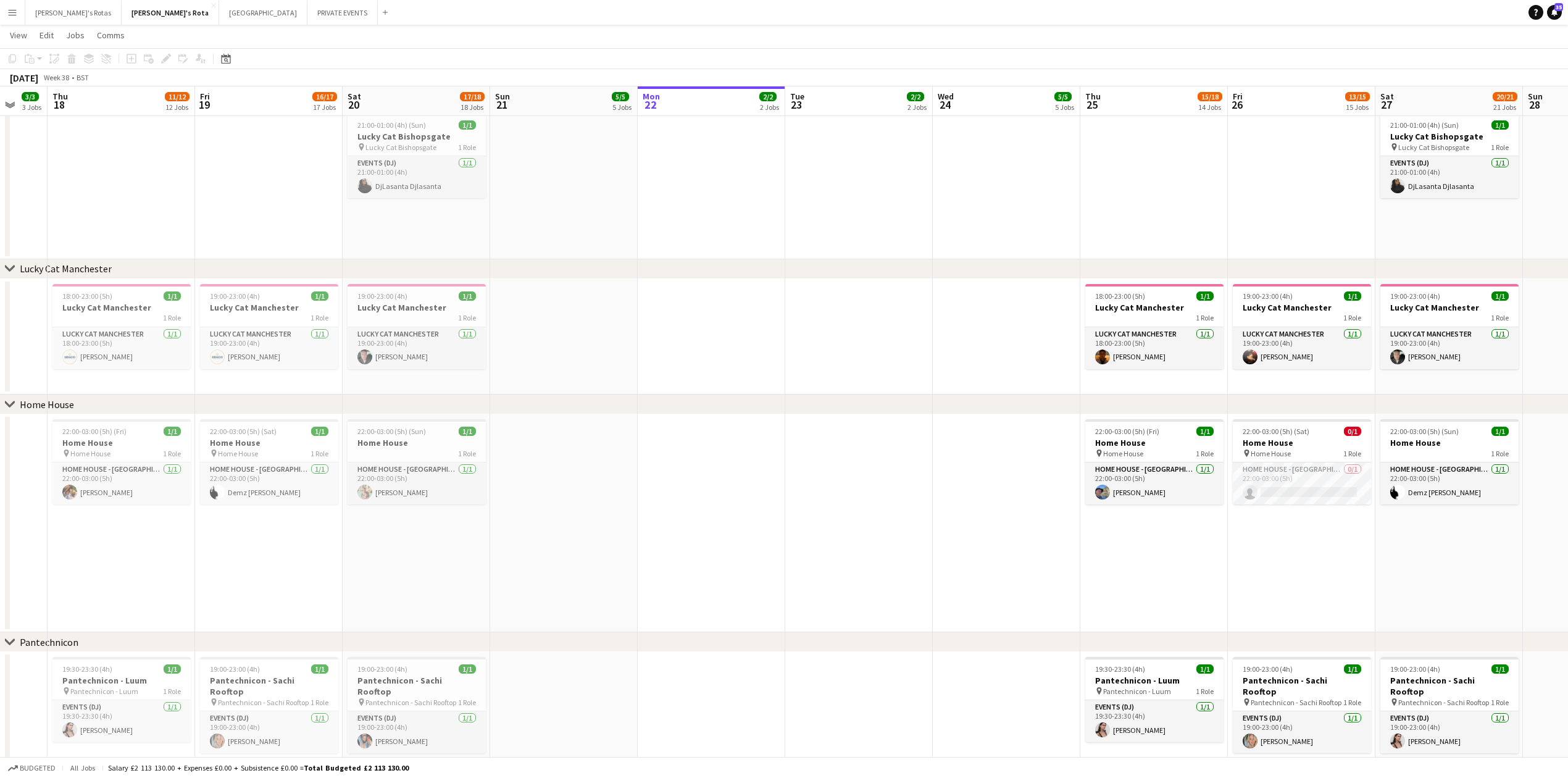
scroll to position [0, 275]
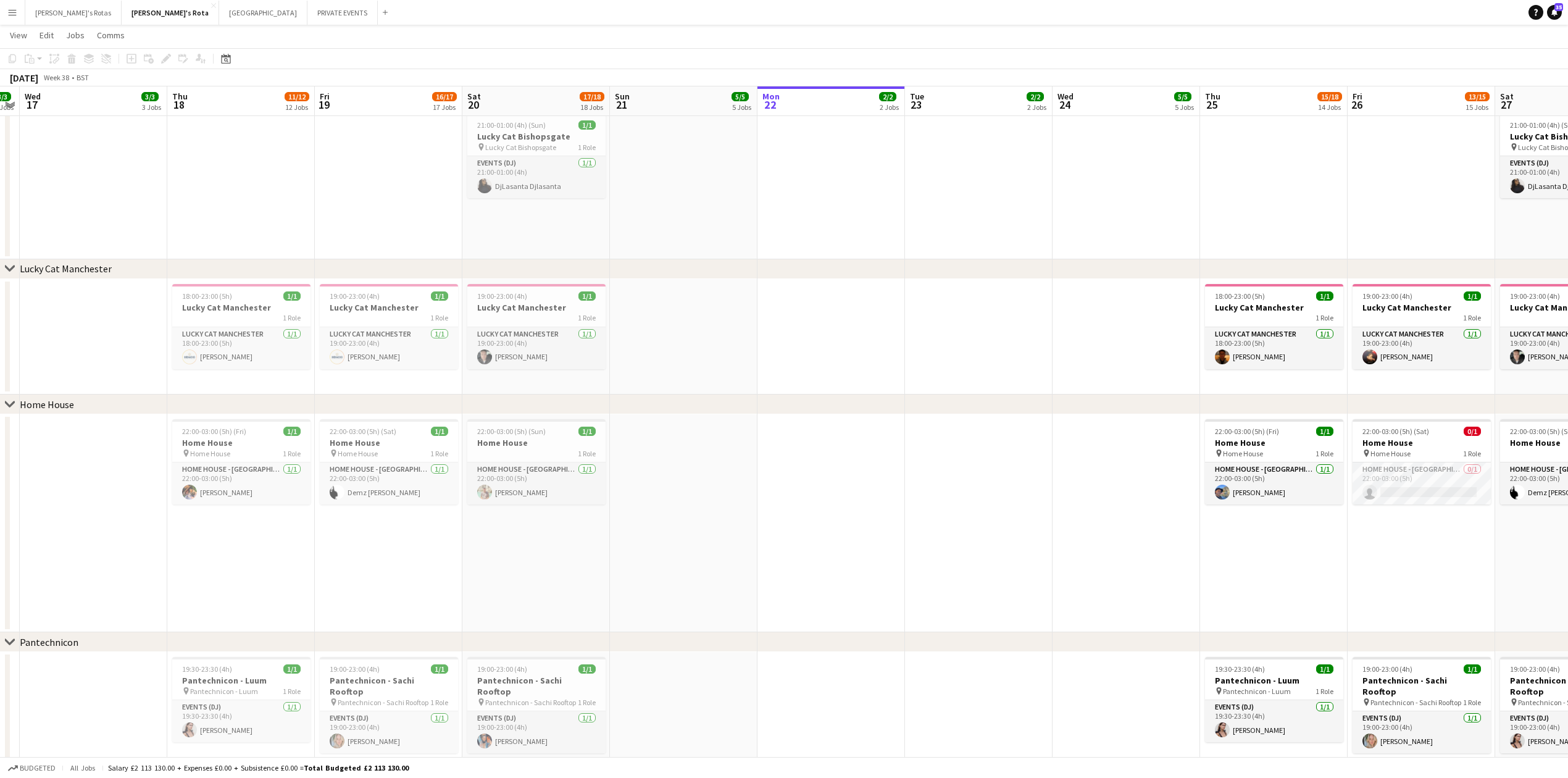
drag, startPoint x: 445, startPoint y: 487, endPoint x: 720, endPoint y: 482, distance: 275.0
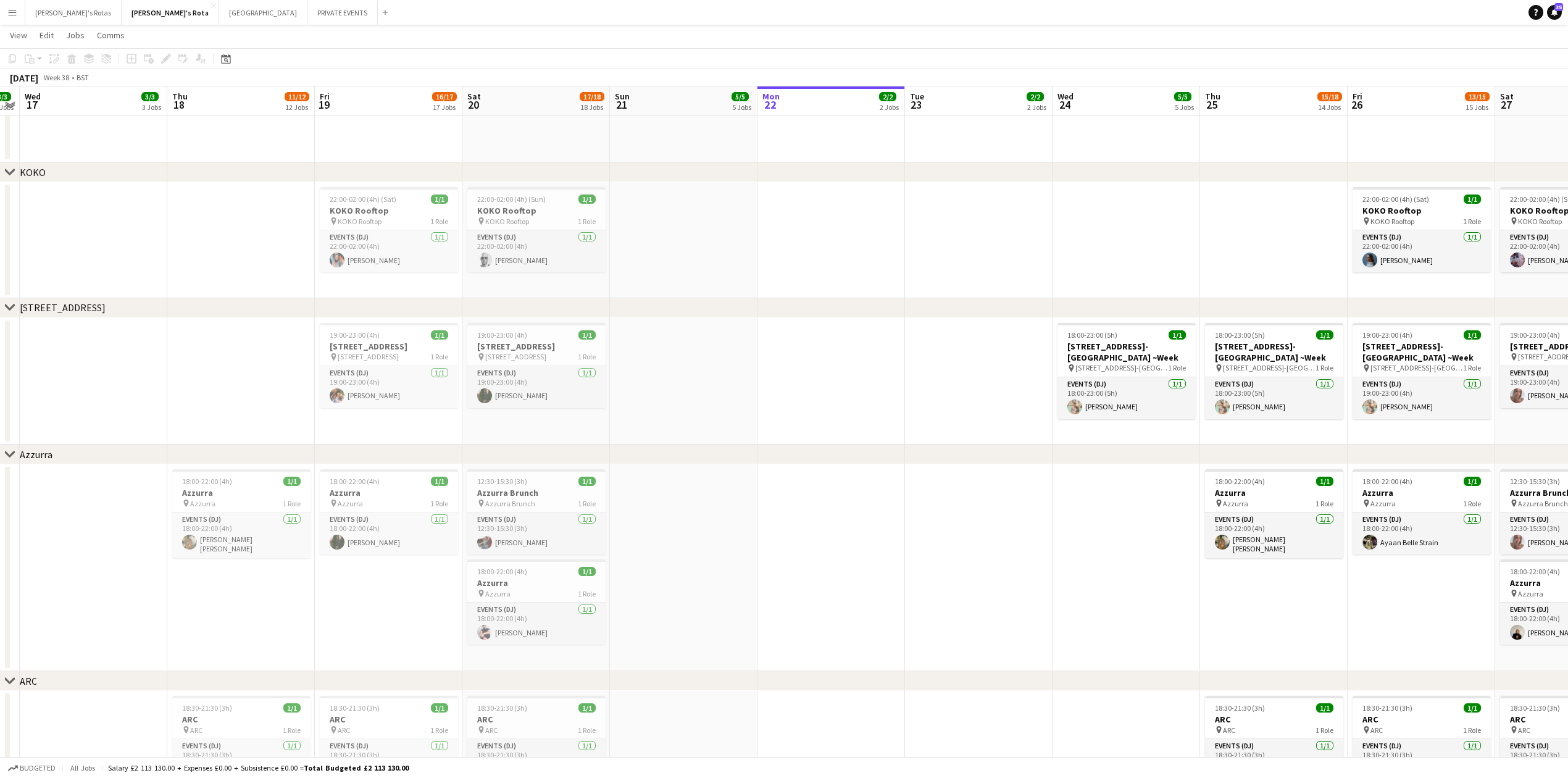
scroll to position [1892, 0]
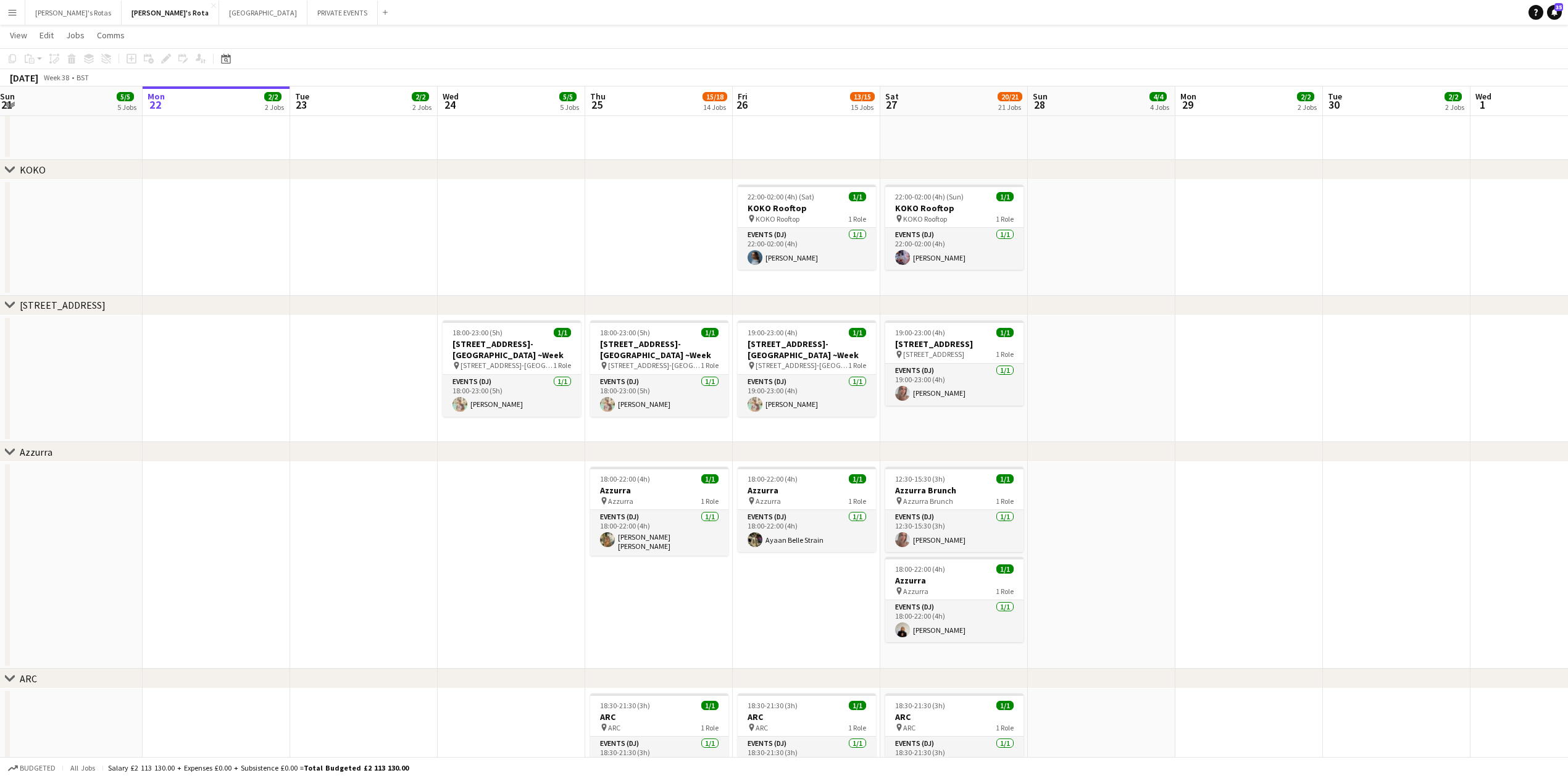
drag, startPoint x: 1087, startPoint y: 603, endPoint x: 450, endPoint y: 595, distance: 637.1
click at [431, 596] on app-calendar-viewport "Wed 17 3/3 3 Jobs Thu 18 11/12 12 Jobs Fri 19 16/17 17 Jobs Sat 20 17/18 18 Job…" at bounding box center [784, 120] width 1568 height 3928
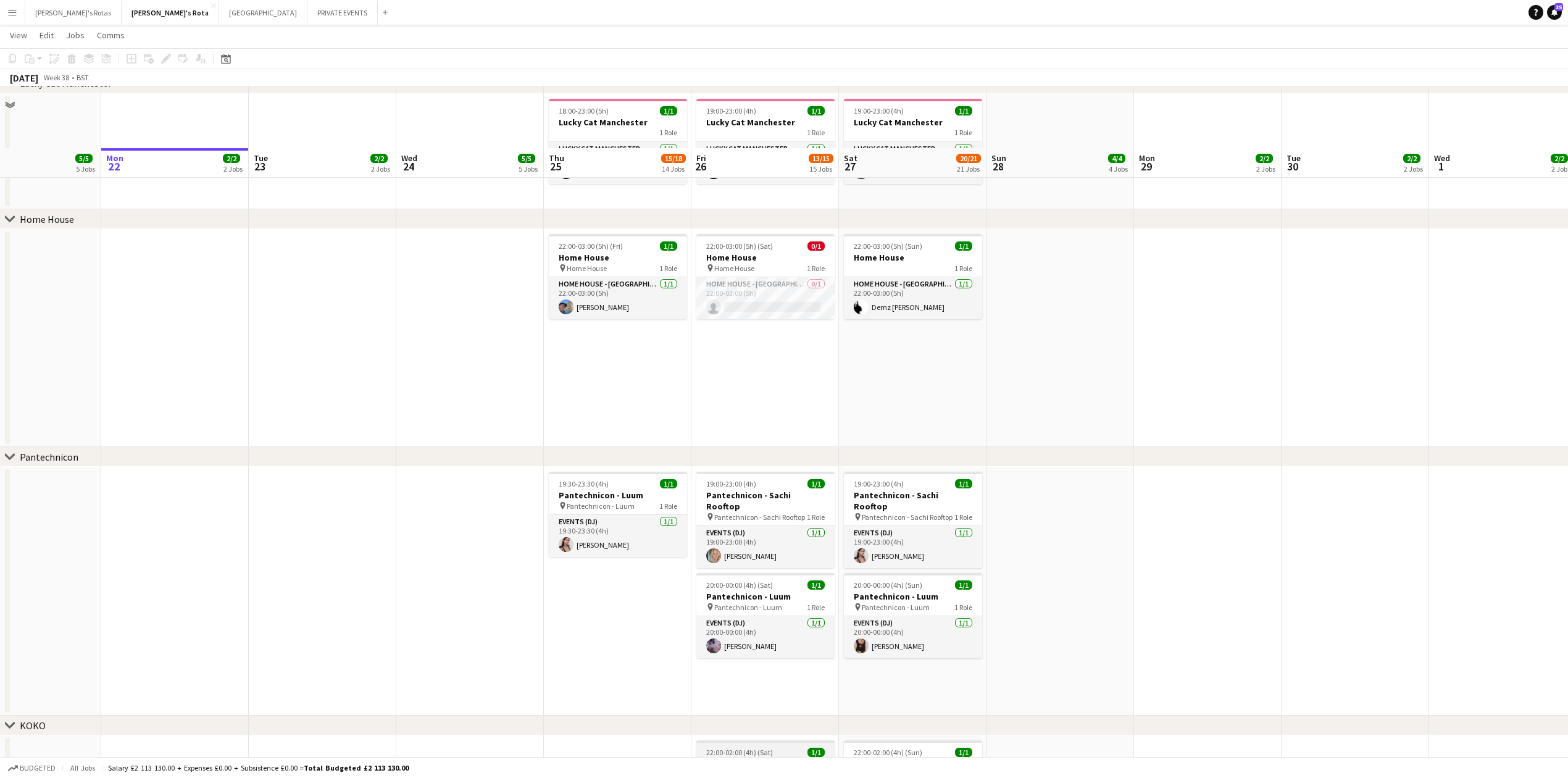
scroll to position [1233, 0]
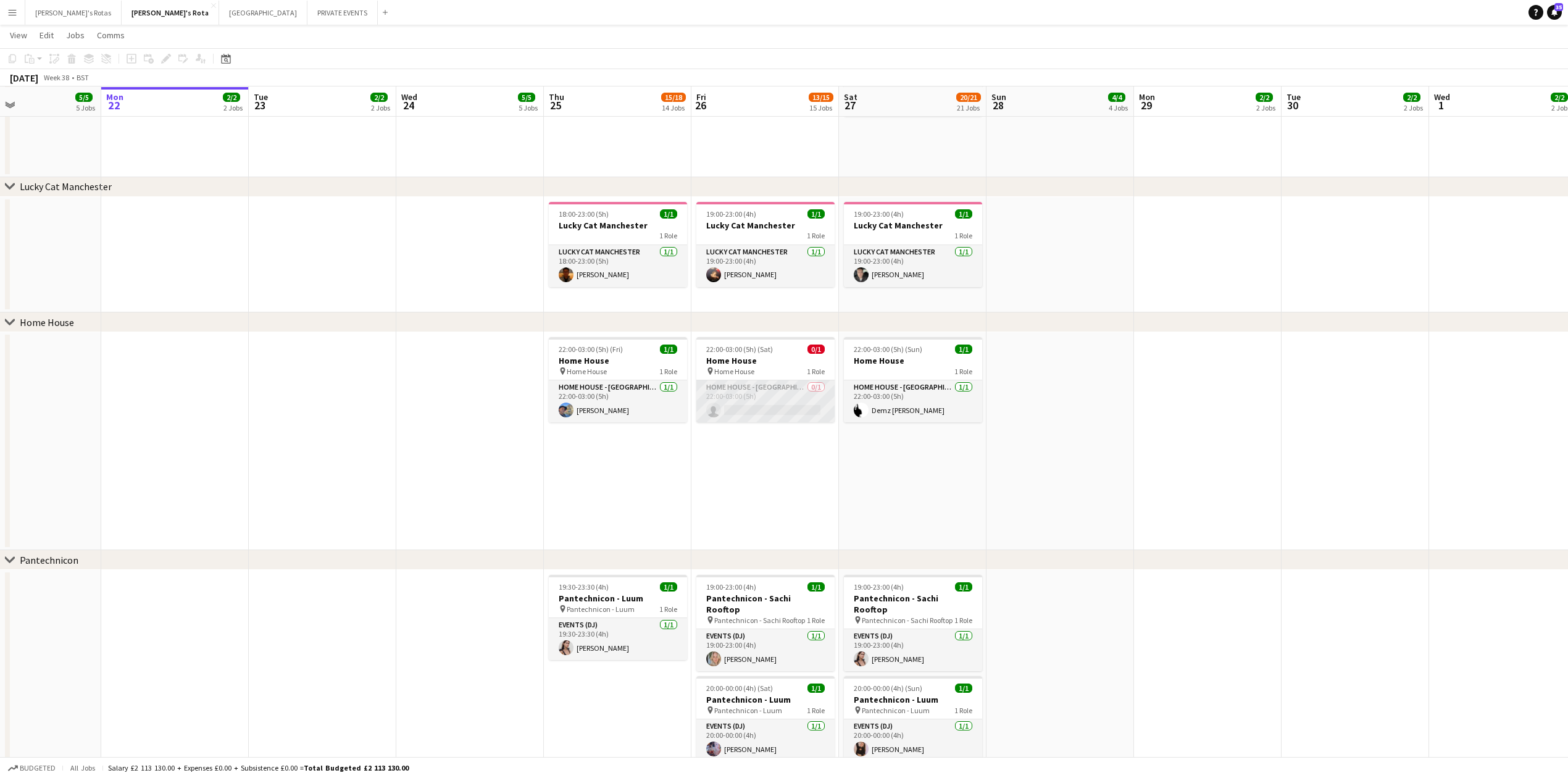
click at [760, 391] on app-card-role "HOME HOUSE - MARYLEBONE 0/1 22:00-03:00 (5h) single-neutral-actions" at bounding box center [765, 401] width 139 height 42
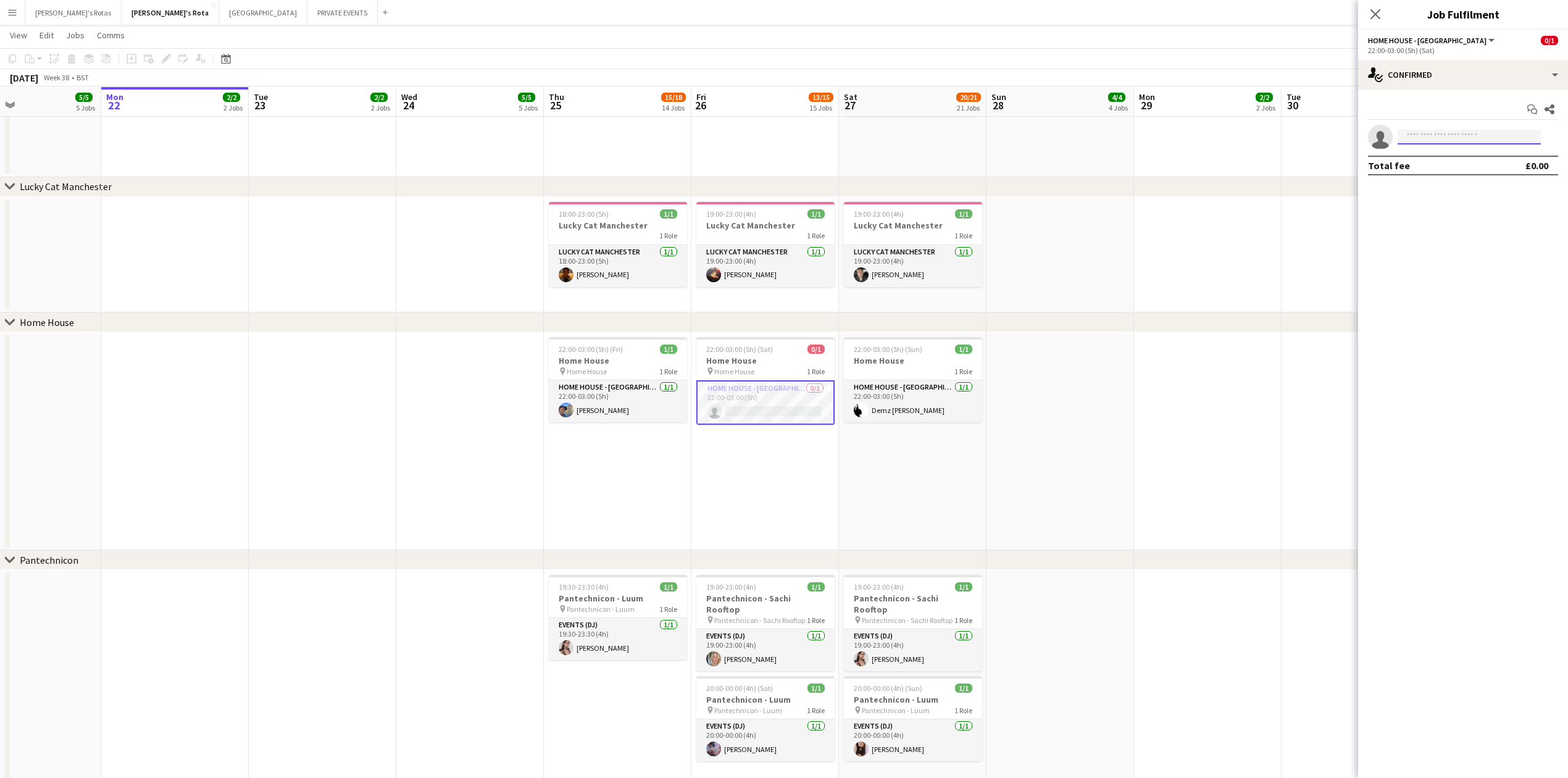
click at [1414, 137] on input at bounding box center [1470, 137] width 144 height 15
type input "*"
type input "****"
click at [1451, 166] on span "[EMAIL_ADDRESS][DOMAIN_NAME]" at bounding box center [1470, 165] width 124 height 10
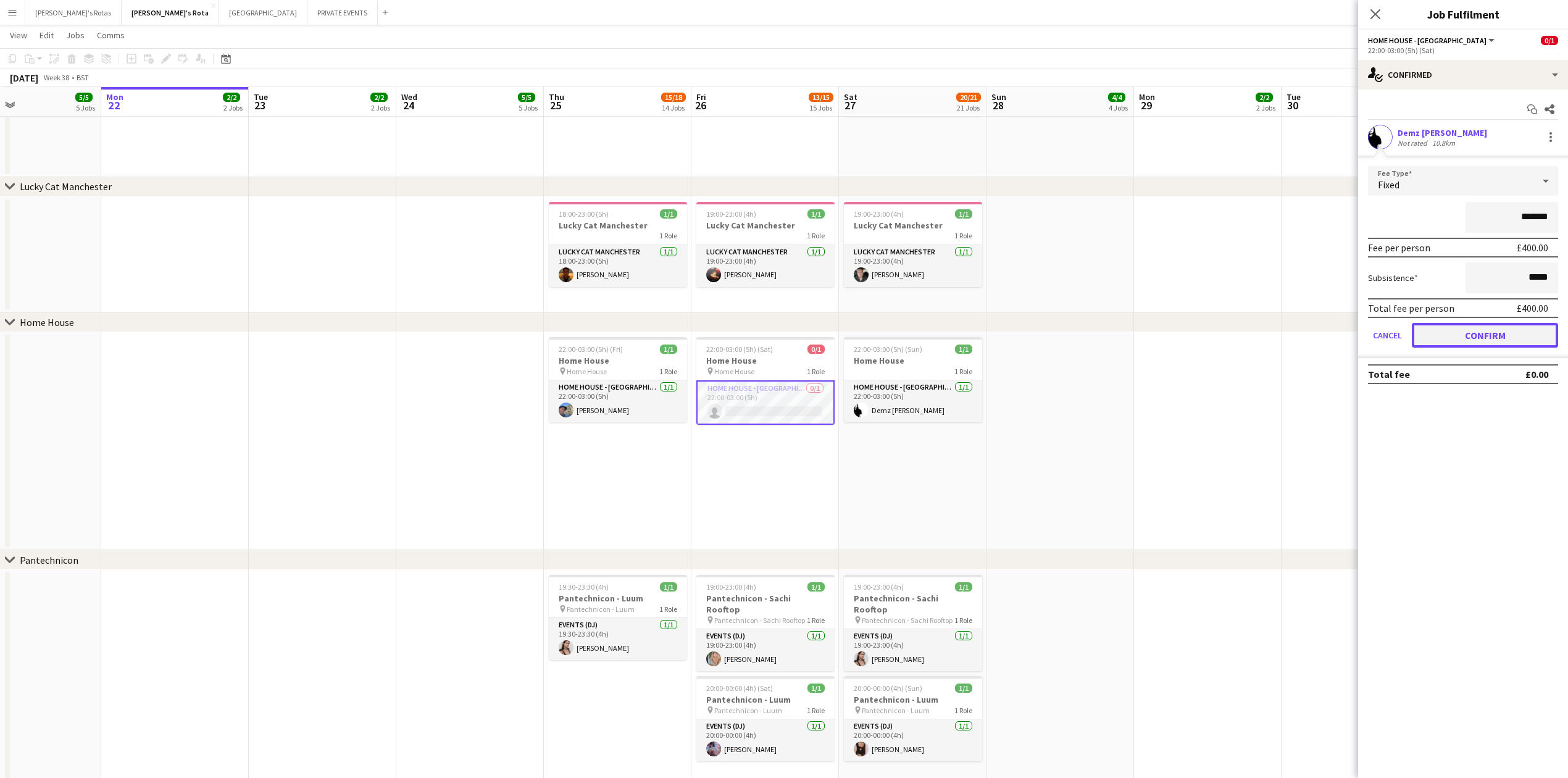
click at [1481, 339] on button "Confirm" at bounding box center [1484, 334] width 147 height 25
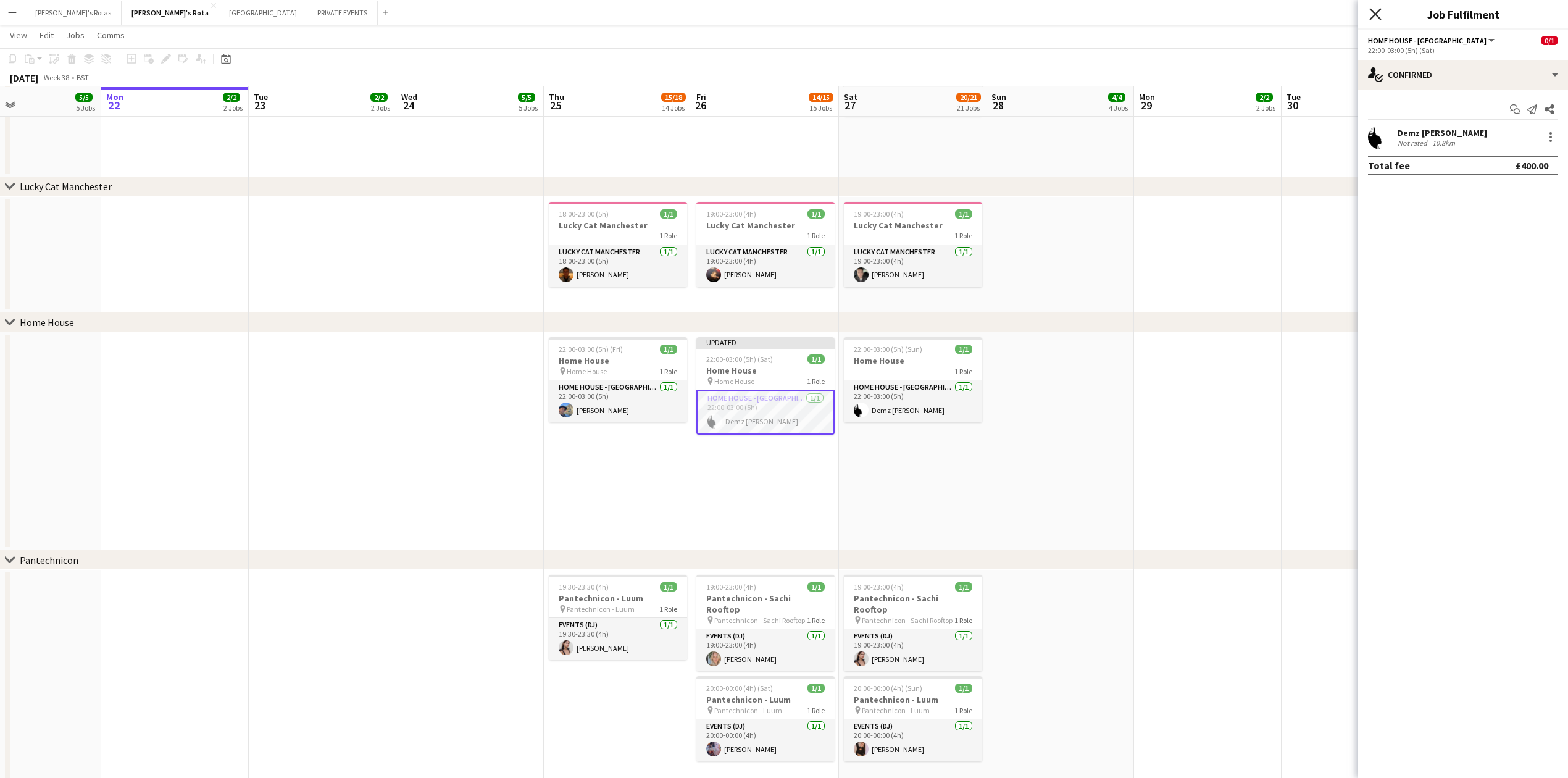
click at [1373, 16] on icon at bounding box center [1375, 14] width 12 height 12
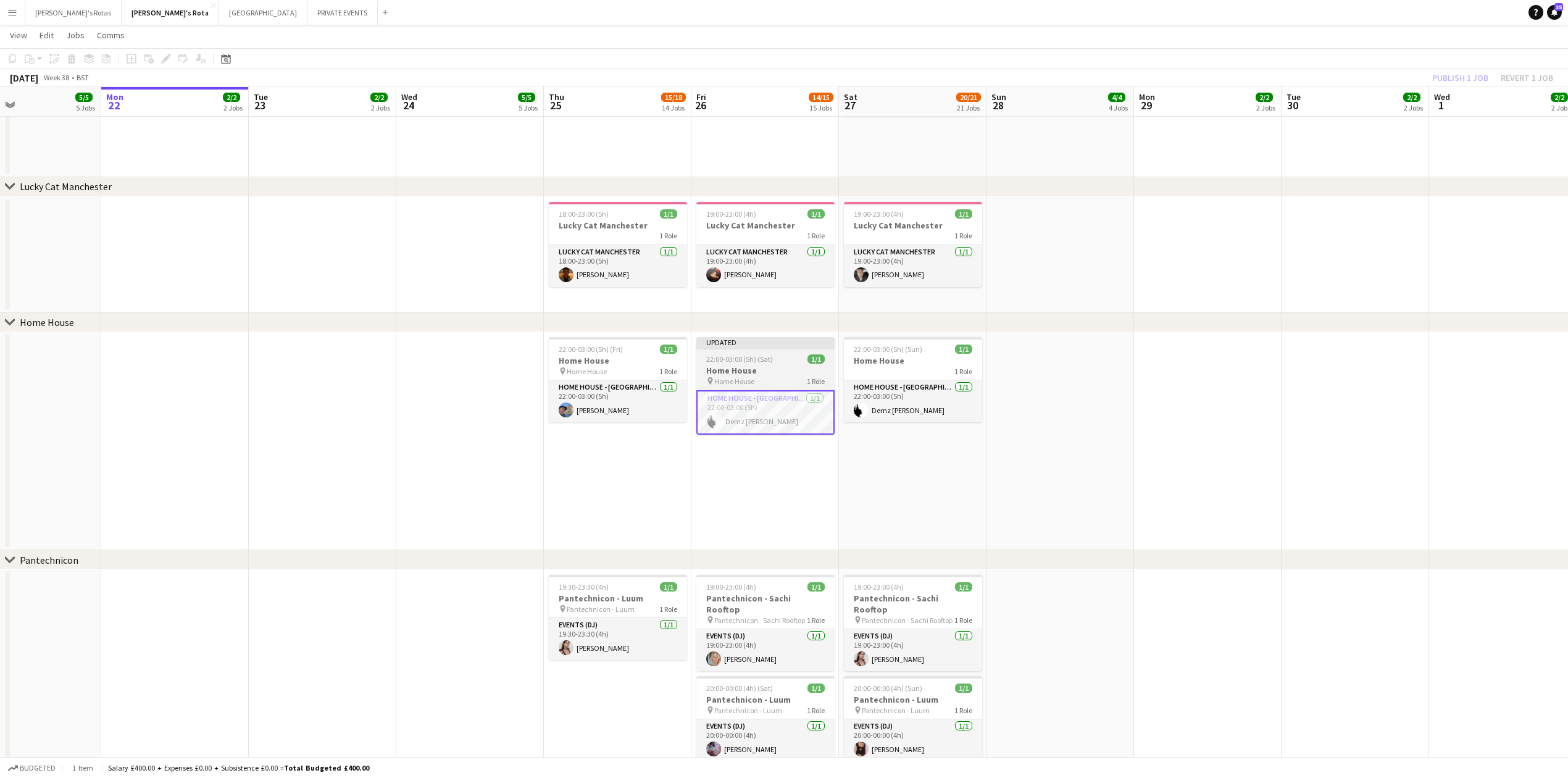
click at [758, 369] on h3 "Home House" at bounding box center [765, 370] width 139 height 11
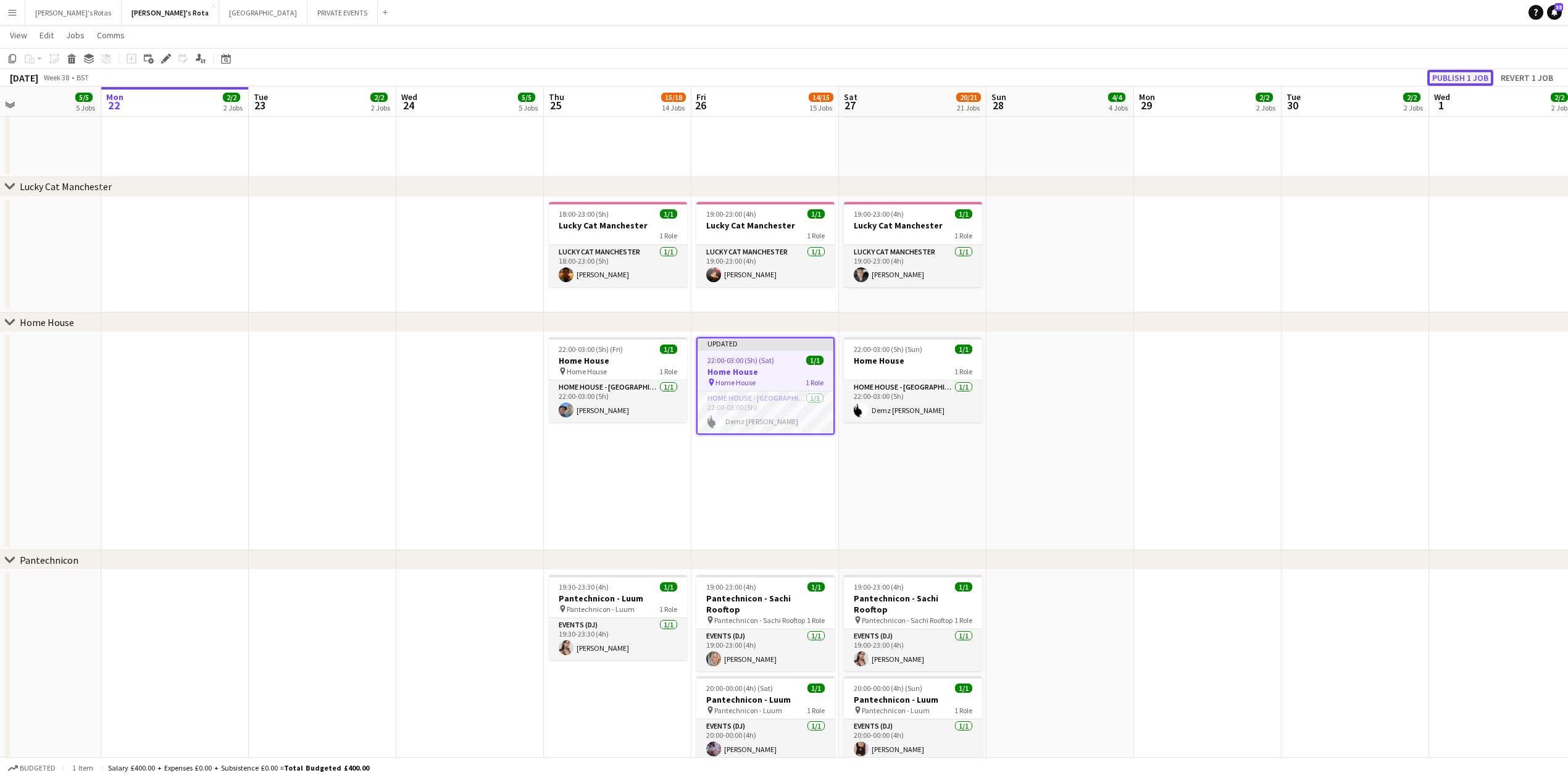
click at [1458, 75] on button "Publish 1 job" at bounding box center [1460, 78] width 66 height 16
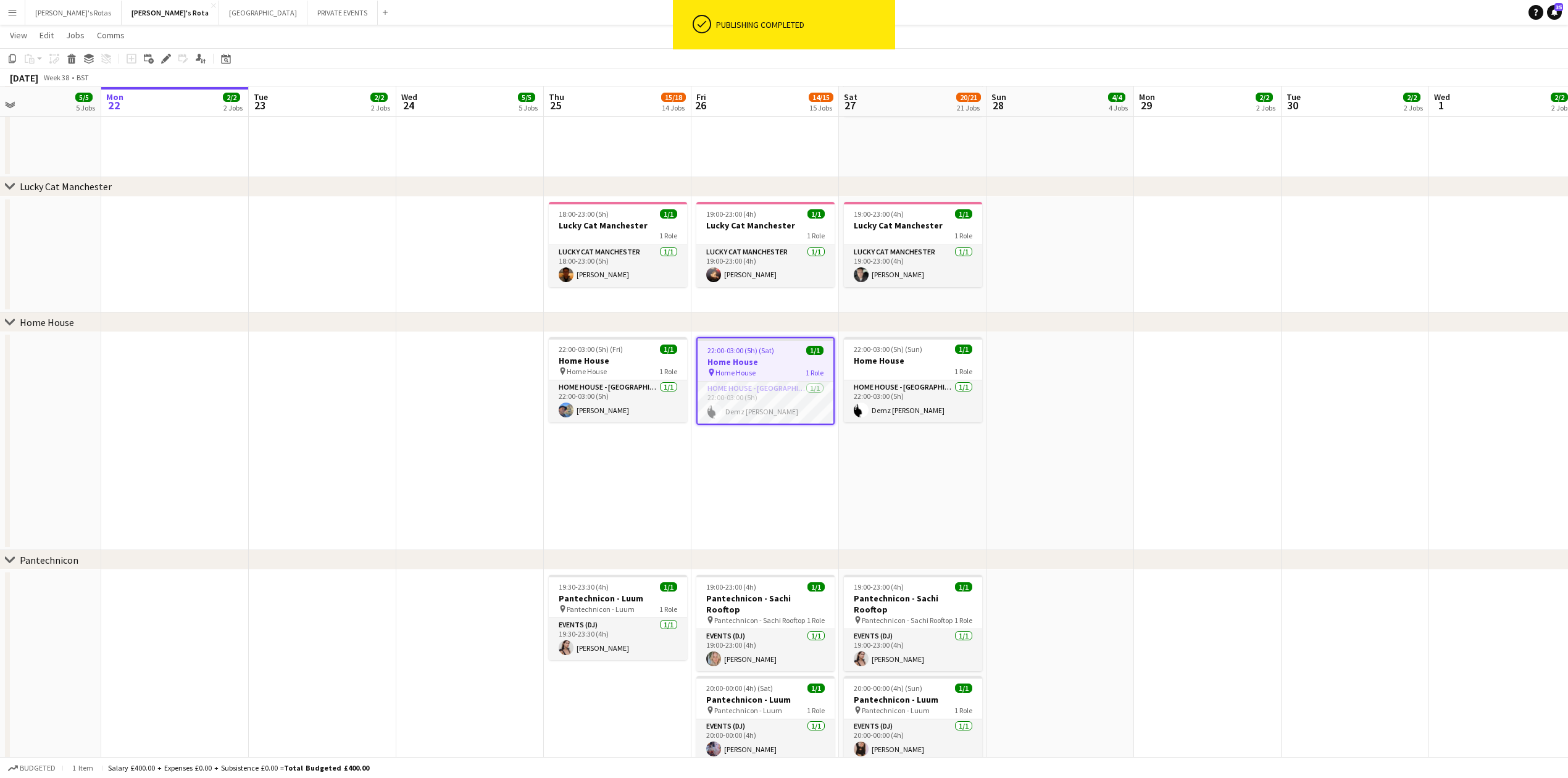
click at [766, 500] on app-date-cell "22:00-03:00 (5h) (Sat) 1/1 Home House pin Home House 1 Role HOME HOUSE - [GEOGR…" at bounding box center [765, 442] width 148 height 218
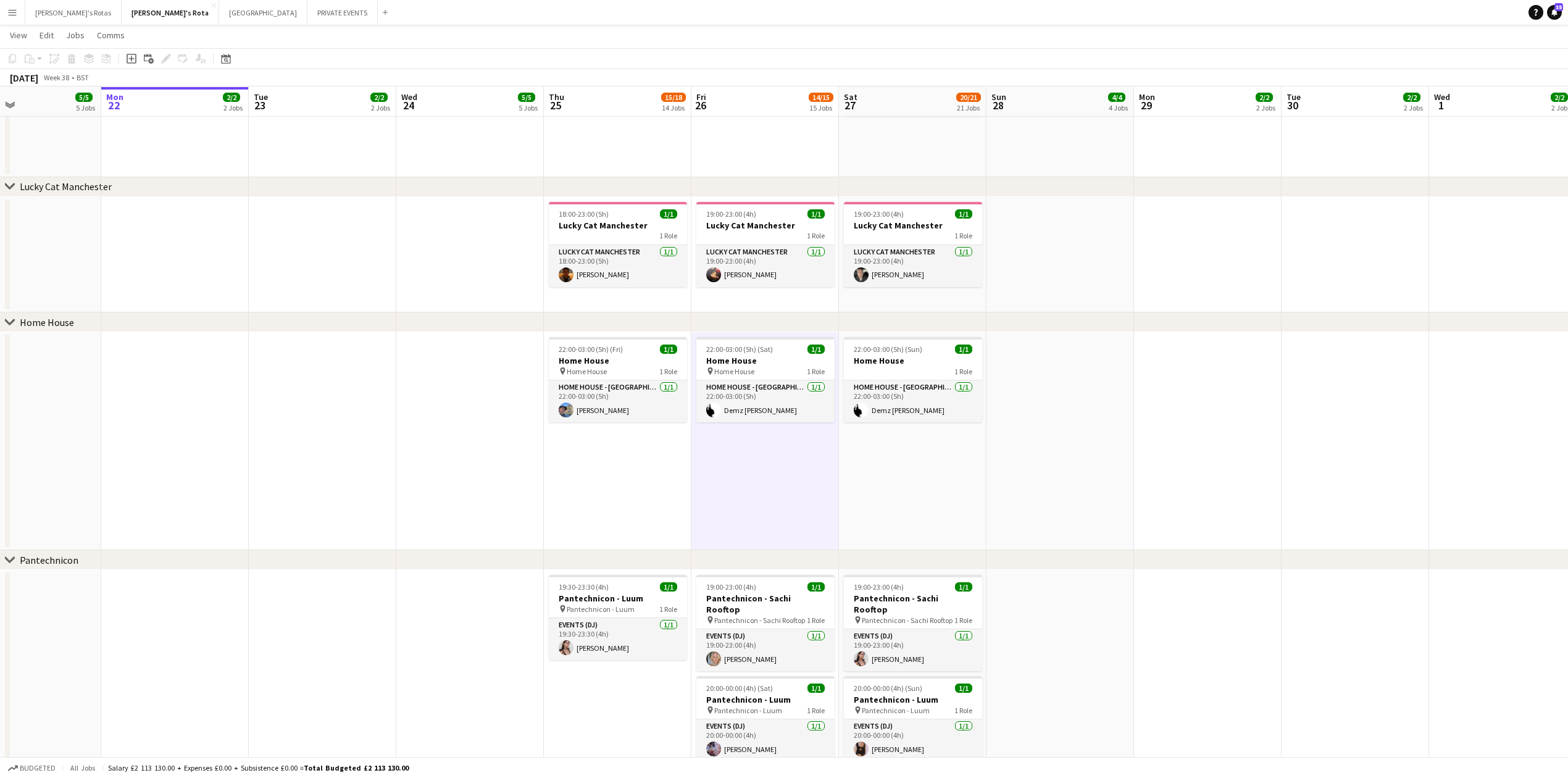
click at [396, 471] on app-date-cell at bounding box center [470, 442] width 148 height 218
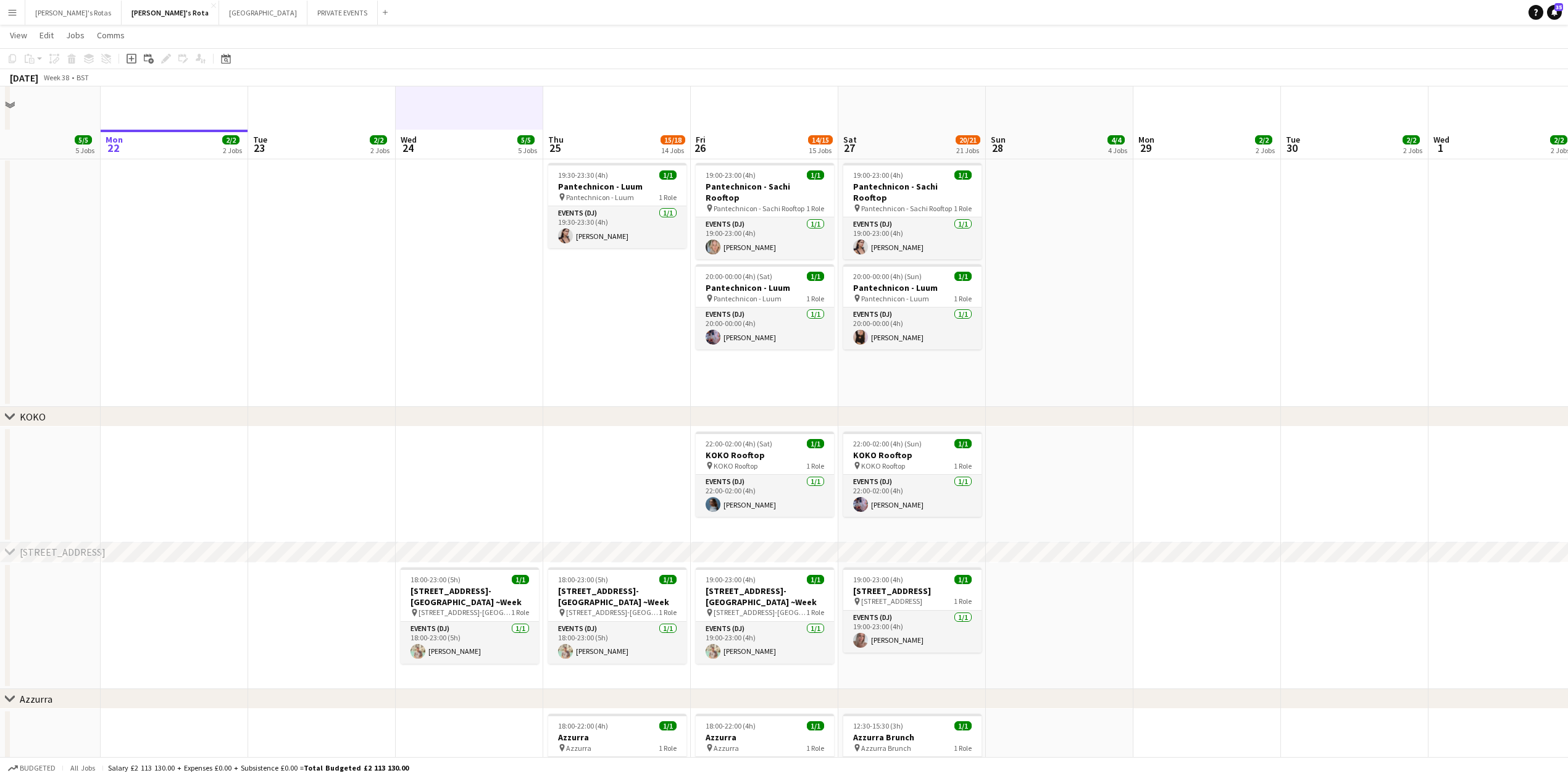
scroll to position [1810, 0]
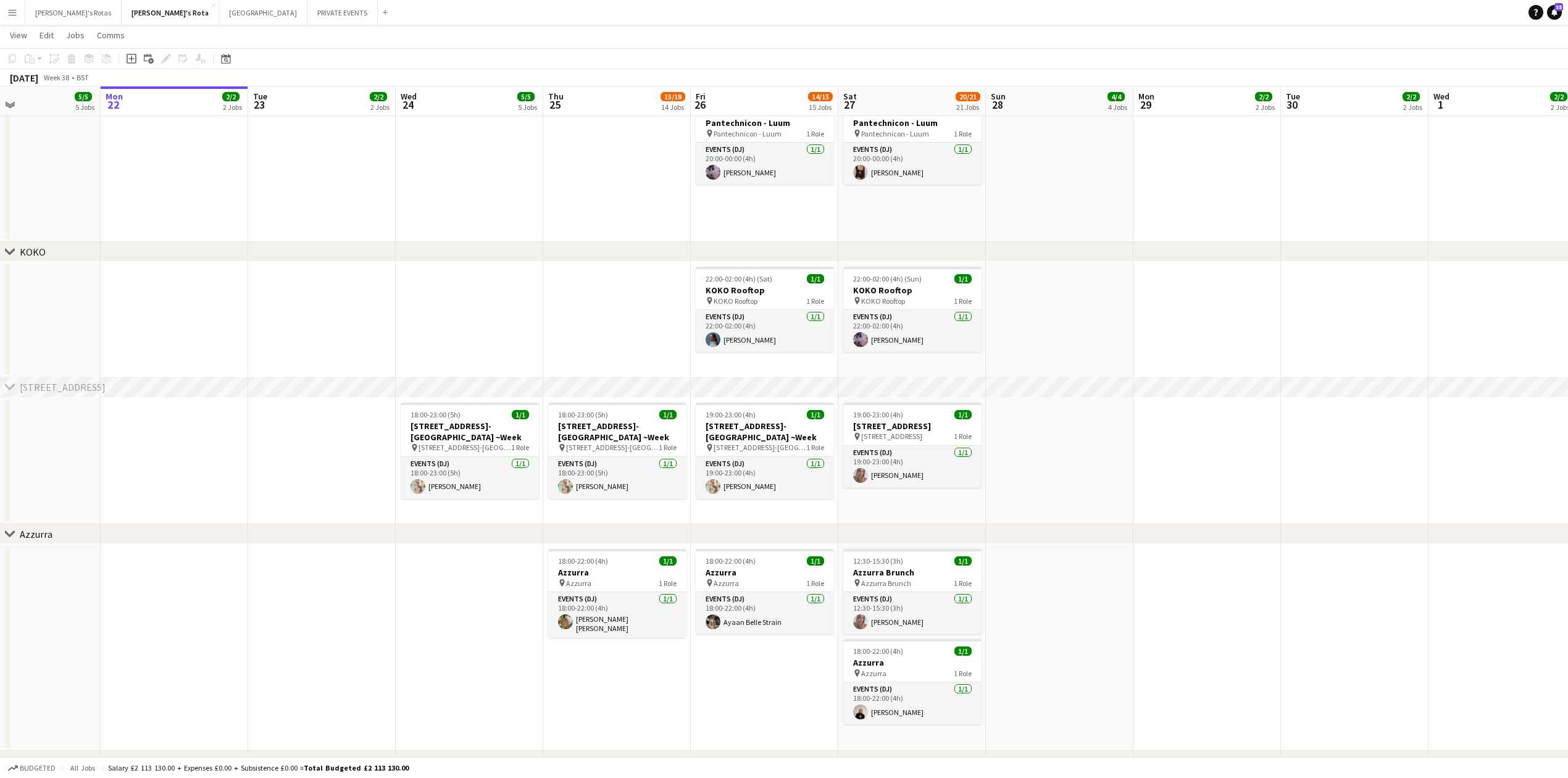
click at [180, 464] on app-date-cell at bounding box center [174, 460] width 148 height 127
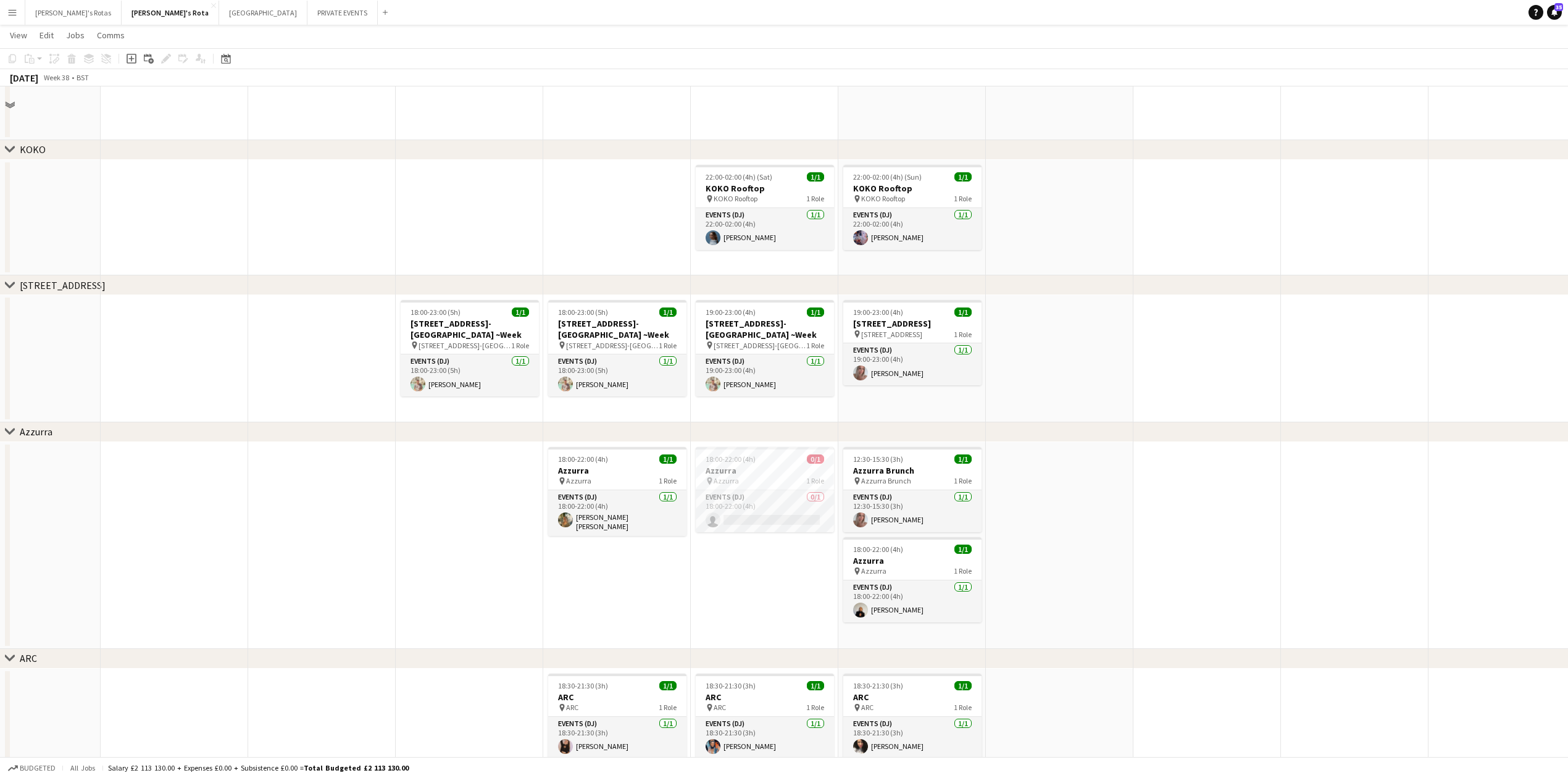
scroll to position [1707, 0]
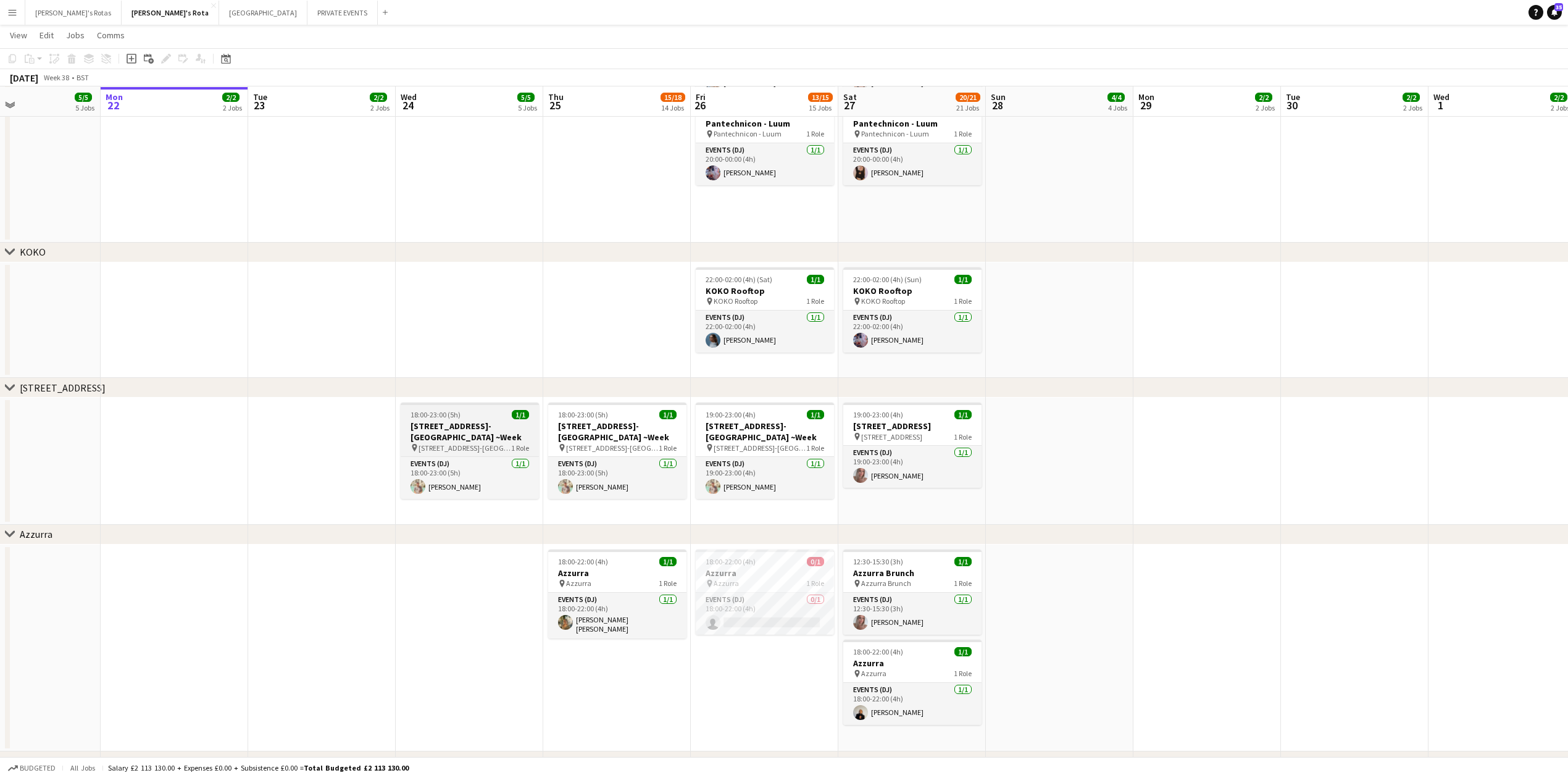
click at [460, 422] on h3 "[STREET_ADDRESS]-[GEOGRAPHIC_DATA] ~Week" at bounding box center [469, 431] width 139 height 23
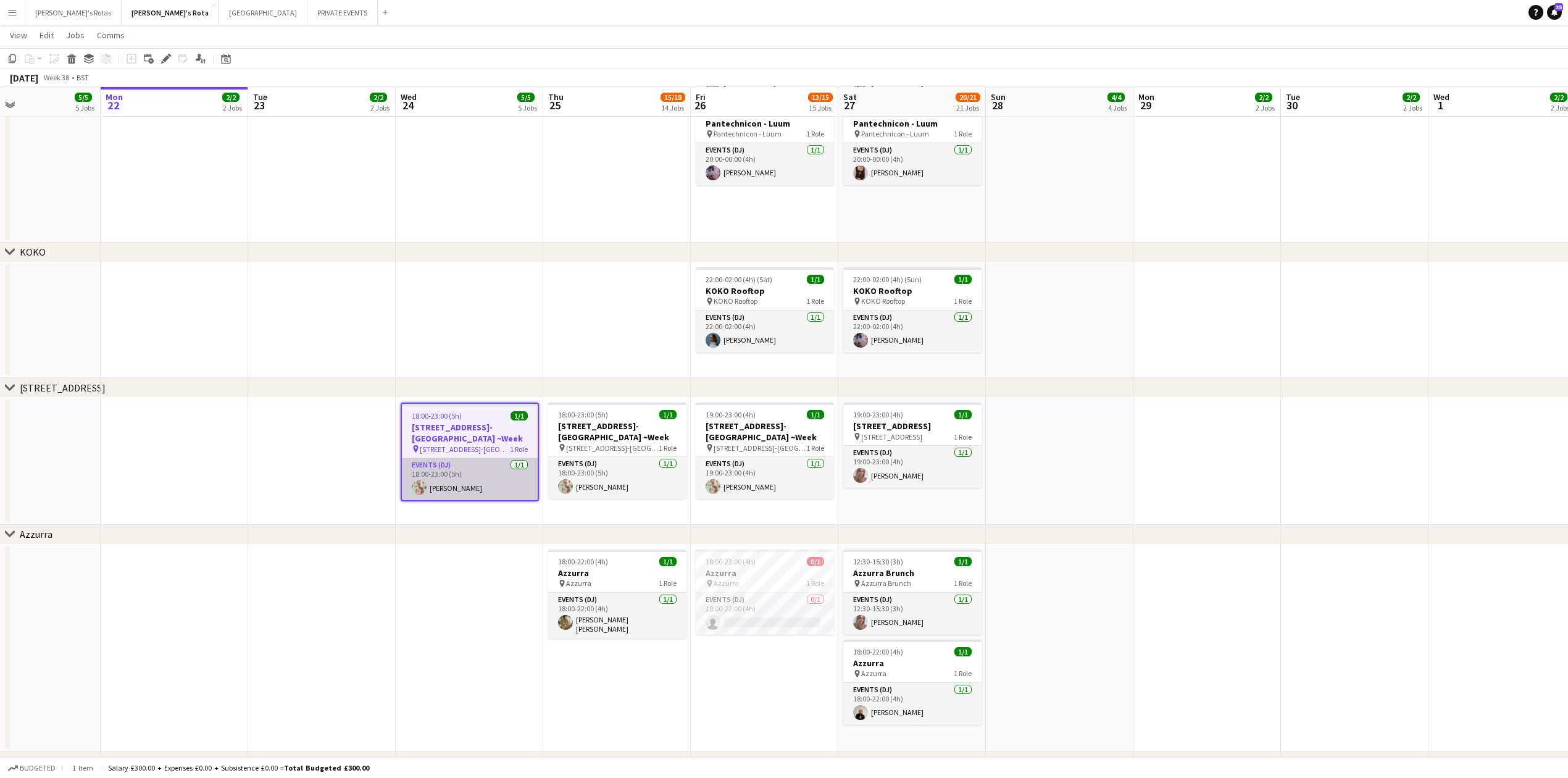
click at [456, 458] on app-card-role "Events (DJ) [DATE] 18:00-23:00 (5h) [PERSON_NAME]" at bounding box center [470, 479] width 136 height 42
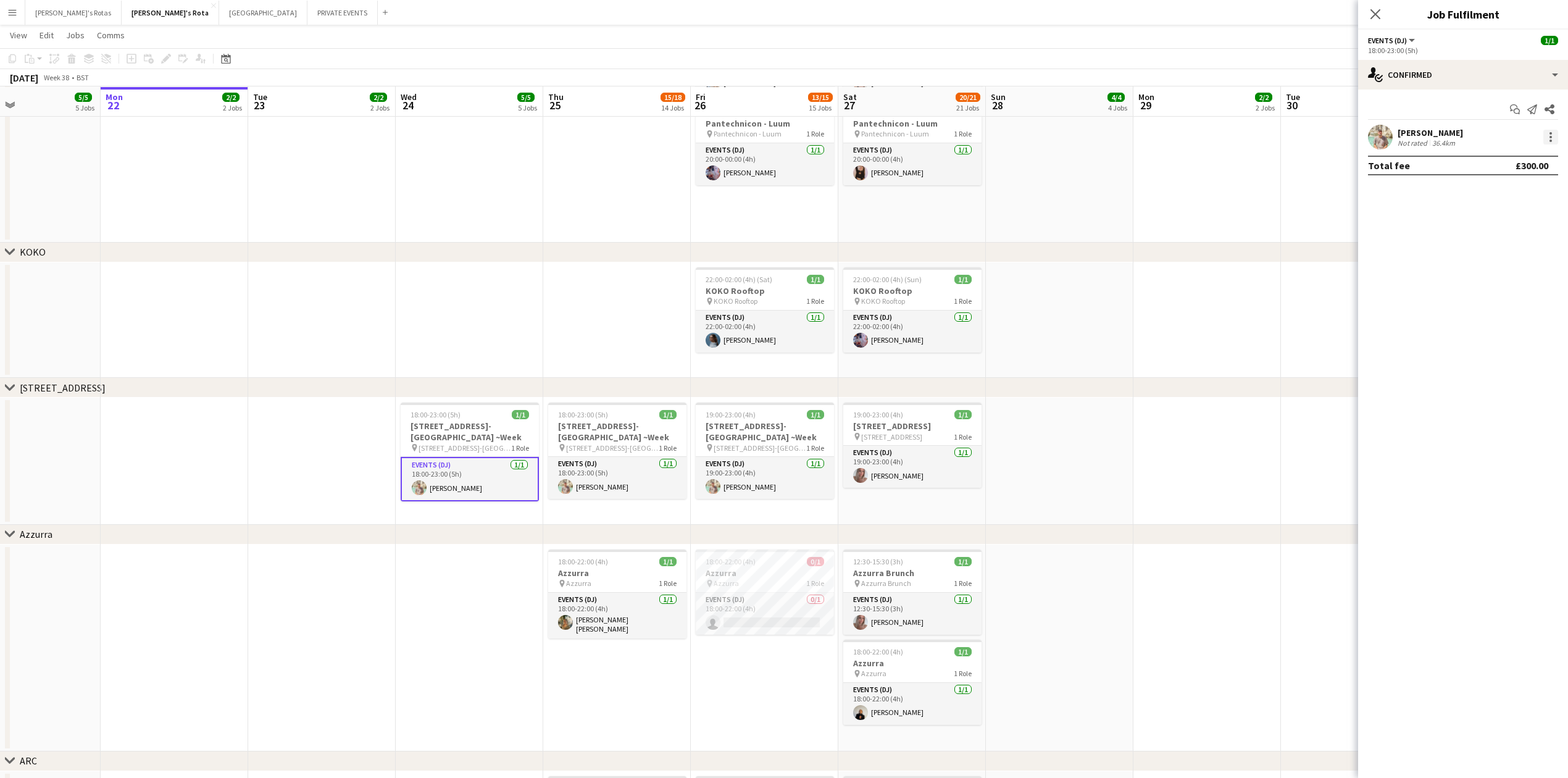
click at [1552, 135] on div at bounding box center [1550, 137] width 15 height 15
drag, startPoint x: 1535, startPoint y: 268, endPoint x: 1478, endPoint y: 179, distance: 105.7
click at [1535, 266] on button "Remove" at bounding box center [1510, 279] width 96 height 30
click at [1373, 11] on icon "Close pop-in" at bounding box center [1375, 14] width 12 height 12
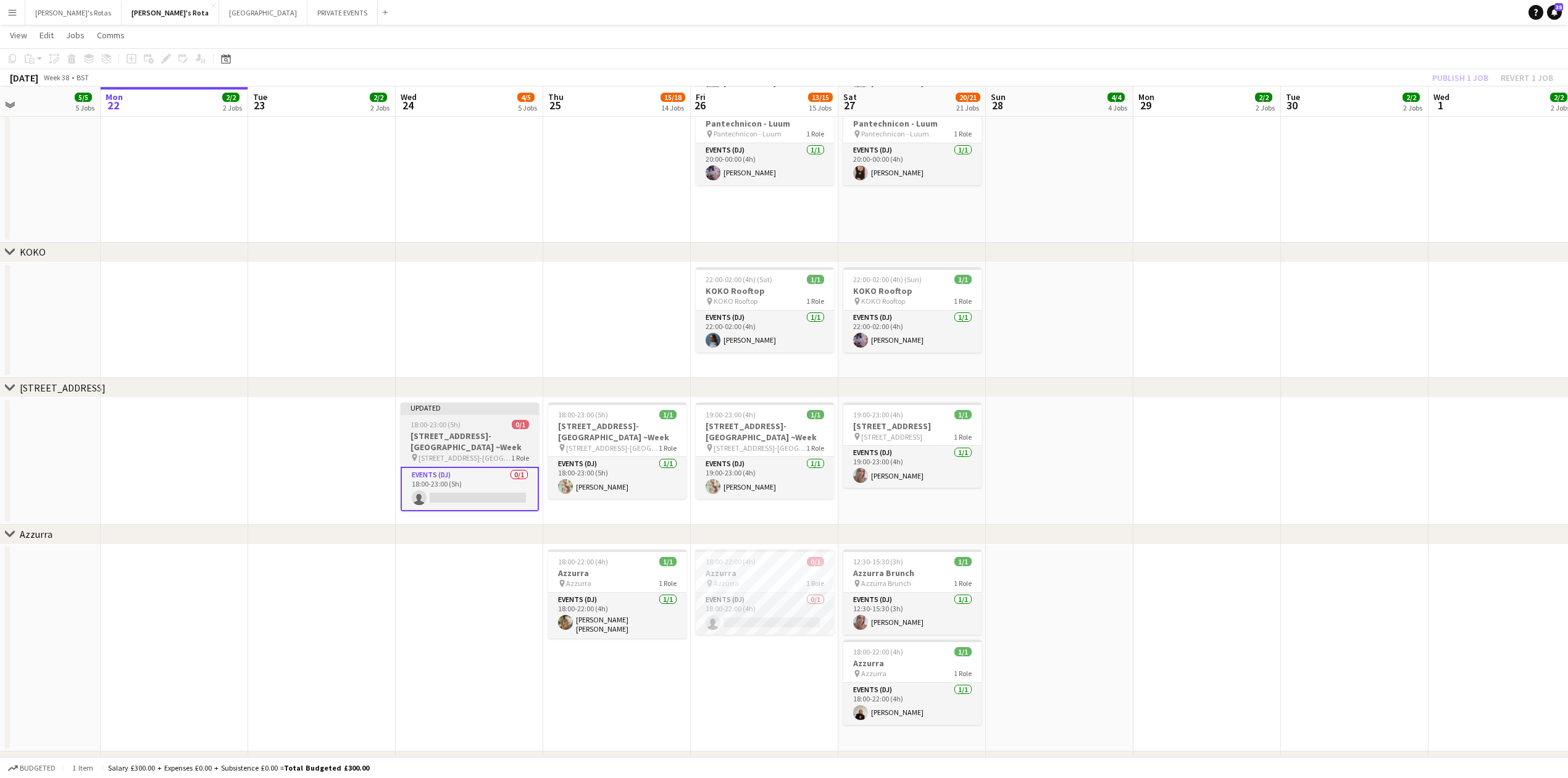
click at [467, 430] on h3 "[STREET_ADDRESS]-[GEOGRAPHIC_DATA] ~Week" at bounding box center [469, 441] width 139 height 23
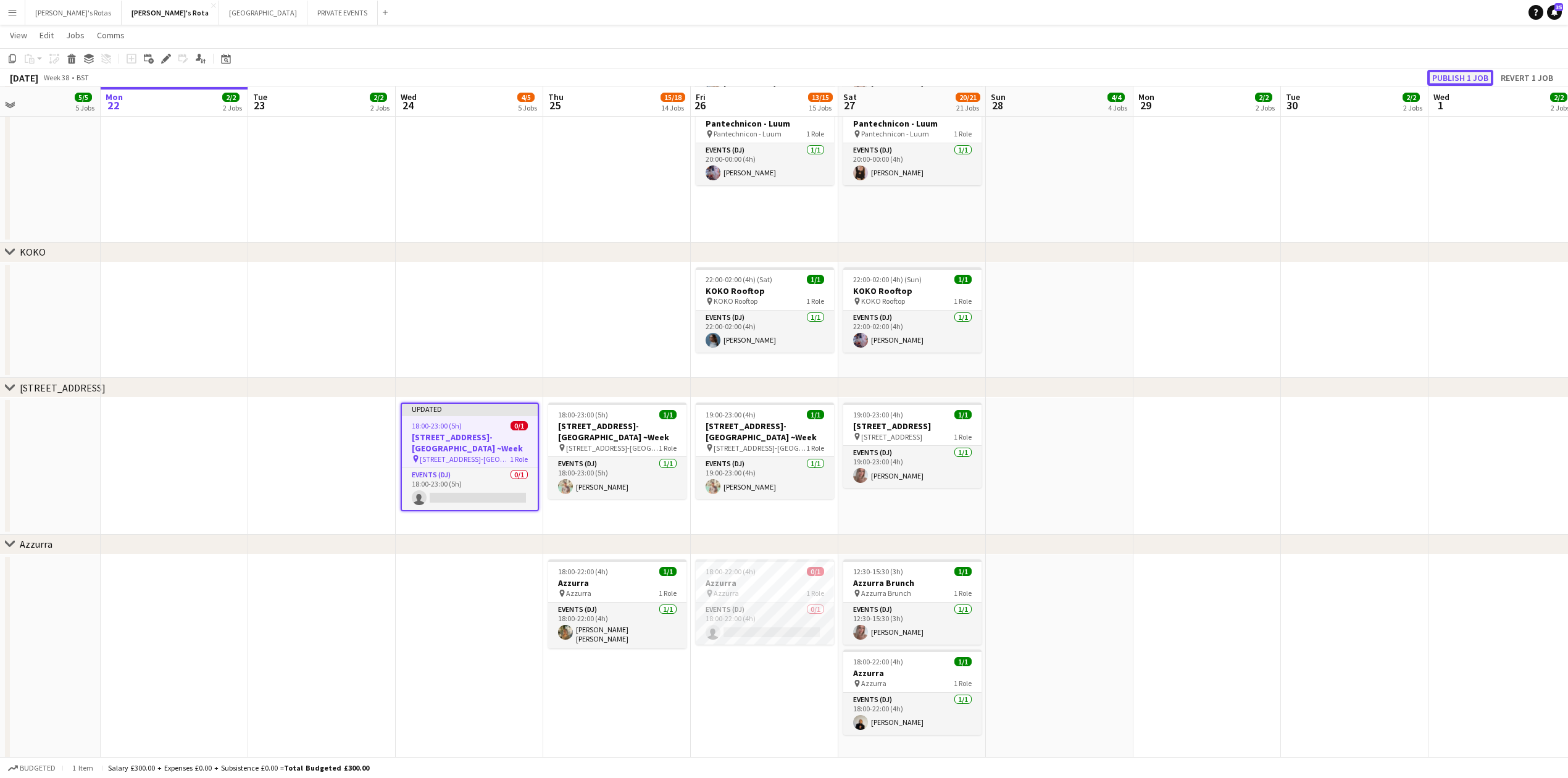
click at [1463, 72] on button "Publish 1 job" at bounding box center [1460, 78] width 66 height 16
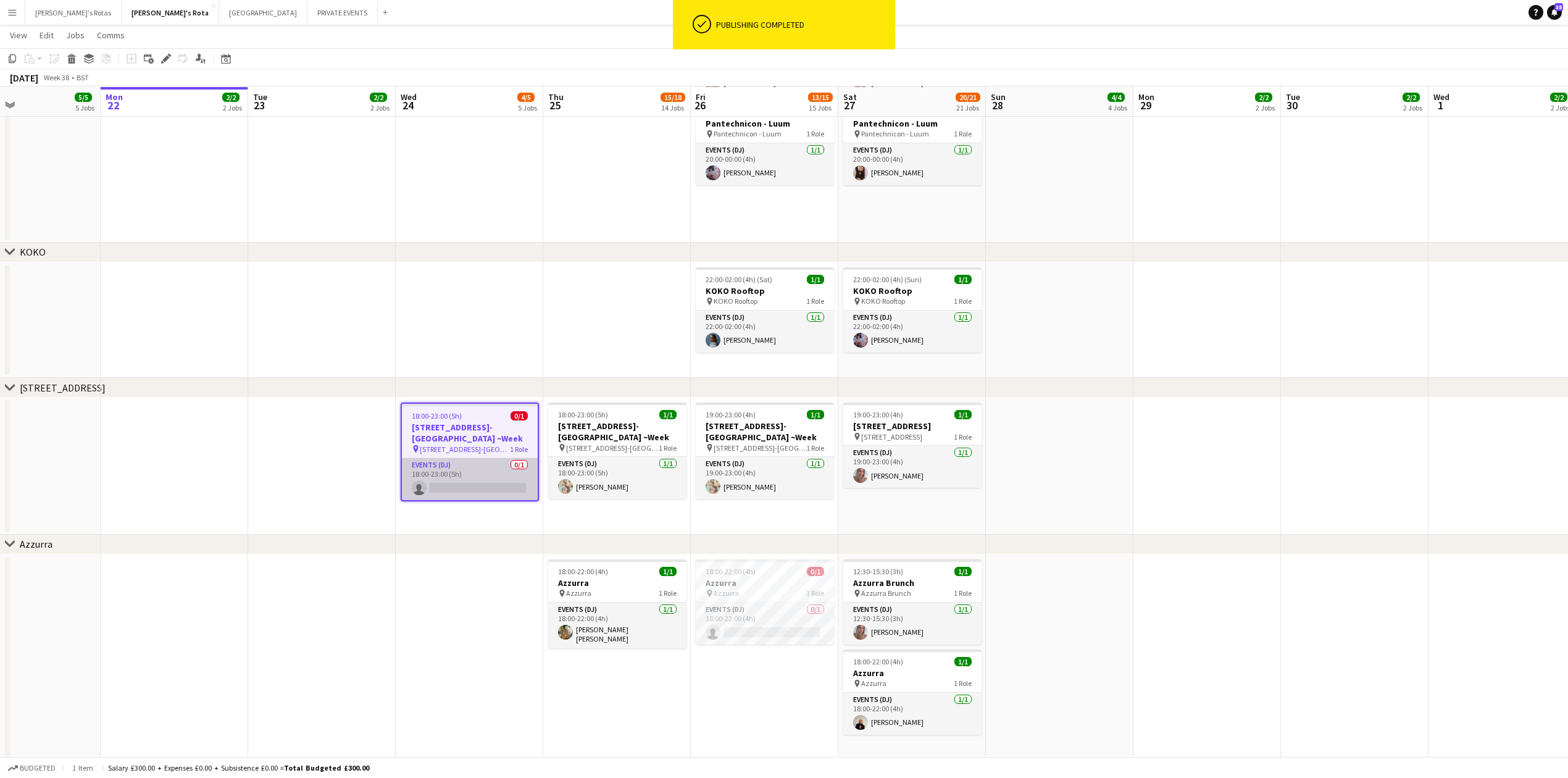
click at [452, 470] on app-card-role "Events (DJ) 0/1 18:00-23:00 (5h) single-neutral-actions" at bounding box center [470, 479] width 136 height 42
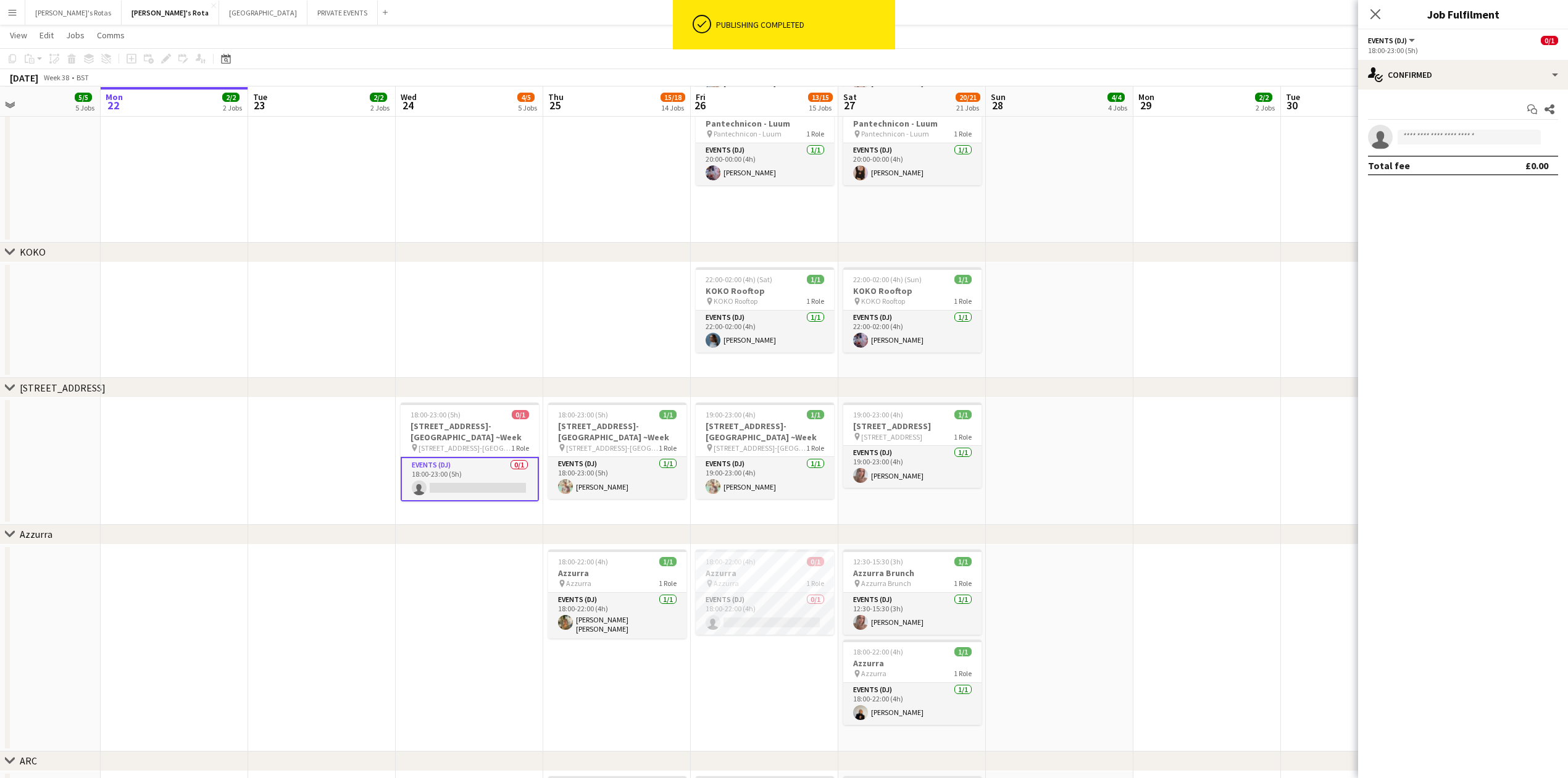
click at [1448, 146] on app-invite-slot "single-neutral-actions" at bounding box center [1463, 137] width 210 height 25
click at [1445, 139] on input at bounding box center [1470, 137] width 144 height 15
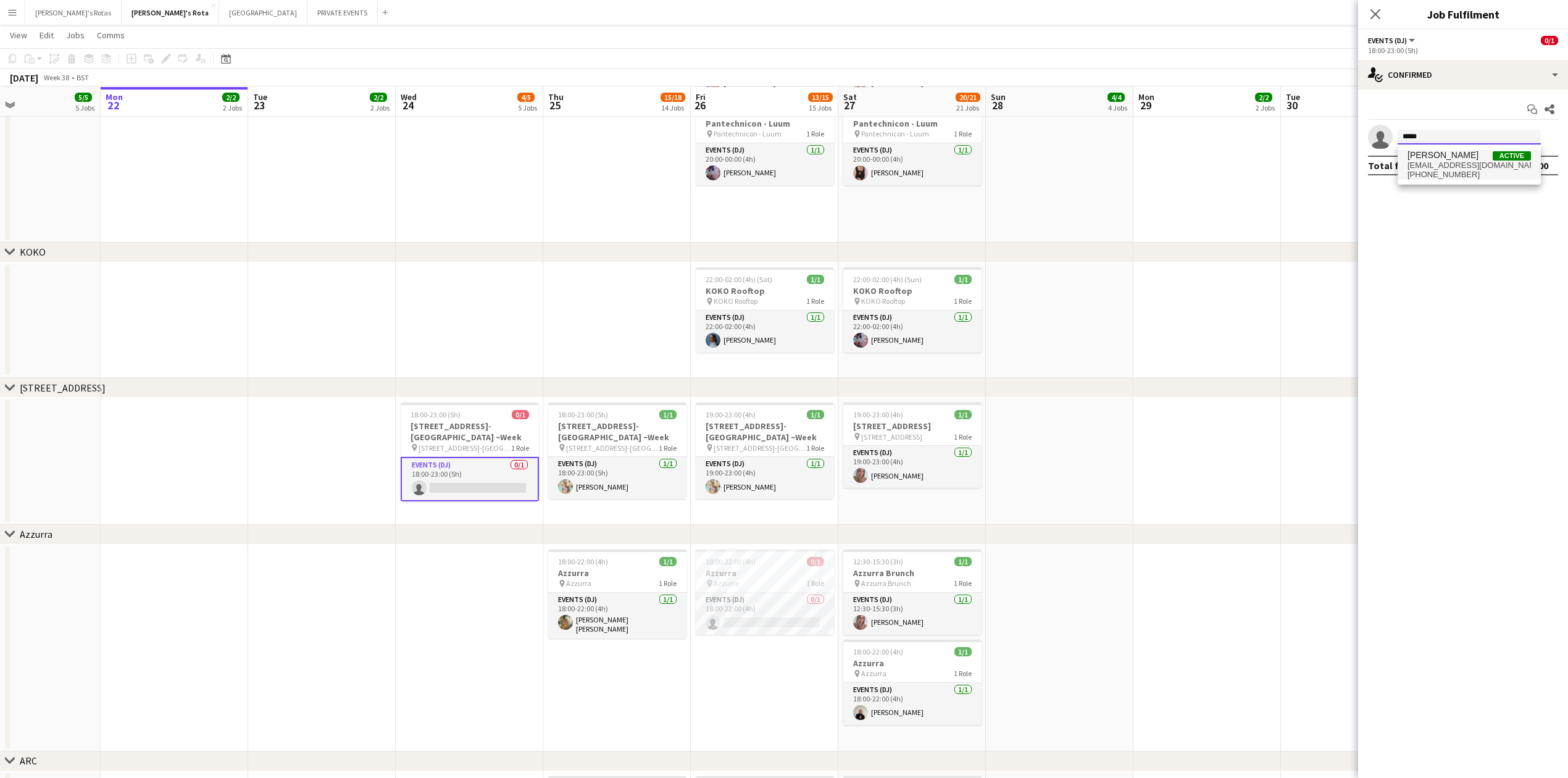
type input "*****"
click at [1438, 154] on span "[PERSON_NAME]" at bounding box center [1443, 155] width 71 height 11
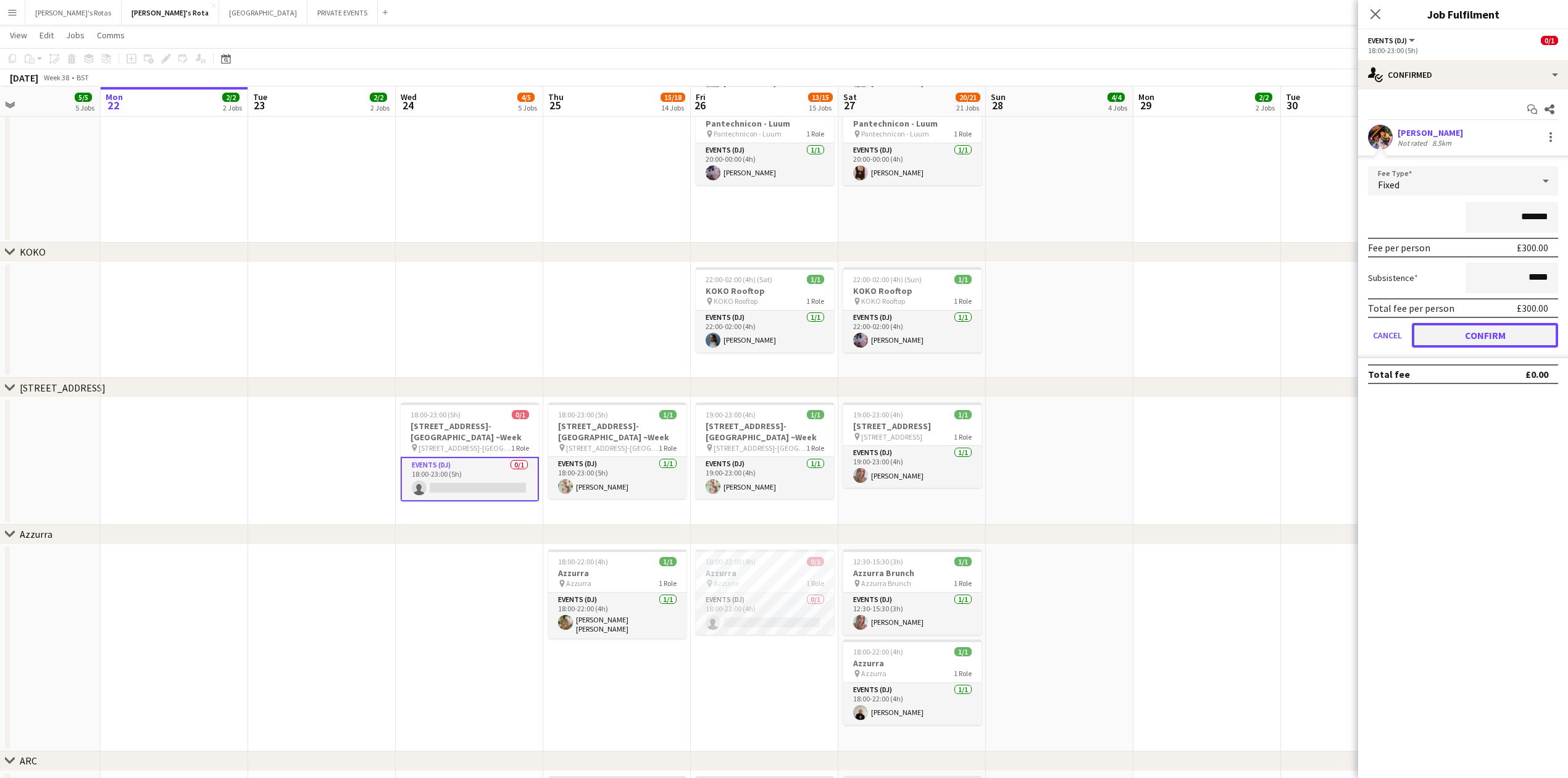
click at [1482, 331] on button "Confirm" at bounding box center [1484, 334] width 147 height 25
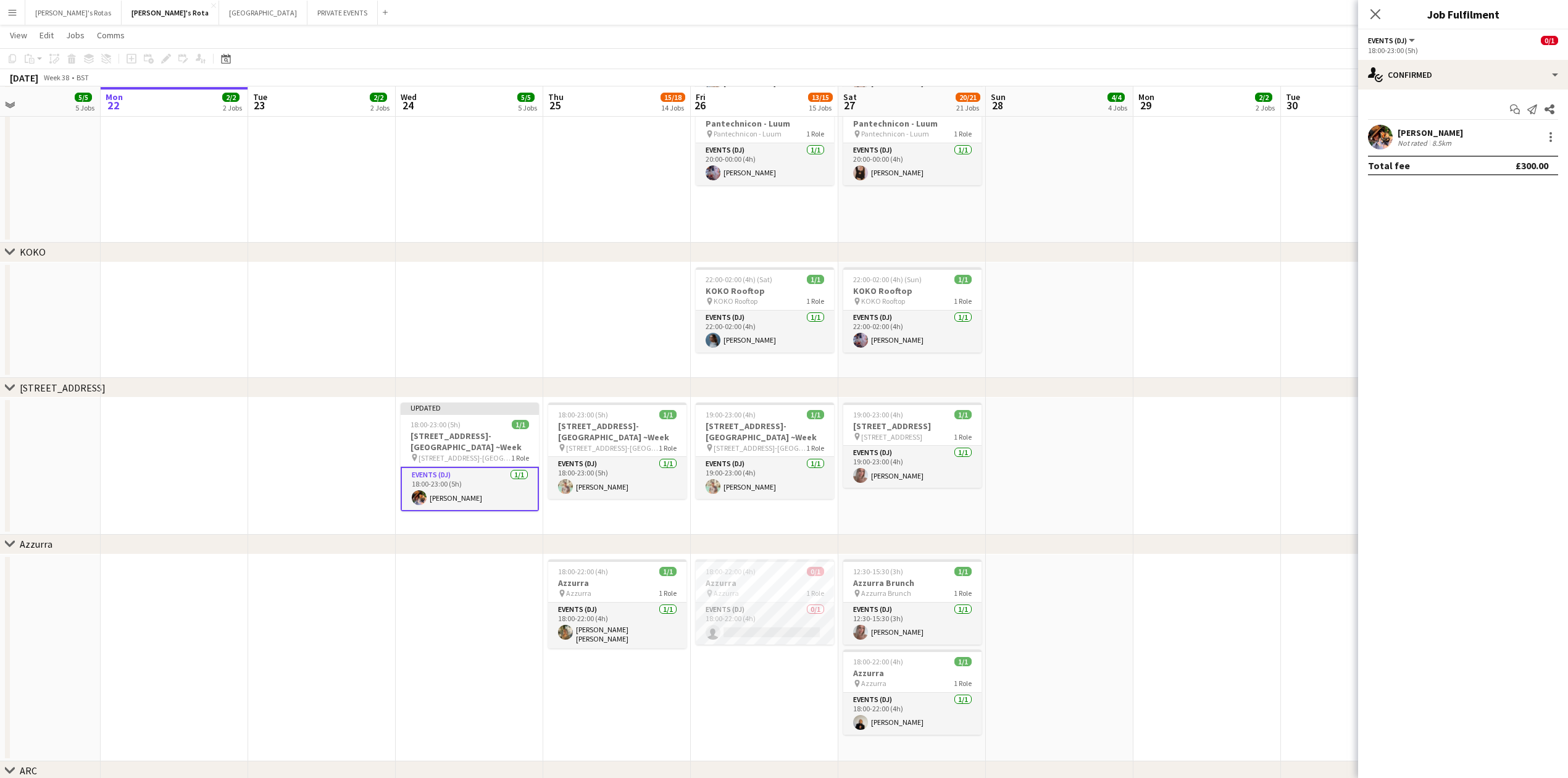
click at [1377, 13] on icon at bounding box center [1375, 14] width 10 height 10
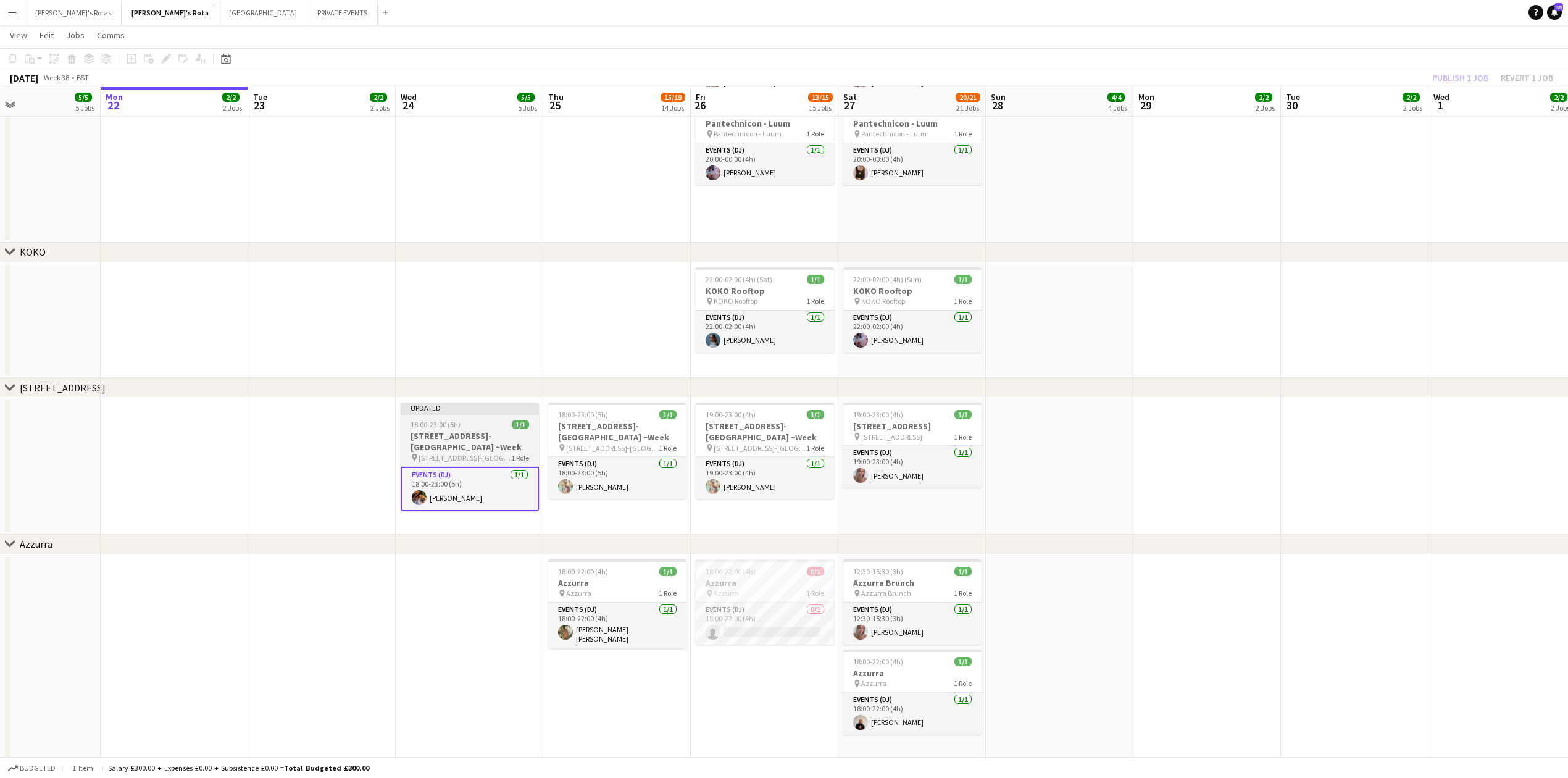
click at [463, 435] on h3 "[STREET_ADDRESS]-[GEOGRAPHIC_DATA] ~Week" at bounding box center [469, 441] width 139 height 23
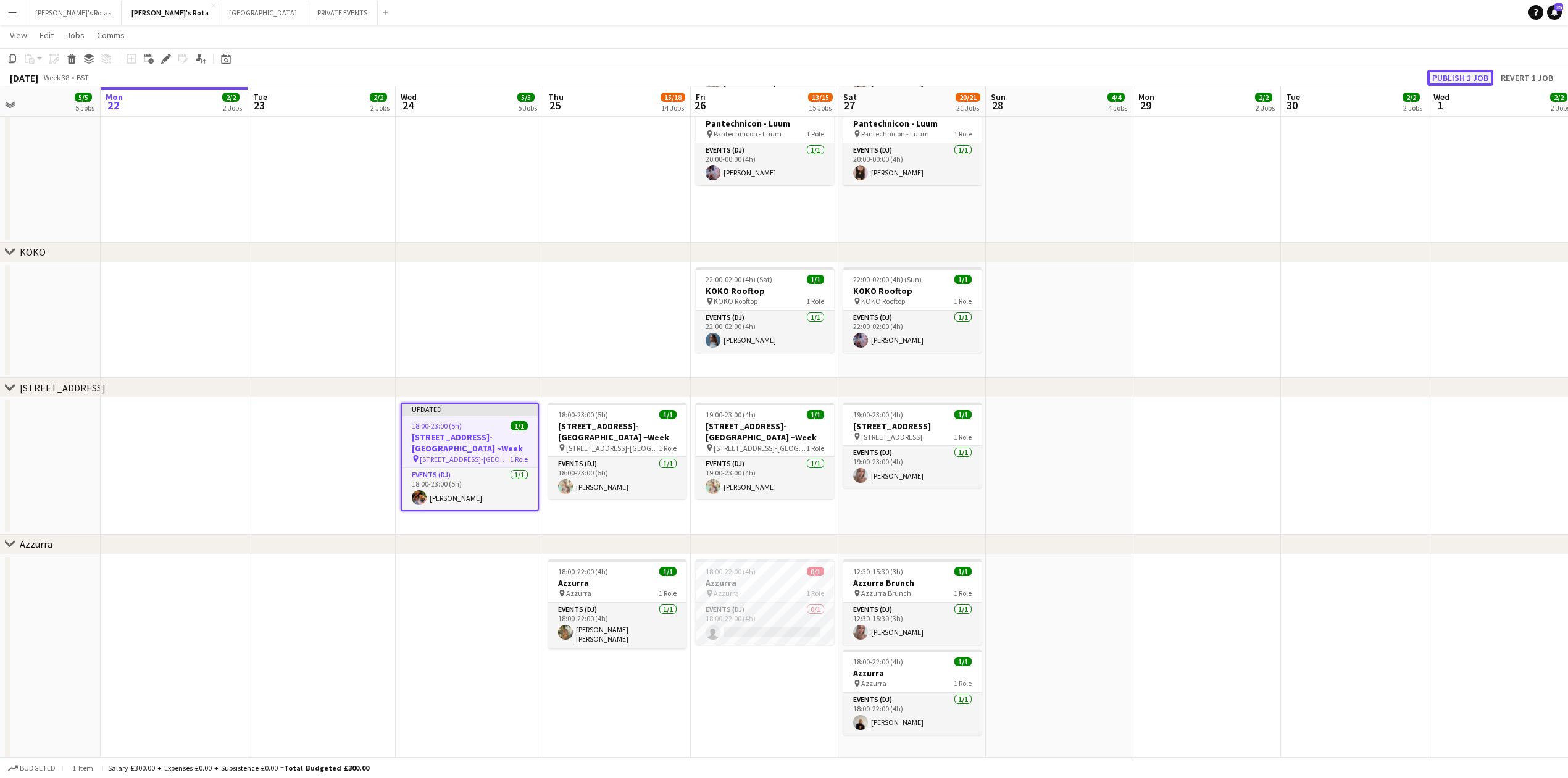
click at [1475, 77] on button "Publish 1 job" at bounding box center [1460, 78] width 66 height 16
click at [408, 521] on app-date-cell "18:00-23:00 (5h) 1/1 45 [GEOGRAPHIC_DATA][PERSON_NAME][GEOGRAPHIC_DATA] ~Week p…" at bounding box center [469, 465] width 148 height 137
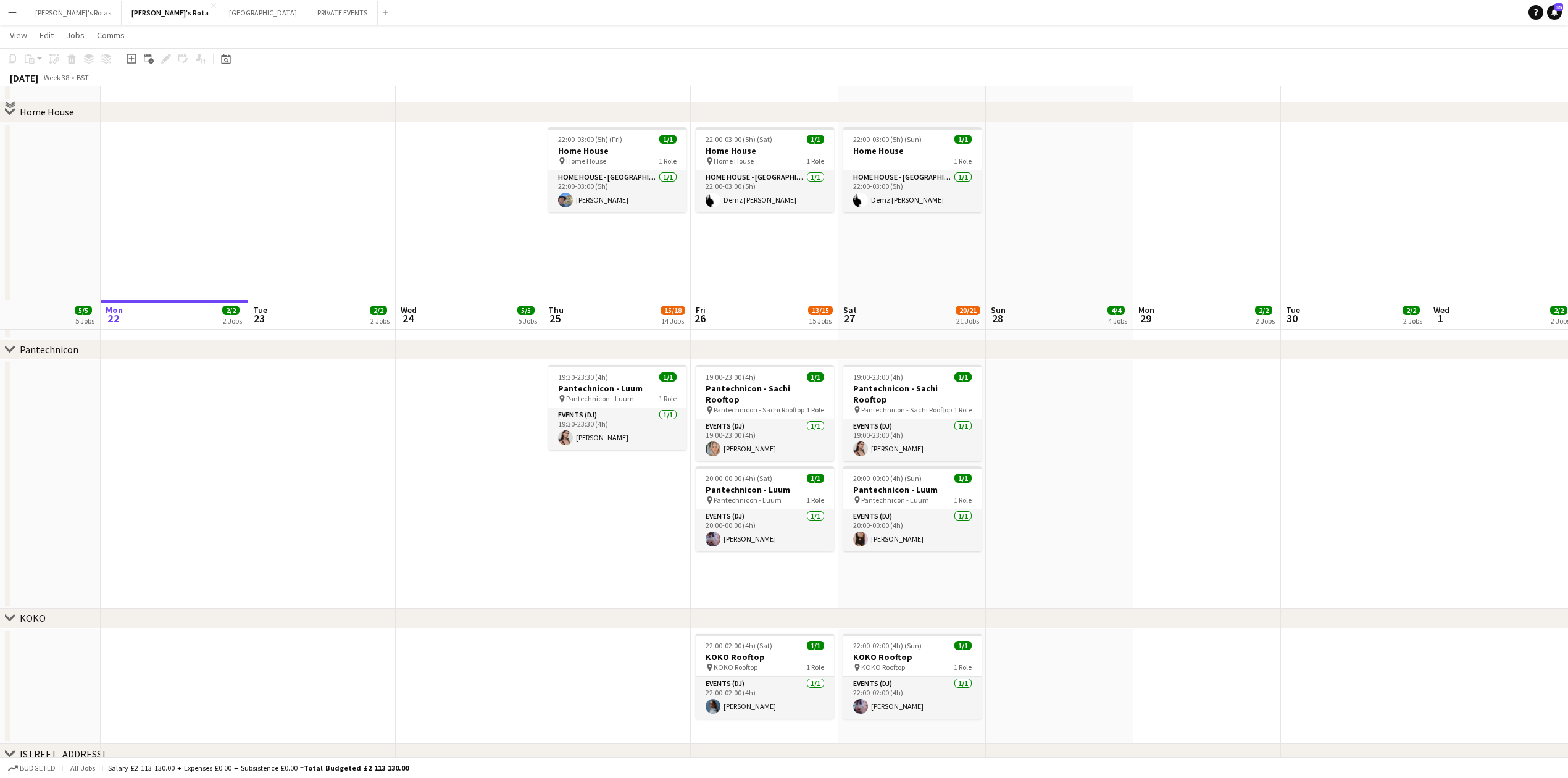
scroll to position [1564, 0]
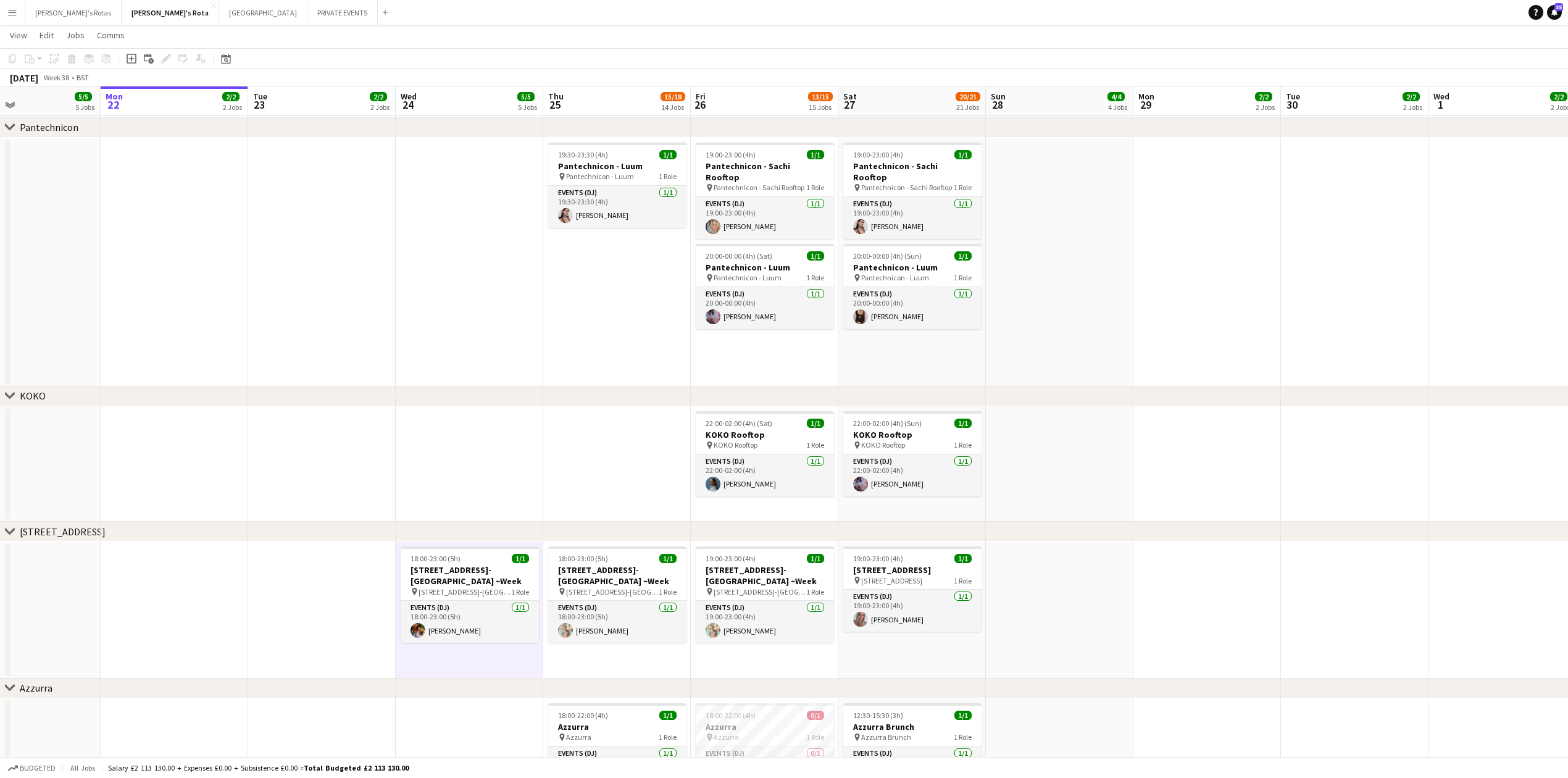
click at [608, 454] on app-date-cell at bounding box center [617, 464] width 148 height 116
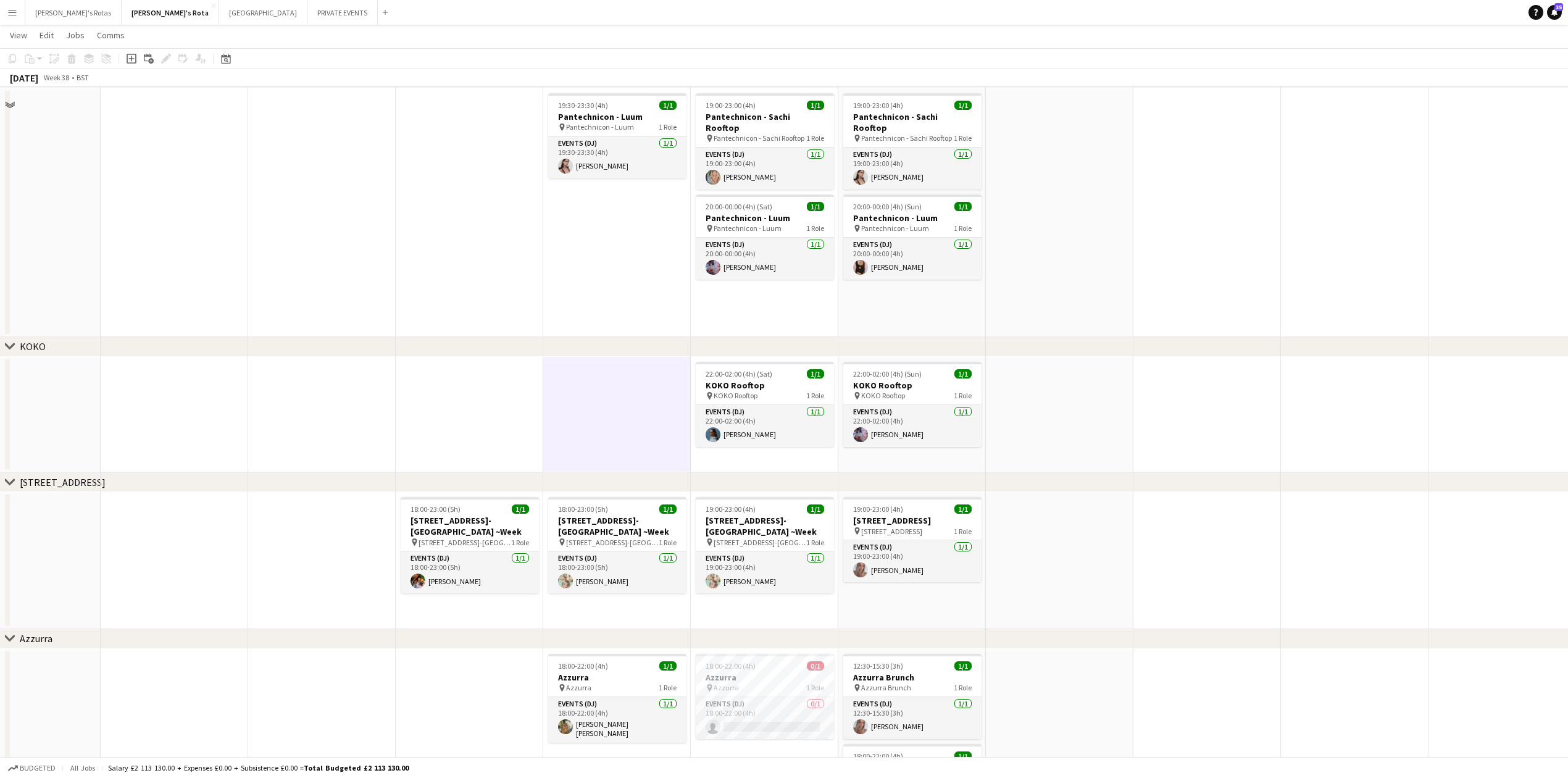
scroll to position [1646, 0]
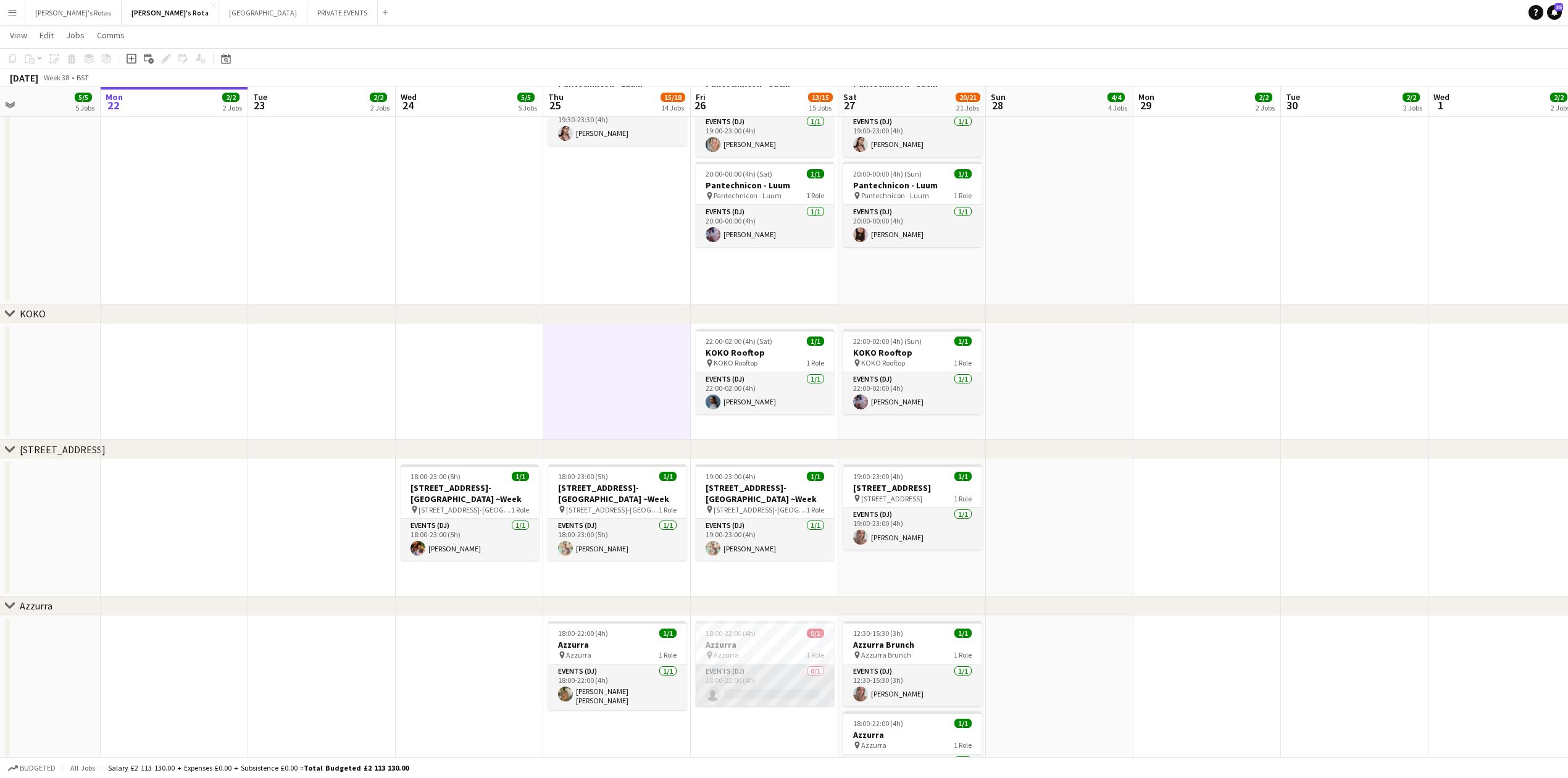
click at [726, 671] on app-card-role "Events (DJ) 0/1 18:00-22:00 (4h) single-neutral-actions" at bounding box center [764, 685] width 139 height 42
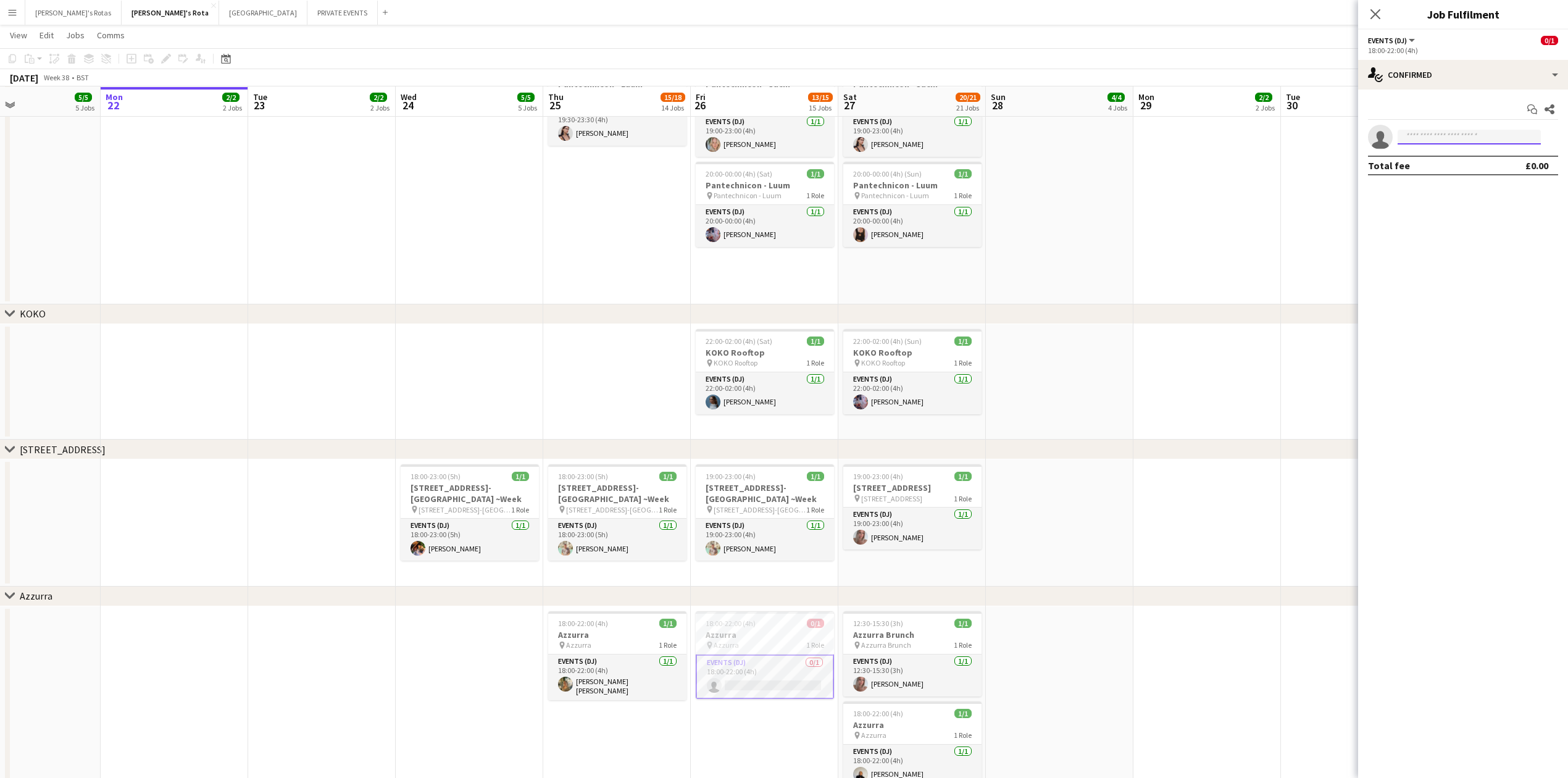
click at [1448, 130] on input at bounding box center [1470, 137] width 144 height 15
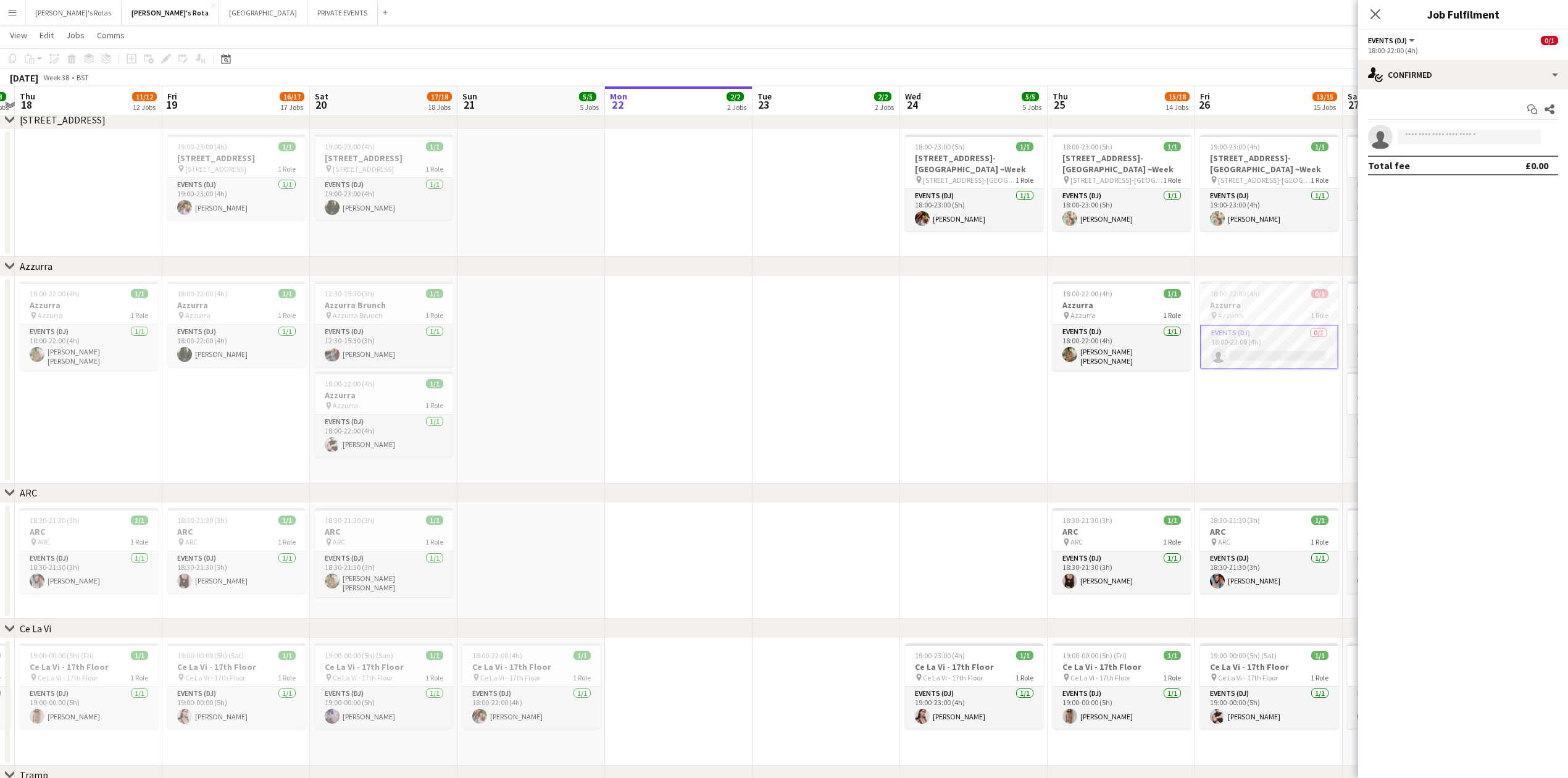
scroll to position [0, 447]
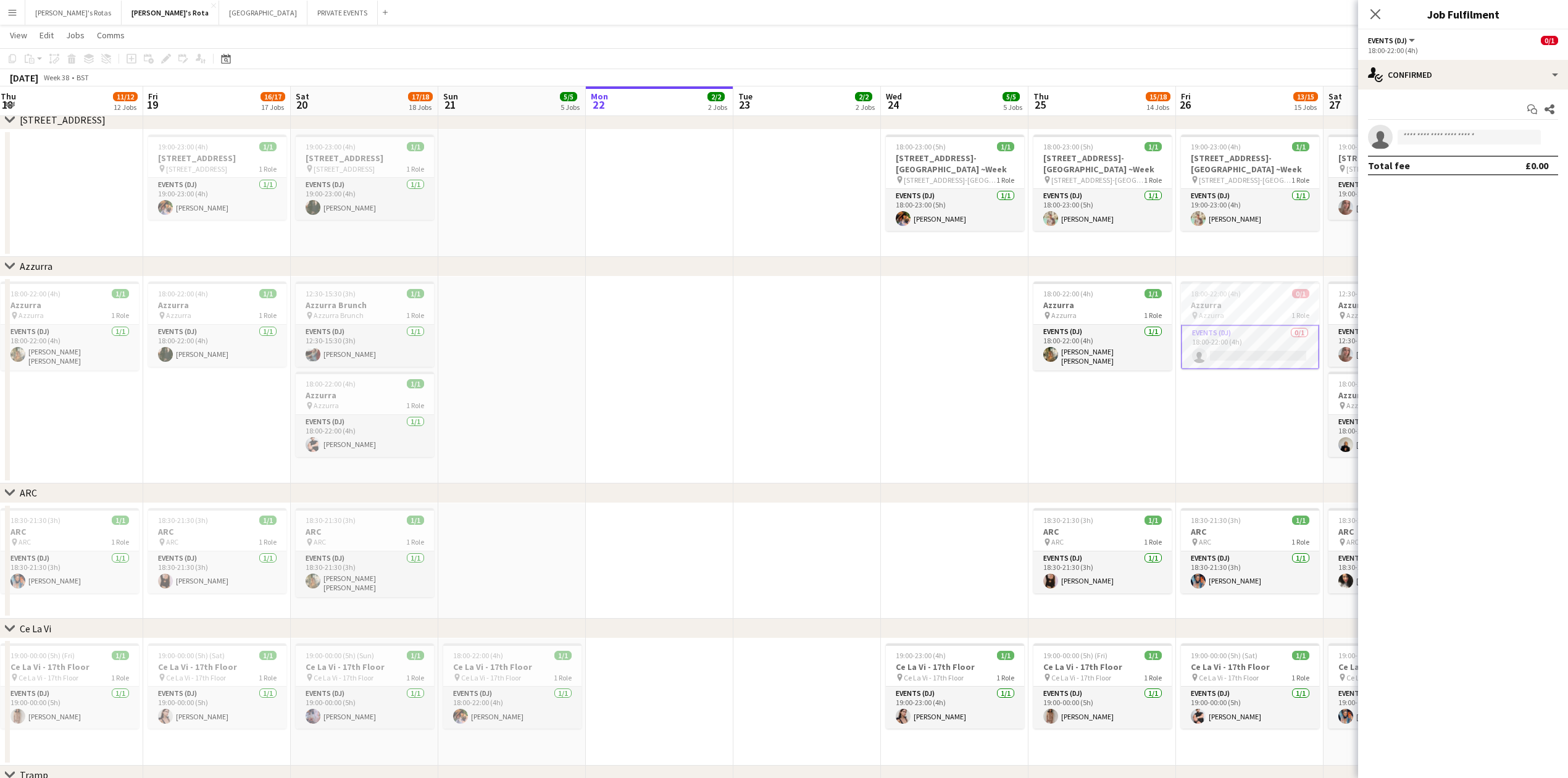
drag, startPoint x: 346, startPoint y: 411, endPoint x: 619, endPoint y: 420, distance: 273.1
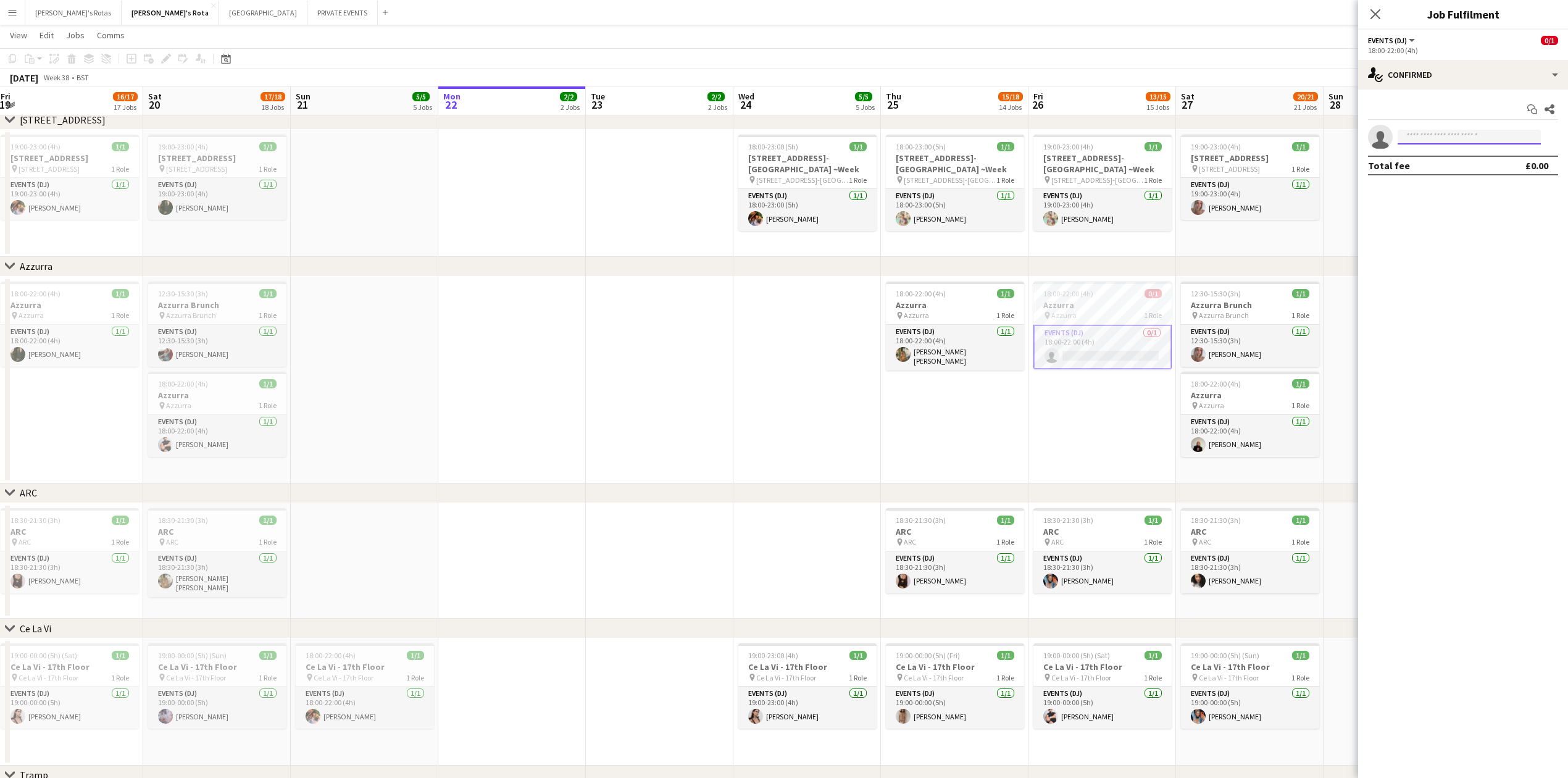
click at [1432, 137] on input at bounding box center [1470, 137] width 144 height 15
type input "*"
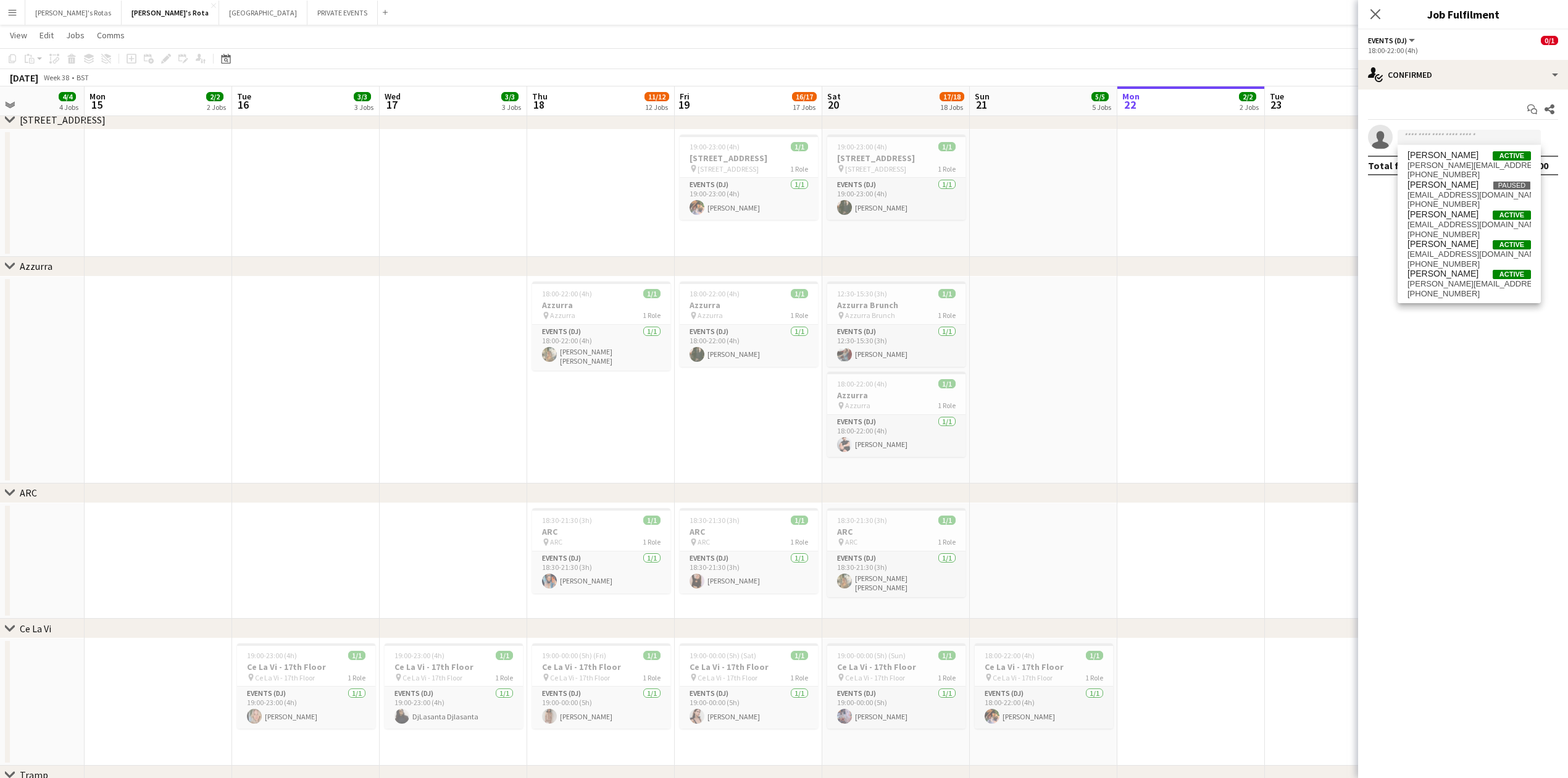
scroll to position [0, 420]
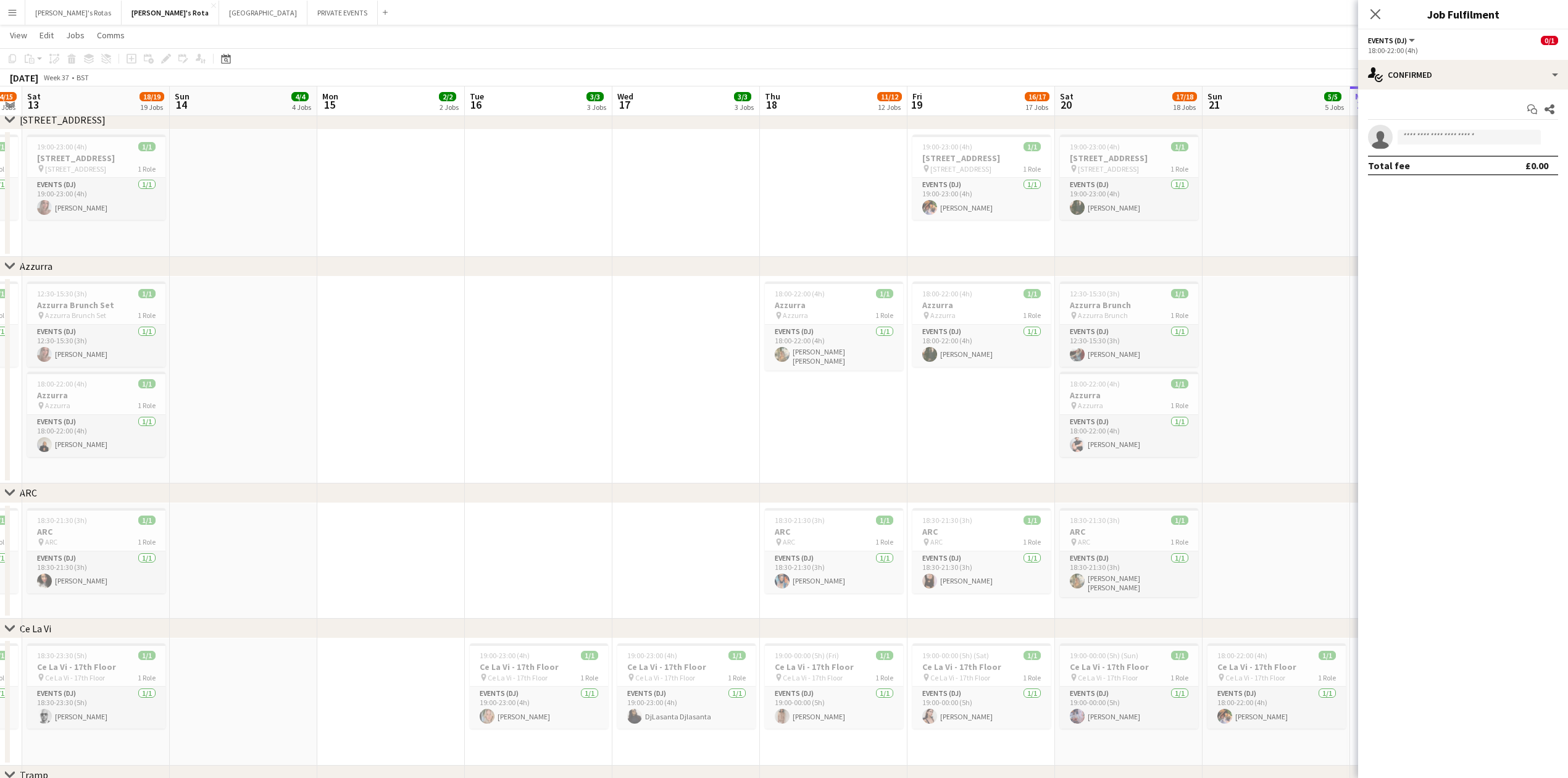
drag, startPoint x: 403, startPoint y: 366, endPoint x: 1467, endPoint y: 262, distance: 1069.1
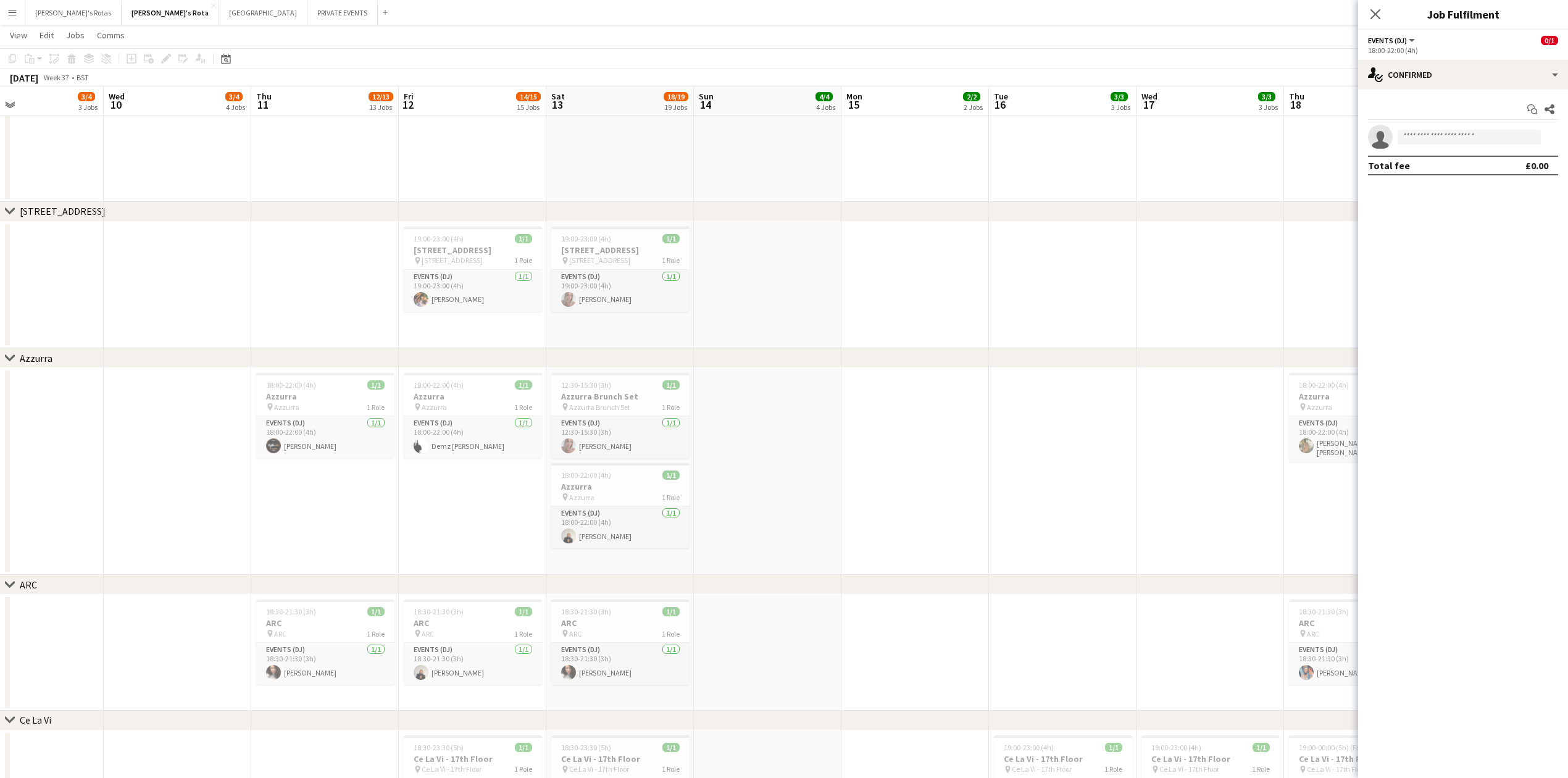
scroll to position [0, 521]
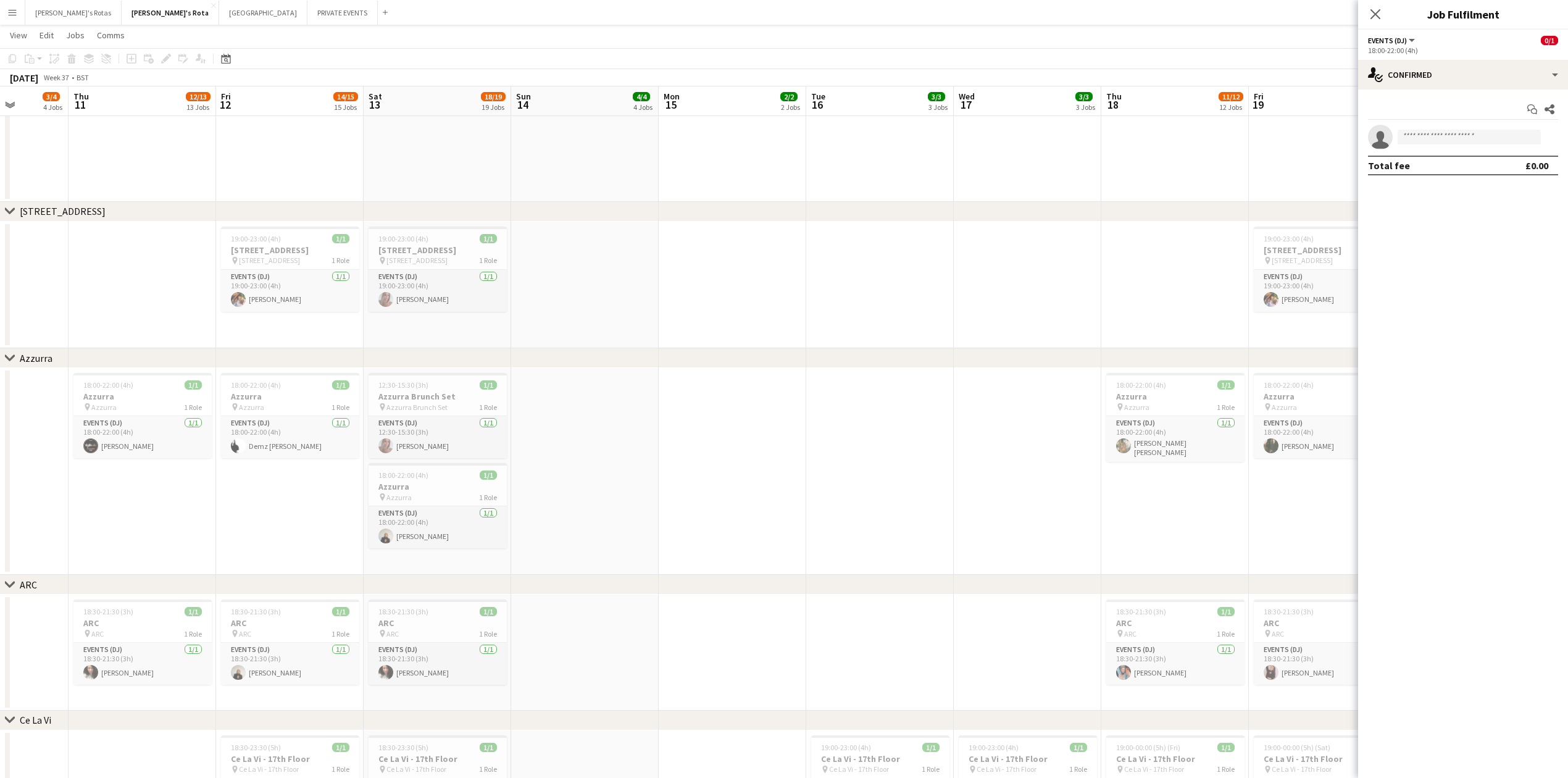
drag, startPoint x: 472, startPoint y: 304, endPoint x: 236, endPoint y: 357, distance: 241.9
click at [238, 357] on div "chevron-right [PERSON_NAME]'s chevron-right Sexy Fish chevron-right Lucky Cat M…" at bounding box center [784, 27] width 1568 height 3928
drag, startPoint x: 1433, startPoint y: 124, endPoint x: 1431, endPoint y: 134, distance: 10.2
click at [1431, 134] on div "Start chat Share single-neutral-actions Total fee £0.00" at bounding box center [1463, 137] width 210 height 95
click at [1431, 134] on input at bounding box center [1470, 137] width 144 height 15
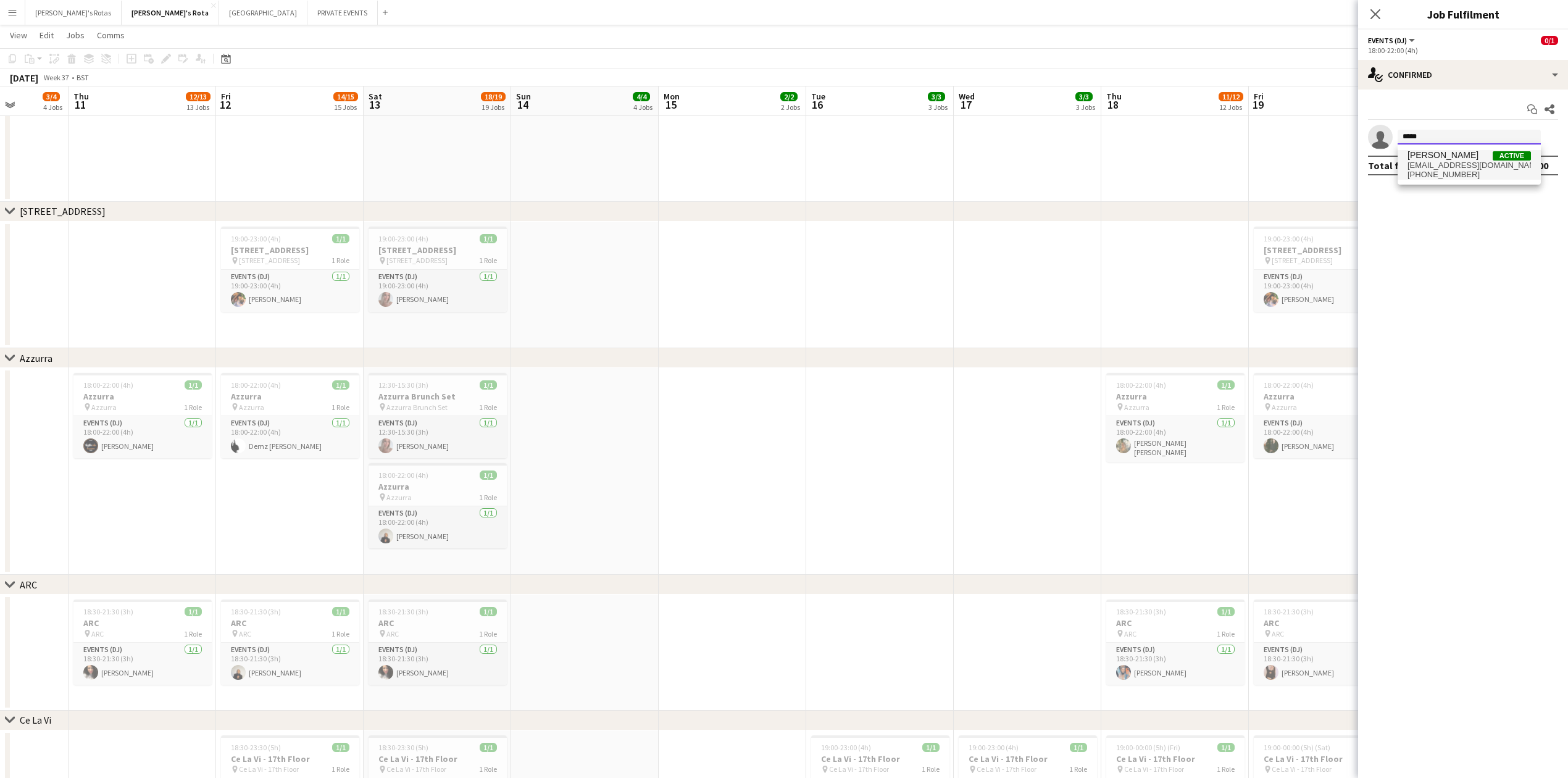
type input "*****"
click at [1440, 168] on span "[EMAIL_ADDRESS][DOMAIN_NAME]" at bounding box center [1470, 165] width 124 height 10
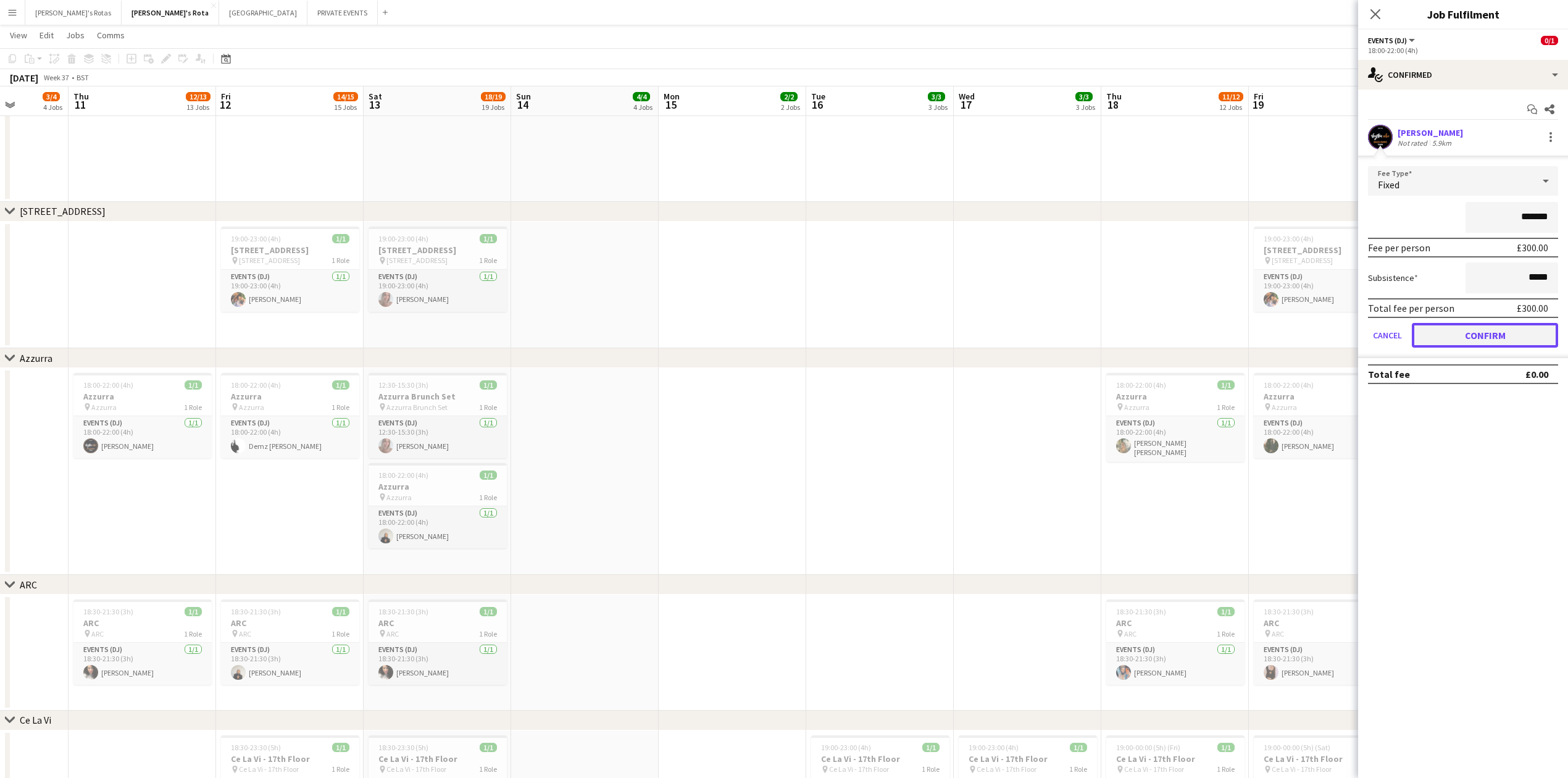
click at [1468, 329] on button "Confirm" at bounding box center [1484, 334] width 147 height 25
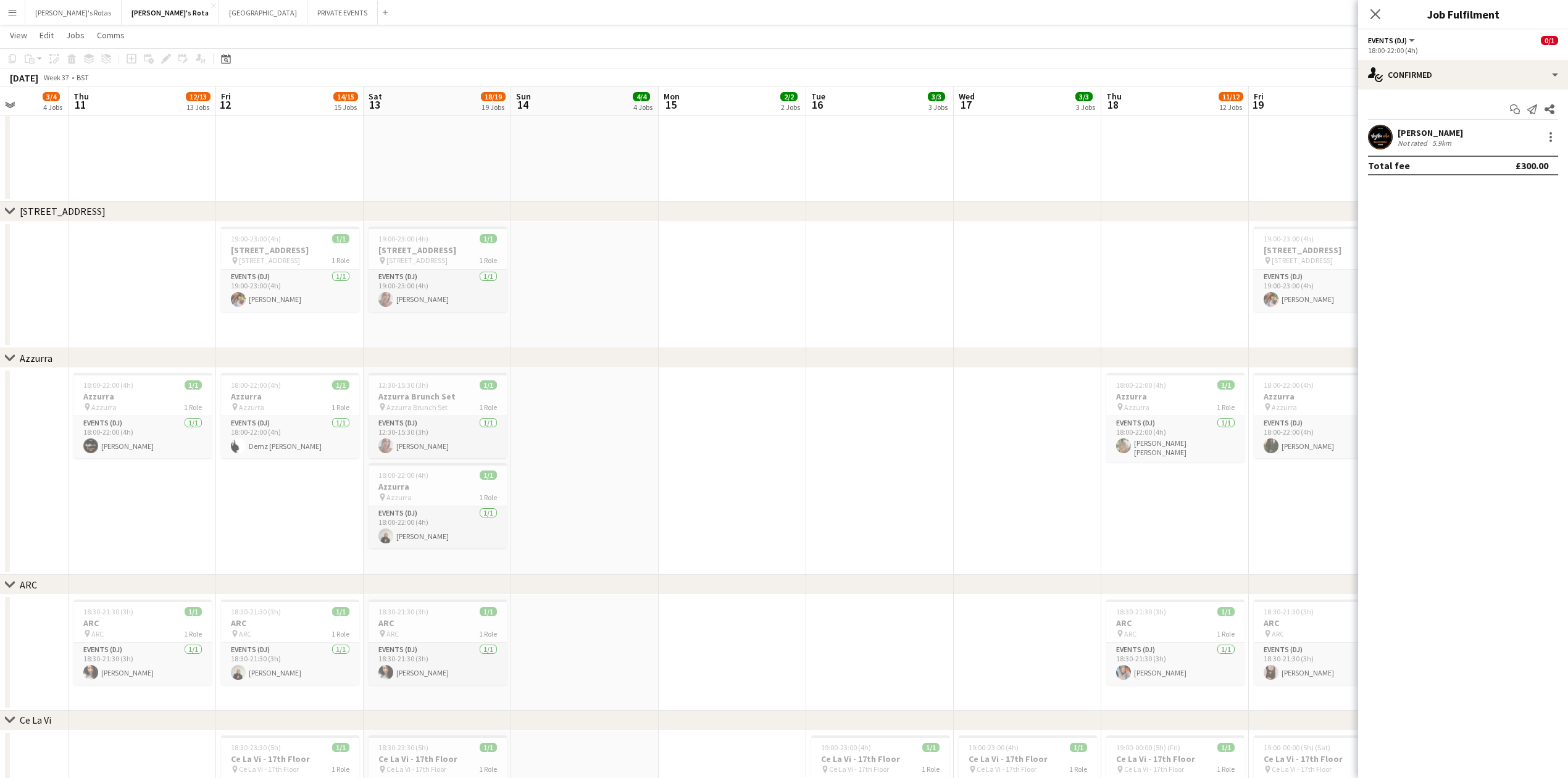
drag, startPoint x: 1376, startPoint y: 13, endPoint x: 1361, endPoint y: 47, distance: 37.2
click at [1377, 14] on icon at bounding box center [1375, 14] width 10 height 10
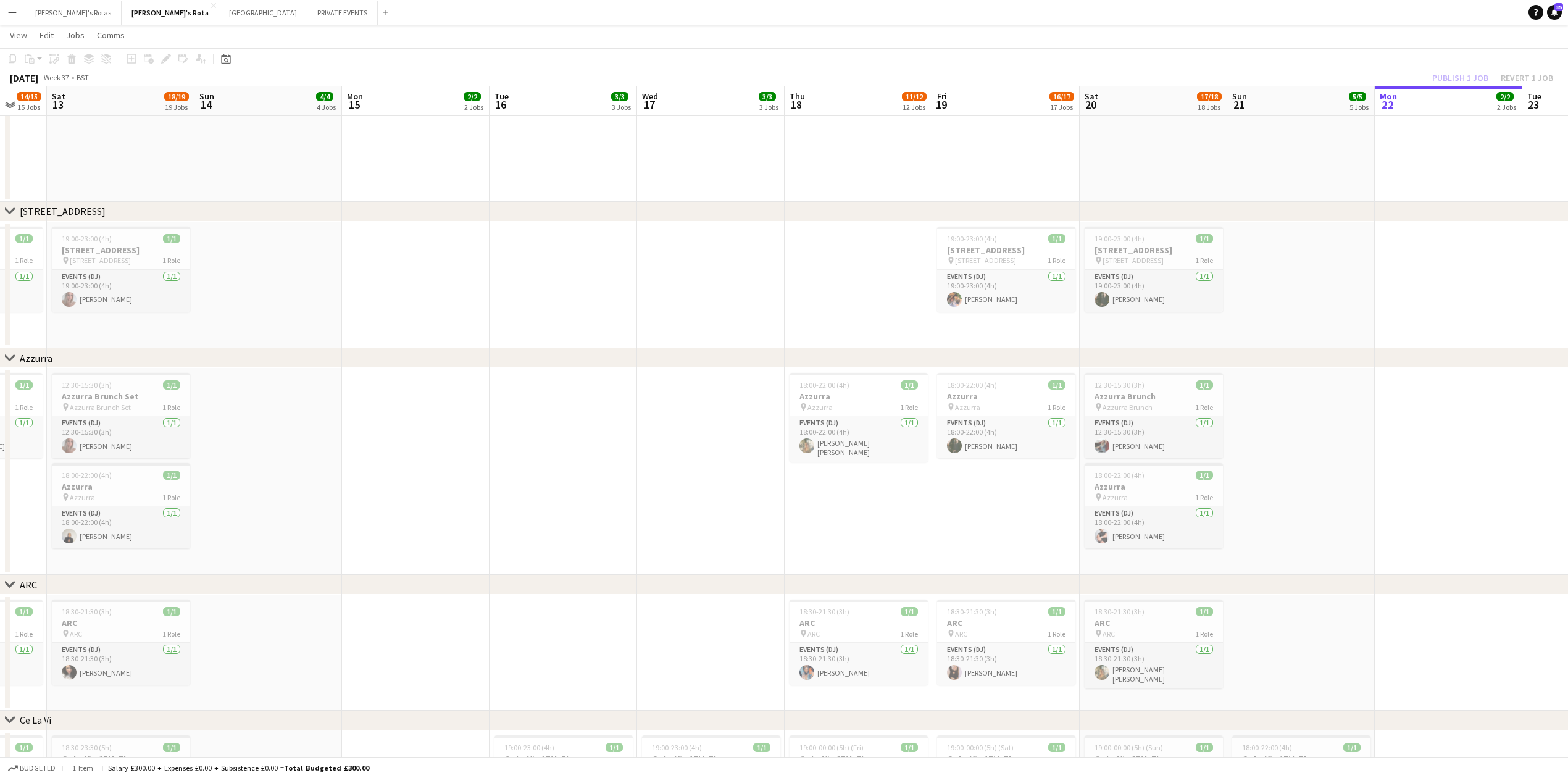
scroll to position [0, 454]
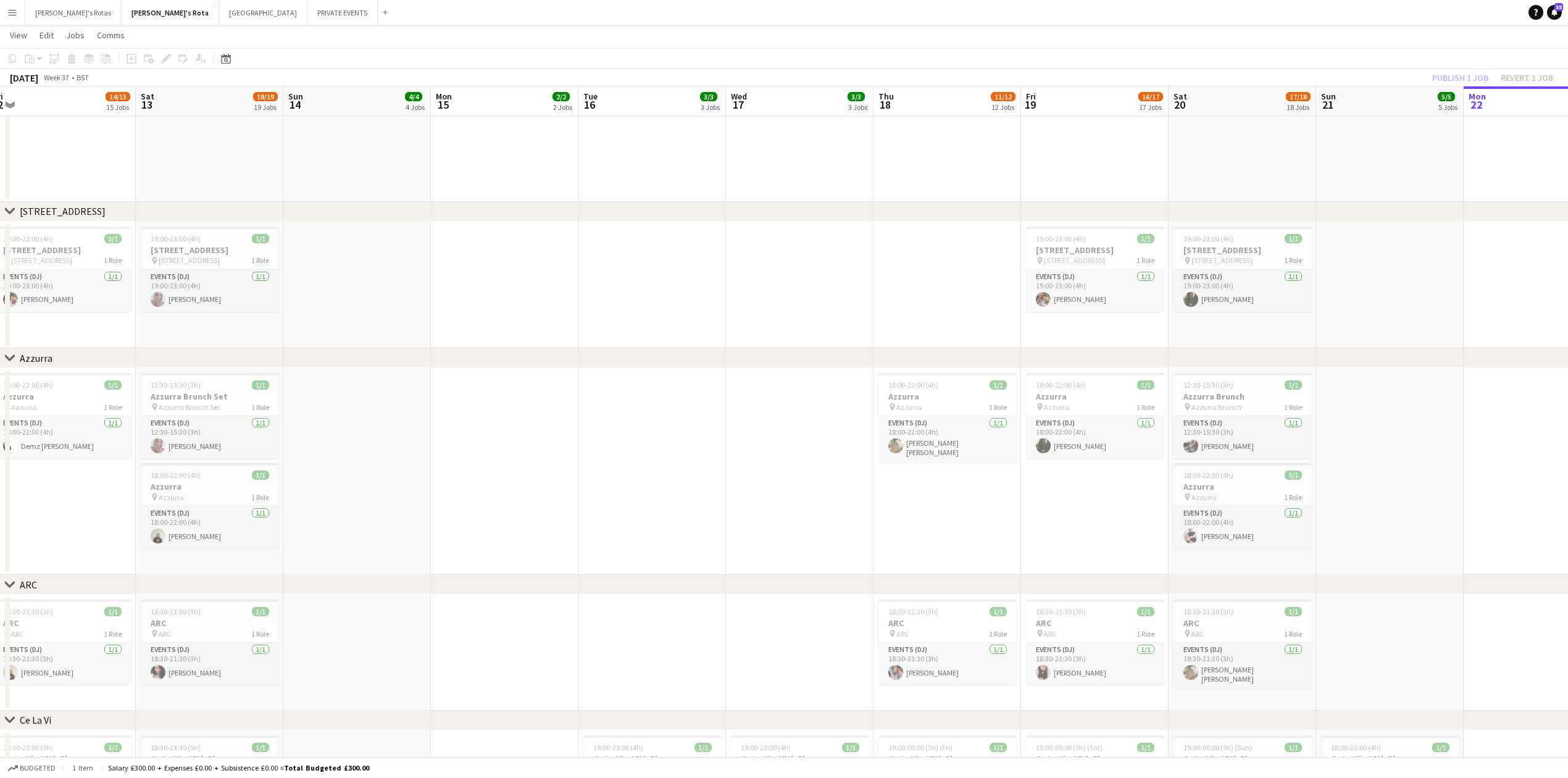
drag, startPoint x: 1033, startPoint y: 271, endPoint x: 787, endPoint y: 279, distance: 246.1
click at [787, 279] on app-calendar-viewport "Tue 9 3/4 3 Jobs Wed 10 3/4 4 Jobs Thu 11 12/13 13 Jobs Fri 12 14/15 15 Jobs Sa…" at bounding box center [784, 27] width 1568 height 3928
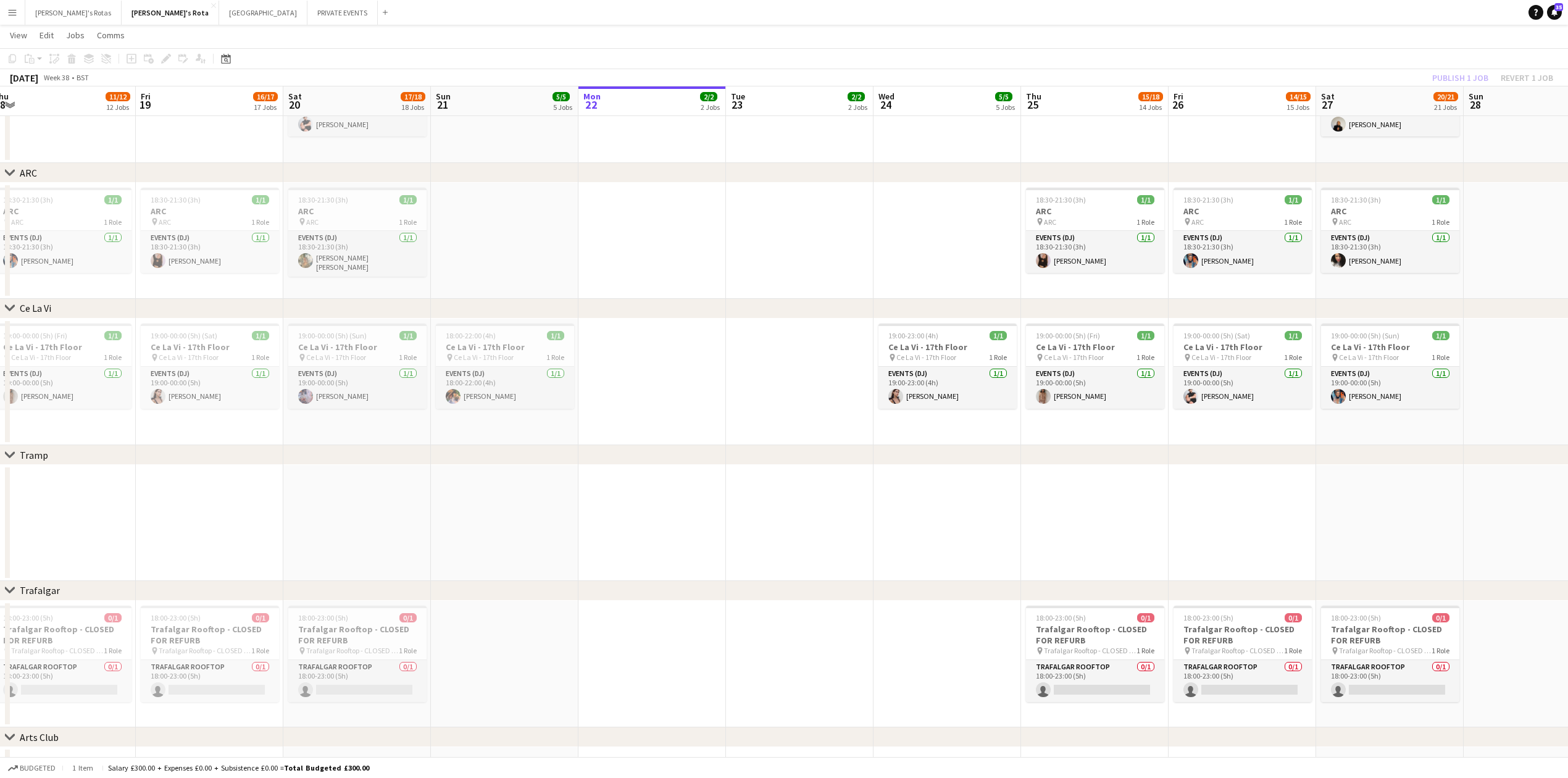
scroll to position [0, 441]
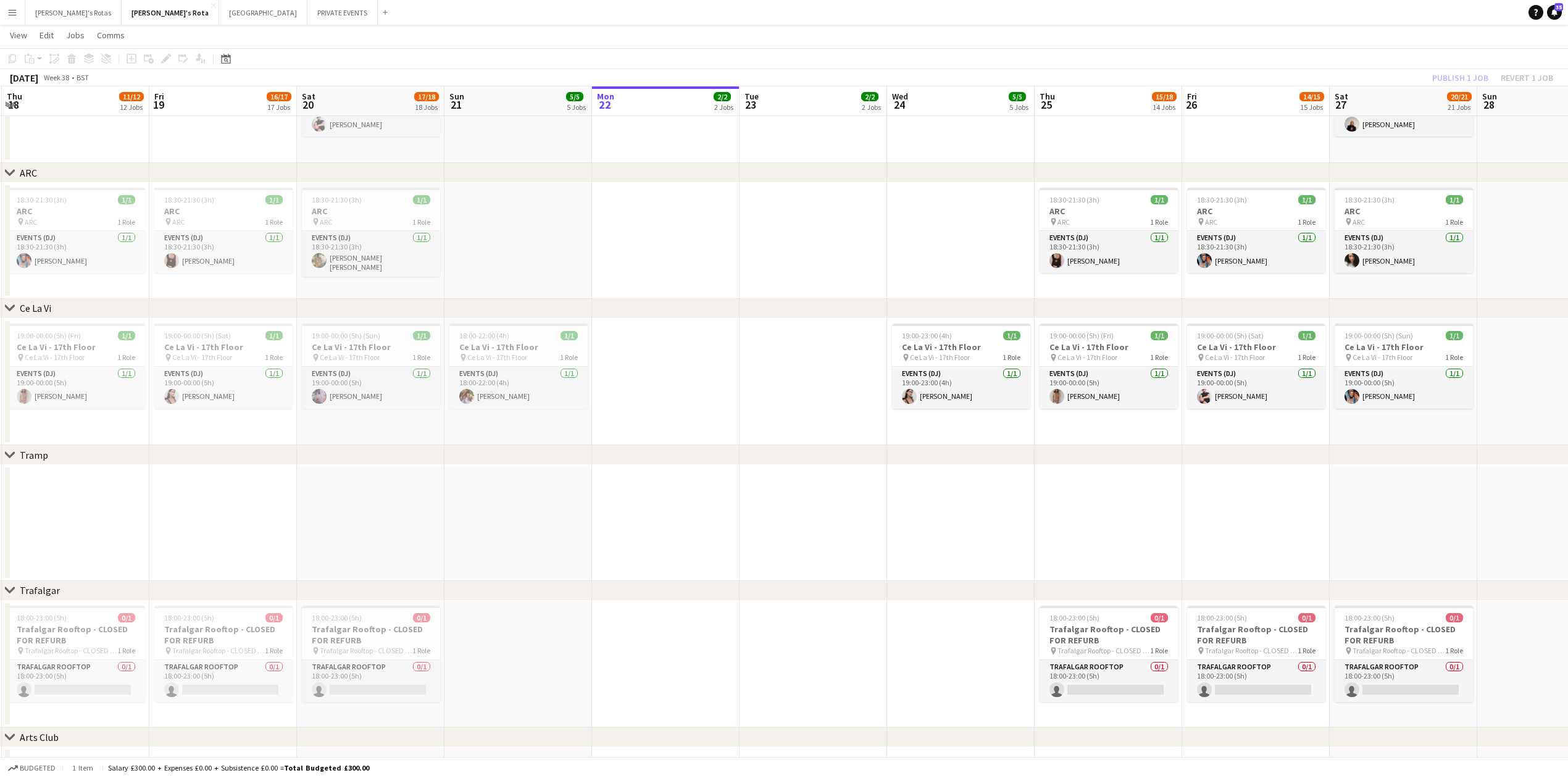
drag, startPoint x: 1319, startPoint y: 395, endPoint x: 213, endPoint y: 447, distance: 1107.2
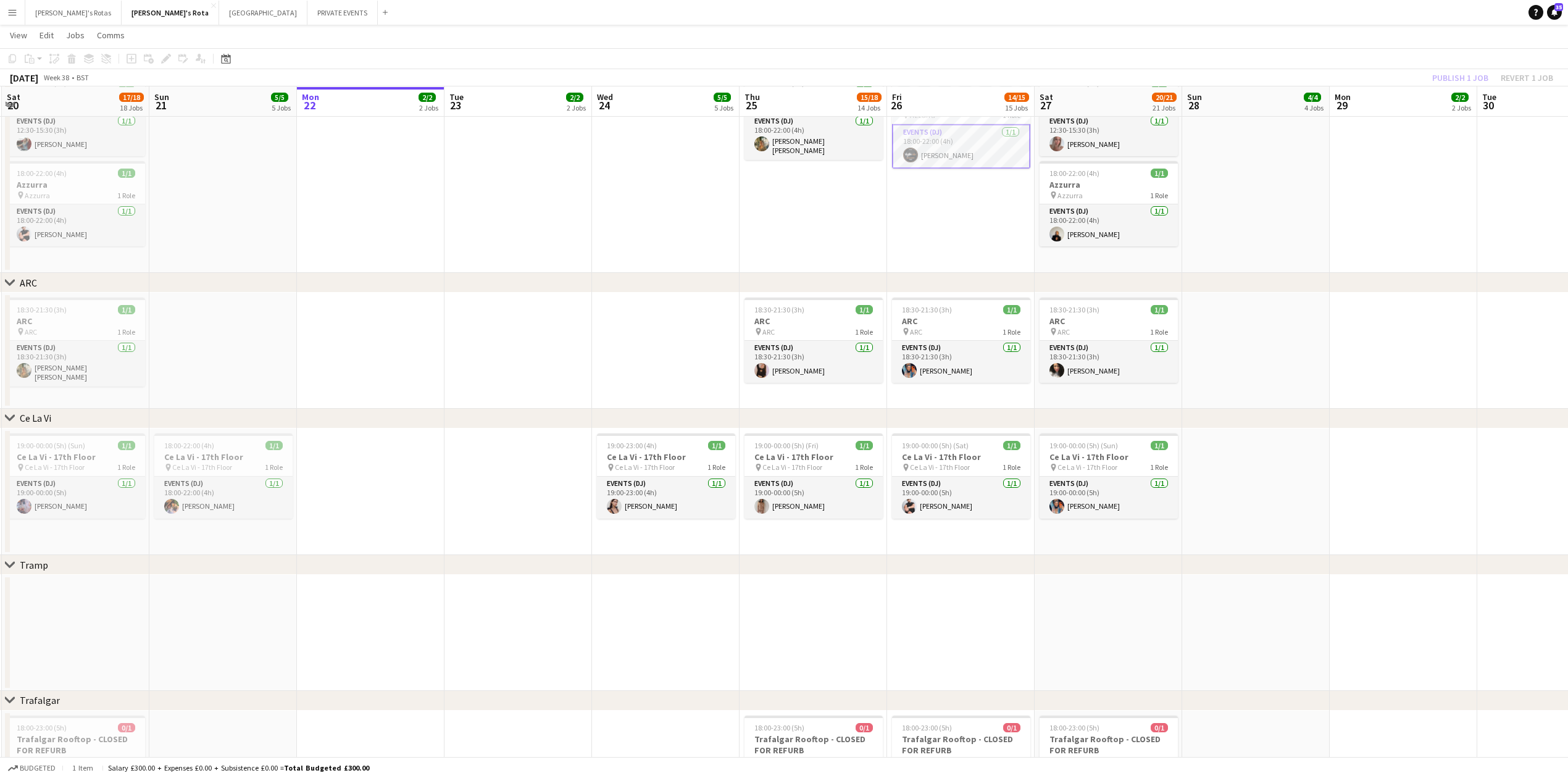
scroll to position [2151, 0]
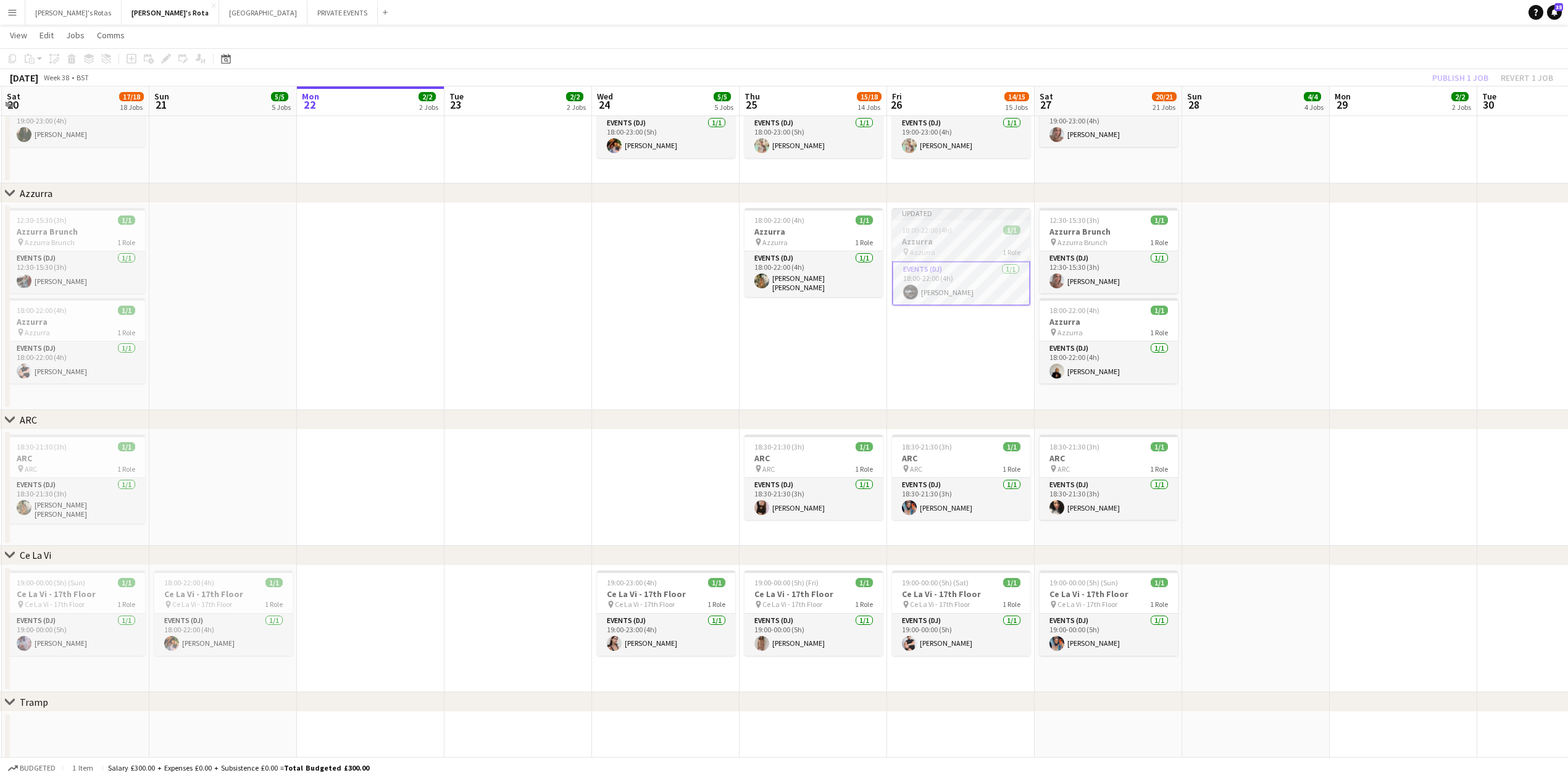
click at [905, 245] on h3 "Azzurra" at bounding box center [961, 241] width 139 height 11
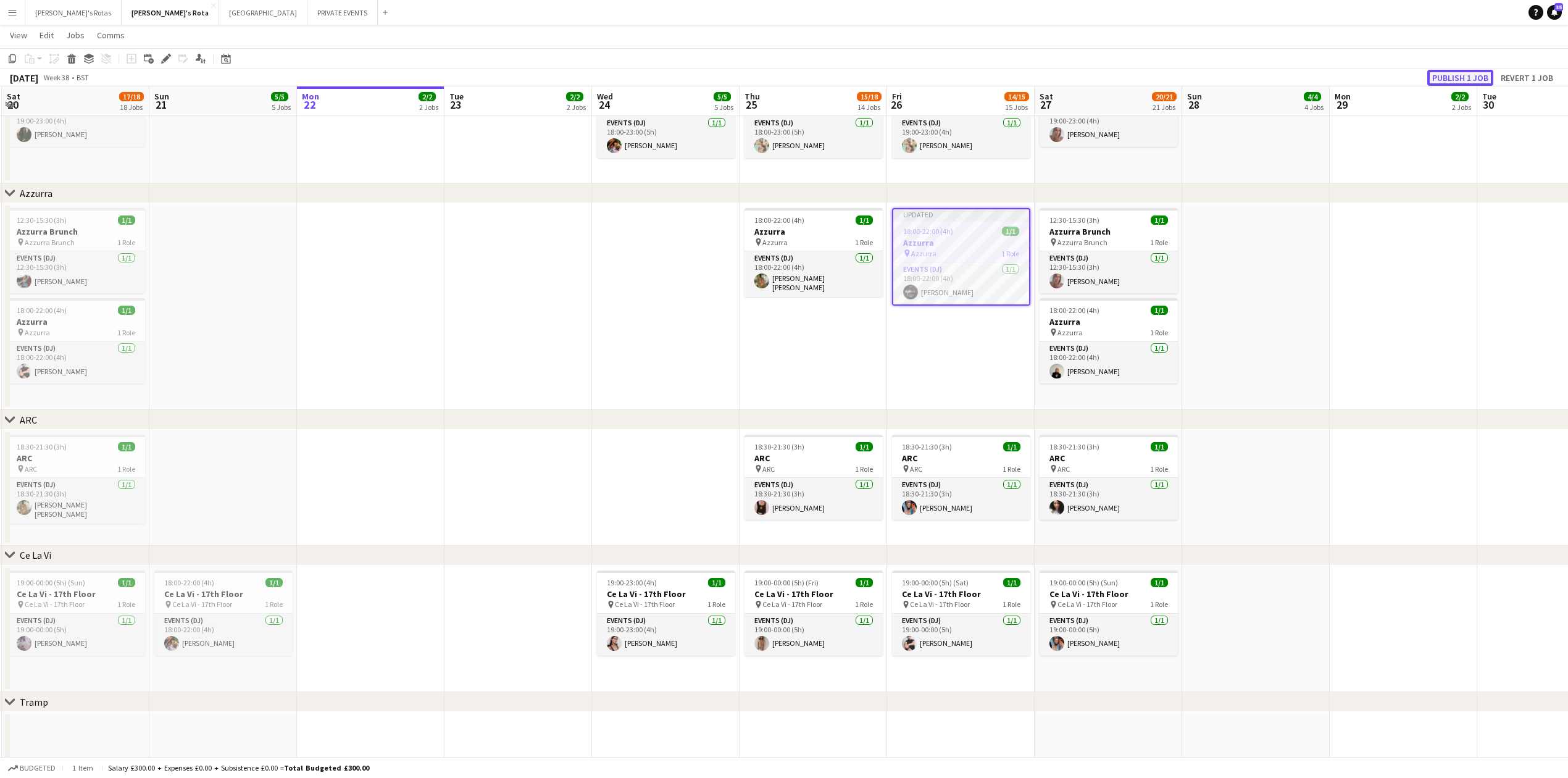
click at [1472, 72] on button "Publish 1 job" at bounding box center [1460, 78] width 66 height 16
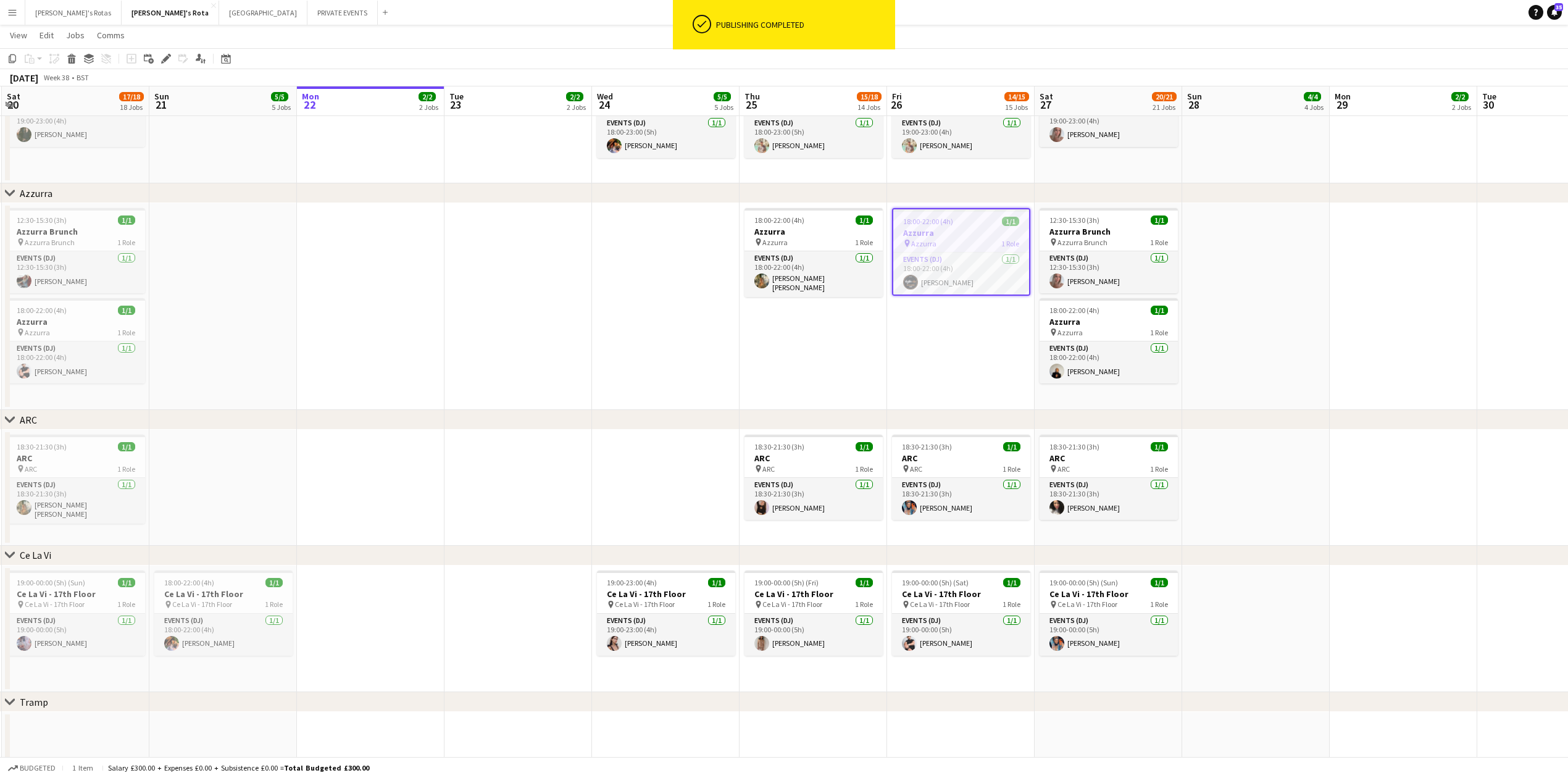
click at [915, 364] on app-date-cell "18:00-22:00 (4h) 1/1 Azzurra pin Azzurra 1 Role Events (DJ) [DATE] 18:00-22:00 …" at bounding box center [961, 306] width 148 height 207
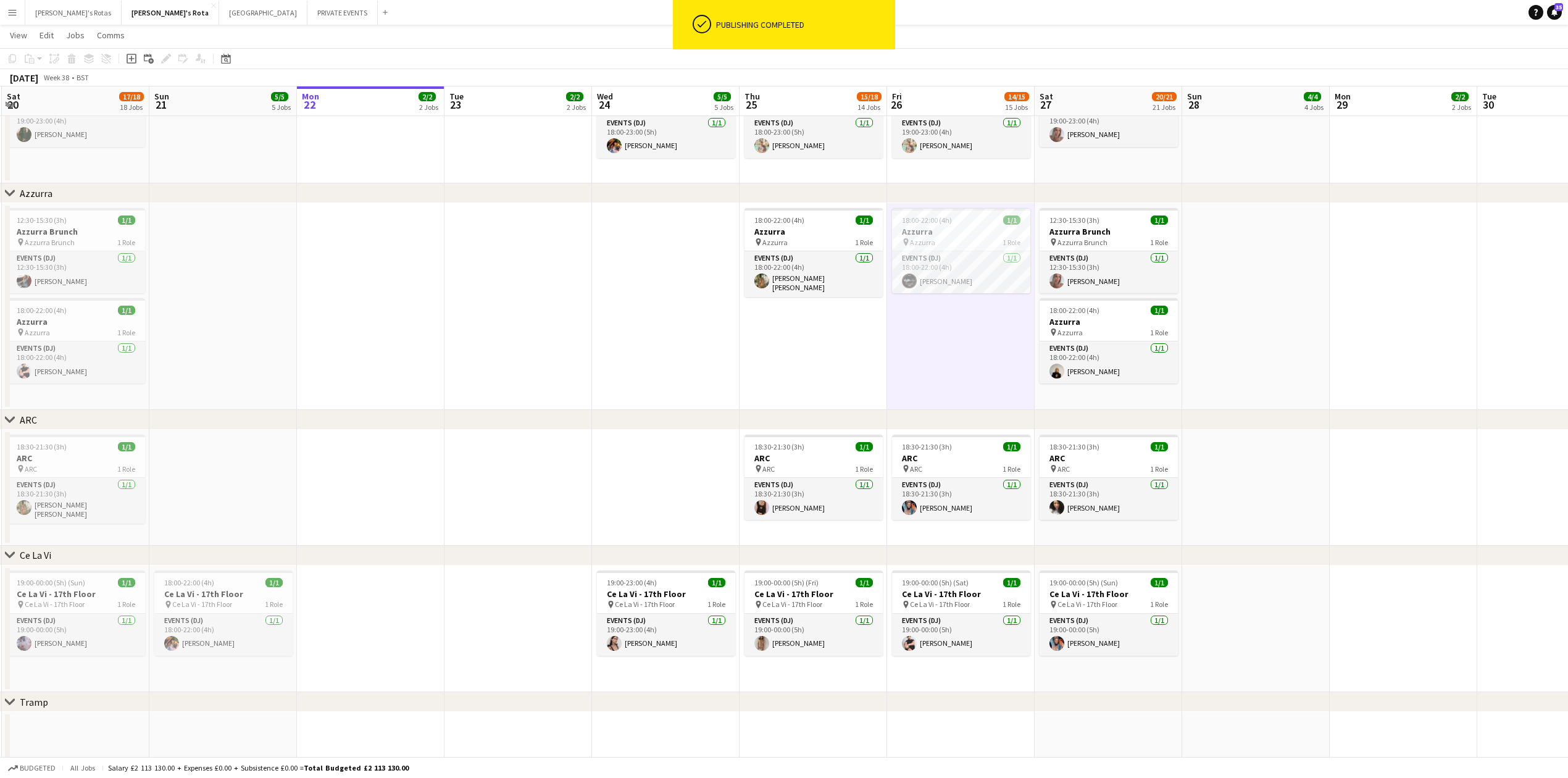
drag, startPoint x: 1337, startPoint y: 290, endPoint x: 1326, endPoint y: 292, distance: 11.2
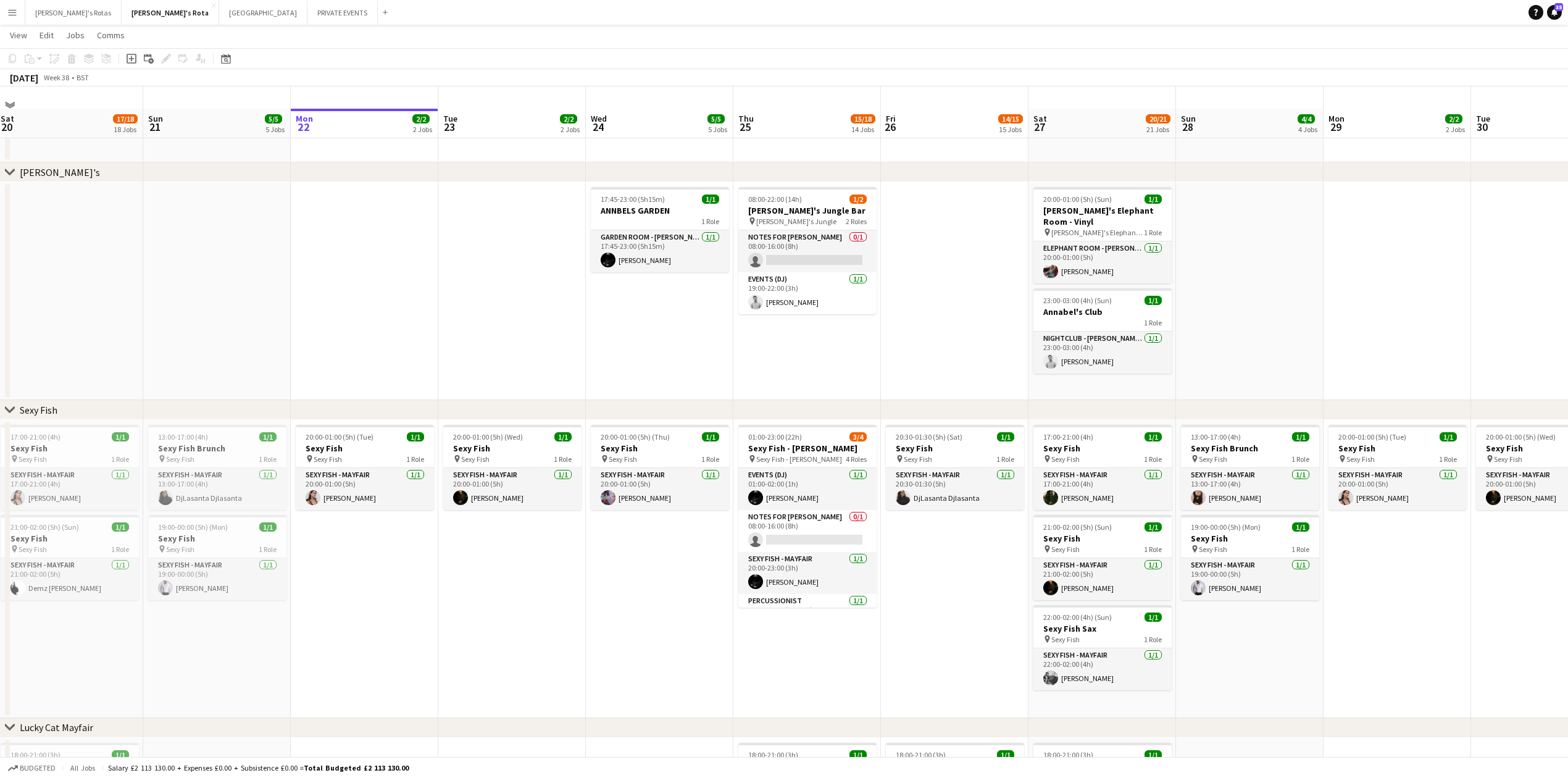
scroll to position [11, 0]
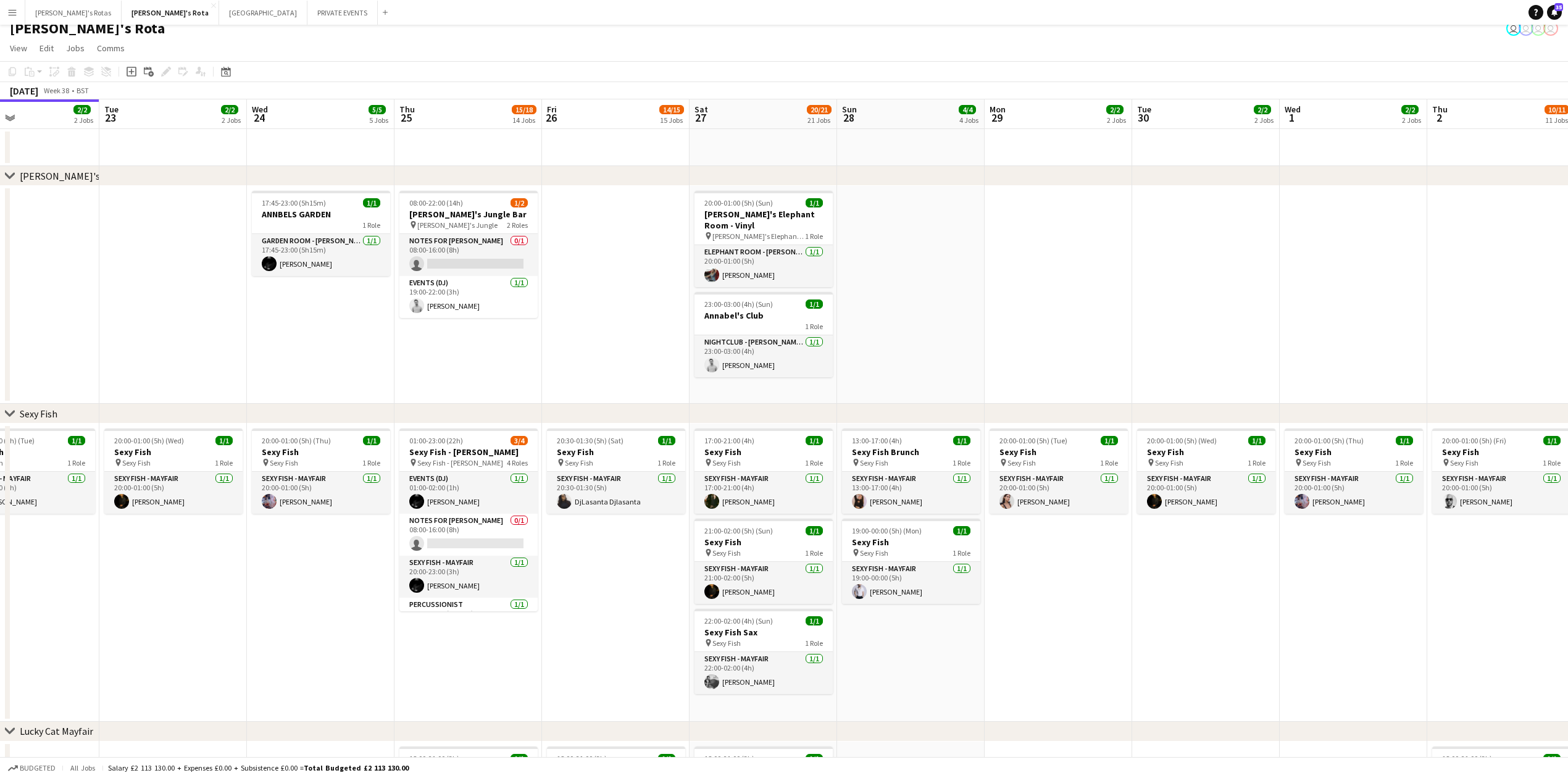
drag, startPoint x: 1337, startPoint y: 255, endPoint x: 694, endPoint y: 332, distance: 647.6
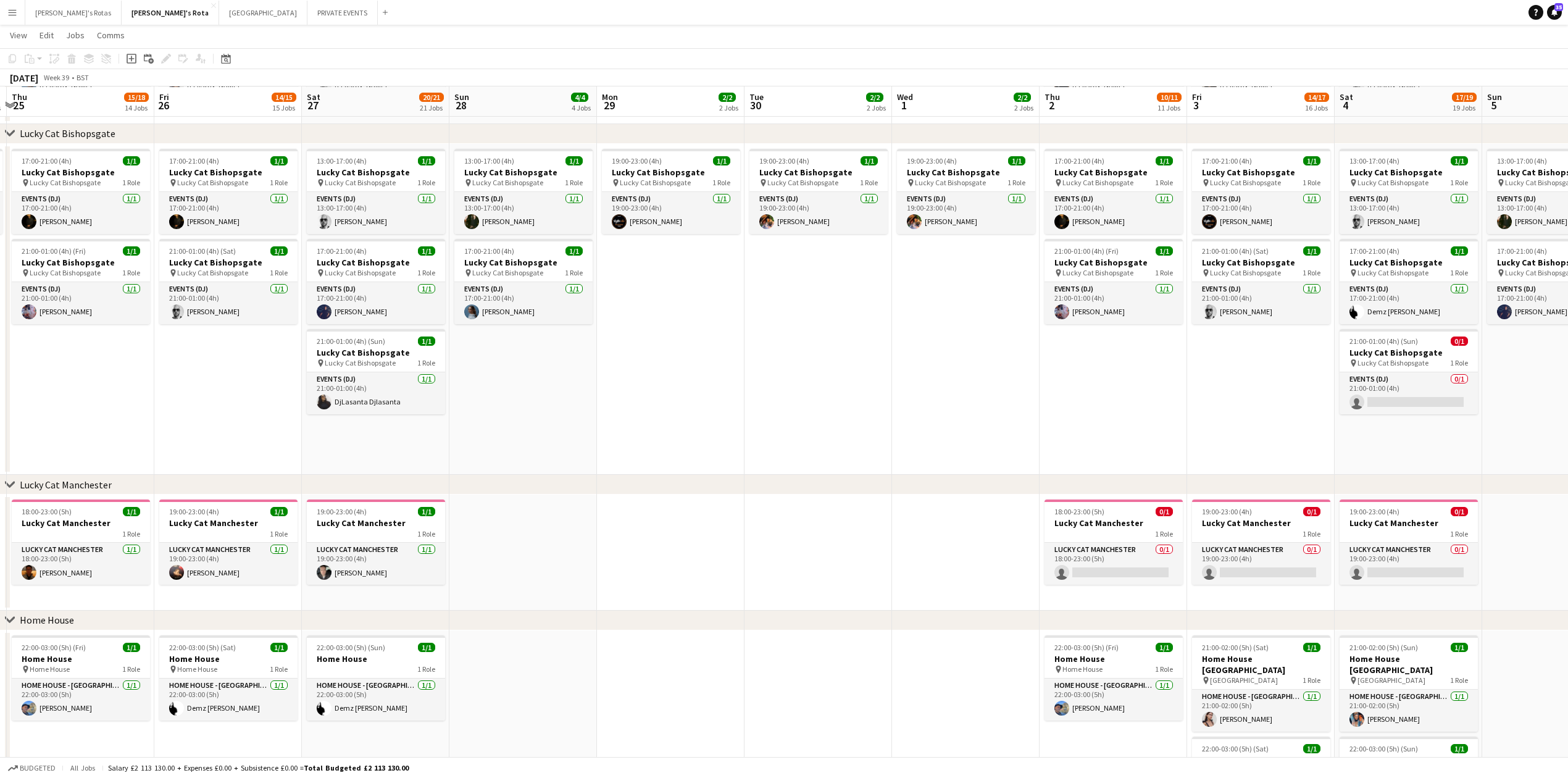
scroll to position [0, 446]
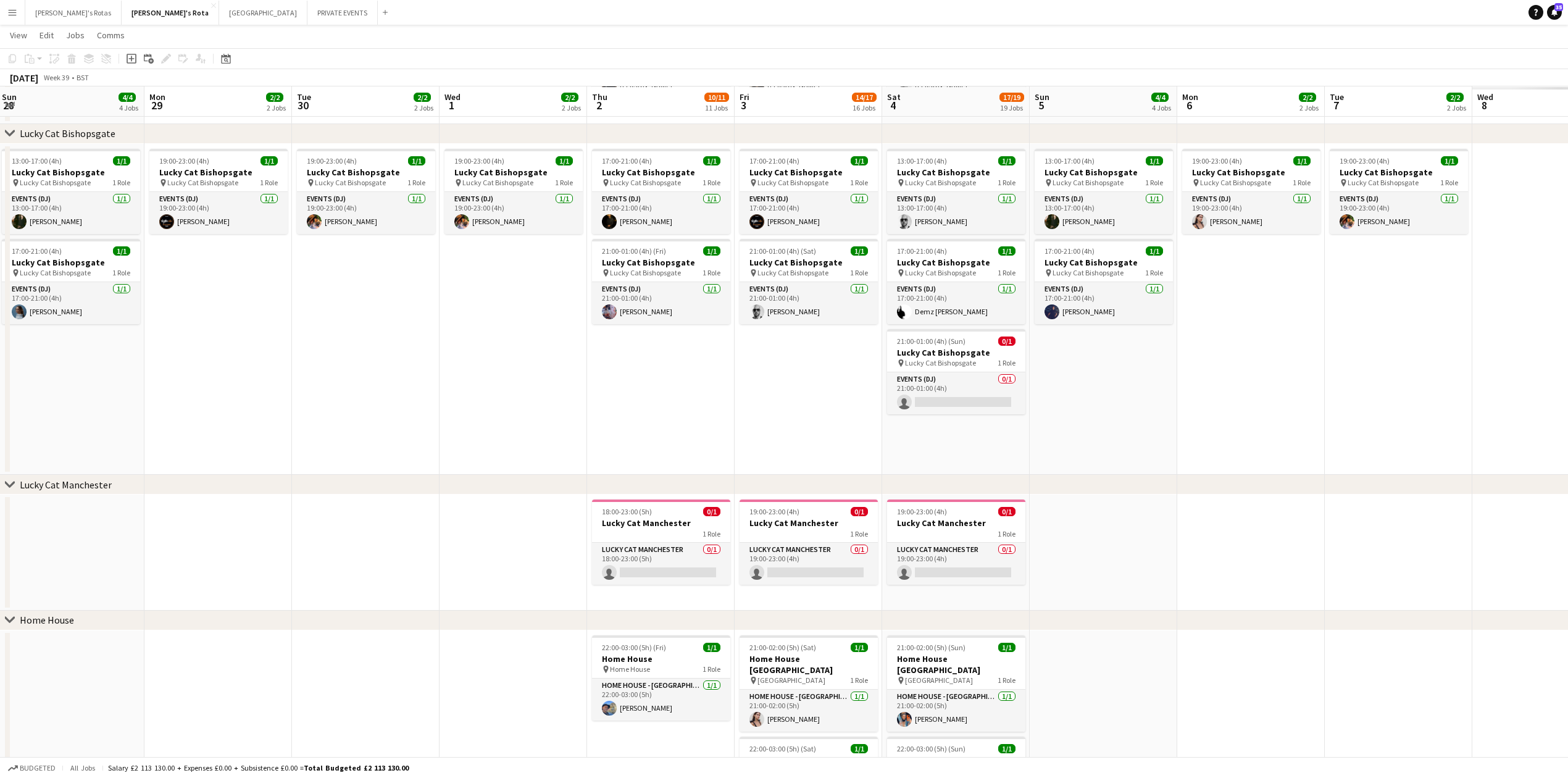
drag, startPoint x: 949, startPoint y: 487, endPoint x: 544, endPoint y: 516, distance: 406.0
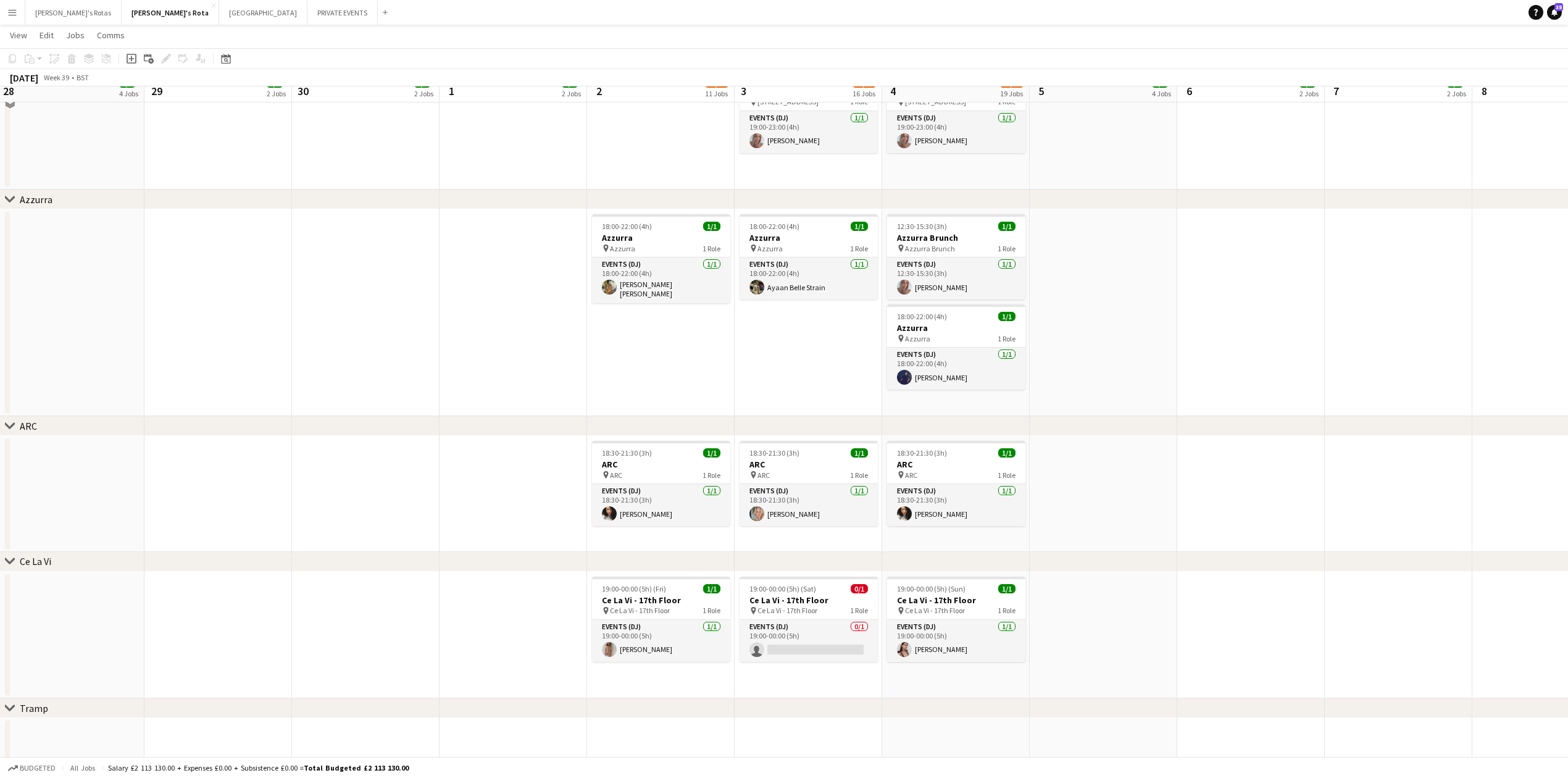
scroll to position [2151, 0]
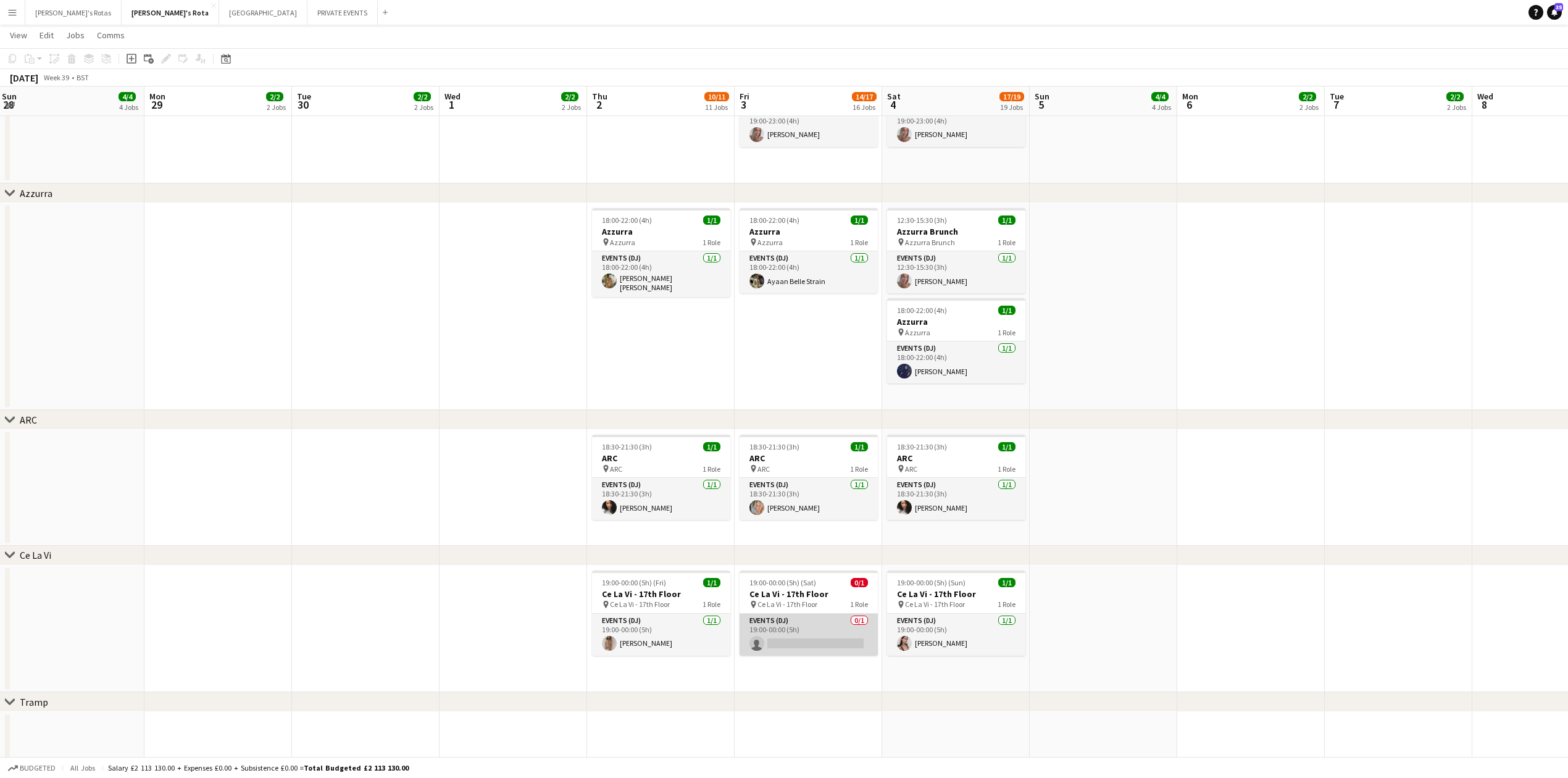
click at [788, 626] on app-card-role "Events (DJ) 0/1 19:00-00:00 (5h) single-neutral-actions" at bounding box center [809, 634] width 139 height 42
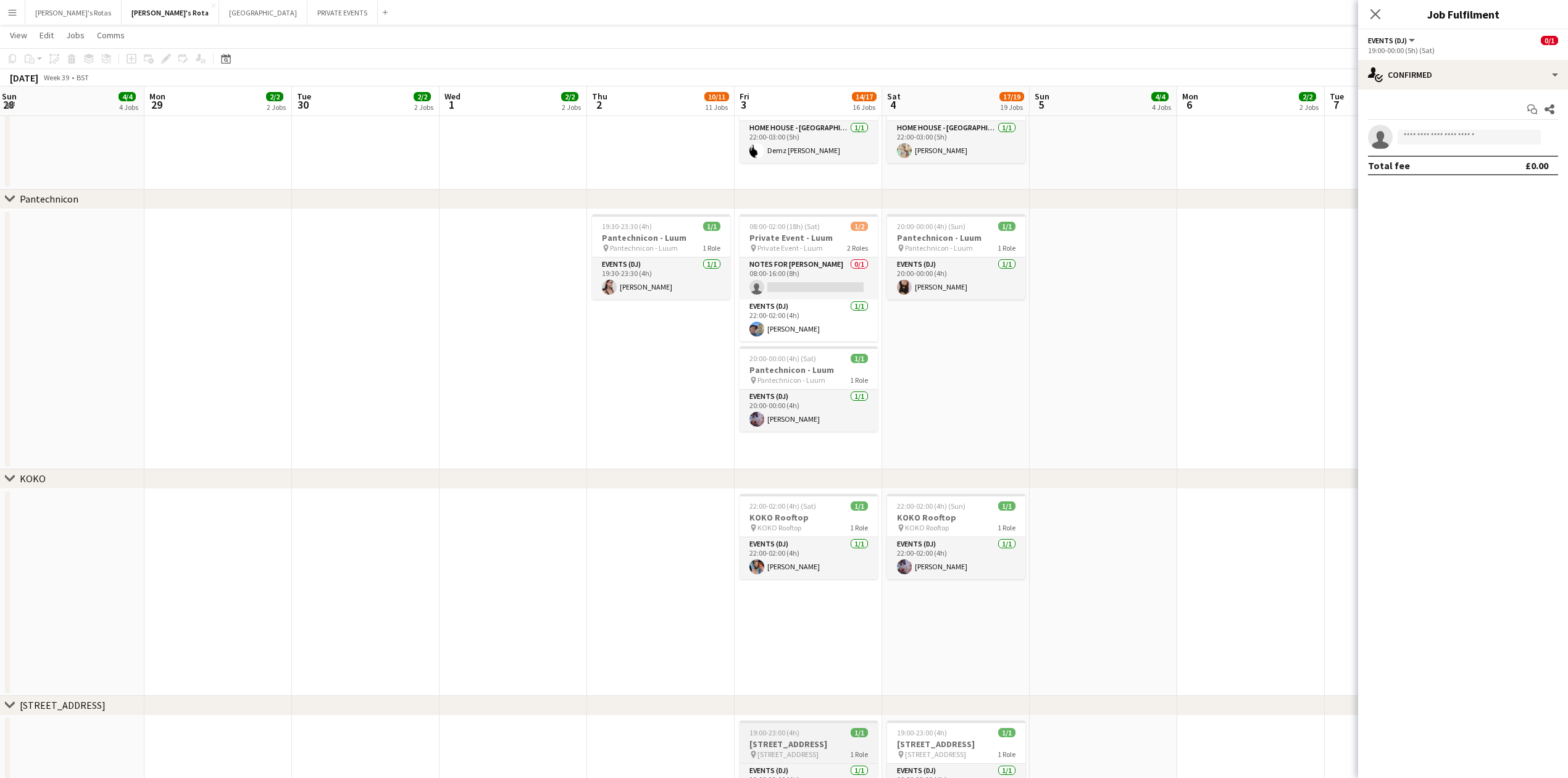
scroll to position [1821, 0]
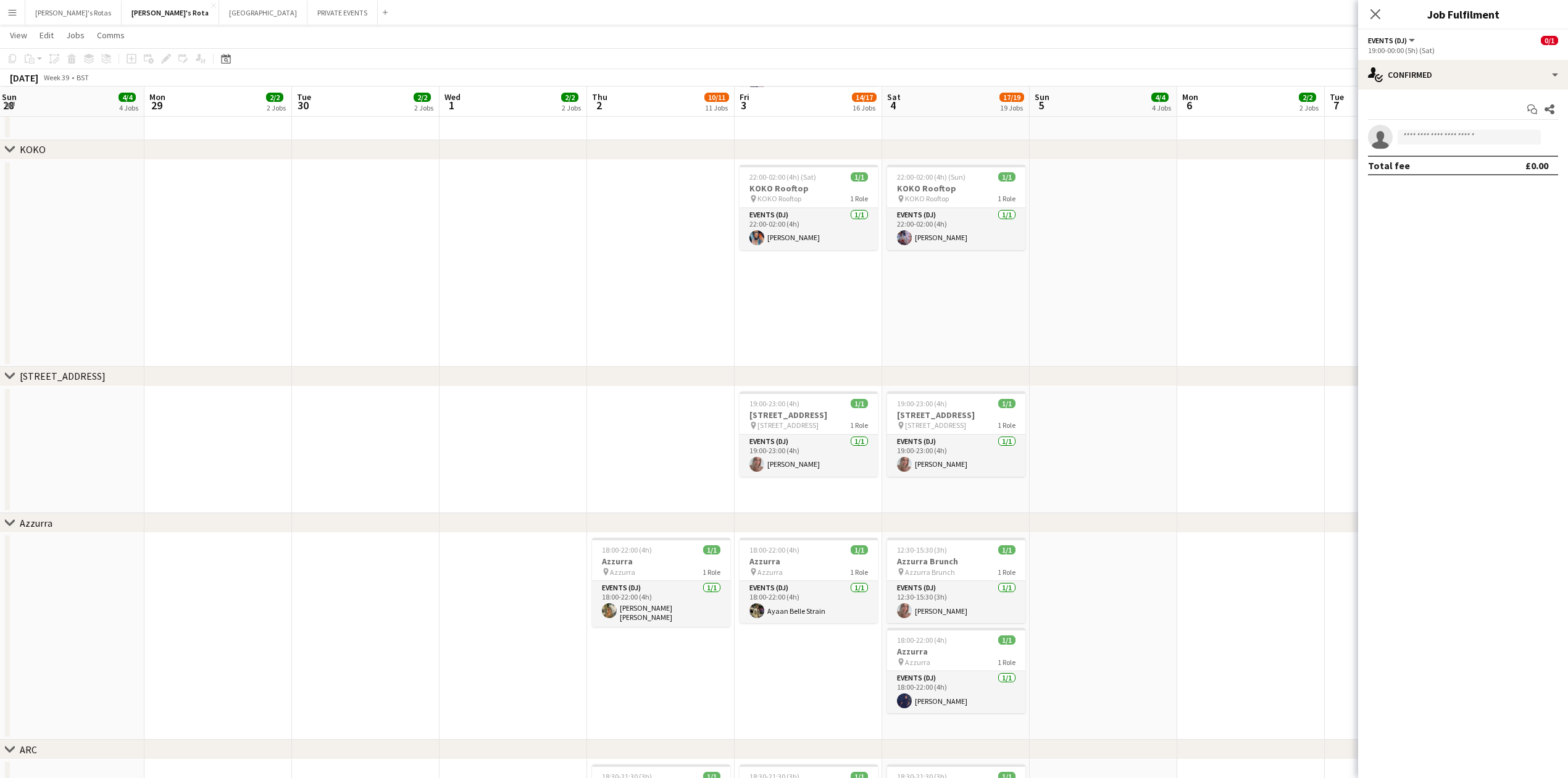
drag, startPoint x: 1397, startPoint y: 135, endPoint x: 1423, endPoint y: 136, distance: 26.0
click at [1403, 135] on form at bounding box center [1476, 138] width 165 height 16
click at [1433, 137] on input at bounding box center [1470, 137] width 144 height 15
type input "****"
click at [1443, 171] on span "[PHONE_NUMBER]" at bounding box center [1470, 175] width 124 height 10
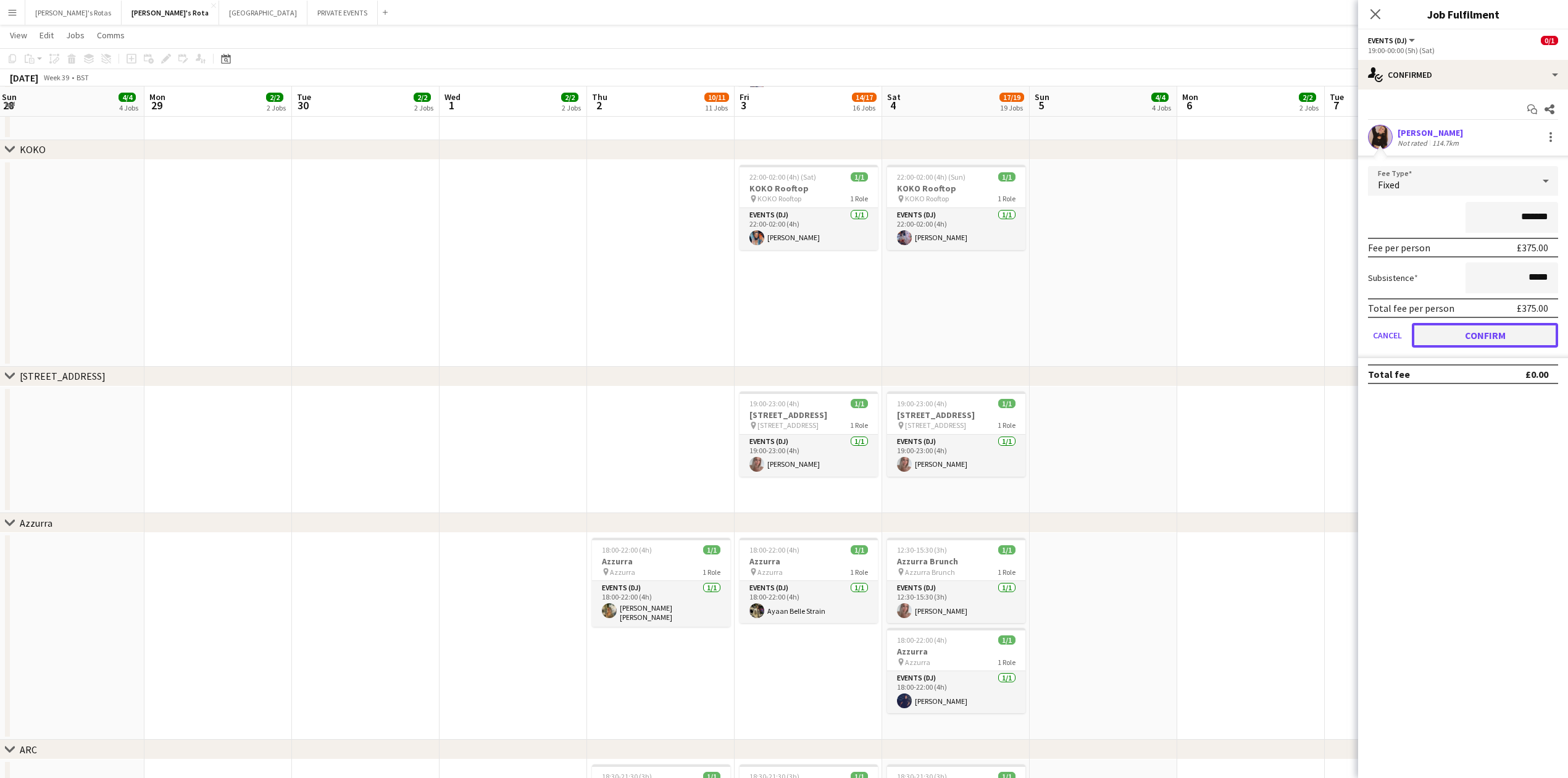
click at [1488, 337] on button "Confirm" at bounding box center [1484, 334] width 147 height 25
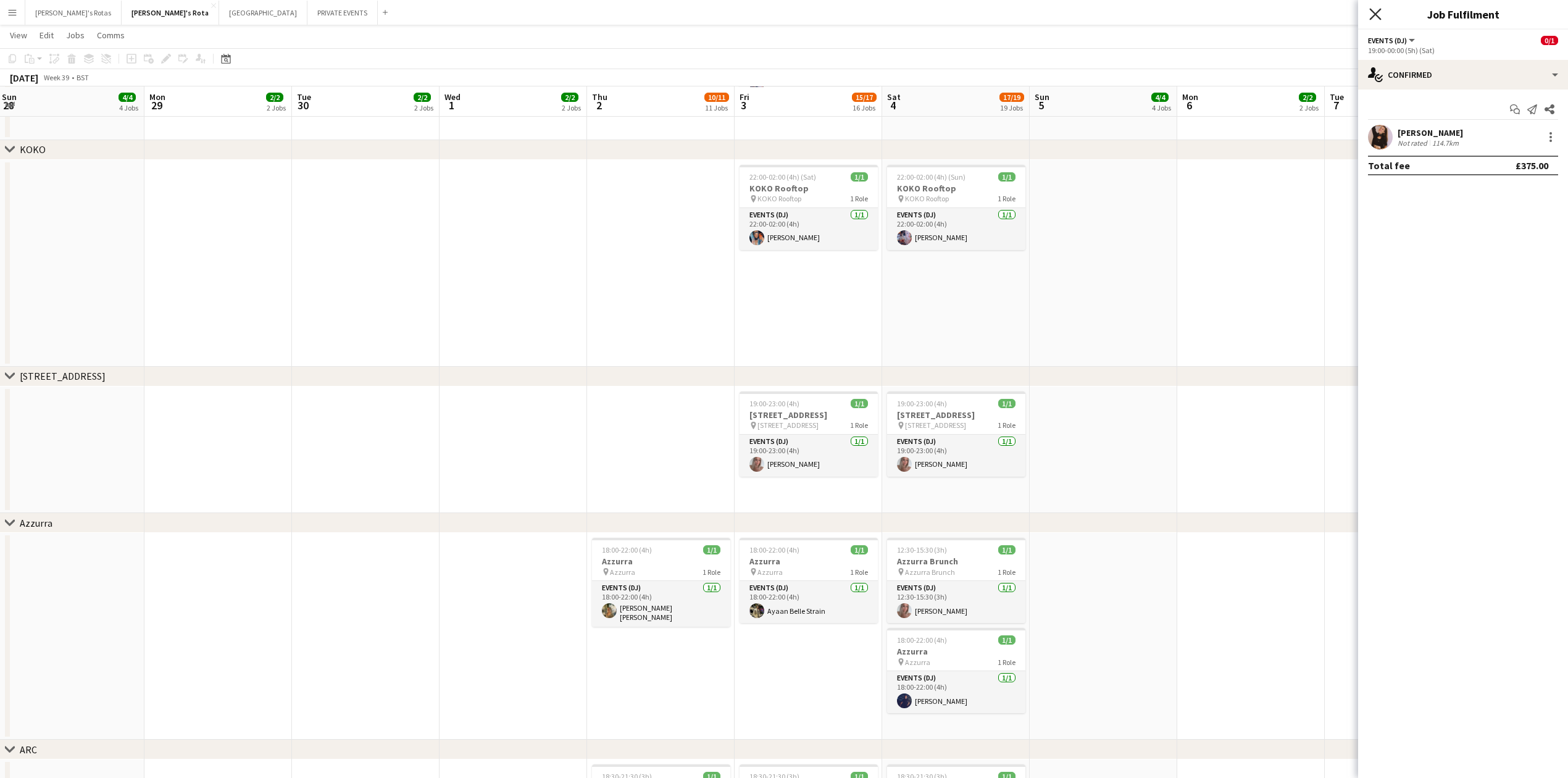
click at [1373, 16] on icon at bounding box center [1375, 14] width 12 height 12
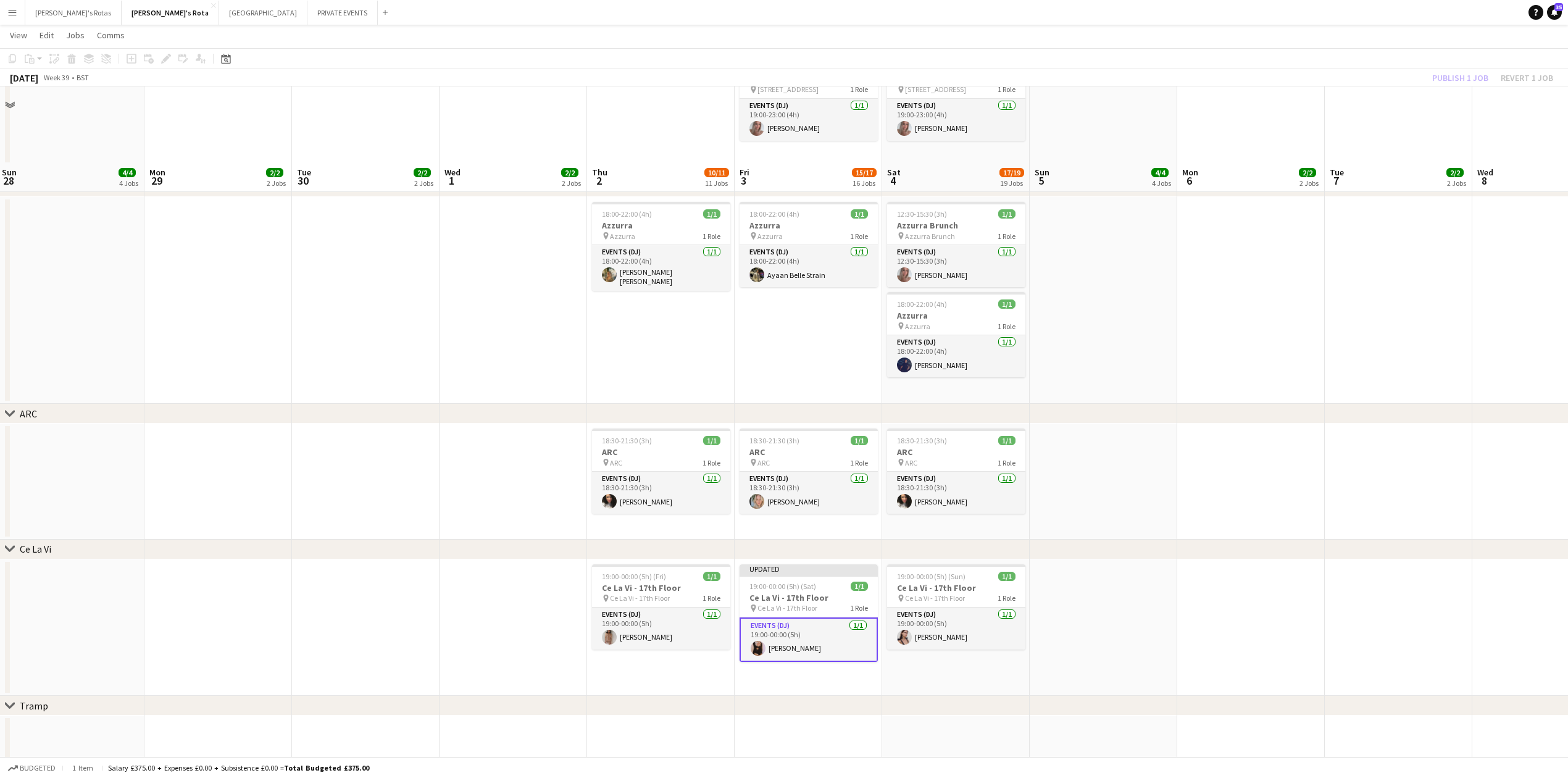
scroll to position [2233, 0]
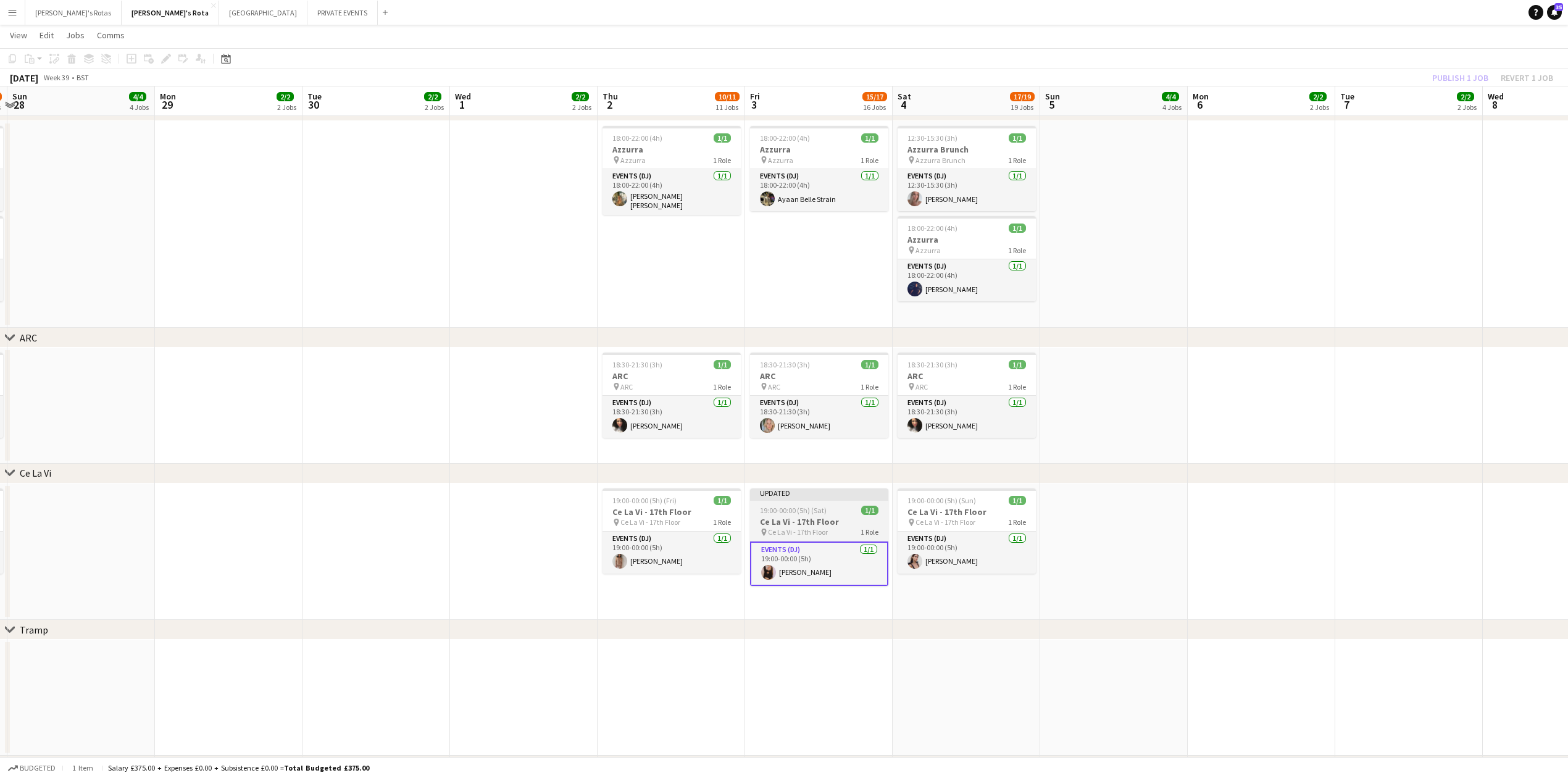
click at [804, 499] on div at bounding box center [819, 499] width 139 height 3
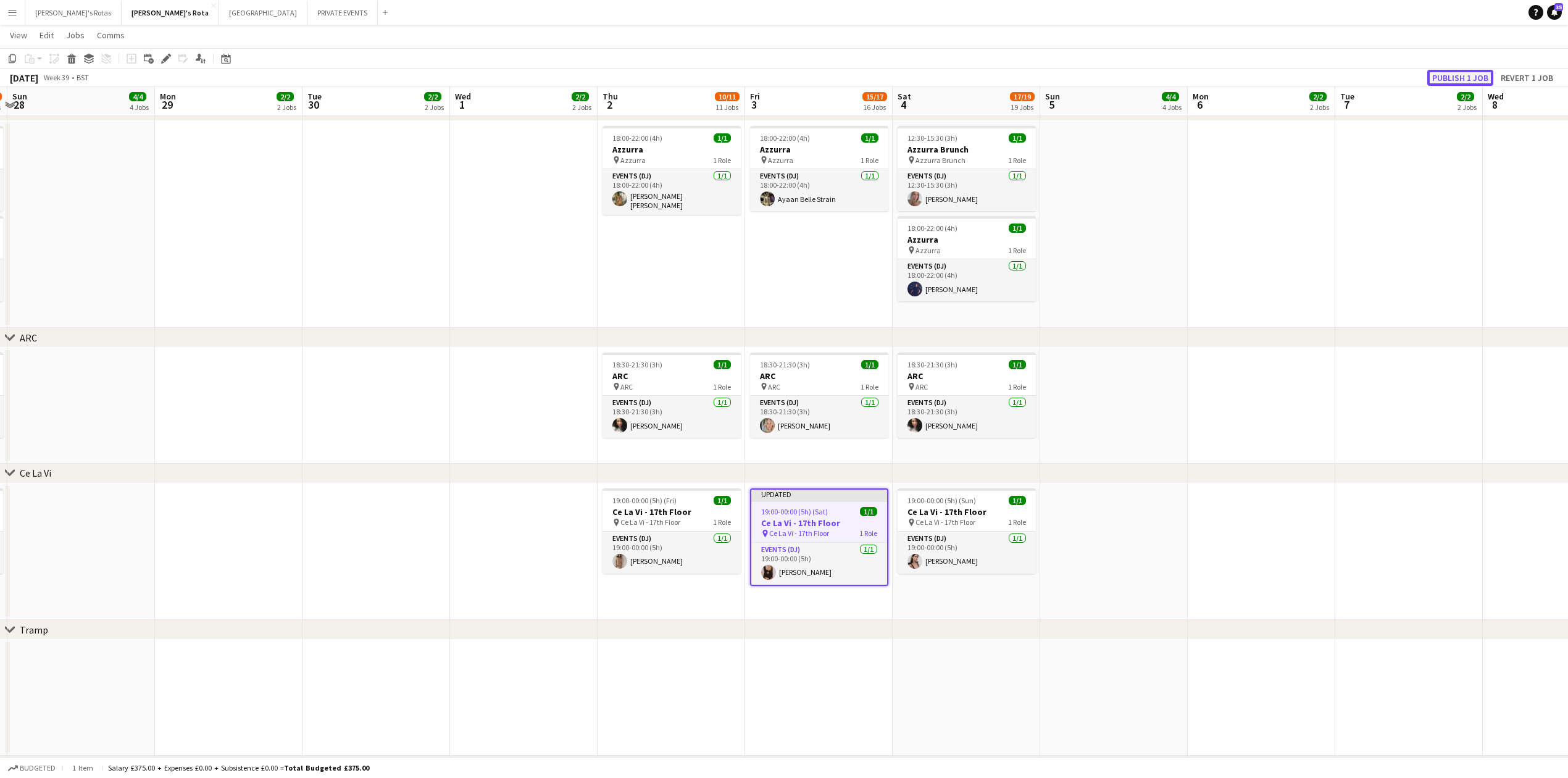
click at [1468, 72] on button "Publish 1 job" at bounding box center [1460, 78] width 66 height 16
click at [500, 455] on app-date-cell at bounding box center [524, 405] width 148 height 116
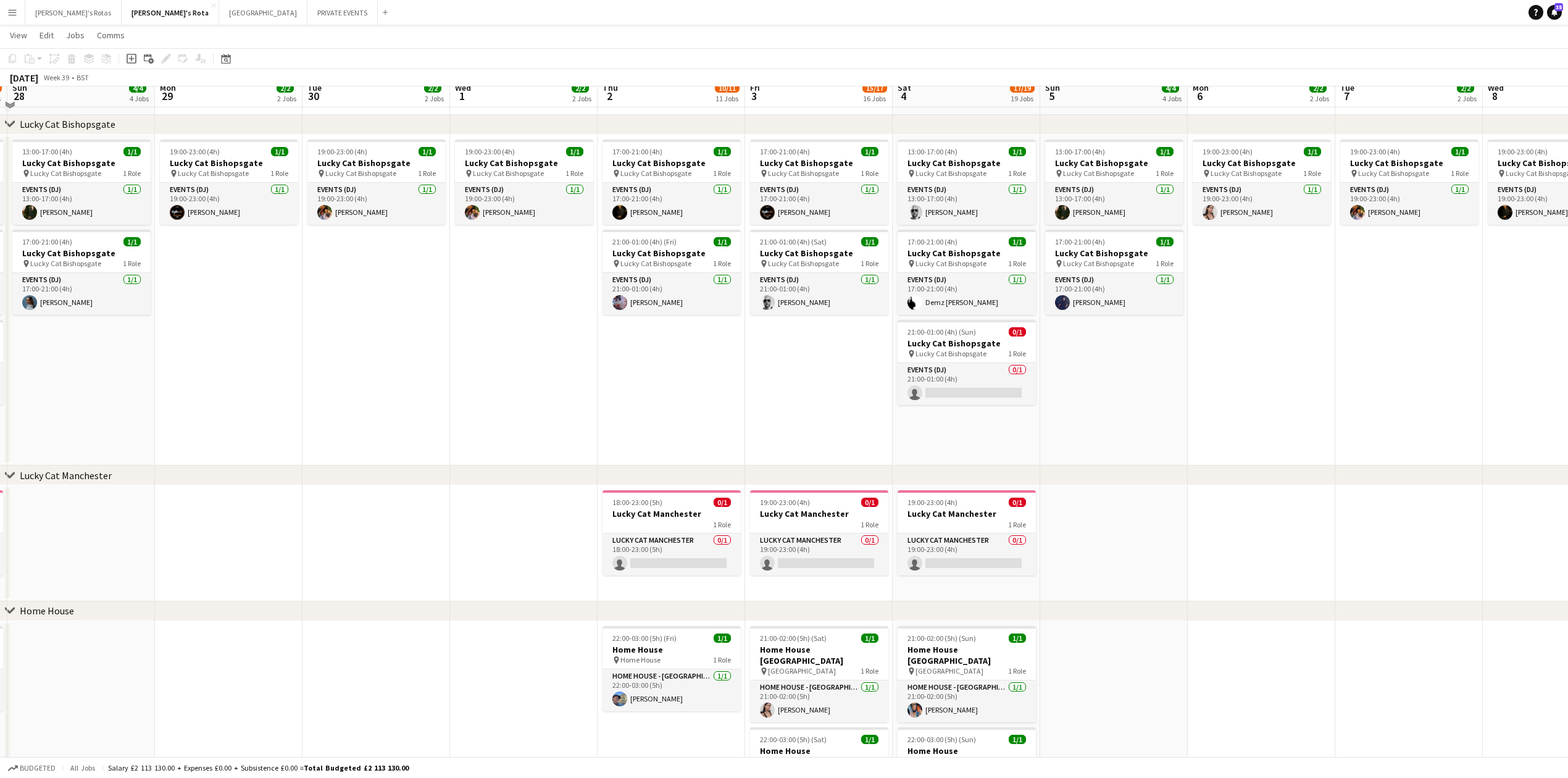
scroll to position [833, 0]
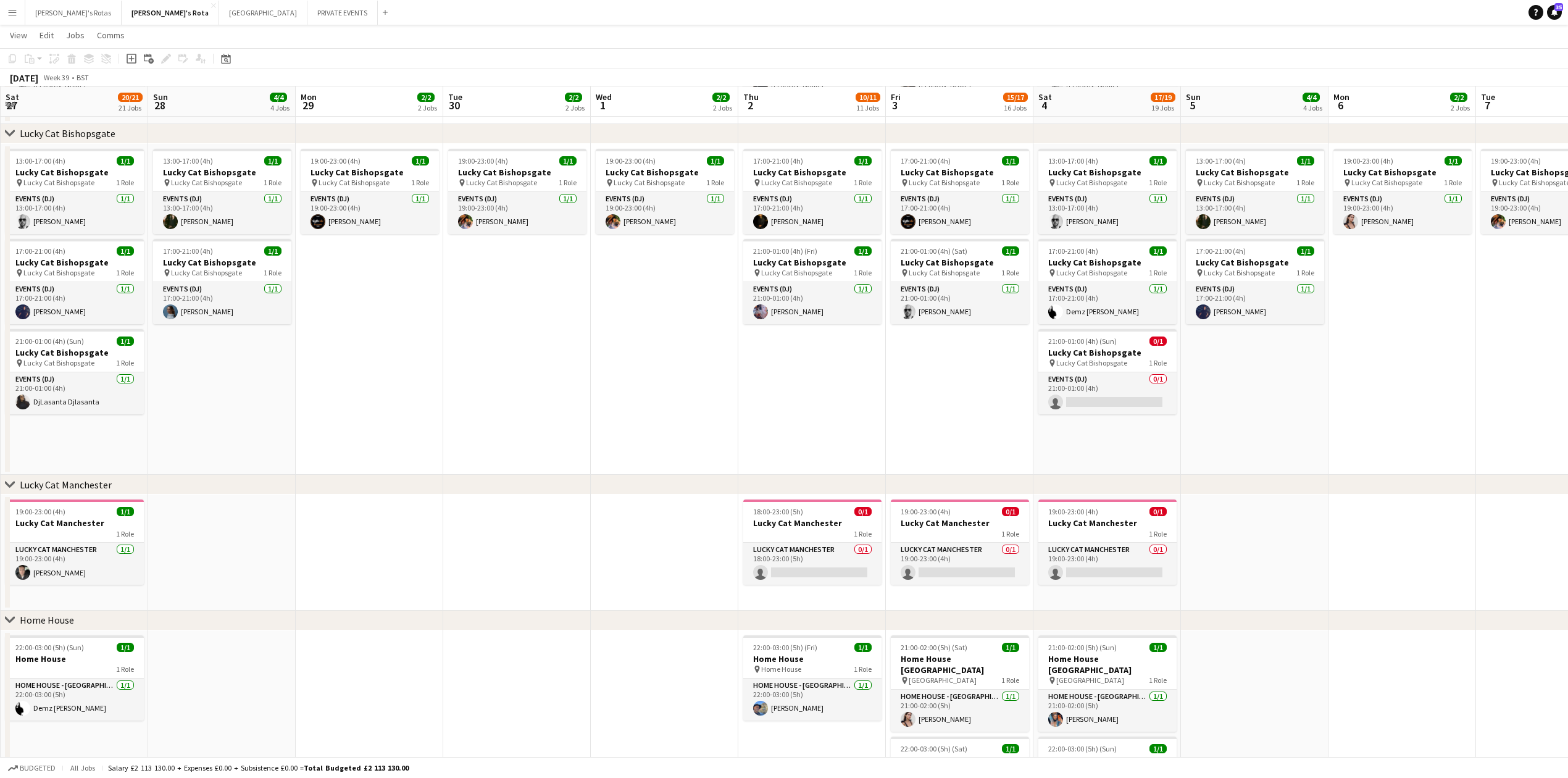
drag, startPoint x: 354, startPoint y: 383, endPoint x: 386, endPoint y: 255, distance: 131.9
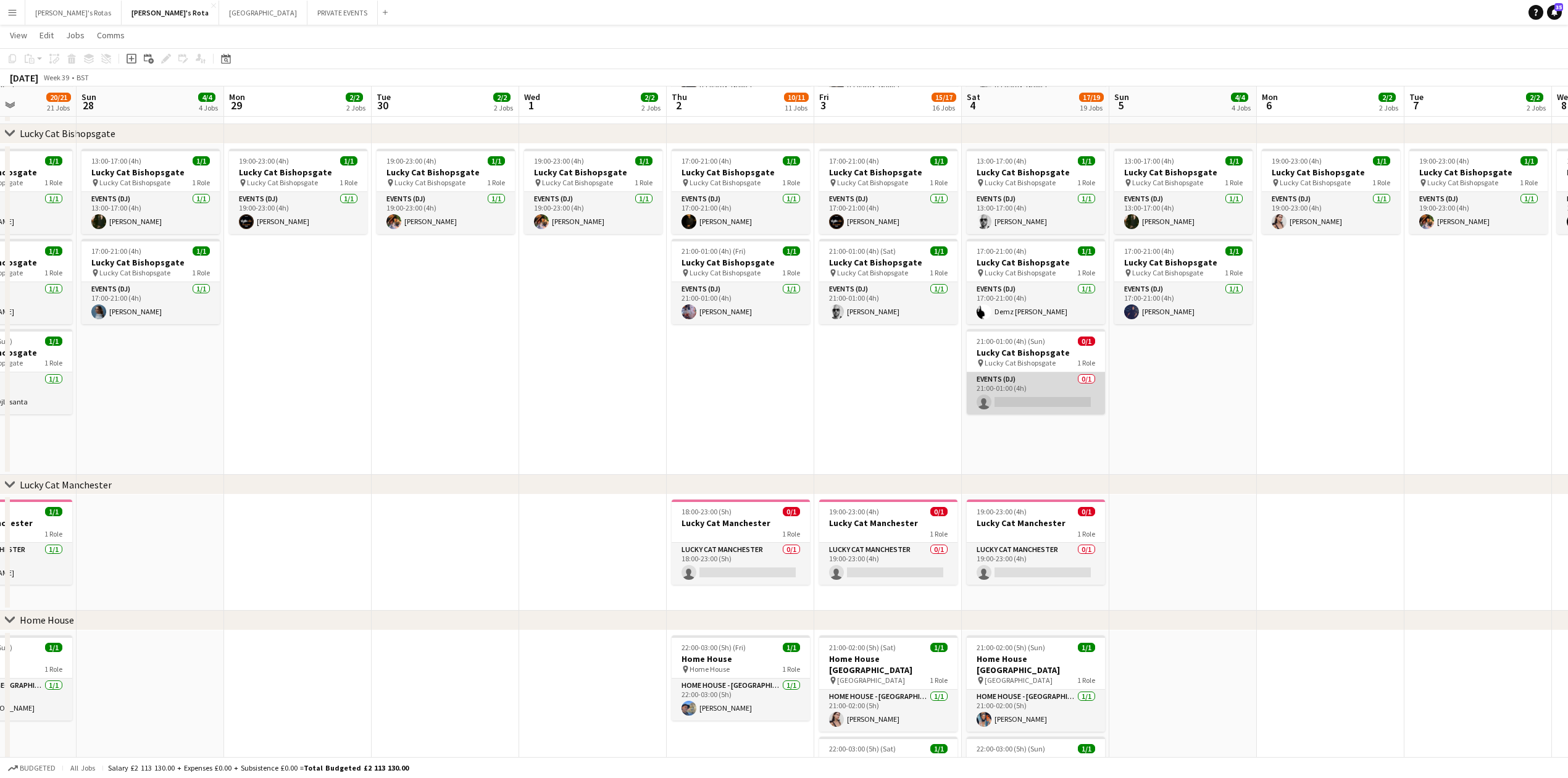
click at [1010, 393] on app-card-role "Events (DJ) 0/1 21:00-01:00 (4h) single-neutral-actions" at bounding box center [1036, 392] width 139 height 42
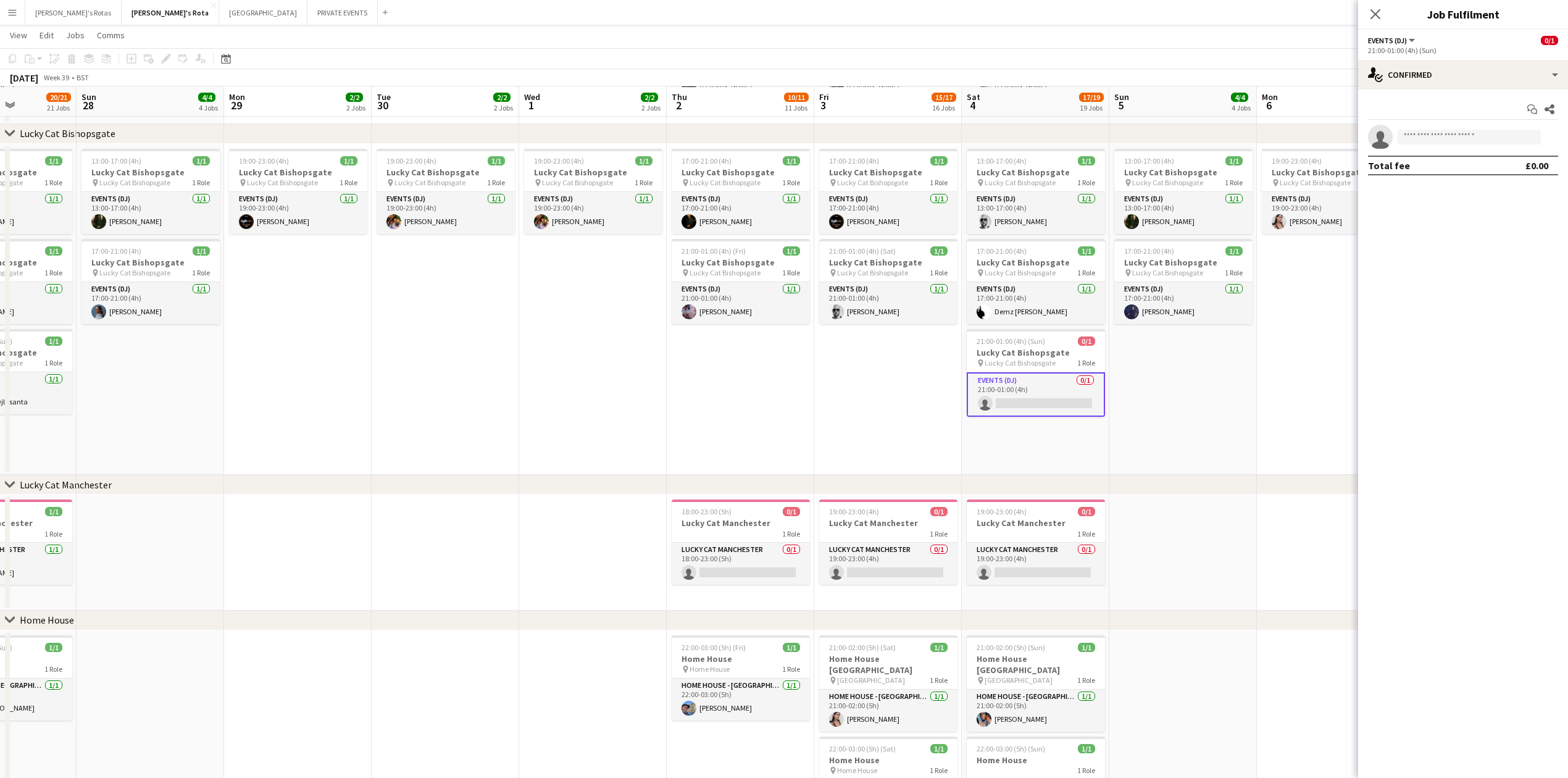
click at [1448, 122] on div "Start chat Share single-neutral-actions Total fee £0.00" at bounding box center [1463, 137] width 210 height 95
click at [1438, 136] on input at bounding box center [1470, 137] width 144 height 15
type input "*"
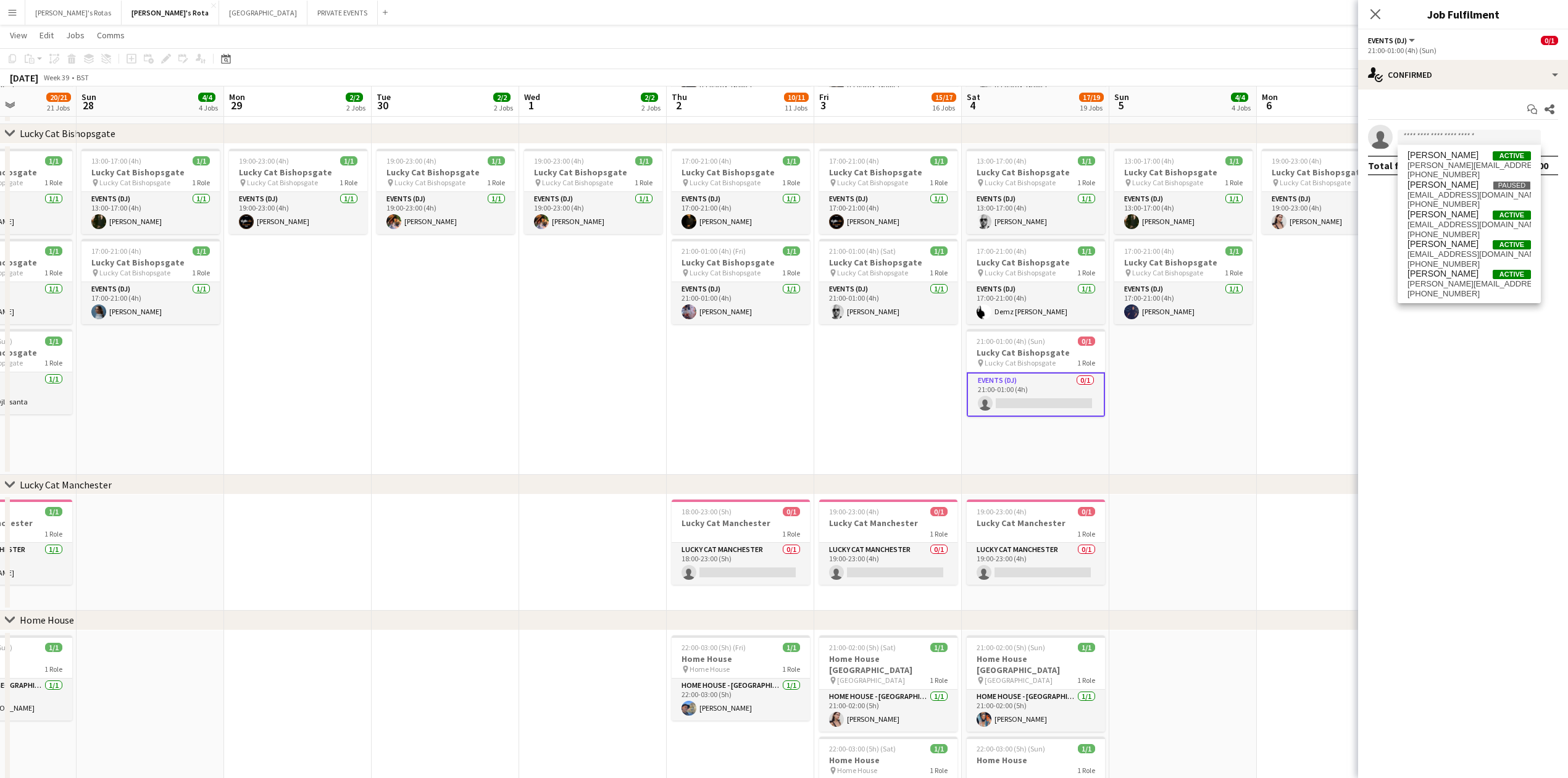
click at [770, 441] on app-date-cell "17:00-21:00 (4h) 1/1 Lucky Cat Bishopsgate pin Lucky Cat Bishopsgate 1 Role Eve…" at bounding box center [741, 309] width 148 height 331
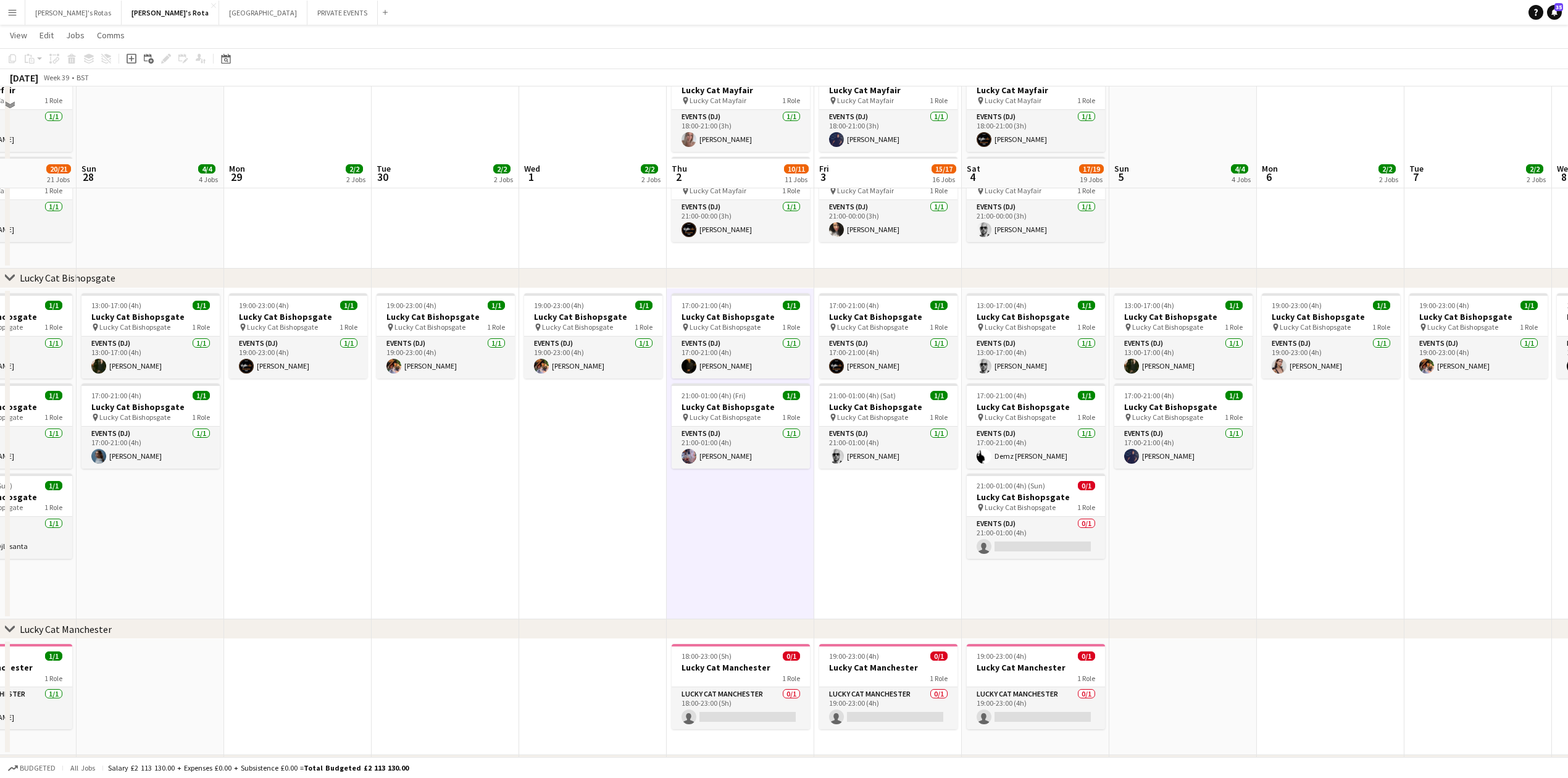
scroll to position [669, 0]
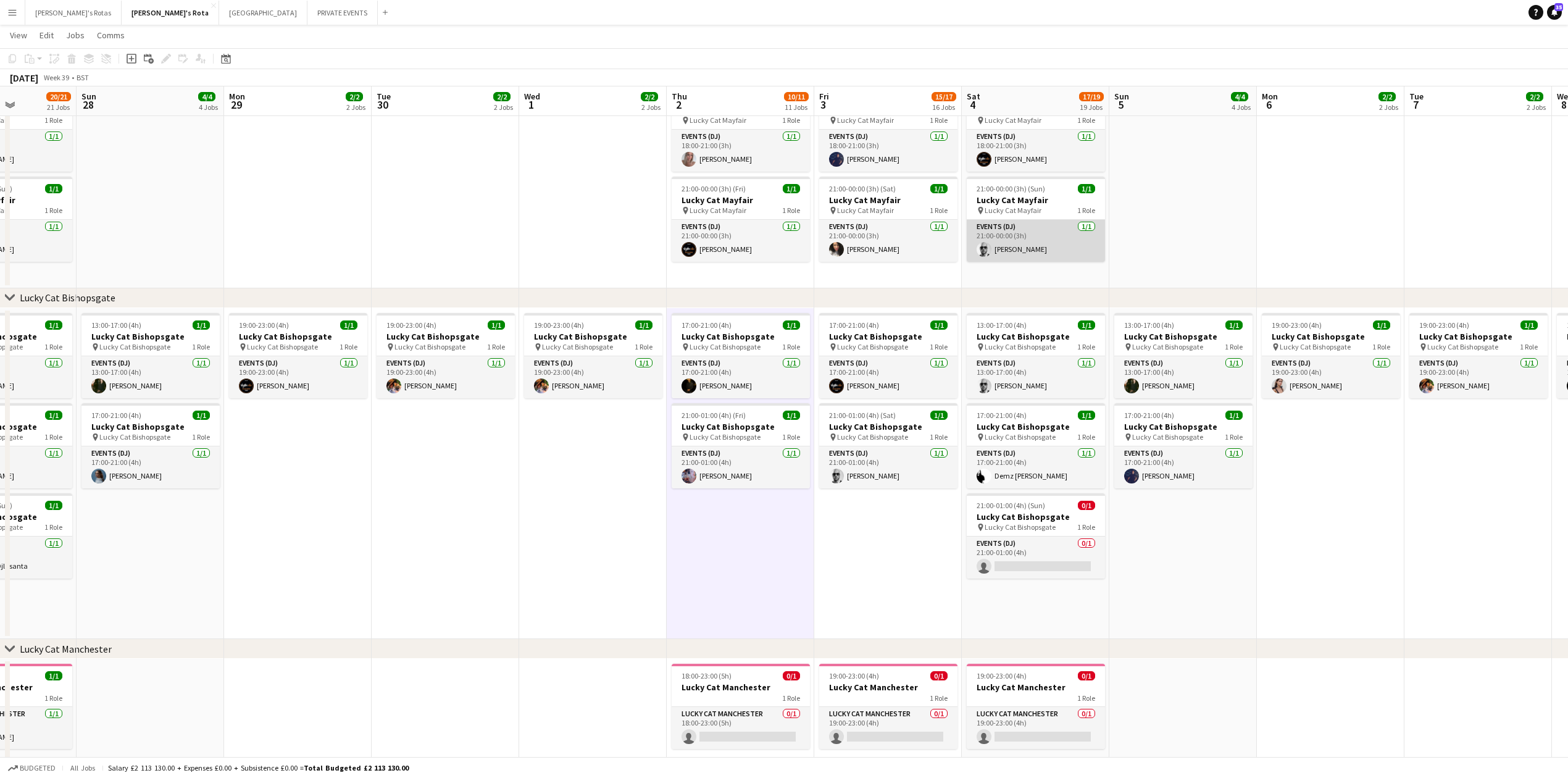
click at [1036, 240] on app-card-role "Events (DJ) [DATE] 21:00-00:00 (3h) [PERSON_NAME]" at bounding box center [1036, 240] width 139 height 42
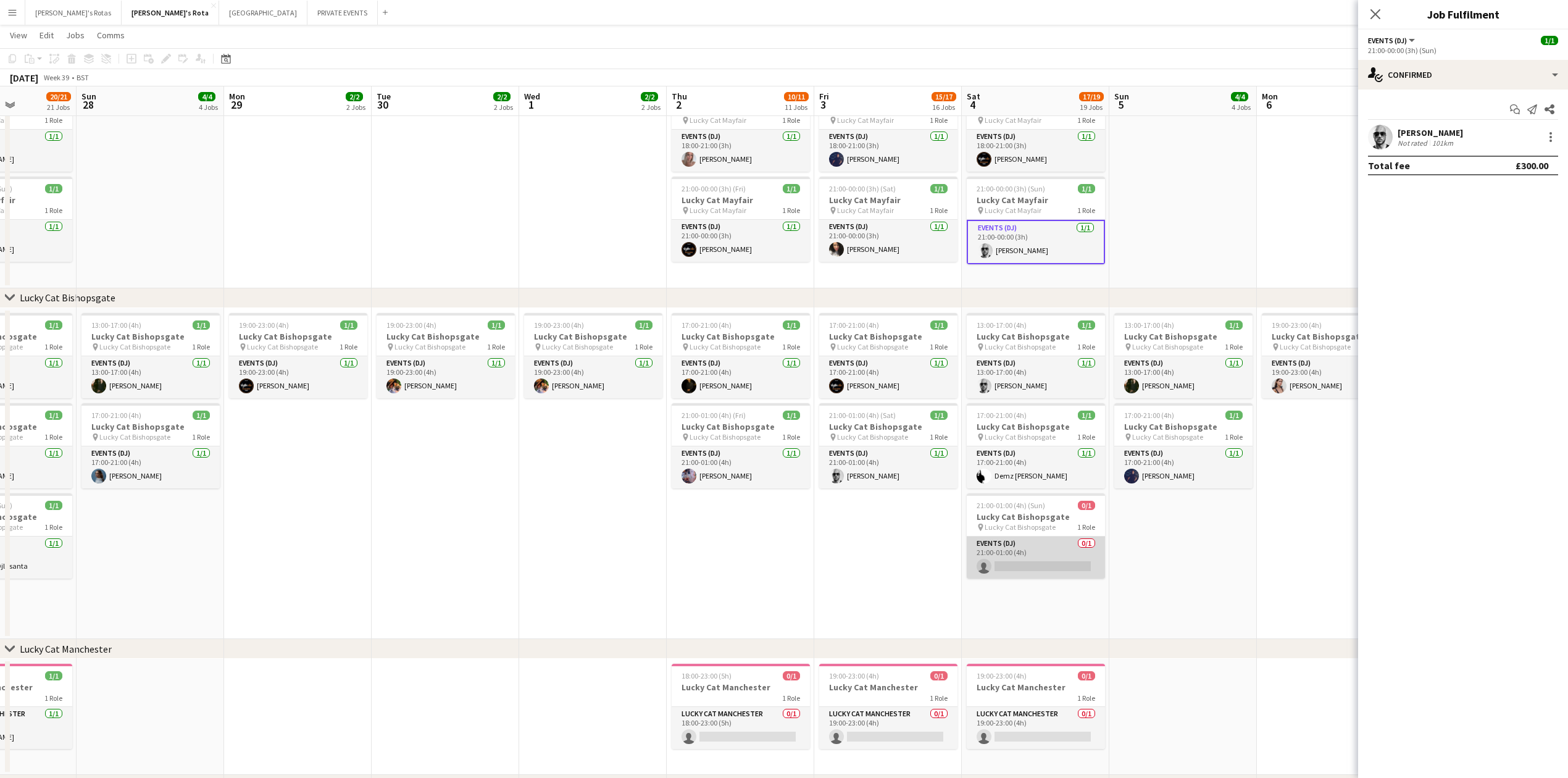
click at [1025, 563] on app-card-role "Events (DJ) 0/1 21:00-01:00 (4h) single-neutral-actions" at bounding box center [1036, 557] width 139 height 42
click at [1435, 134] on input at bounding box center [1470, 137] width 144 height 15
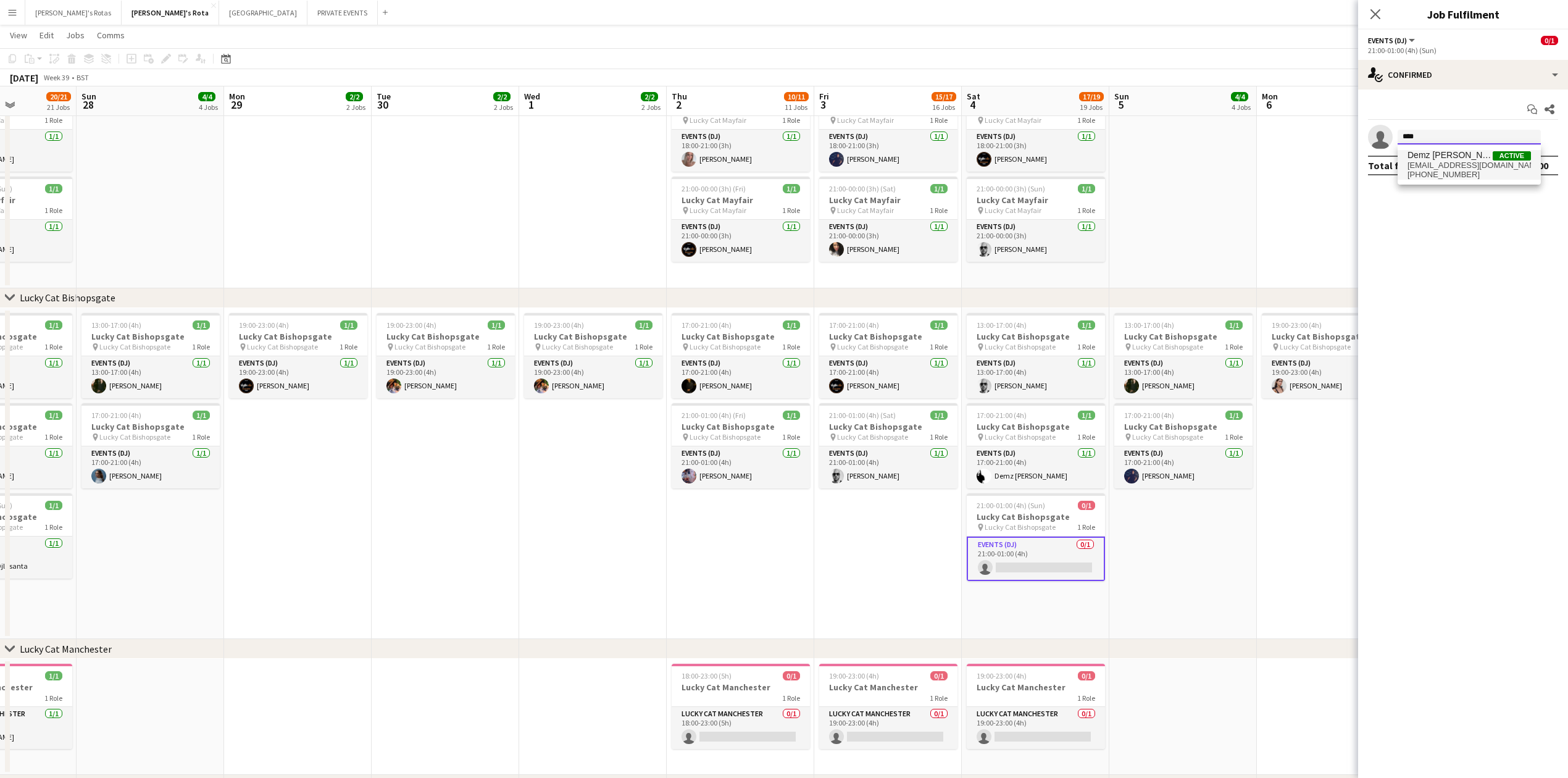
type input "****"
click at [1432, 168] on span "[EMAIL_ADDRESS][DOMAIN_NAME]" at bounding box center [1470, 165] width 124 height 10
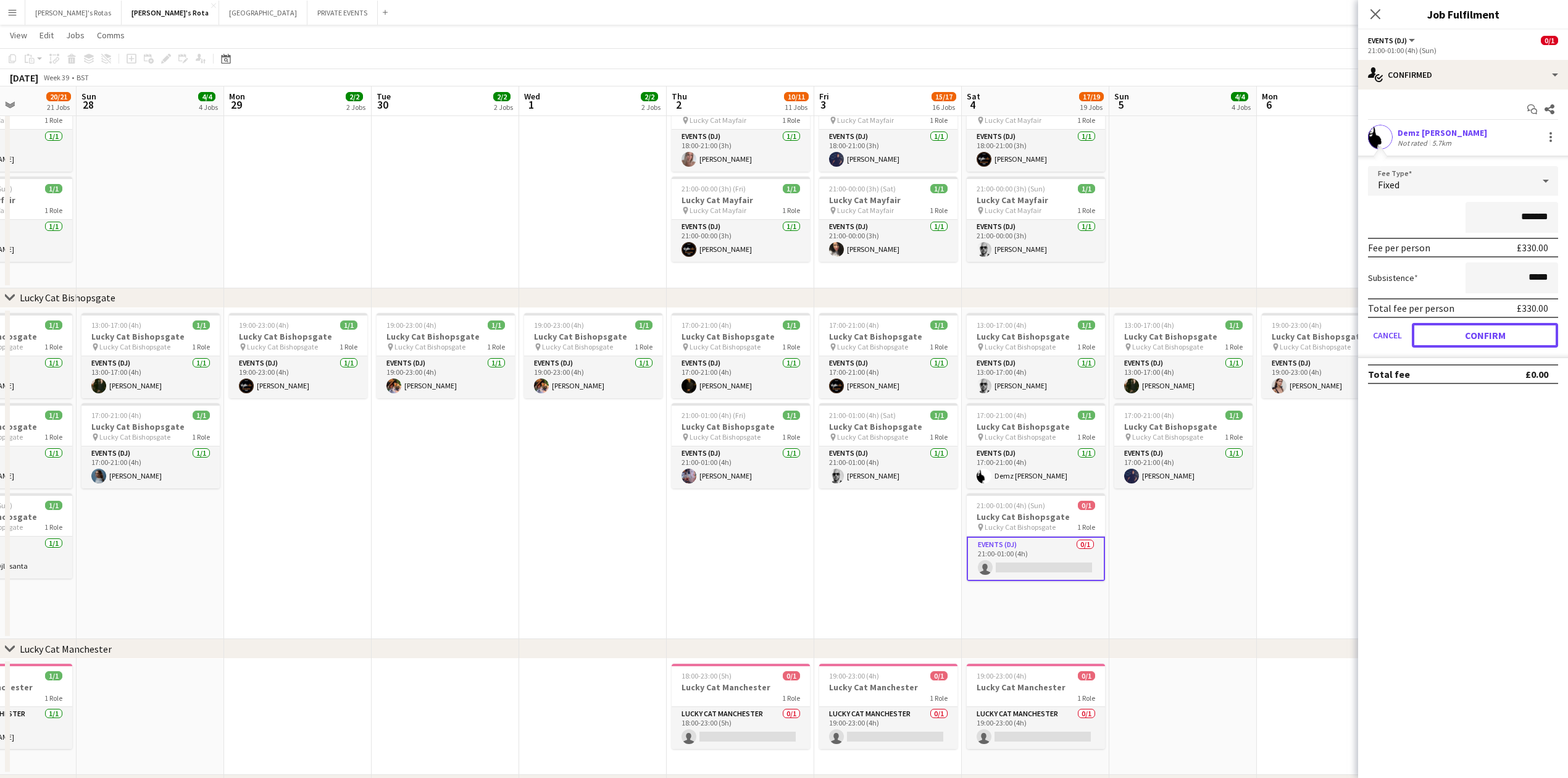
click at [1491, 329] on button "Confirm" at bounding box center [1484, 334] width 147 height 25
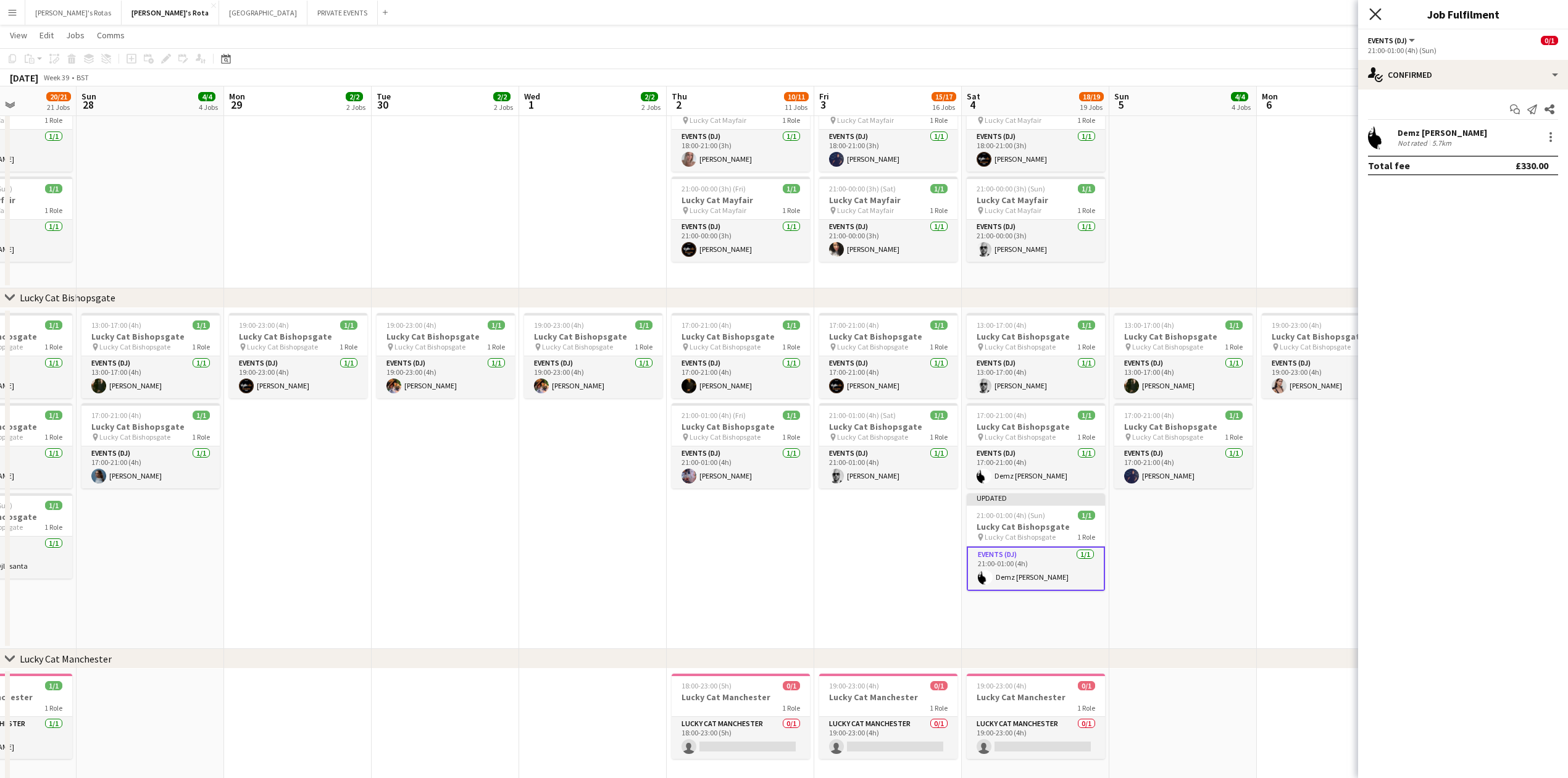
click at [1370, 15] on icon "Close pop-in" at bounding box center [1375, 14] width 12 height 12
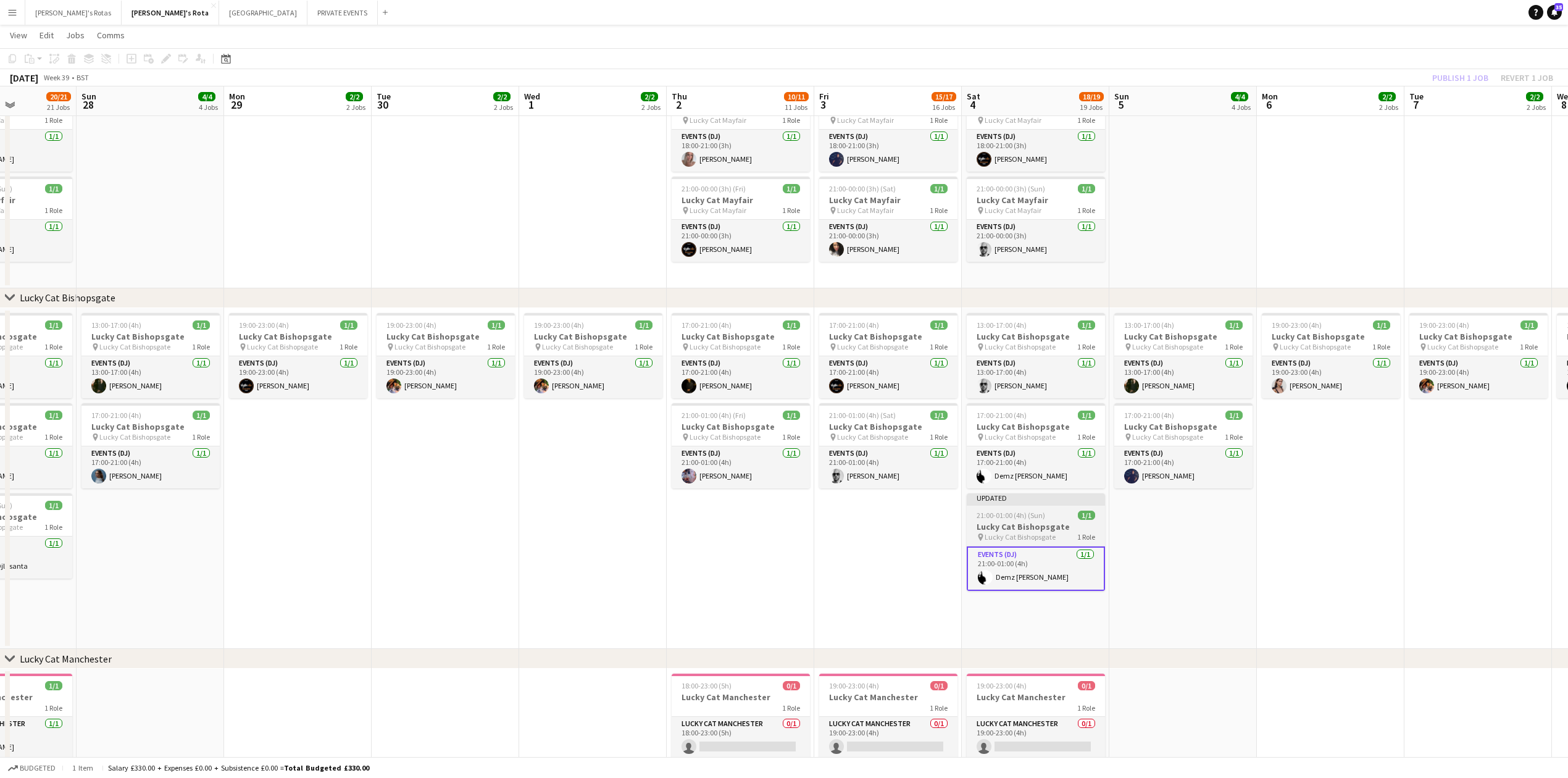
click at [1003, 526] on h3 "Lucky Cat Bishopsgate" at bounding box center [1036, 526] width 139 height 11
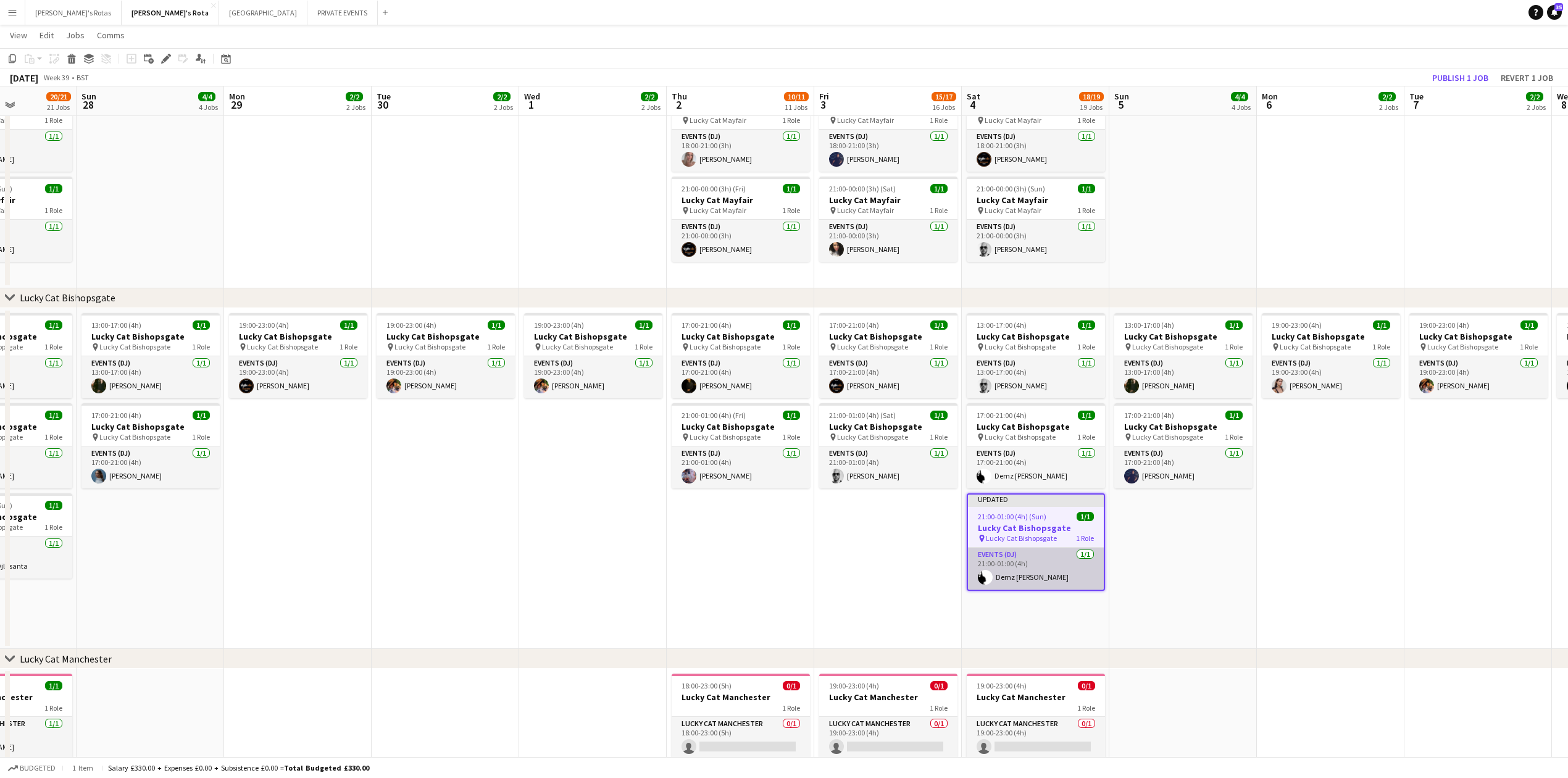
click at [1012, 570] on app-card-role "Events (DJ) [DATE] 21:00-01:00 (4h) Demz [PERSON_NAME]" at bounding box center [1036, 569] width 136 height 42
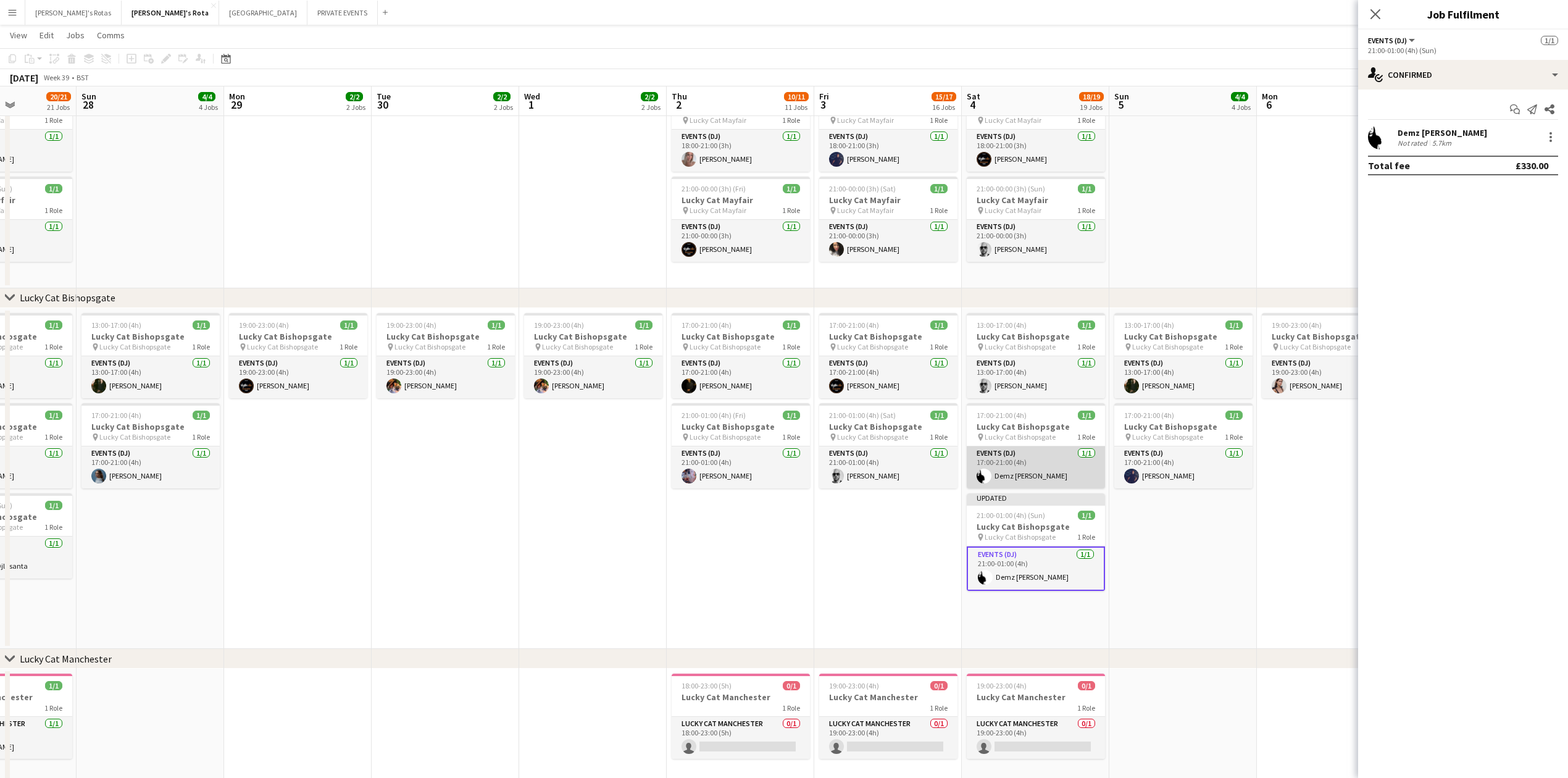
click at [1040, 461] on app-card-role "Events (DJ) [DATE] 17:00-21:00 (4h) Demz [PERSON_NAME]" at bounding box center [1036, 467] width 139 height 42
click at [1556, 137] on div at bounding box center [1550, 137] width 15 height 15
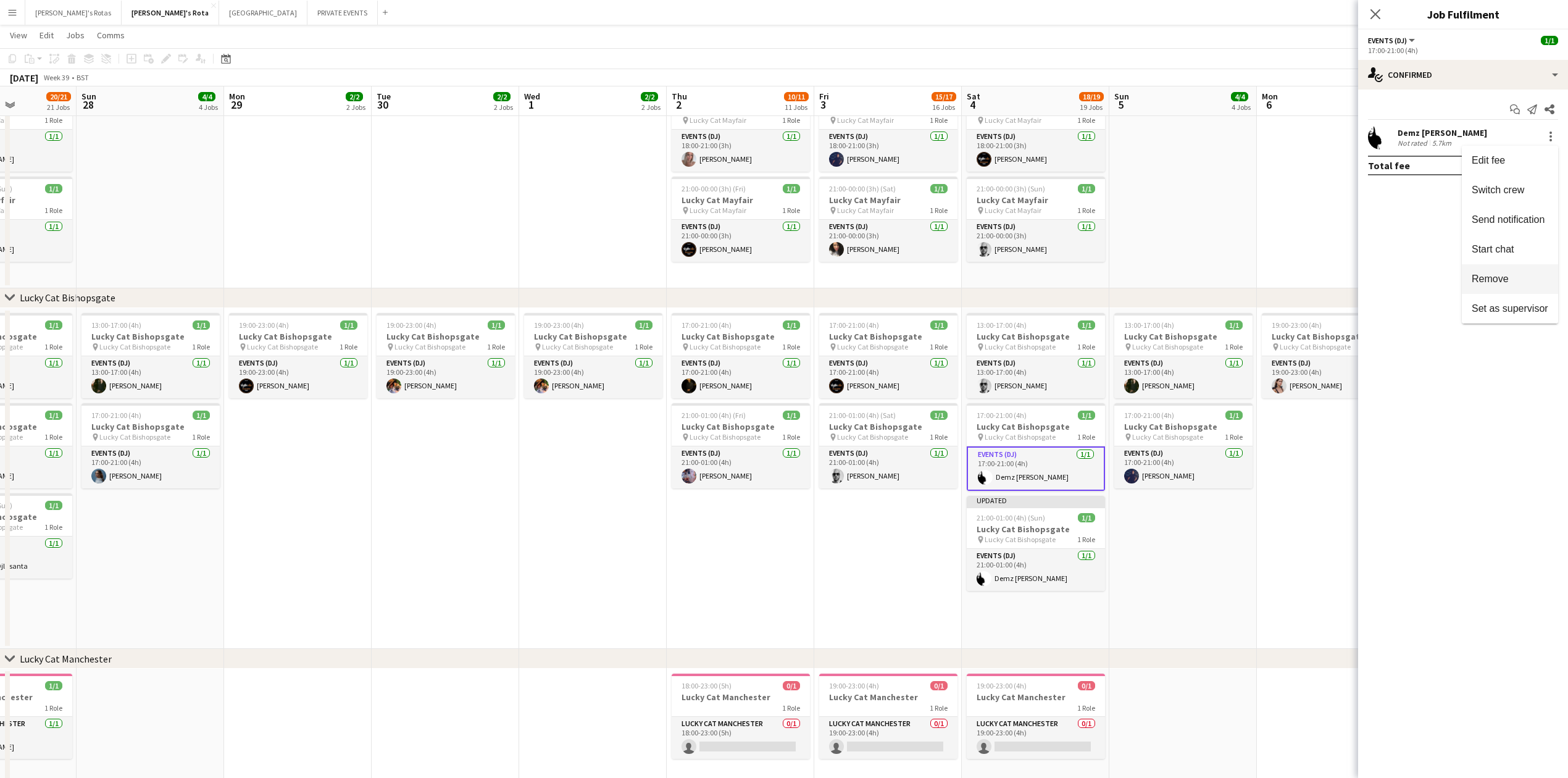
click at [1514, 269] on button "Remove" at bounding box center [1510, 279] width 96 height 30
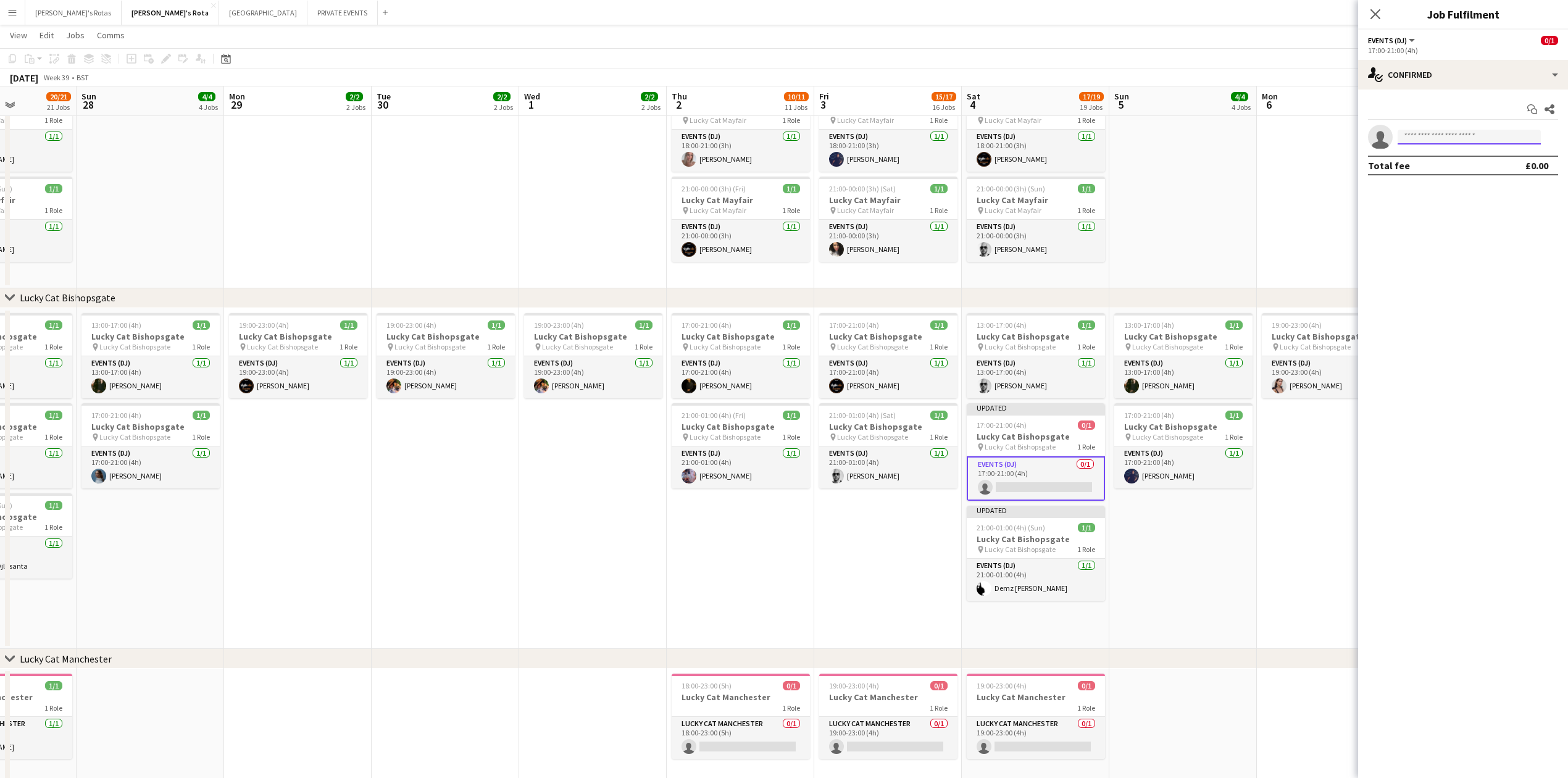
click at [1441, 135] on input at bounding box center [1470, 137] width 144 height 15
type input "*"
type input "****"
click at [1460, 163] on span "[DOMAIN_NAME][EMAIL_ADDRESS][DOMAIN_NAME]" at bounding box center [1470, 165] width 124 height 10
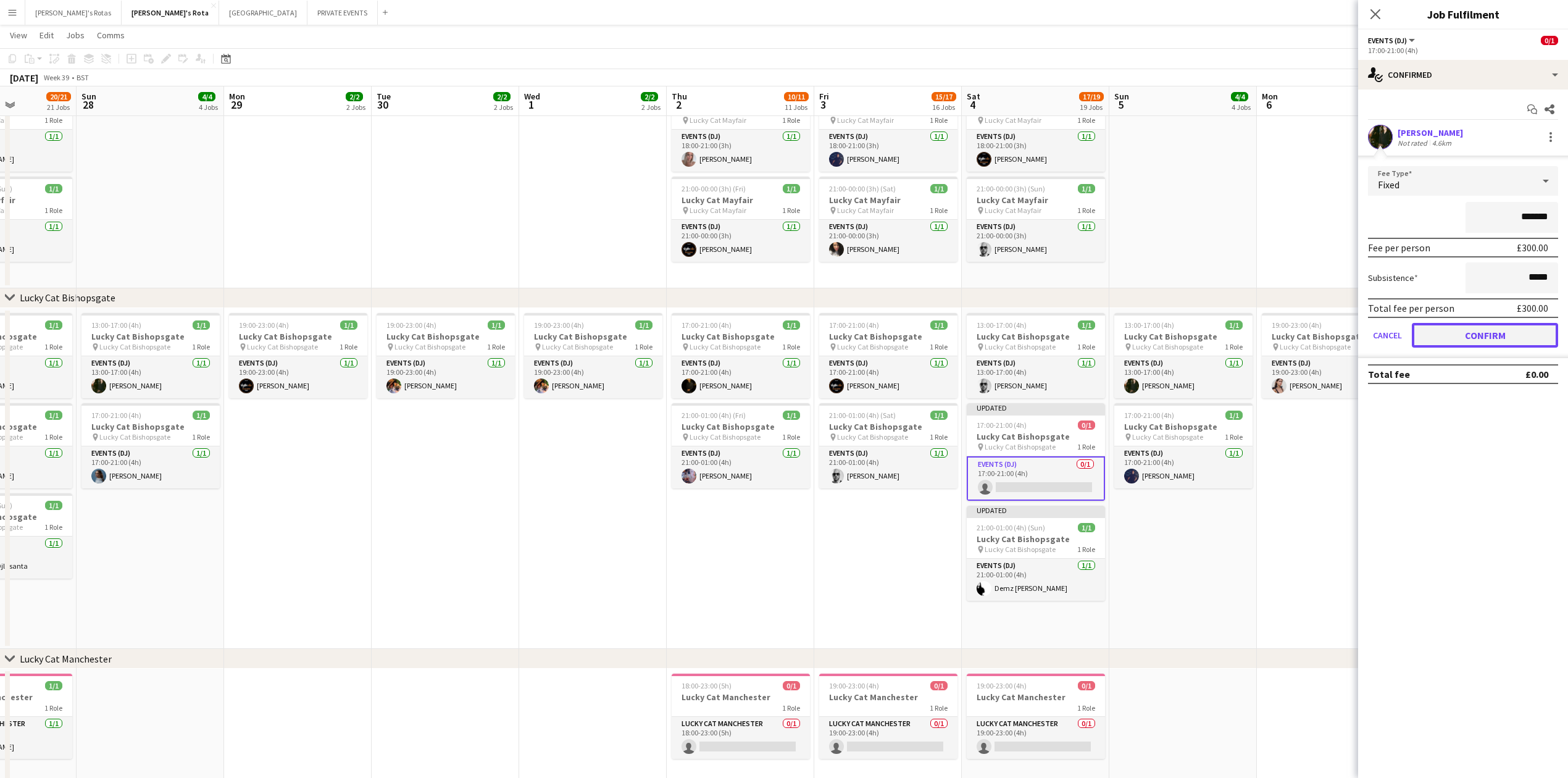
click at [1482, 330] on button "Confirm" at bounding box center [1484, 334] width 147 height 25
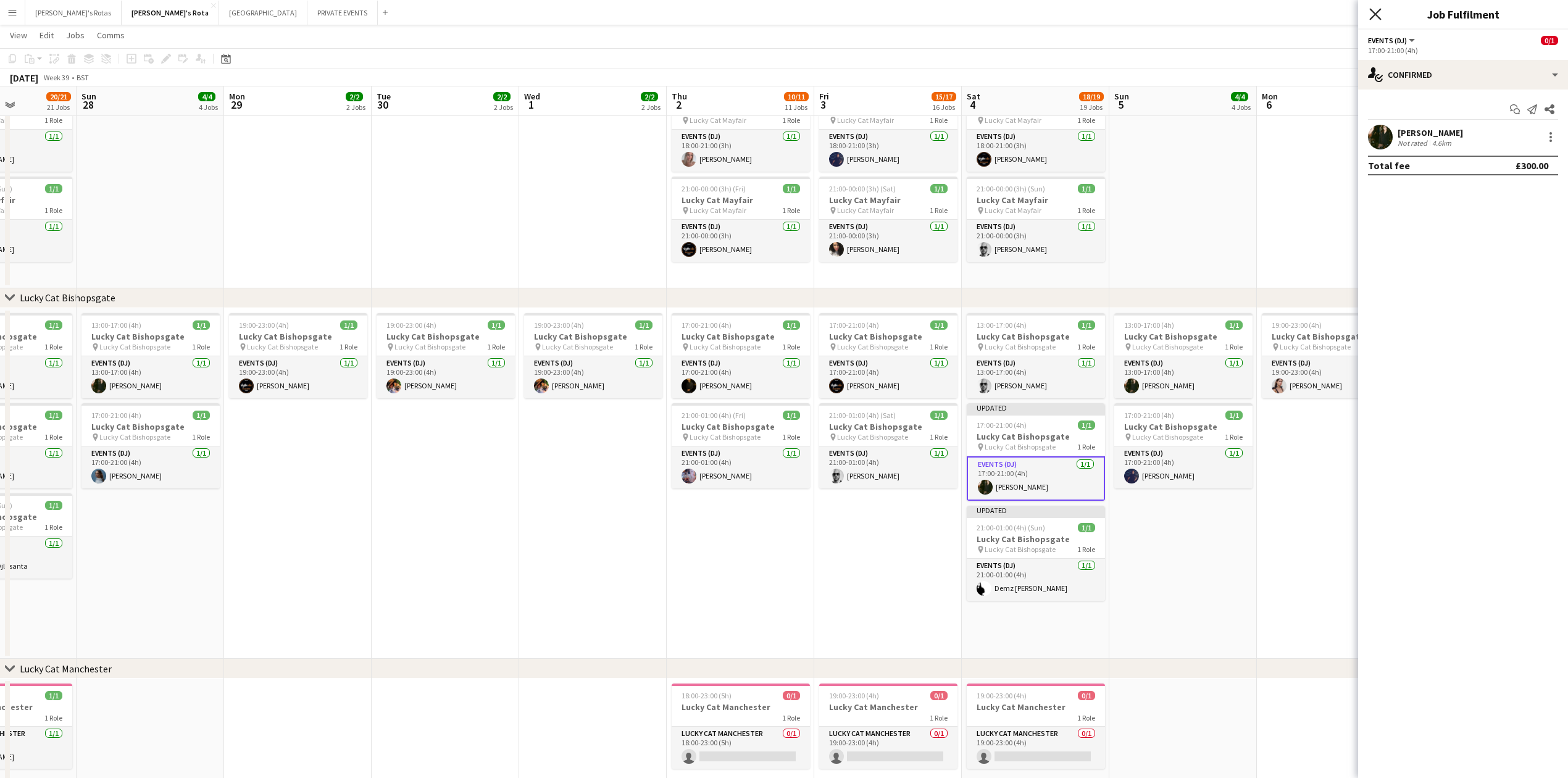
click at [1371, 13] on icon "Close pop-in" at bounding box center [1375, 14] width 12 height 12
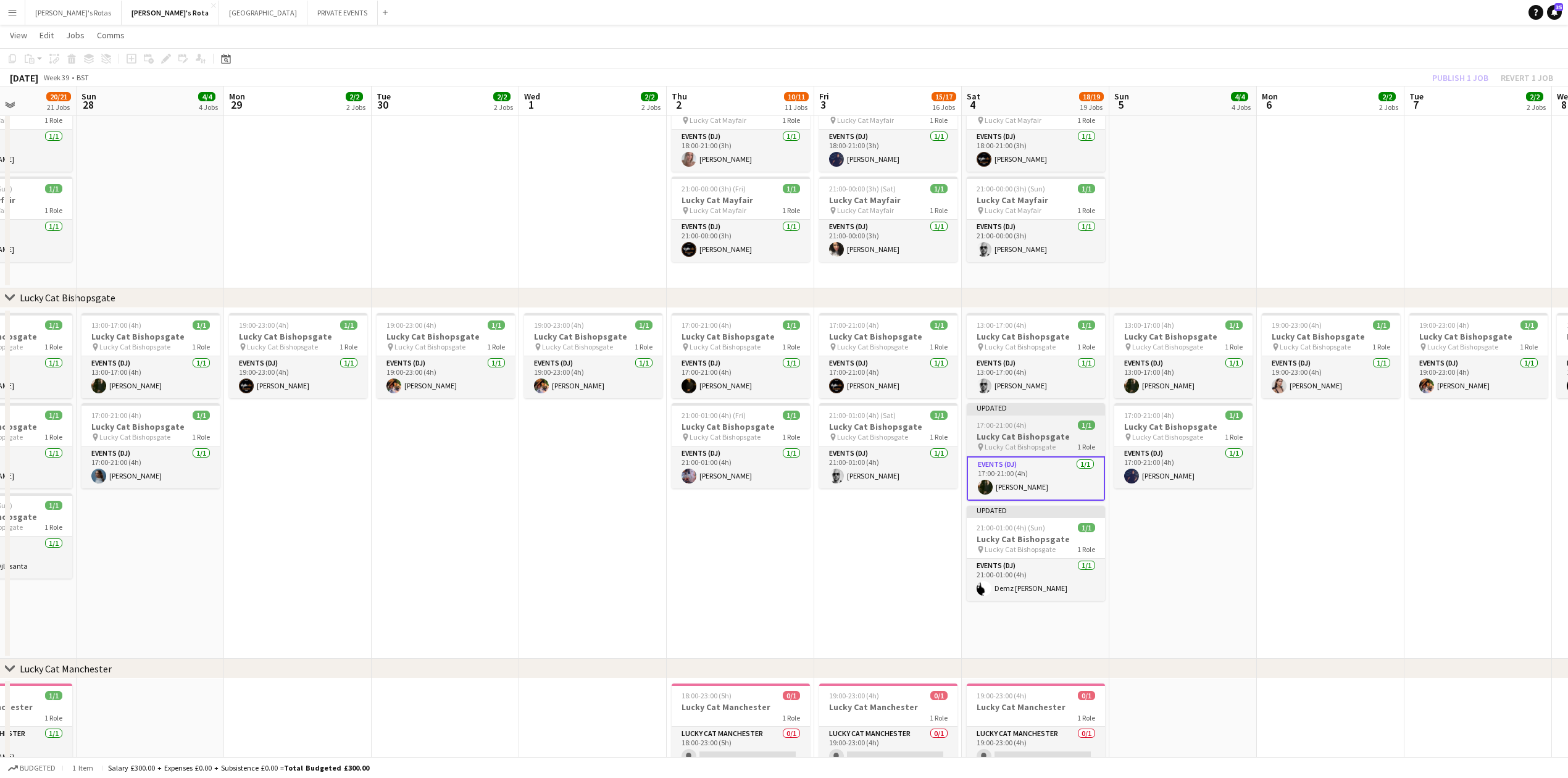
click at [1025, 436] on h3 "Lucky Cat Bishopsgate" at bounding box center [1036, 436] width 139 height 11
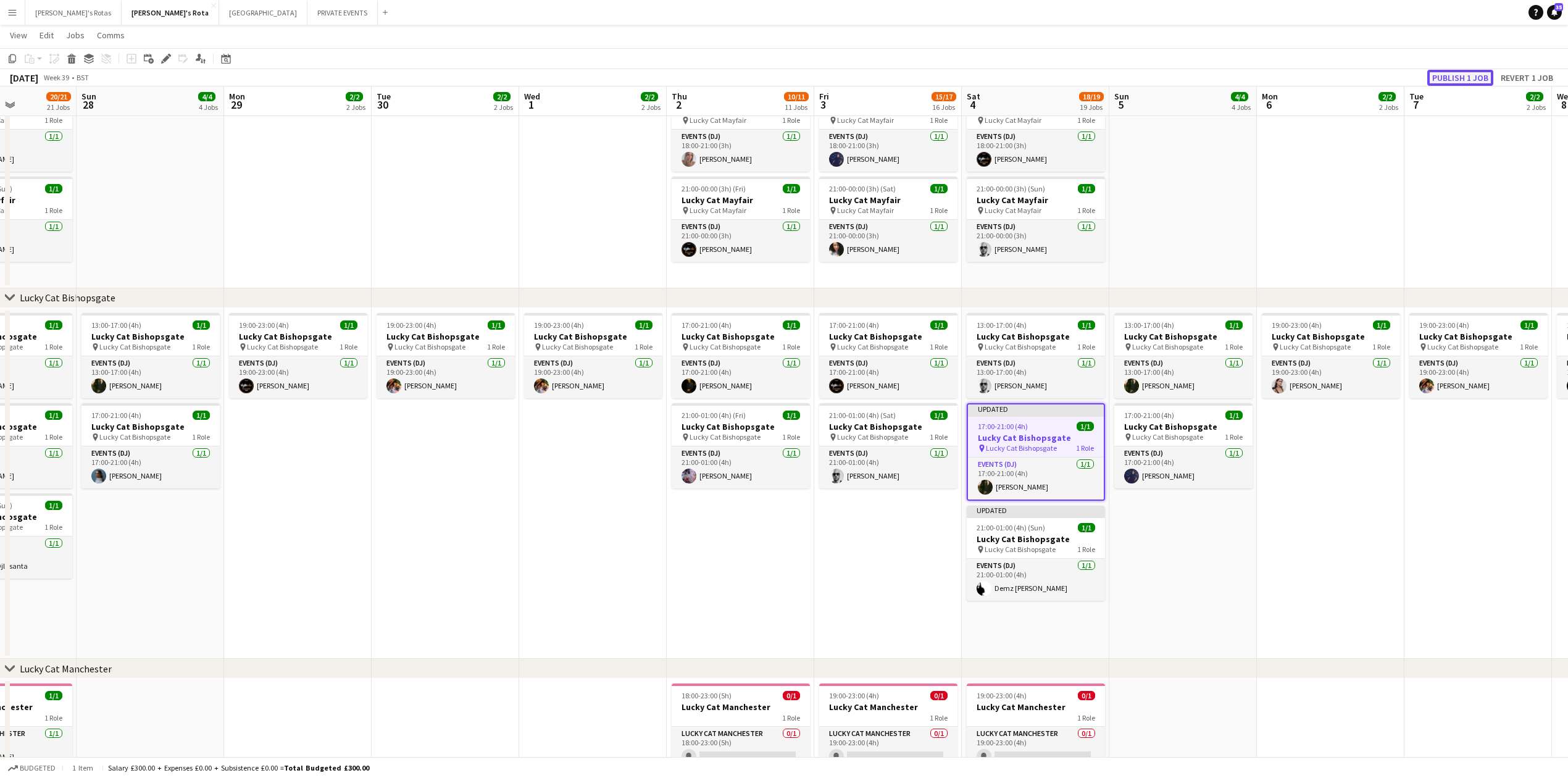
click at [1458, 75] on button "Publish 1 job" at bounding box center [1460, 78] width 66 height 16
click at [1032, 542] on h3 "Lucky Cat Bishopsgate" at bounding box center [1036, 538] width 139 height 11
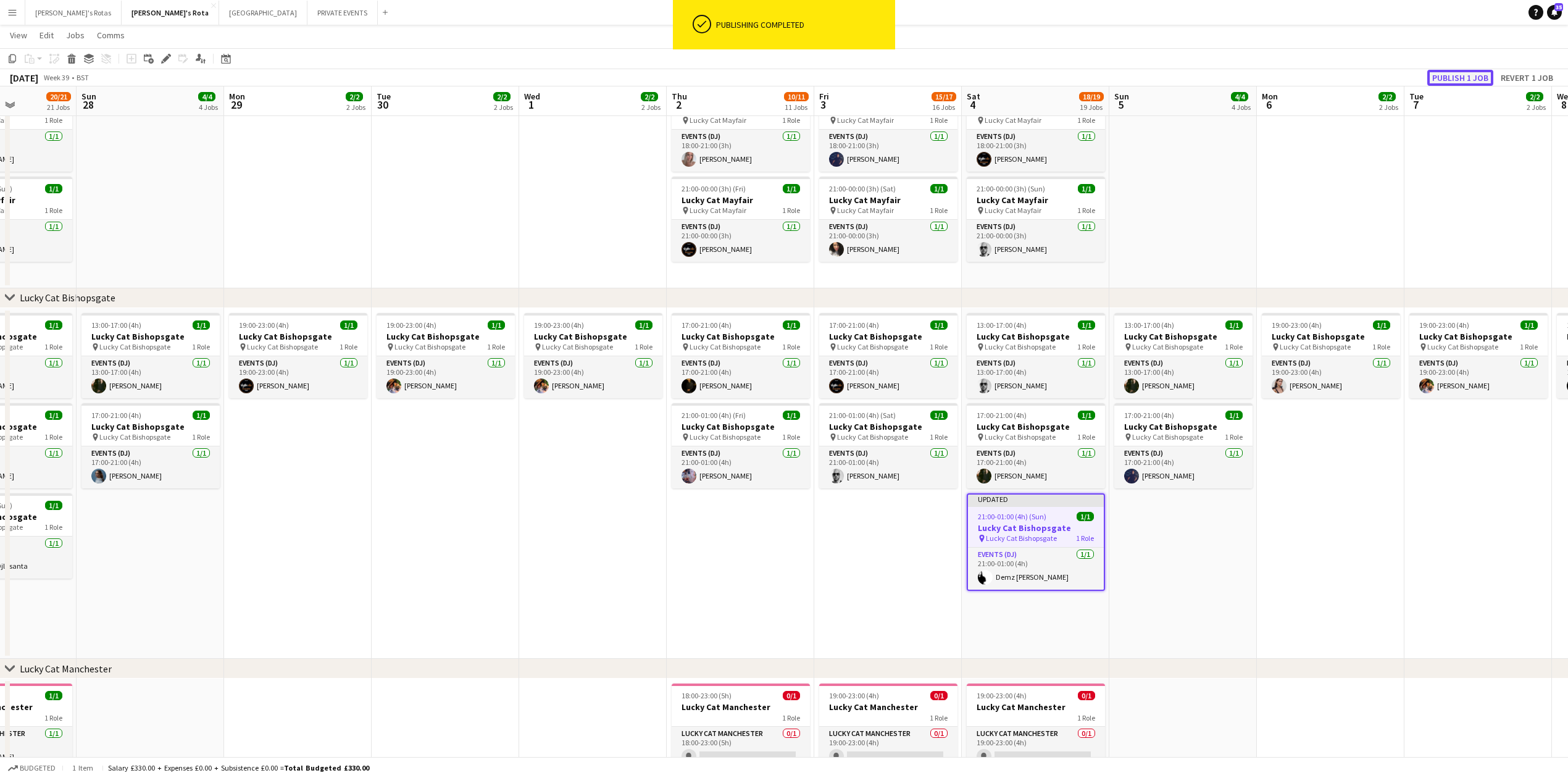
click at [1451, 75] on button "Publish 1 job" at bounding box center [1460, 78] width 66 height 16
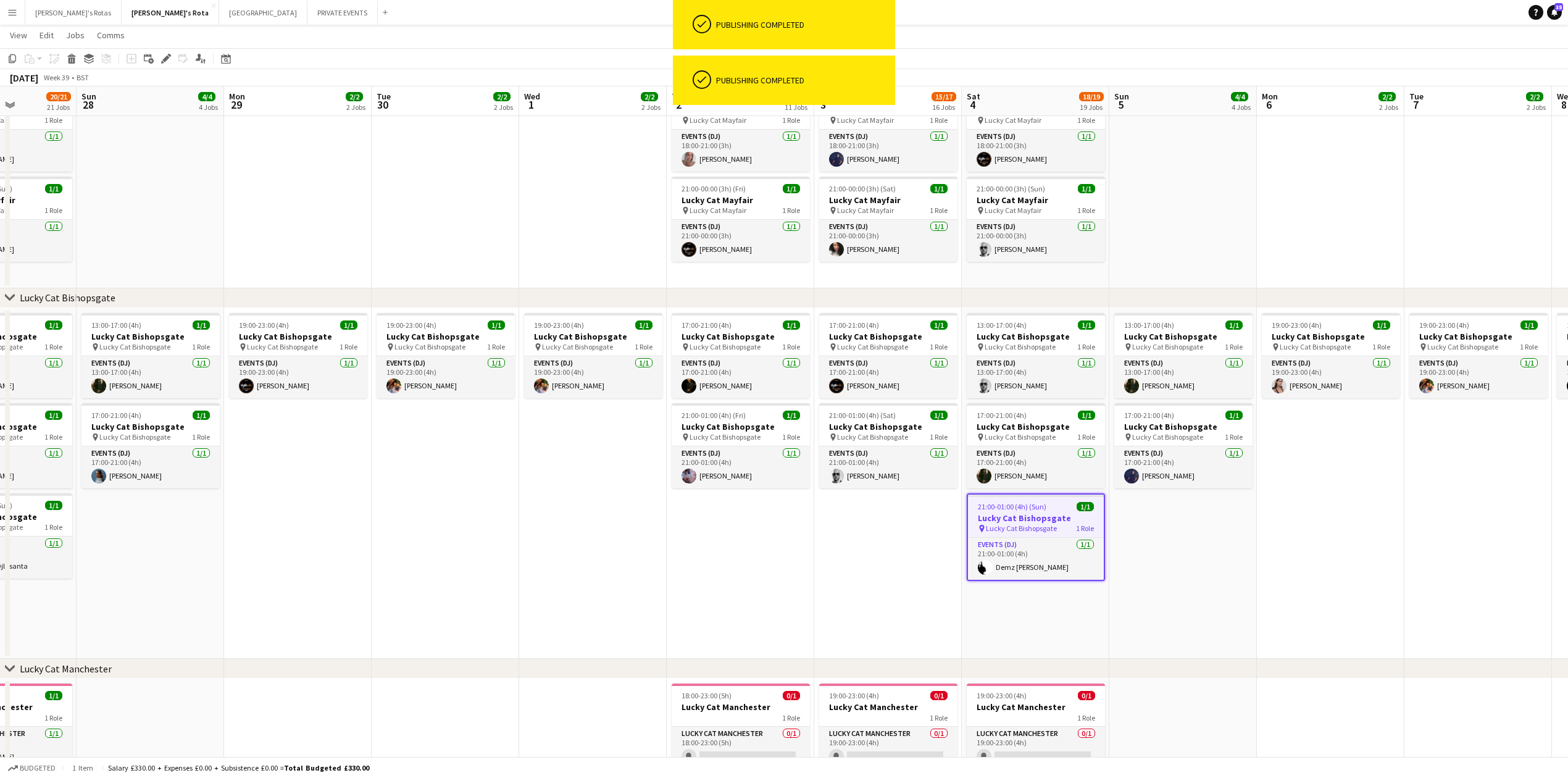
drag, startPoint x: 671, startPoint y: 637, endPoint x: 662, endPoint y: 642, distance: 10.3
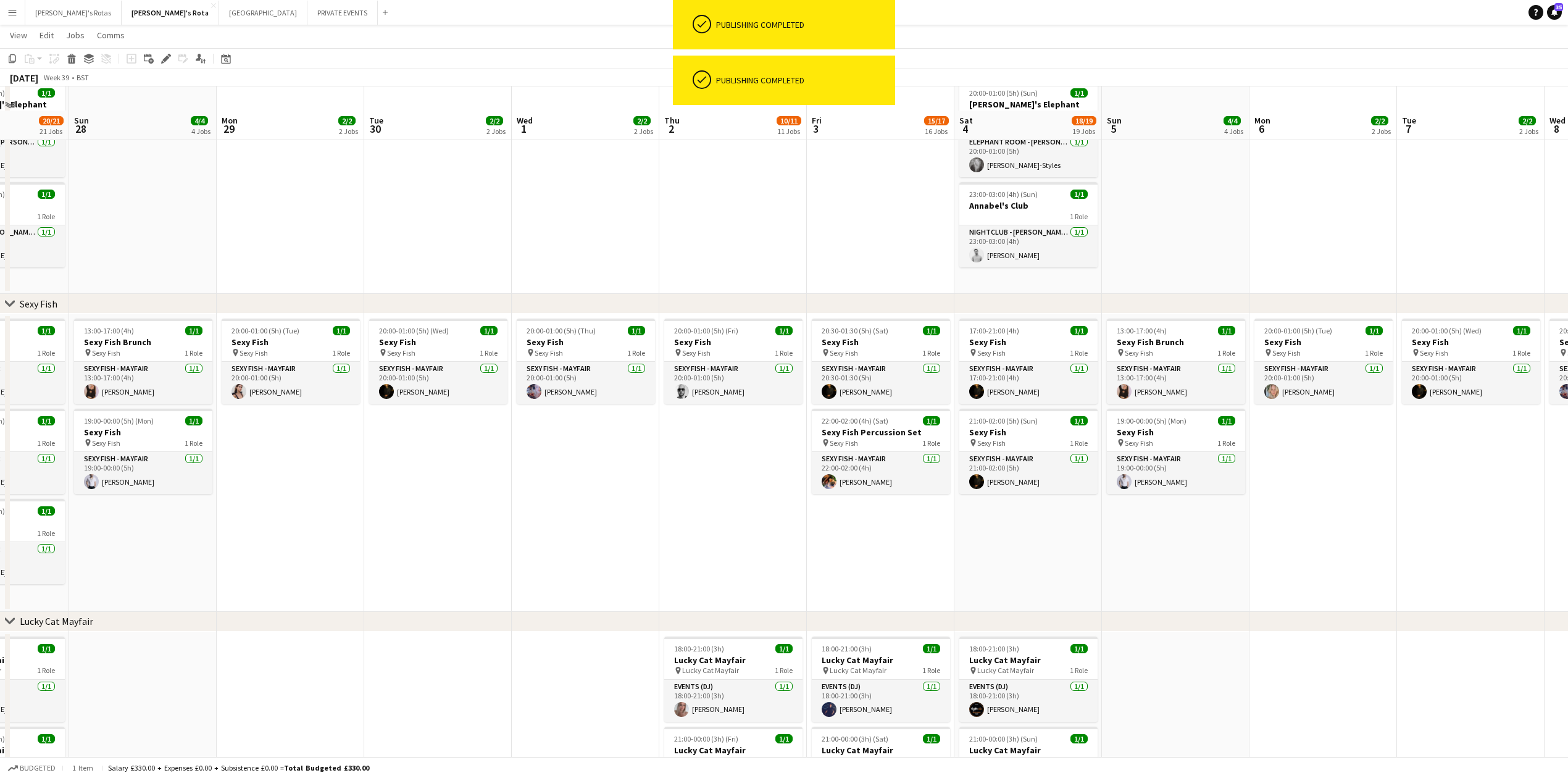
scroll to position [92, 0]
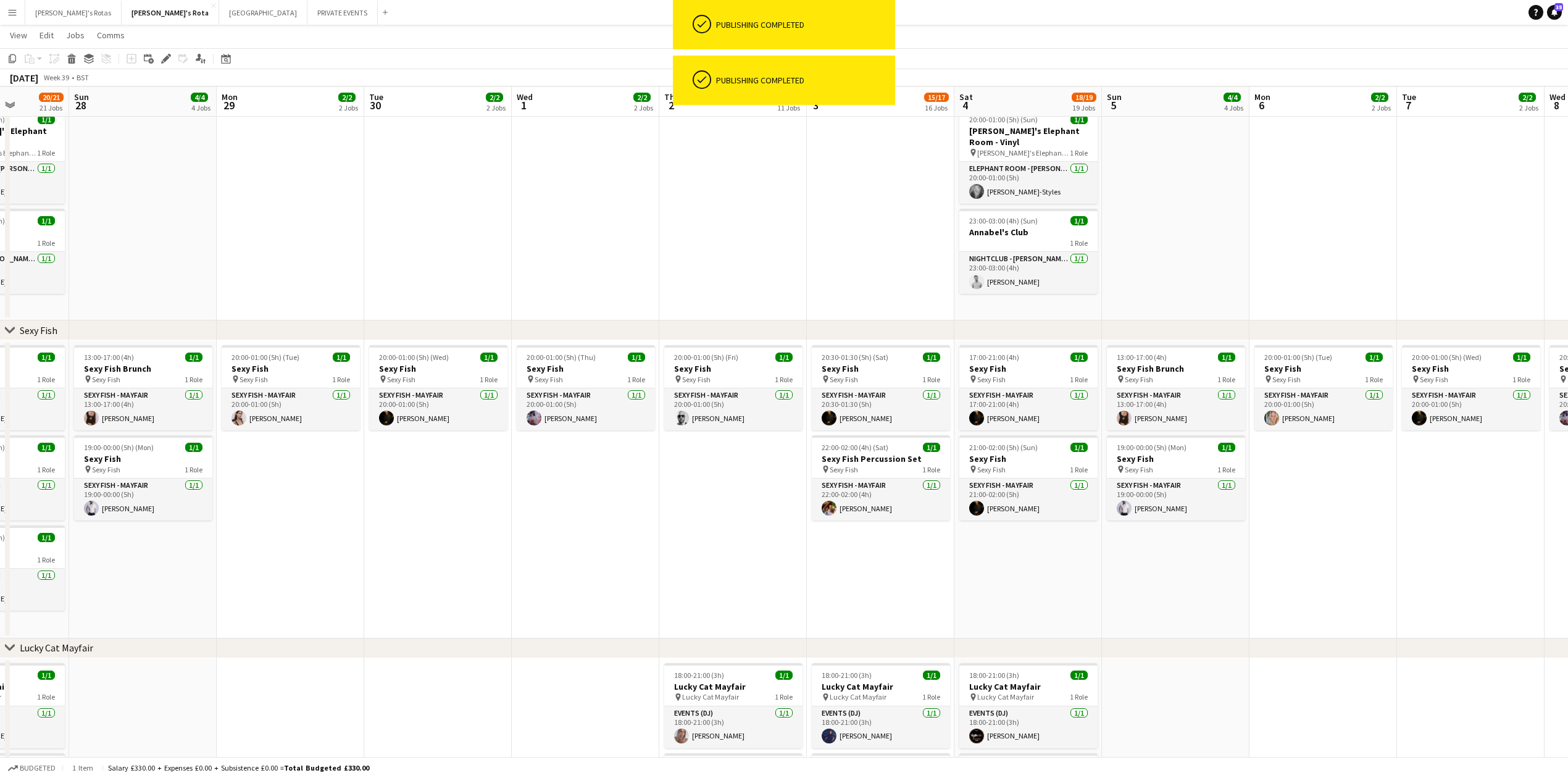
click at [459, 554] on app-date-cell "20:00-01:00 (5h) (Wed) 1/1 Sexy Fish pin Sexy Fish 1 Role SEXY FISH - MAYFAIR […" at bounding box center [438, 489] width 148 height 298
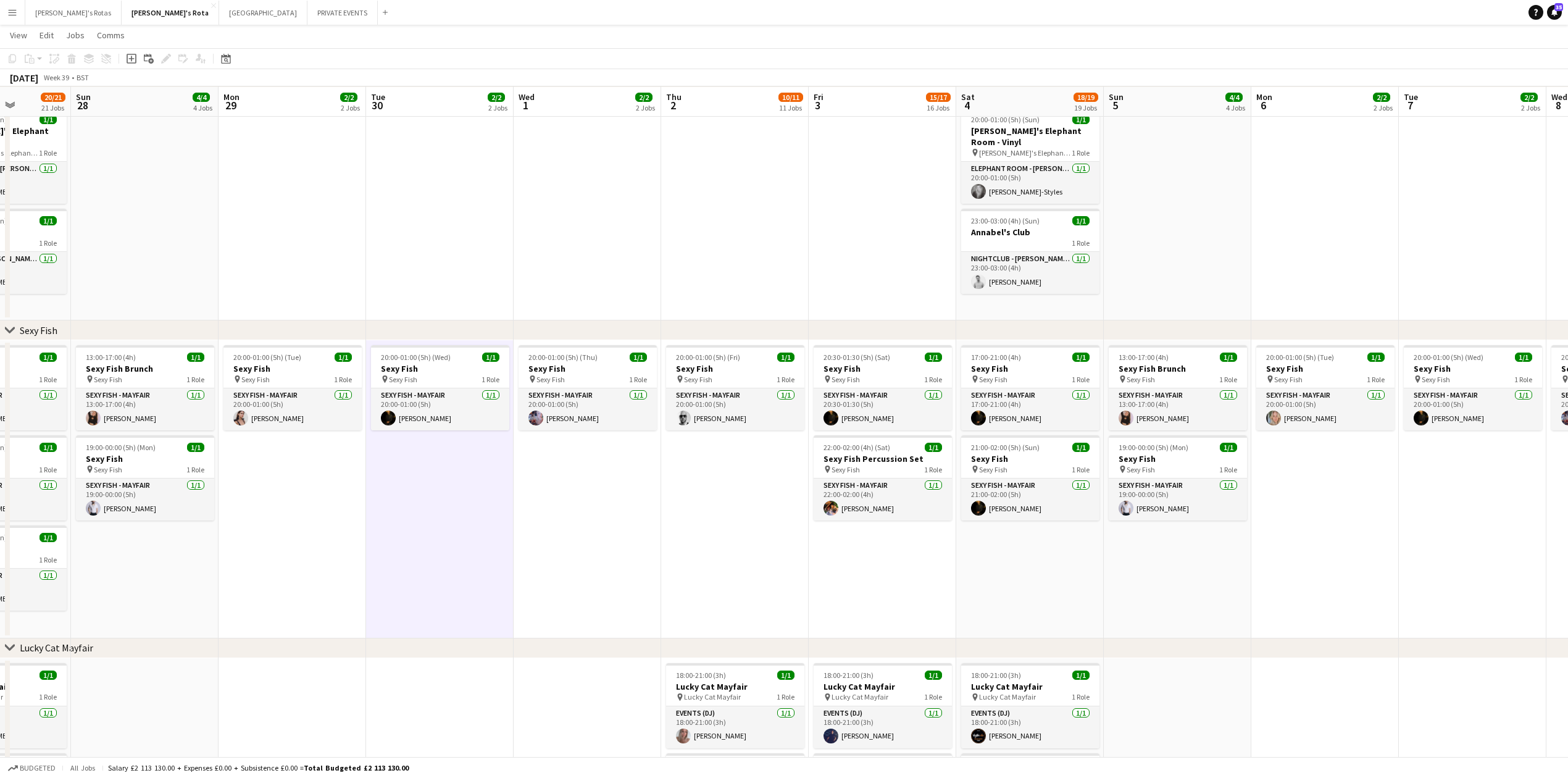
click at [4, 6] on button "Menu" at bounding box center [12, 12] width 25 height 25
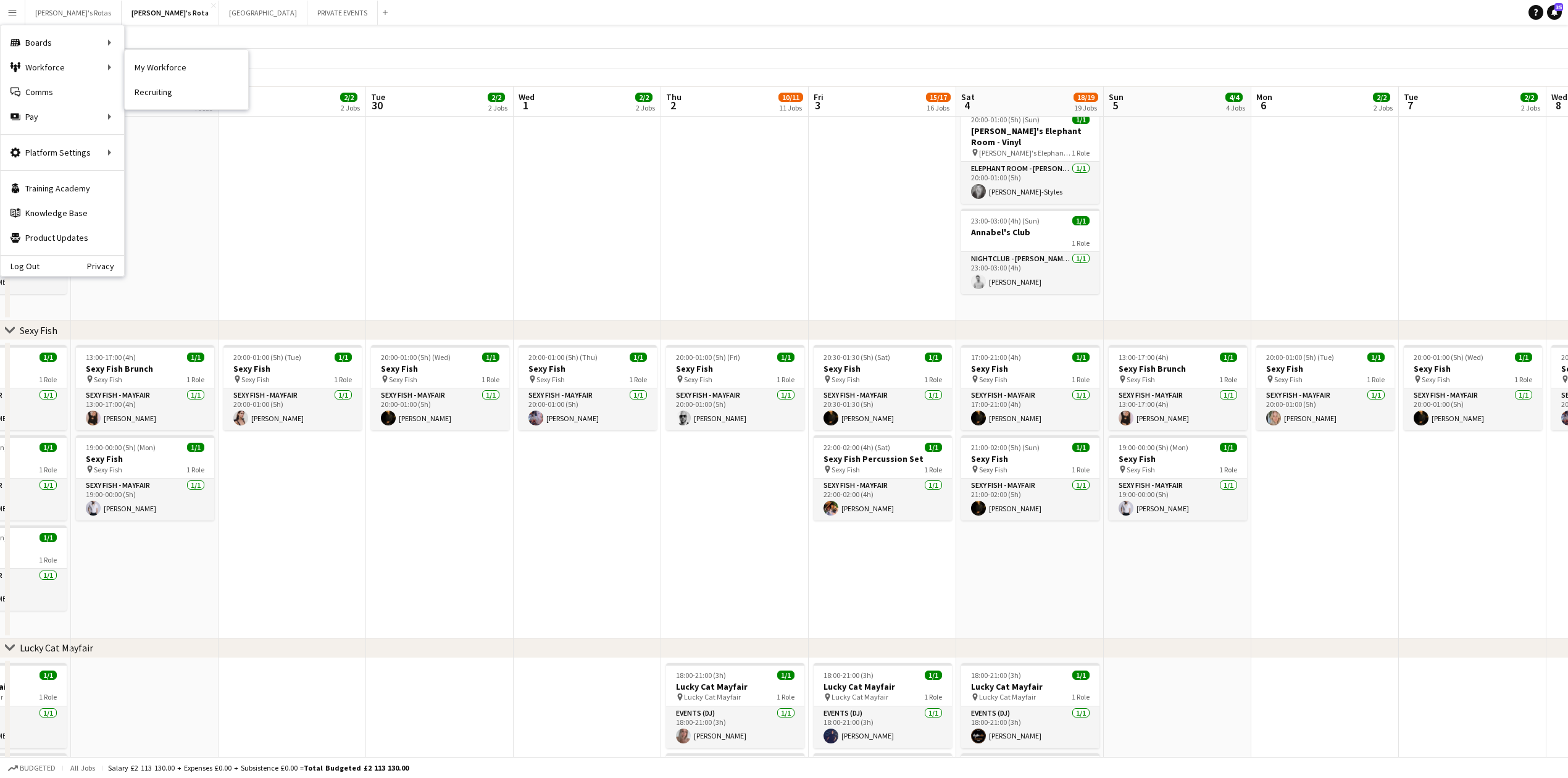
drag, startPoint x: 169, startPoint y: 63, endPoint x: 158, endPoint y: 101, distance: 39.6
click at [170, 63] on link "My Workforce" at bounding box center [187, 67] width 124 height 25
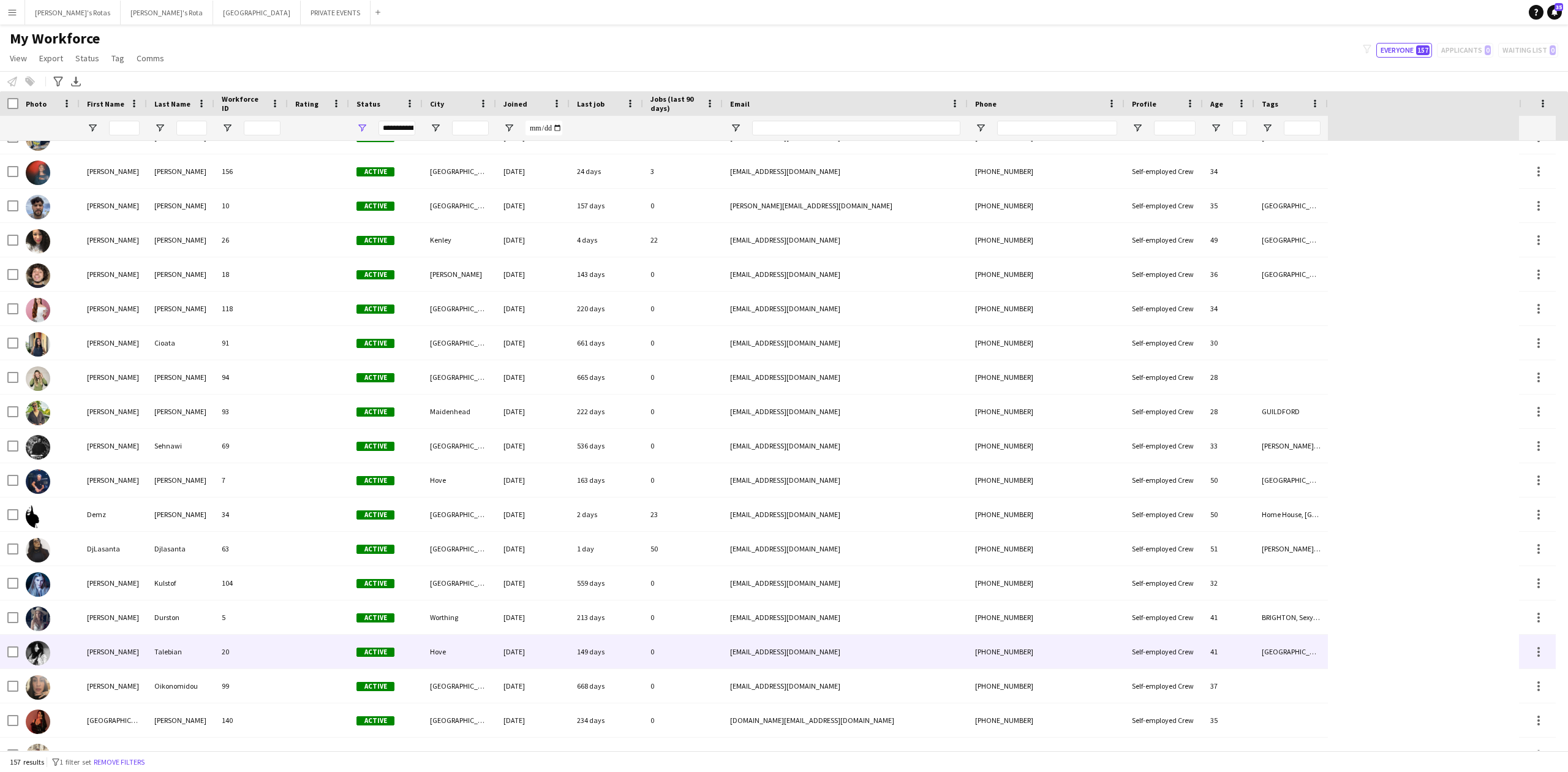
scroll to position [1307, 0]
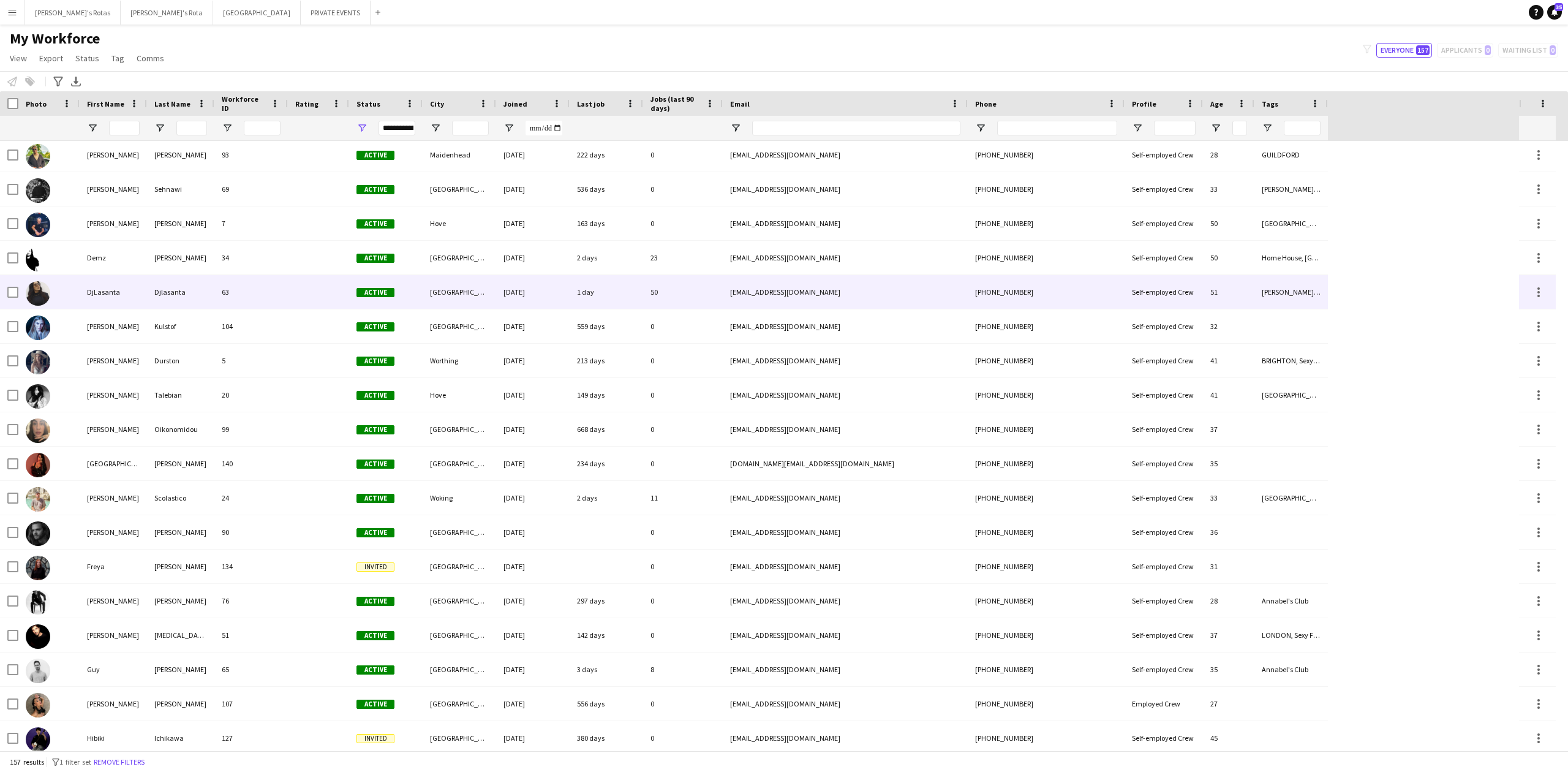
click at [113, 288] on div "DjLasanta" at bounding box center [113, 292] width 67 height 34
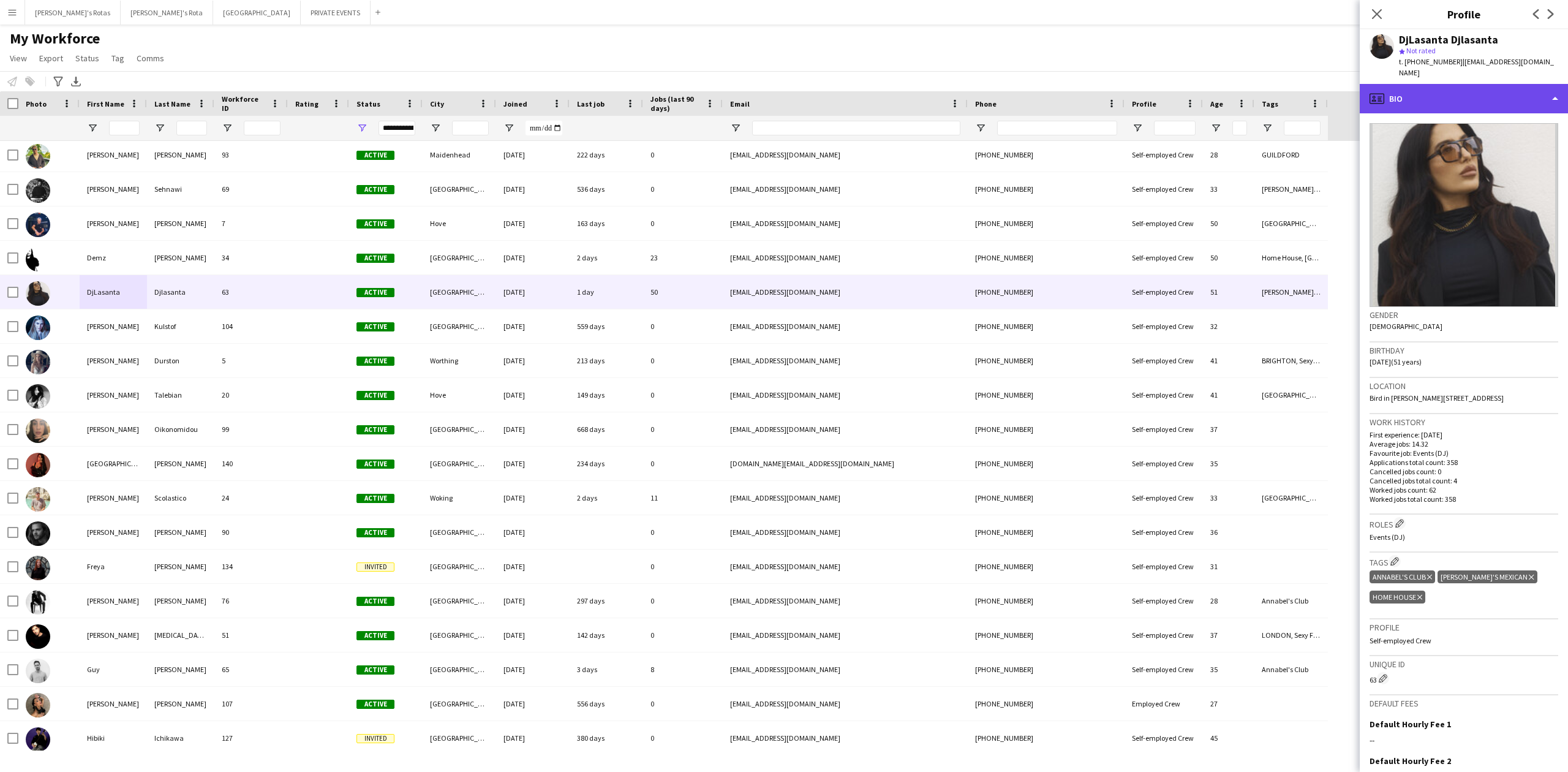
click at [1490, 84] on div "profile Bio" at bounding box center [1463, 99] width 208 height 29
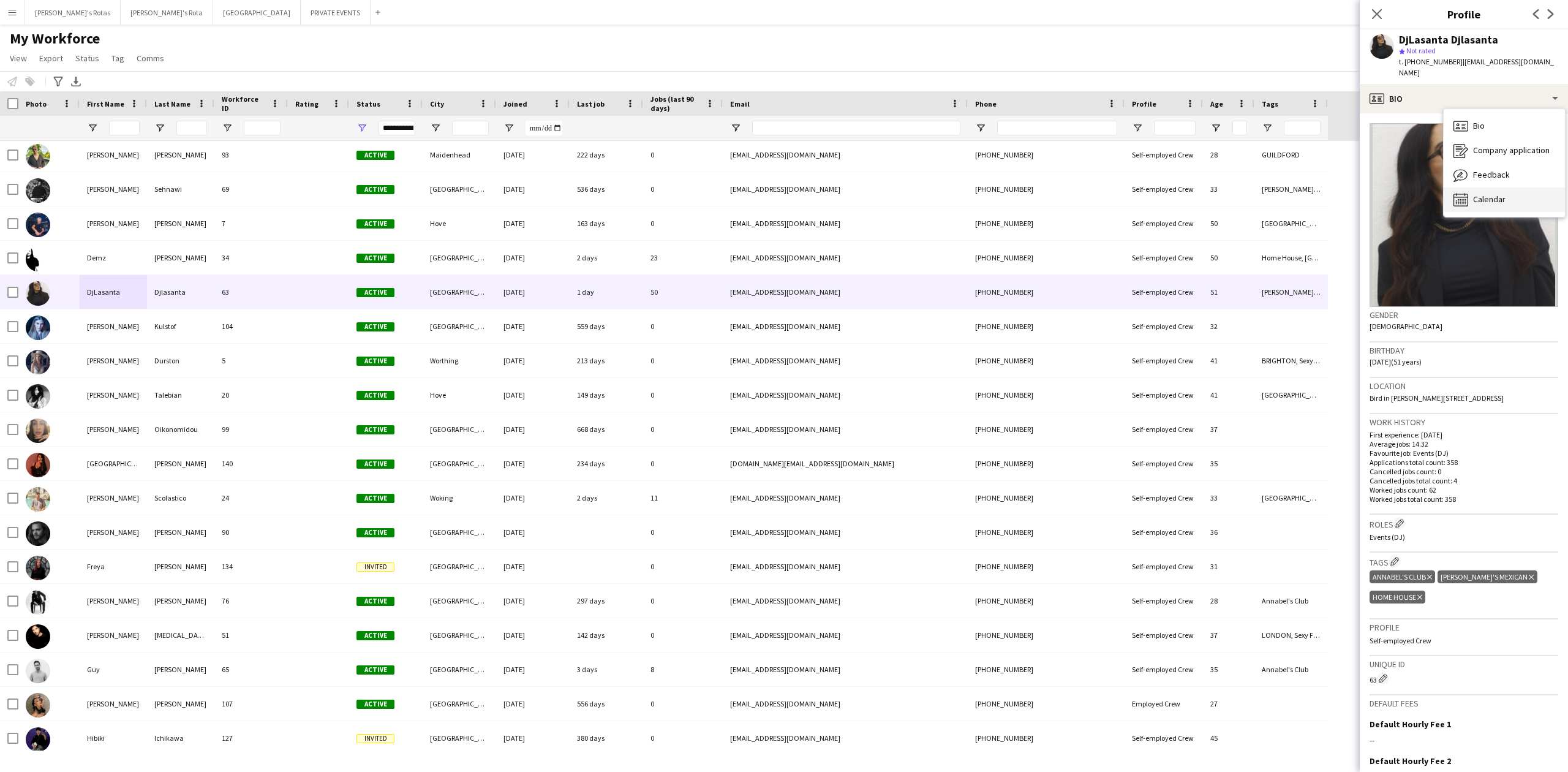
click at [1500, 193] on span "Calendar" at bounding box center [1488, 198] width 32 height 11
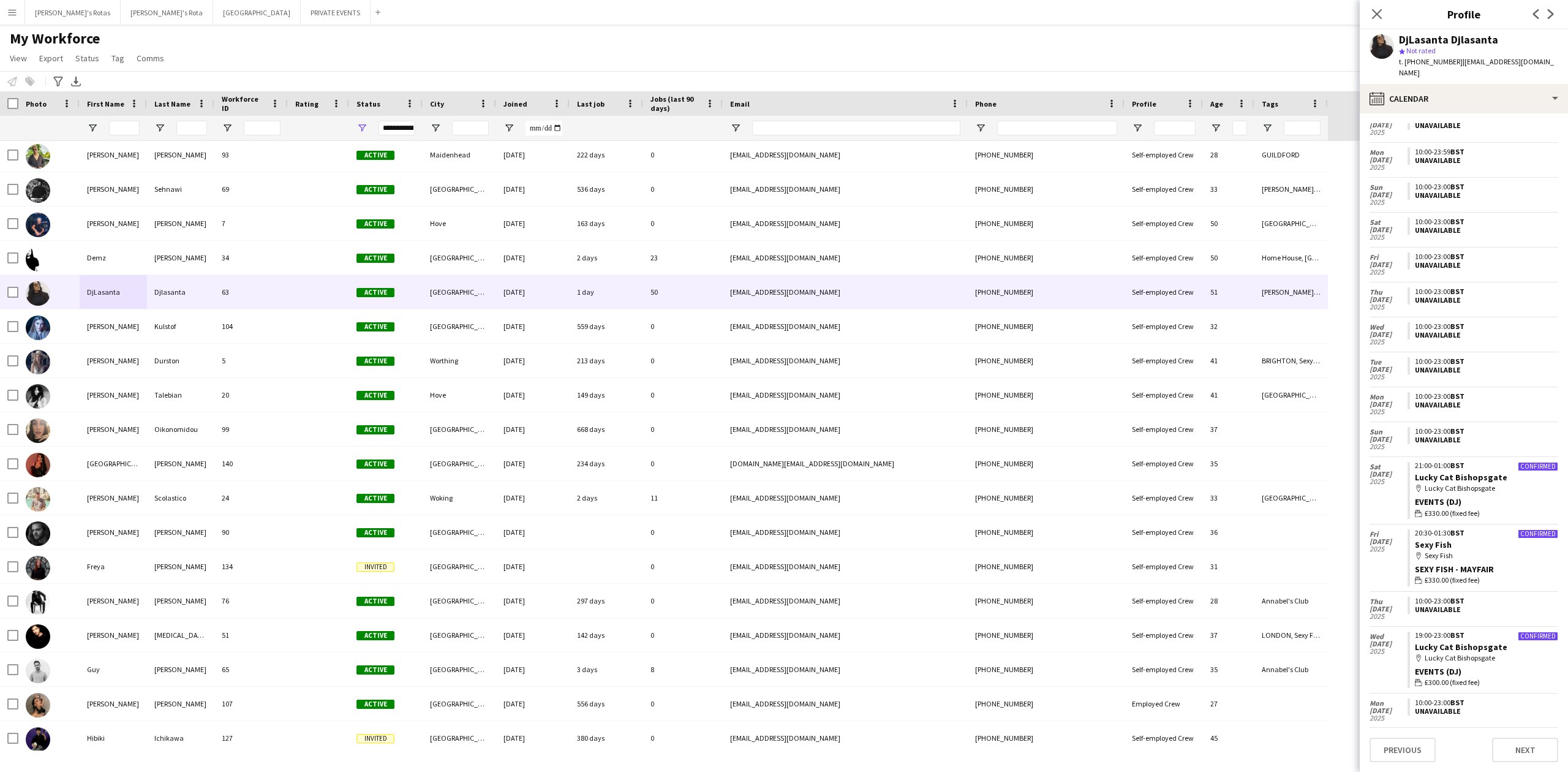
scroll to position [1064, 0]
